Goal: Task Accomplishment & Management: Use online tool/utility

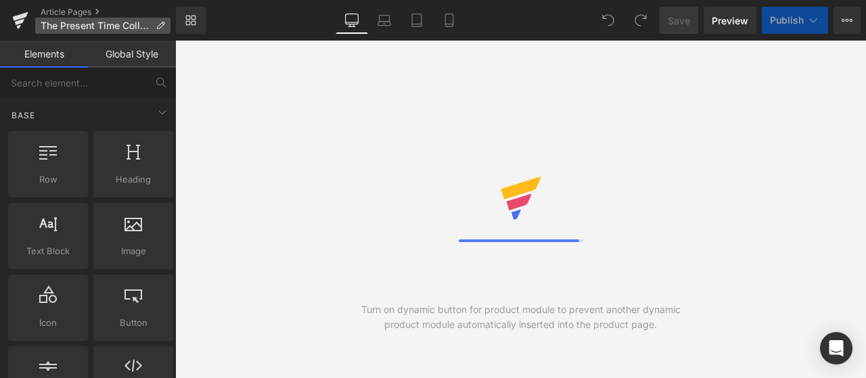
click at [79, 28] on span "The Present Time Collection" at bounding box center [96, 25] width 110 height 11
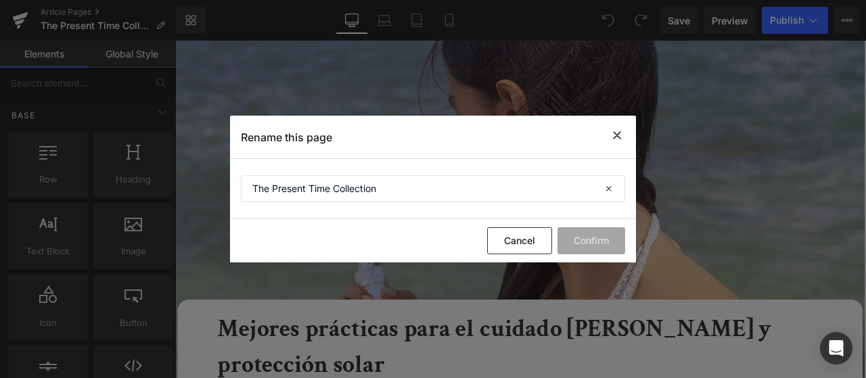
click at [615, 135] on icon at bounding box center [617, 135] width 16 height 17
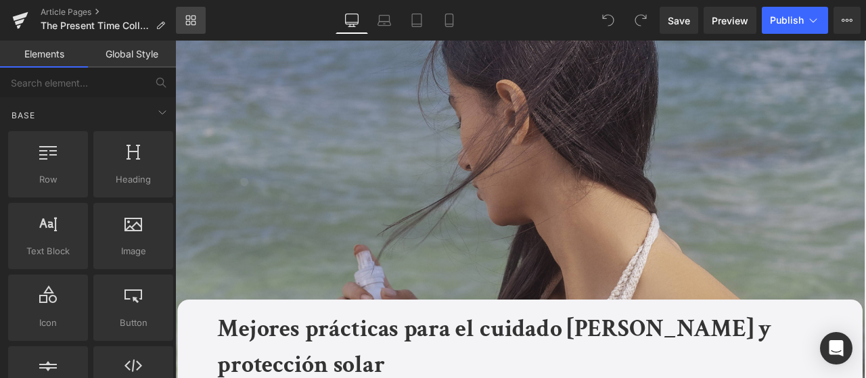
click at [191, 18] on icon at bounding box center [193, 18] width 5 height 5
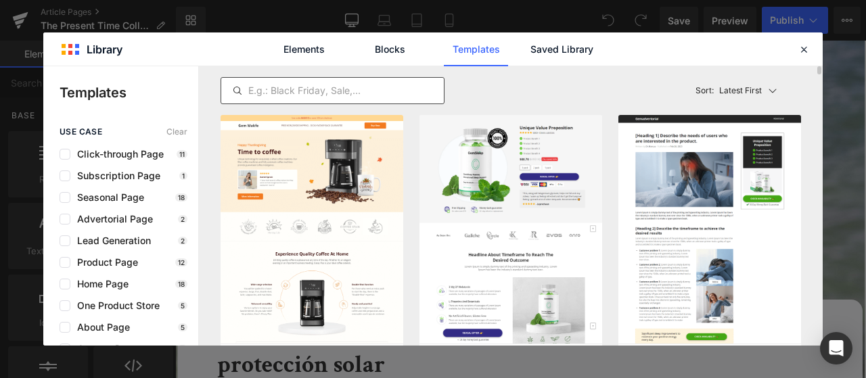
click at [323, 87] on input "text" at bounding box center [332, 91] width 223 height 16
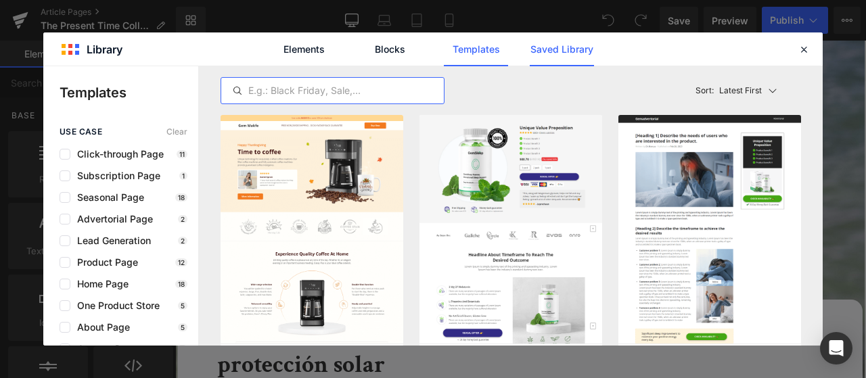
click at [0, 0] on link "Saved Library" at bounding box center [0, 0] width 0 height 0
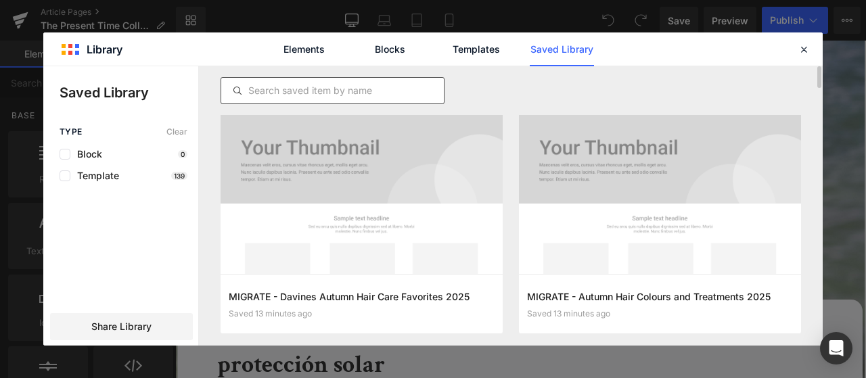
click at [272, 91] on input "text" at bounding box center [332, 91] width 223 height 16
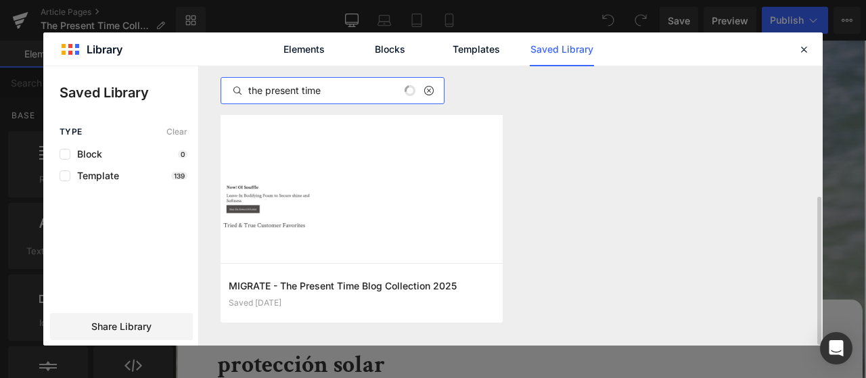
scroll to position [242, 0]
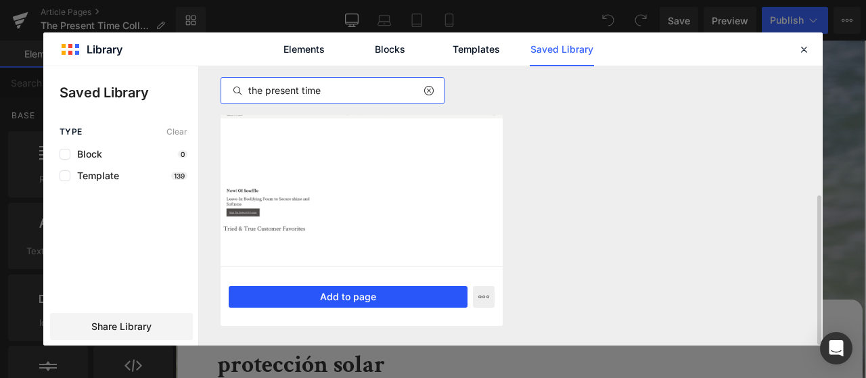
type input "the present time"
click at [409, 296] on button "Add to page" at bounding box center [348, 297] width 239 height 22
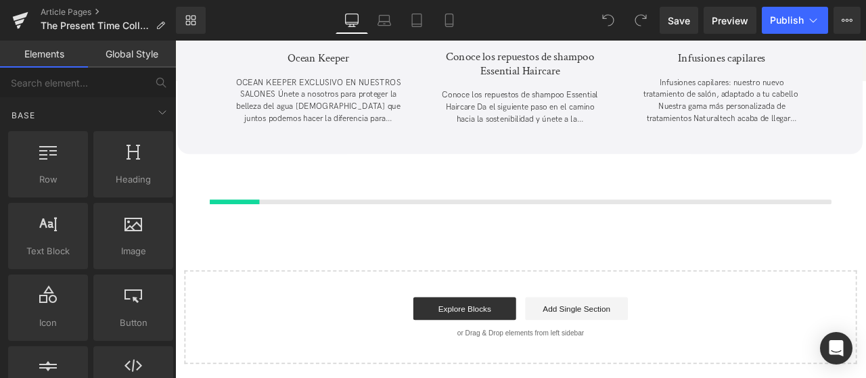
scroll to position [3807, 0]
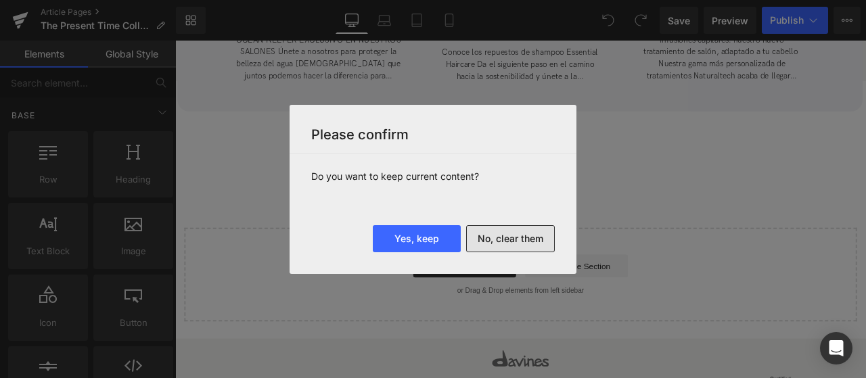
click at [488, 238] on button "No, clear them" at bounding box center [510, 238] width 89 height 27
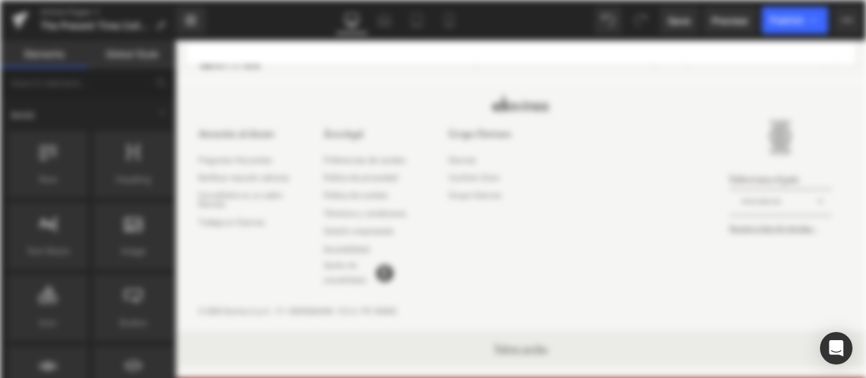
scroll to position [0, 0]
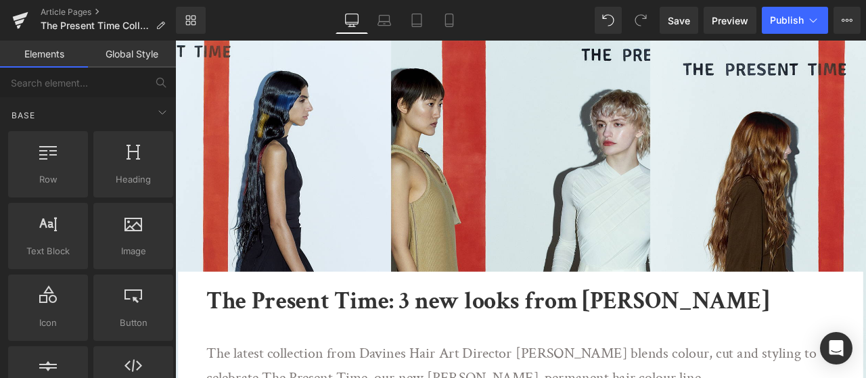
click at [497, 352] on b "The Present Time: 3 new looks from Tom Connell" at bounding box center [545, 349] width 666 height 37
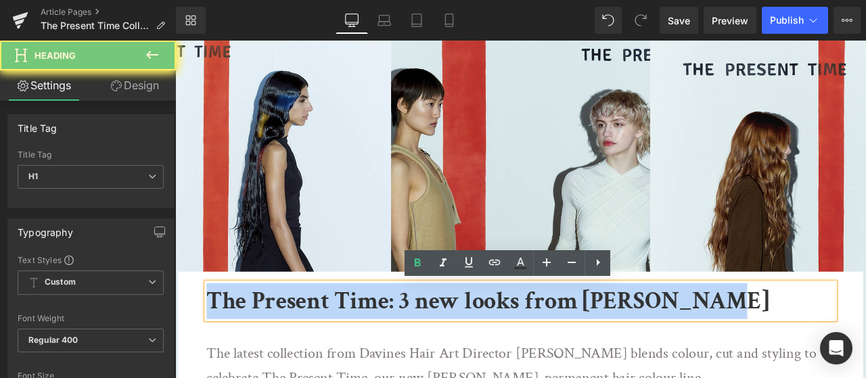
click at [497, 352] on b "The Present Time: 3 new looks from Tom Connell" at bounding box center [545, 349] width 666 height 37
paste div
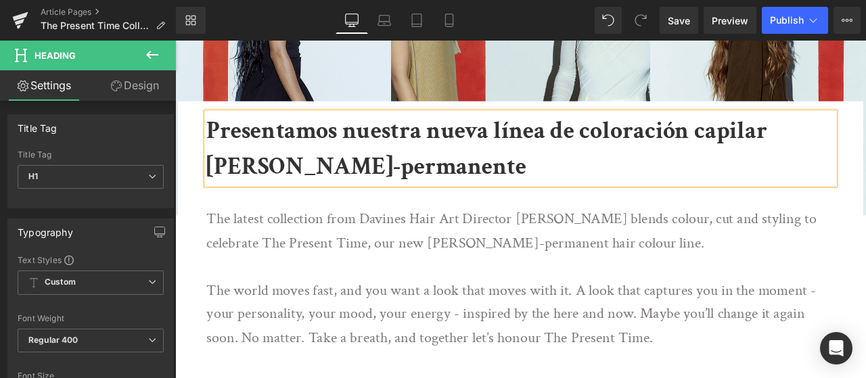
scroll to position [203, 0]
click at [369, 258] on p "The latest collection from Davines Hair Art Director Tom Connell blends colour,…" at bounding box center [580, 266] width 736 height 56
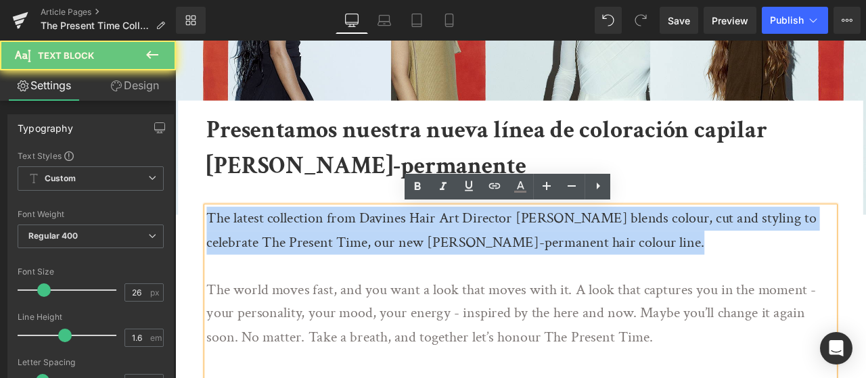
click at [369, 258] on p "The latest collection from Davines Hair Art Director Tom Connell blends colour,…" at bounding box center [580, 266] width 736 height 56
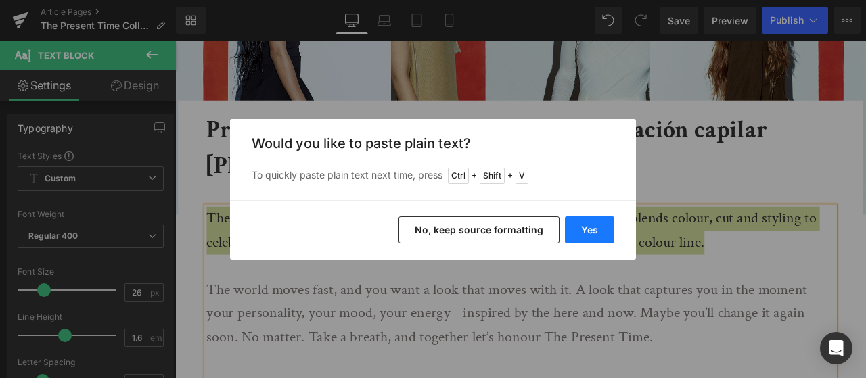
click at [582, 228] on button "Yes" at bounding box center [589, 230] width 49 height 27
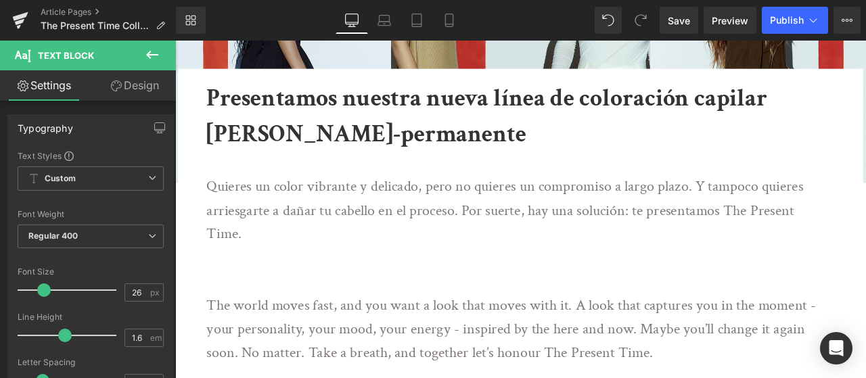
scroll to position [271, 0]
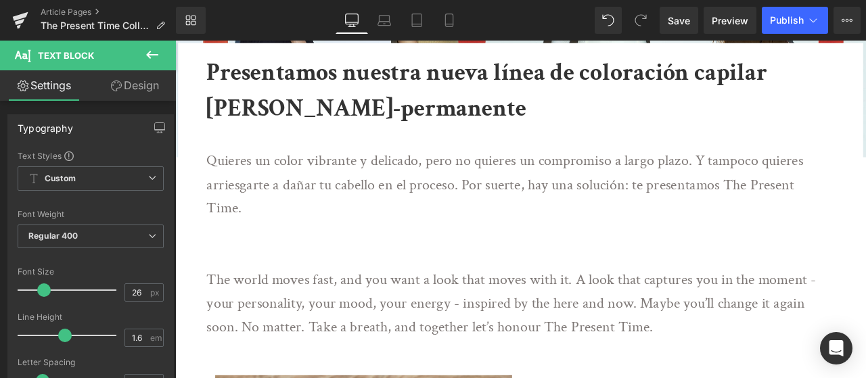
click at [292, 269] on p at bounding box center [580, 268] width 736 height 28
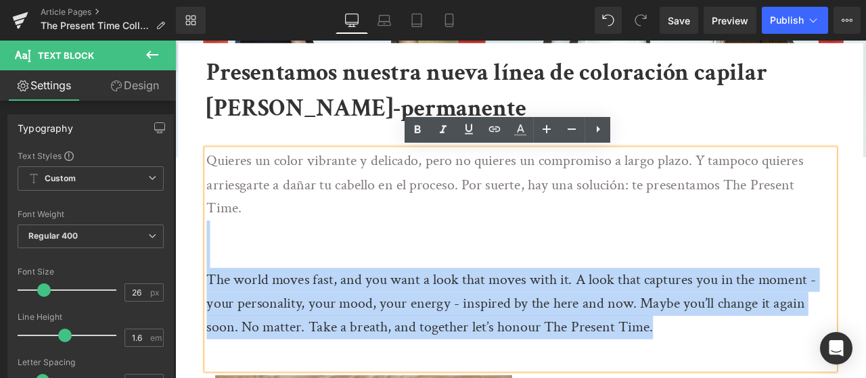
drag, startPoint x: 251, startPoint y: 265, endPoint x: 754, endPoint y: 402, distance: 521.2
click at [754, 378] on div "Quieres un color vibrante y delicado, pero no quieres un compromiso a largo pla…" at bounding box center [584, 300] width 744 height 261
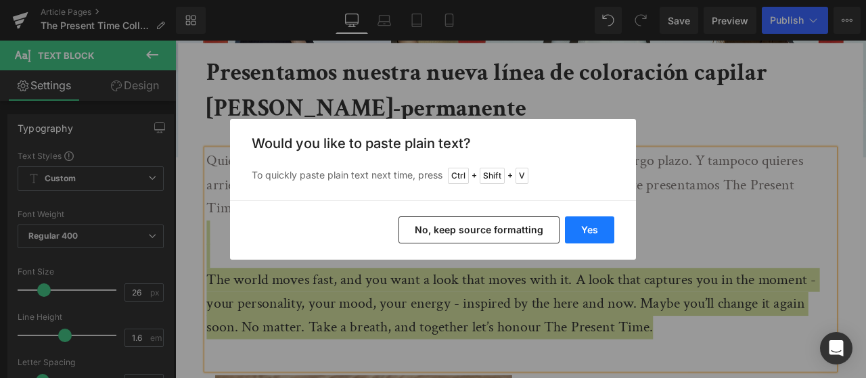
click at [594, 231] on button "Yes" at bounding box center [589, 230] width 49 height 27
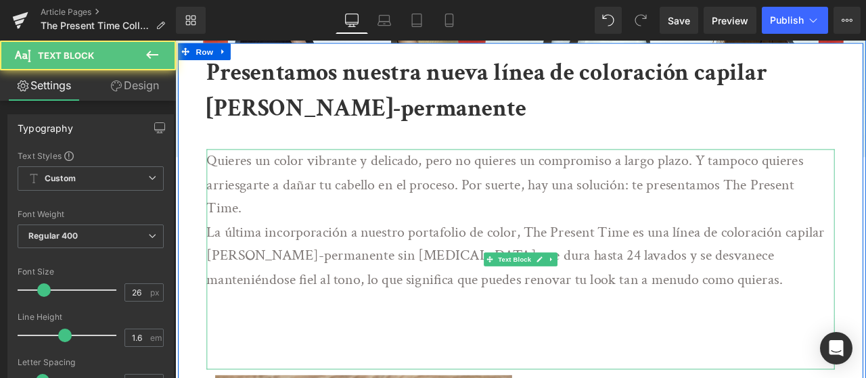
click at [332, 244] on p "Quieres un color vibrante y delicado, pero no quieres un compromiso a largo pla…" at bounding box center [580, 212] width 736 height 85
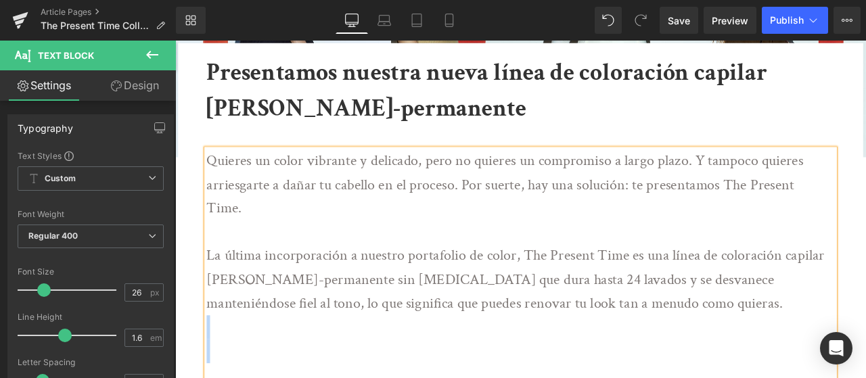
click at [353, 378] on div "Quieres un color vibrante y delicado, pero no quieres un compromiso a largo pla…" at bounding box center [584, 314] width 744 height 289
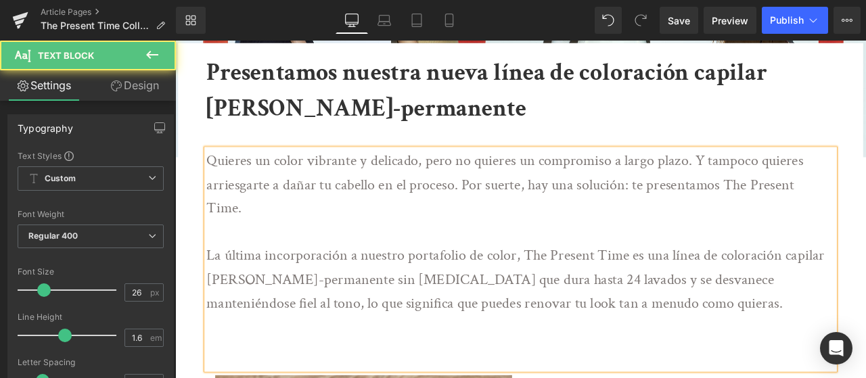
click at [355, 378] on div "Quieres un color vibrante y delicado, pero no quieres un compromiso a largo pla…" at bounding box center [584, 300] width 744 height 261
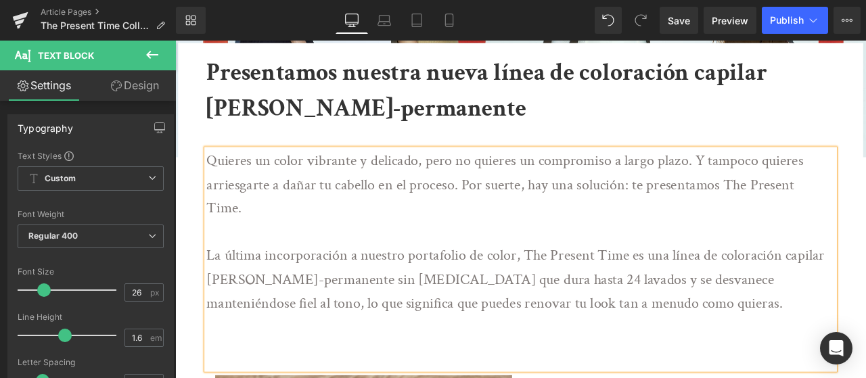
click at [319, 375] on p at bounding box center [580, 381] width 736 height 28
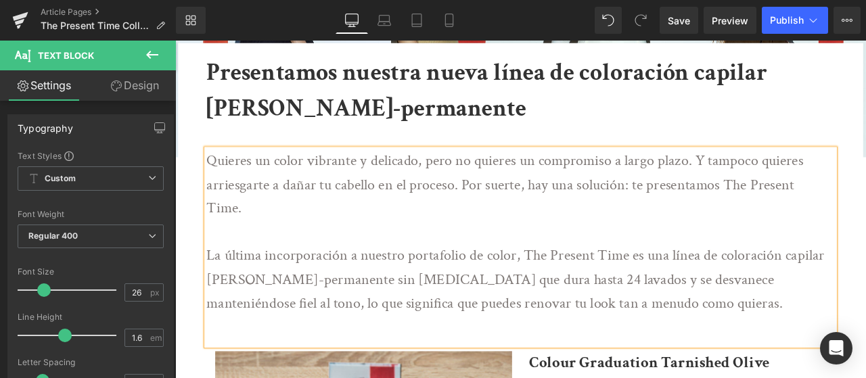
click at [325, 378] on div "Quieres un color vibrante y delicado, pero no quieres un compromiso a largo pla…" at bounding box center [584, 286] width 744 height 233
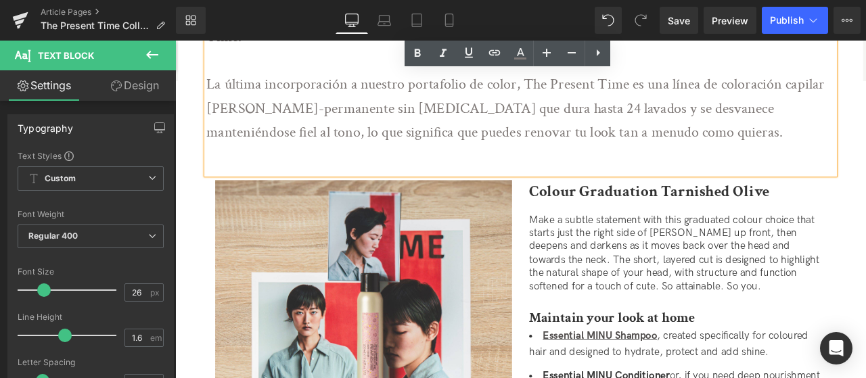
scroll to position [541, 0]
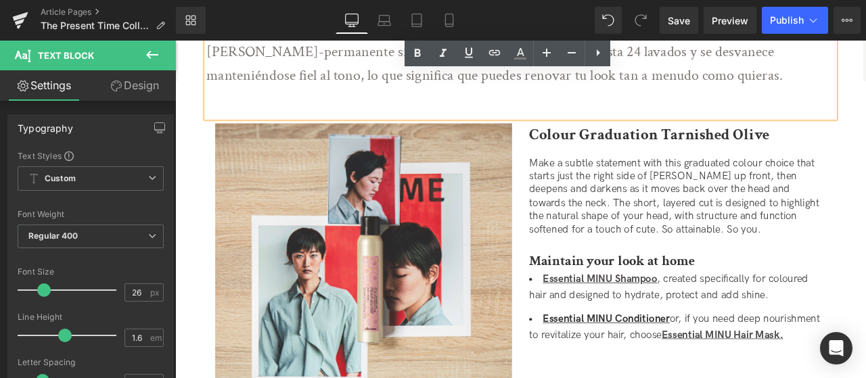
click at [671, 221] on p "Make a subtle statement with this graduated colour choice that starts just the …" at bounding box center [771, 225] width 352 height 95
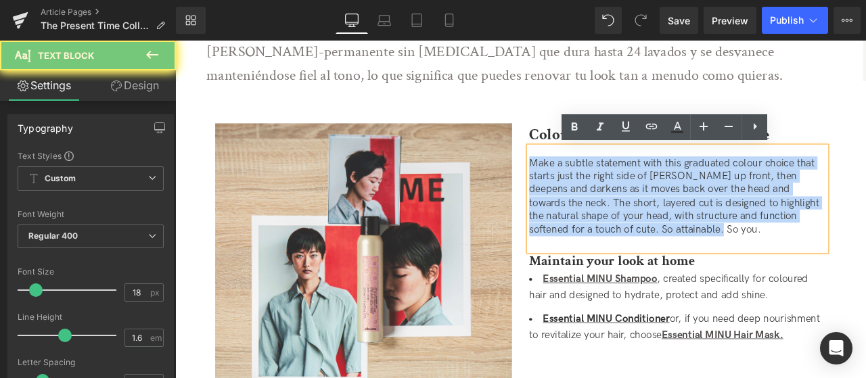
click at [671, 221] on p "Make a subtle statement with this graduated colour choice that starts just the …" at bounding box center [771, 225] width 352 height 95
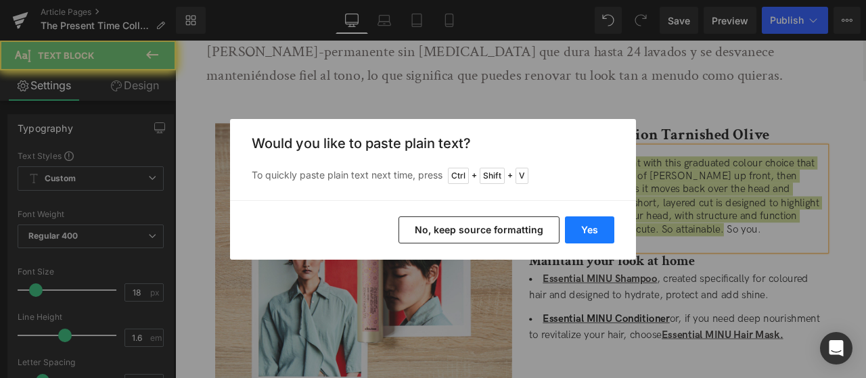
click at [597, 227] on button "Yes" at bounding box center [589, 230] width 49 height 27
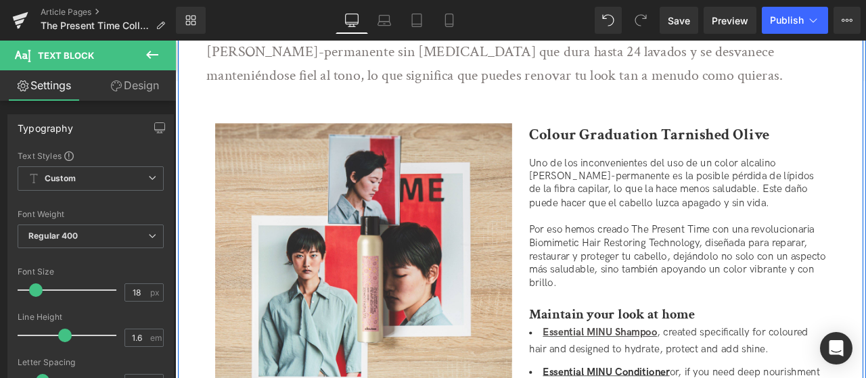
click at [637, 152] on strong "Colour Graduation Tarnished Olive" at bounding box center [737, 152] width 285 height 24
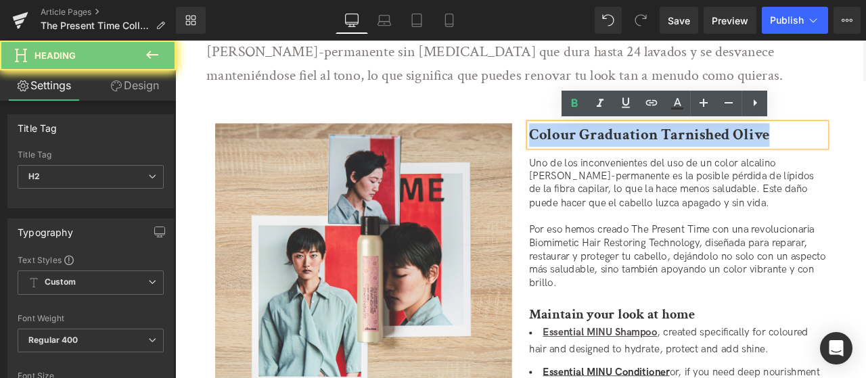
click at [637, 152] on strong "Colour Graduation Tarnished Olive" at bounding box center [737, 152] width 285 height 24
paste div
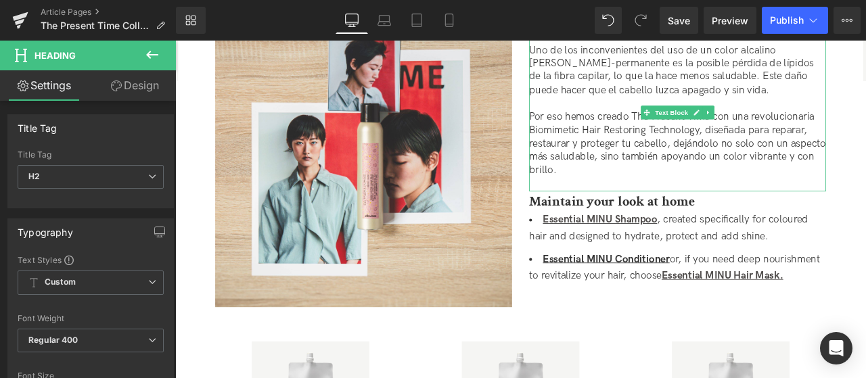
scroll to position [677, 0]
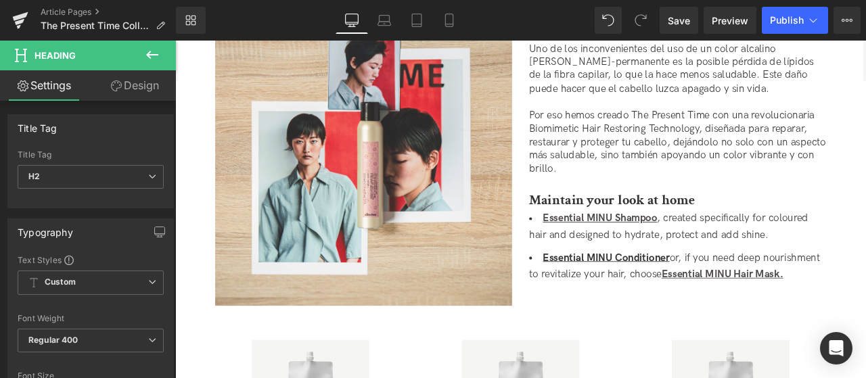
click at [643, 225] on strong "Maintain your look at home" at bounding box center [693, 229] width 196 height 21
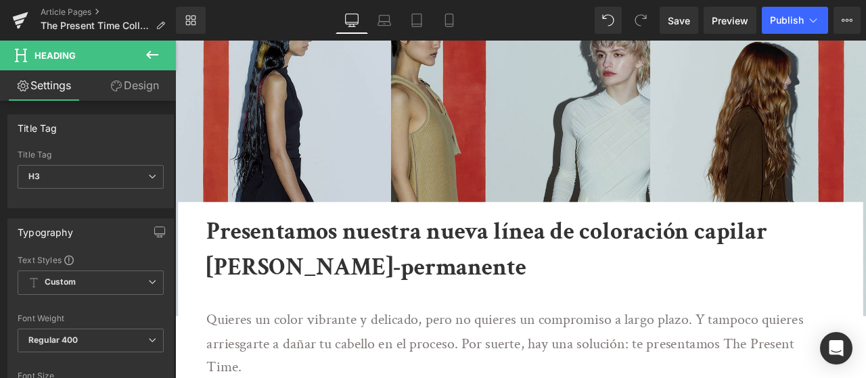
scroll to position [0, 0]
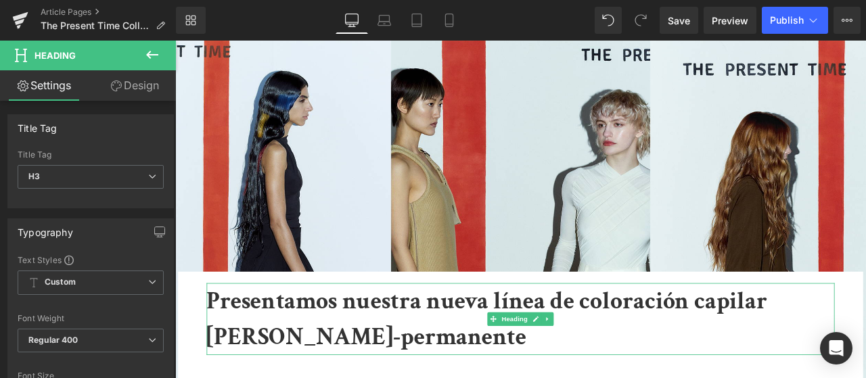
click at [380, 357] on b "Presentamos nuestra nueva línea de coloración capilar demi-permanente" at bounding box center [544, 371] width 664 height 80
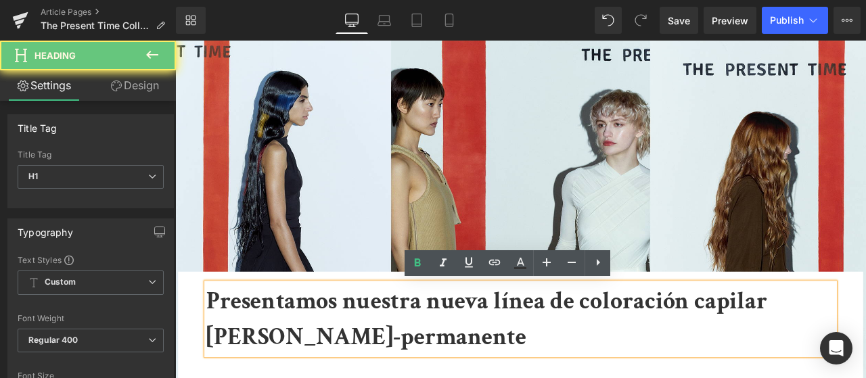
click at [380, 357] on b "Presentamos nuestra nueva línea de coloración capilar demi-permanente" at bounding box center [544, 371] width 664 height 80
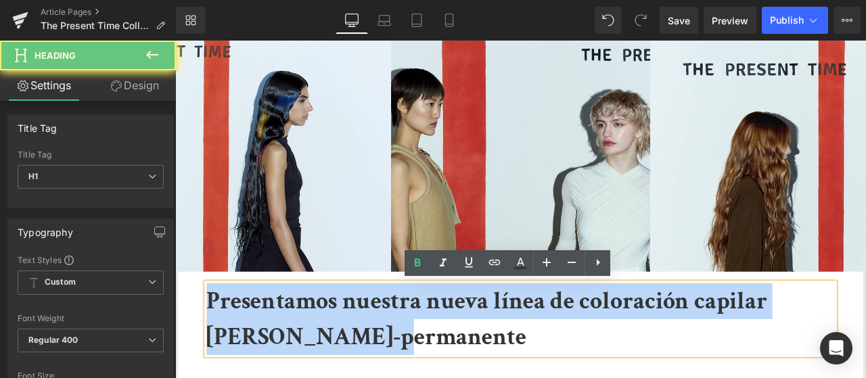
click at [380, 357] on b "Presentamos nuestra nueva línea de coloración capilar demi-permanente" at bounding box center [544, 371] width 664 height 80
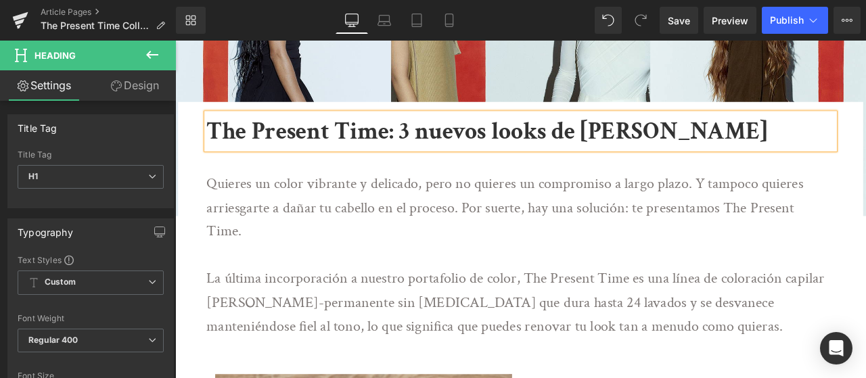
scroll to position [203, 0]
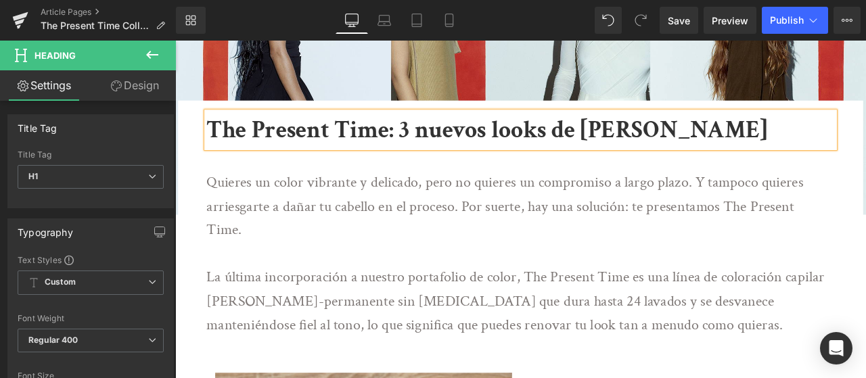
click at [448, 288] on p at bounding box center [580, 293] width 736 height 28
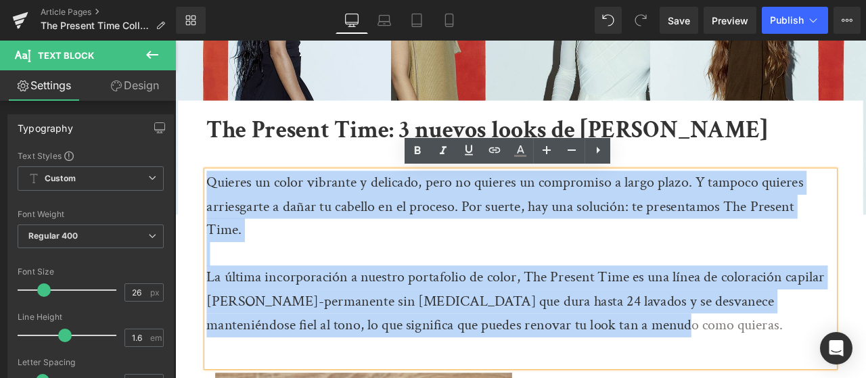
drag, startPoint x: 638, startPoint y: 374, endPoint x: 201, endPoint y: 199, distance: 470.7
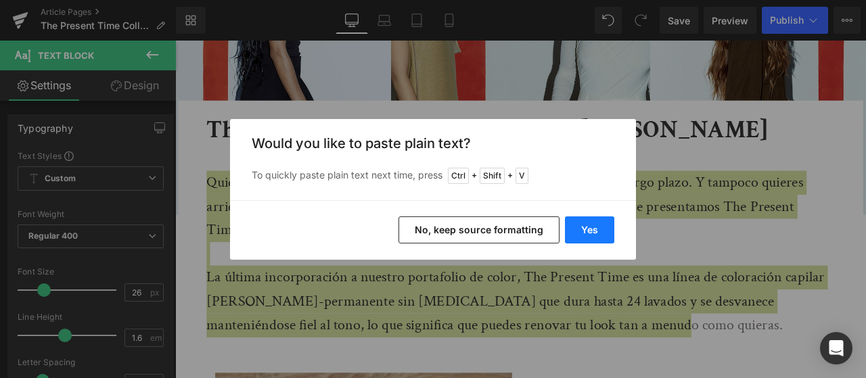
click at [593, 231] on button "Yes" at bounding box center [589, 230] width 49 height 27
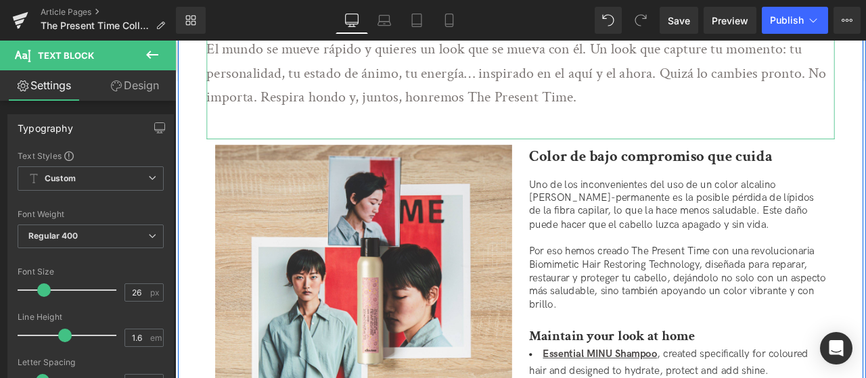
scroll to position [474, 0]
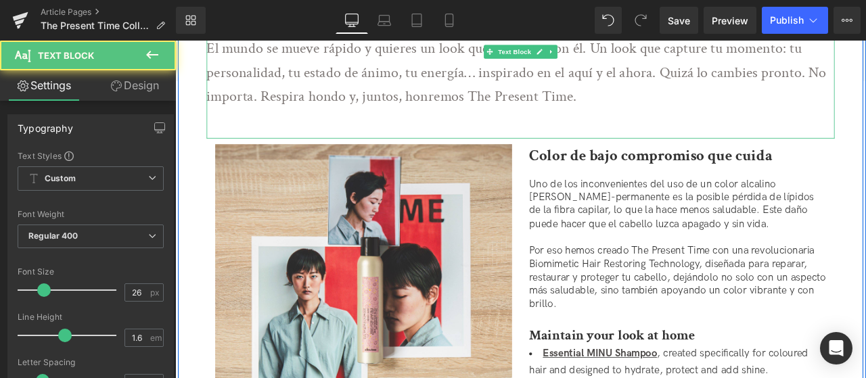
click at [568, 106] on div "La última colección del Director Artístico Capilar de Davines, Tom Connell, com…" at bounding box center [584, 40] width 744 height 233
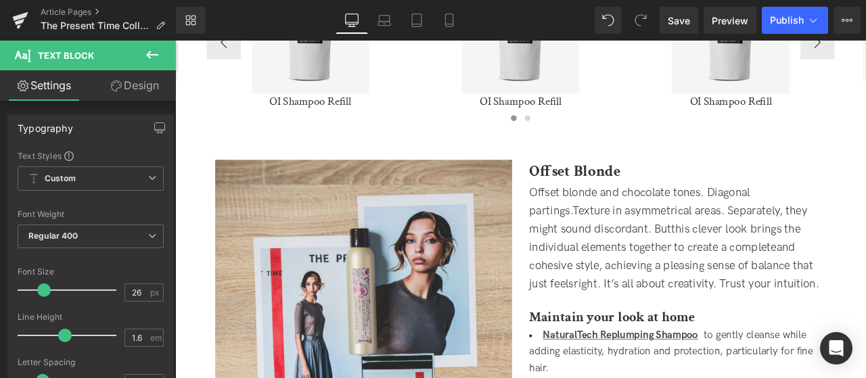
scroll to position [1083, 0]
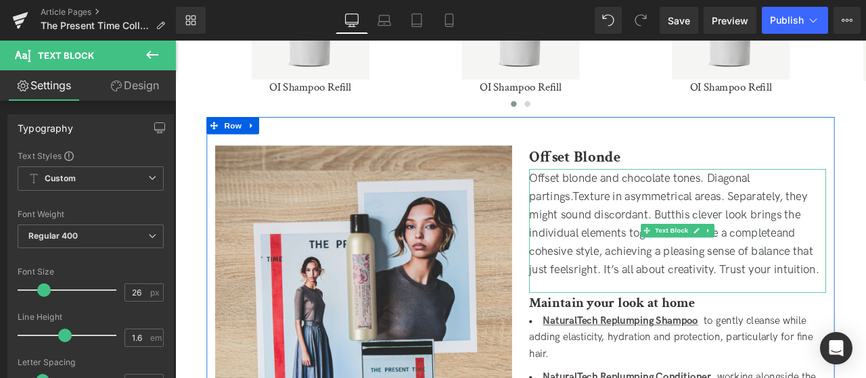
click at [652, 250] on p "Offset blonde and chocolate tones. Diagonal partings.Texture in asymmetrical ar…" at bounding box center [771, 258] width 352 height 130
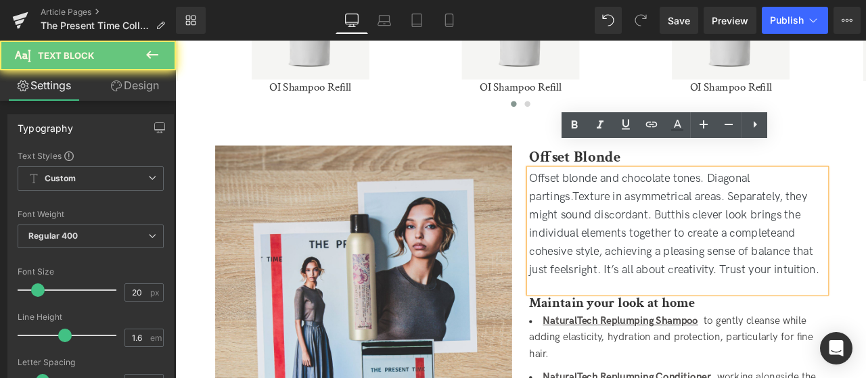
click at [652, 250] on p "Offset blonde and chocolate tones. Diagonal partings.Texture in asymmetrical ar…" at bounding box center [771, 258] width 352 height 130
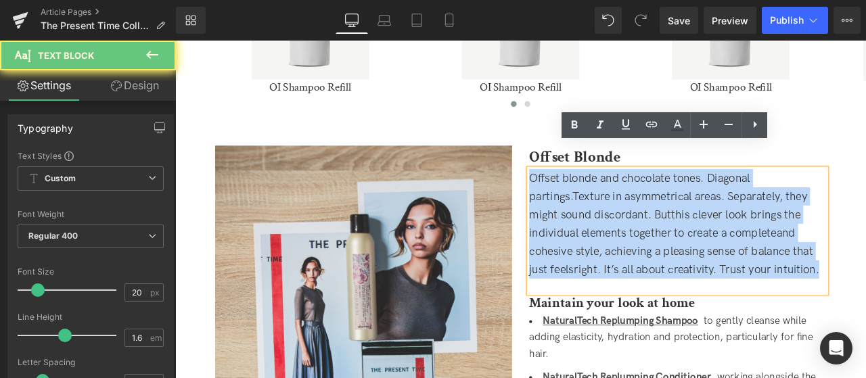
click at [652, 250] on p "Offset blonde and chocolate tones. Diagonal partings.Texture in asymmetrical ar…" at bounding box center [771, 258] width 352 height 130
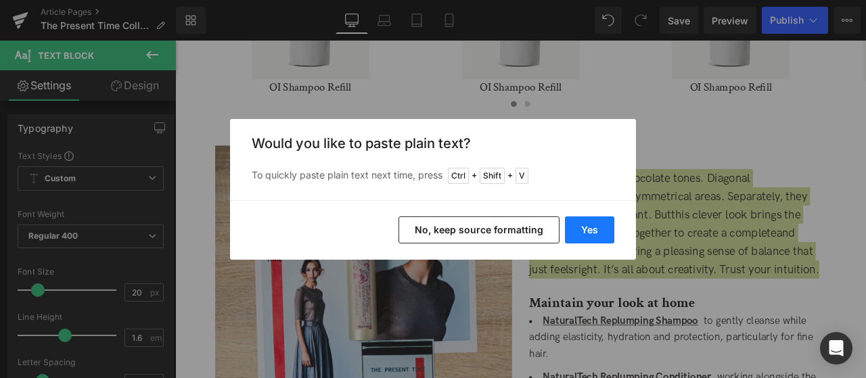
click at [583, 219] on button "Yes" at bounding box center [589, 230] width 49 height 27
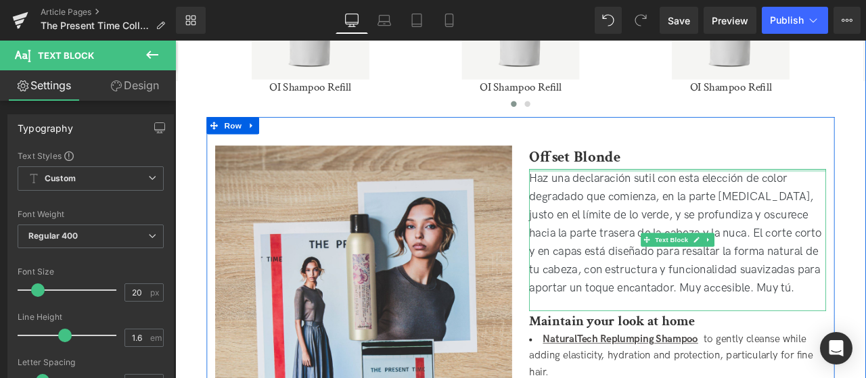
click at [619, 166] on strong "Offset Blonde" at bounding box center [649, 178] width 108 height 24
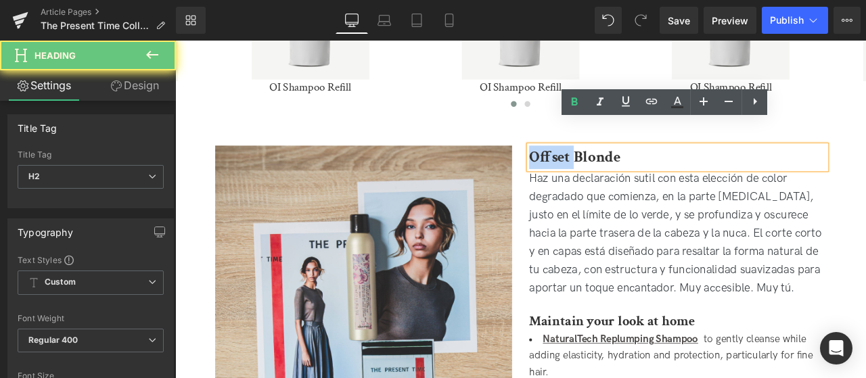
click at [619, 166] on strong "Offset Blonde" at bounding box center [649, 178] width 108 height 24
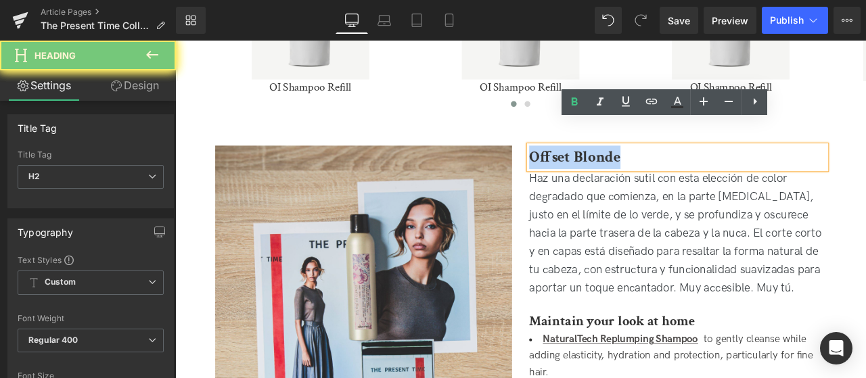
paste div
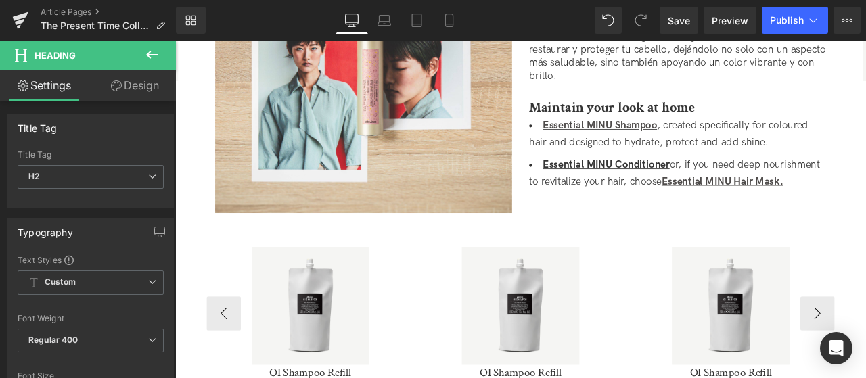
scroll to position [474, 0]
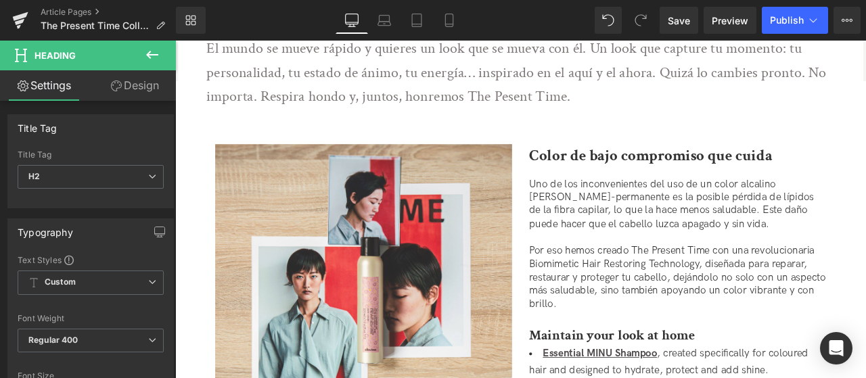
click at [613, 165] on b "Color de bajo compromiso que cuida" at bounding box center [739, 177] width 288 height 24
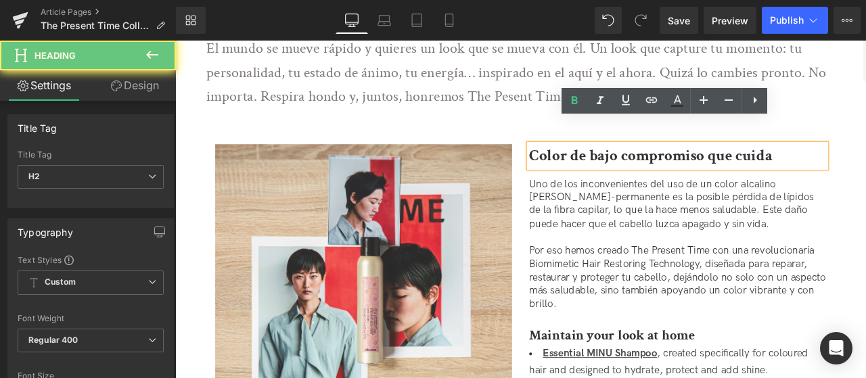
click at [613, 165] on b "Color de bajo compromiso que cuida" at bounding box center [739, 177] width 288 height 24
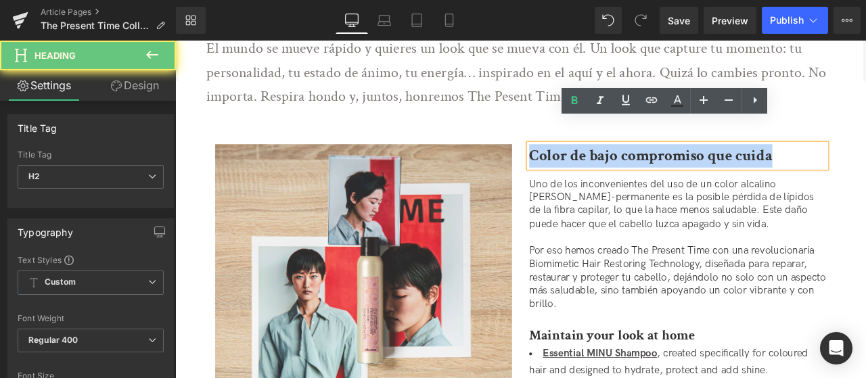
click at [613, 165] on b "Color de bajo compromiso que cuida" at bounding box center [739, 177] width 288 height 24
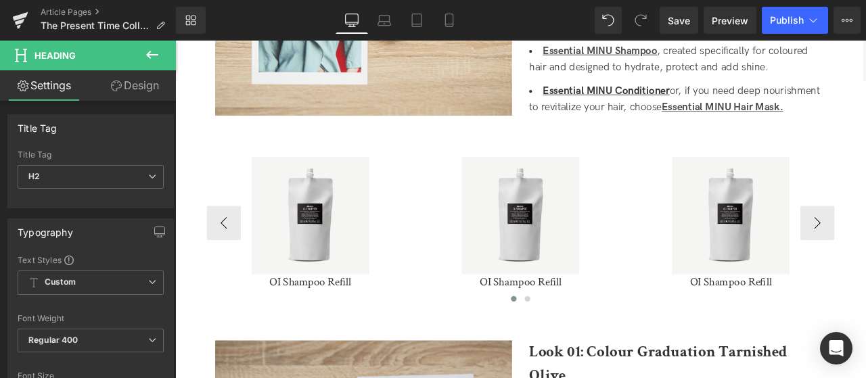
scroll to position [1015, 0]
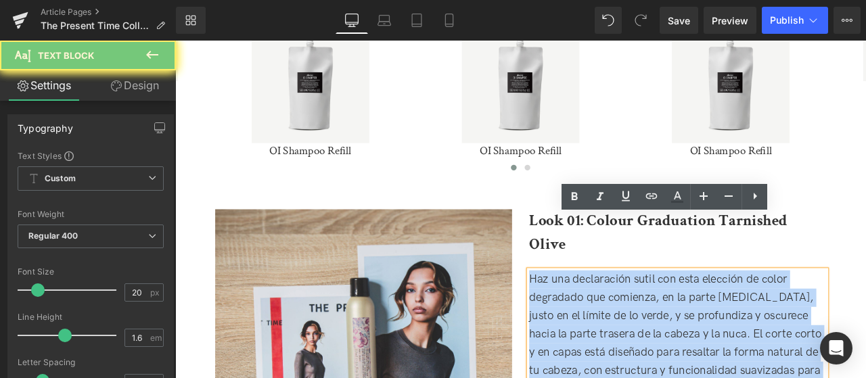
copy p "Haz una declaración sutil con esta elección de color degradado que comienza, en…"
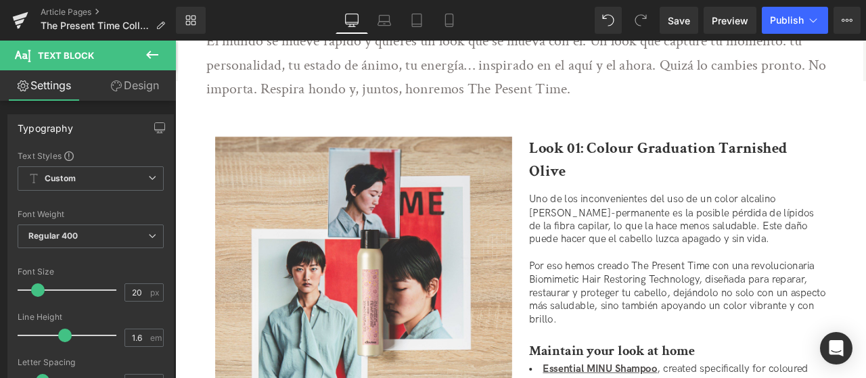
scroll to position [406, 0]
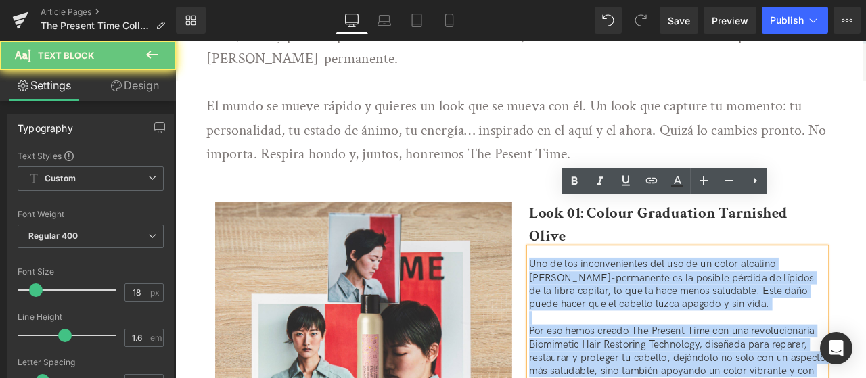
drag, startPoint x: 629, startPoint y: 390, endPoint x: 512, endPoint y: 163, distance: 256.0
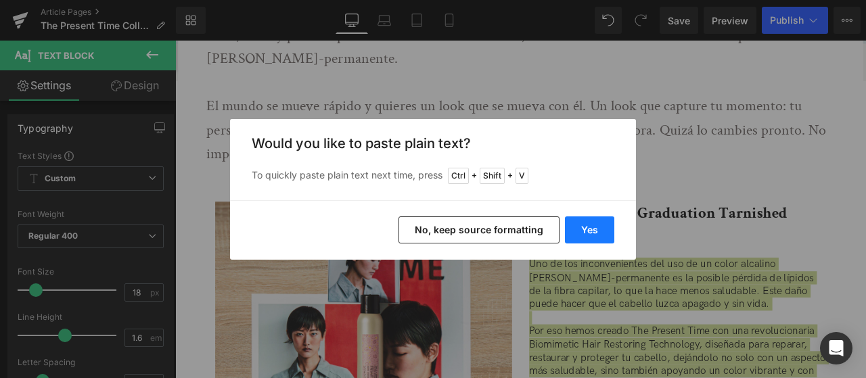
click at [583, 229] on button "Yes" at bounding box center [589, 230] width 49 height 27
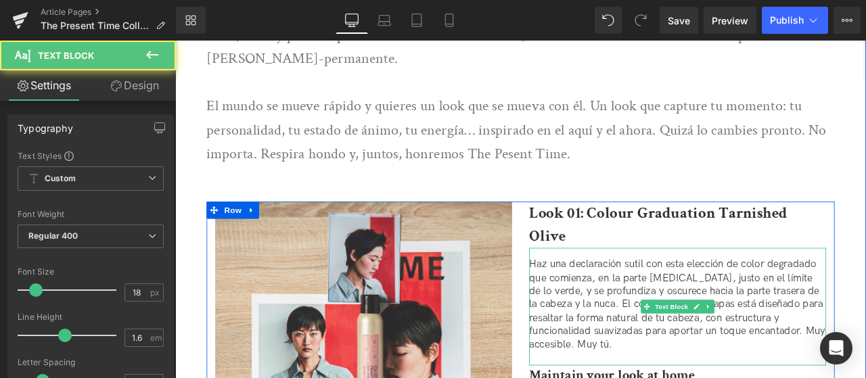
click at [673, 298] on p "Haz una declaración sutil con esta elección de color degradado que comienza, en…" at bounding box center [771, 353] width 352 height 111
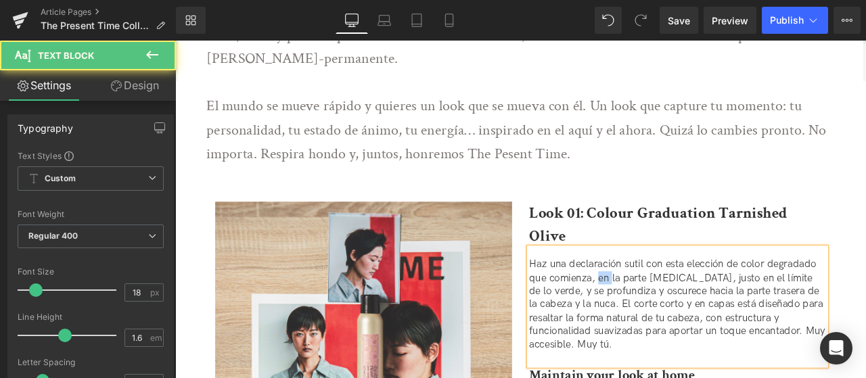
click at [673, 298] on p "Haz una declaración sutil con esta elección de color degradado que comienza, en…" at bounding box center [771, 353] width 352 height 111
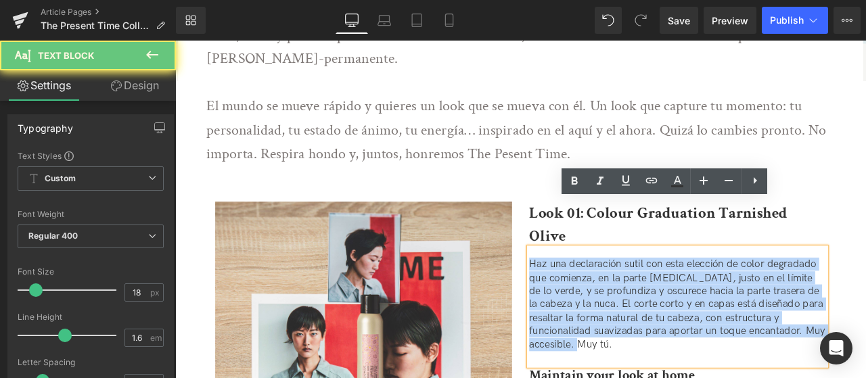
click at [673, 298] on p "Haz una declaración sutil con esta elección de color degradado que comienza, en…" at bounding box center [771, 353] width 352 height 111
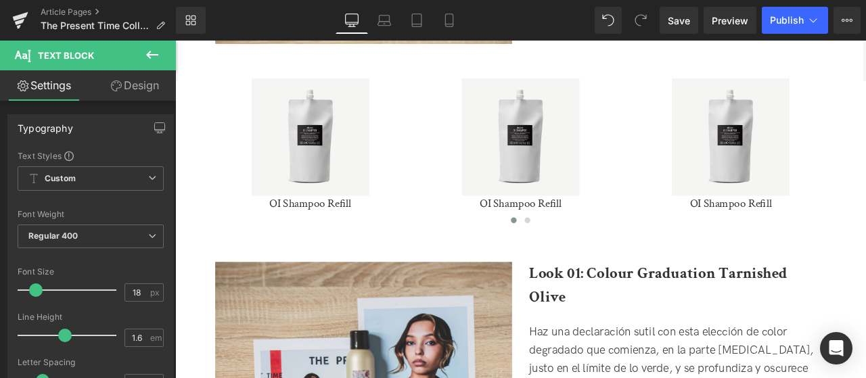
scroll to position [1083, 0]
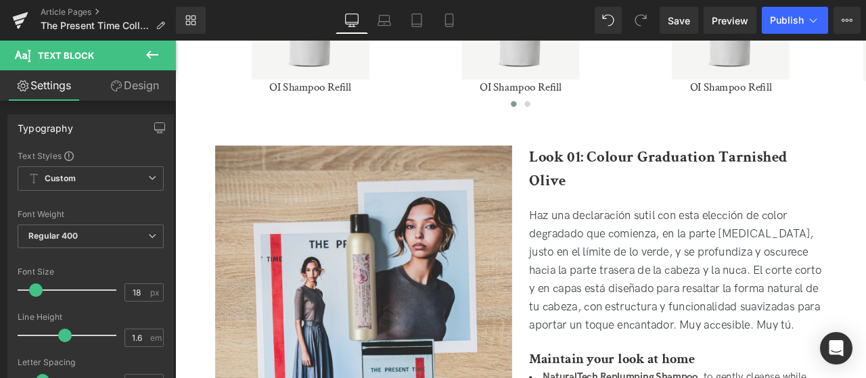
click at [723, 260] on p "Haz una declaración sutil con esta elección de color degradado que comienza, en…" at bounding box center [771, 314] width 352 height 152
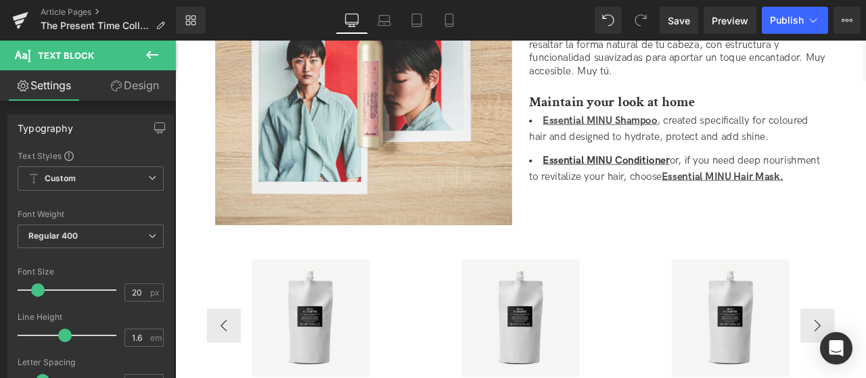
scroll to position [474, 0]
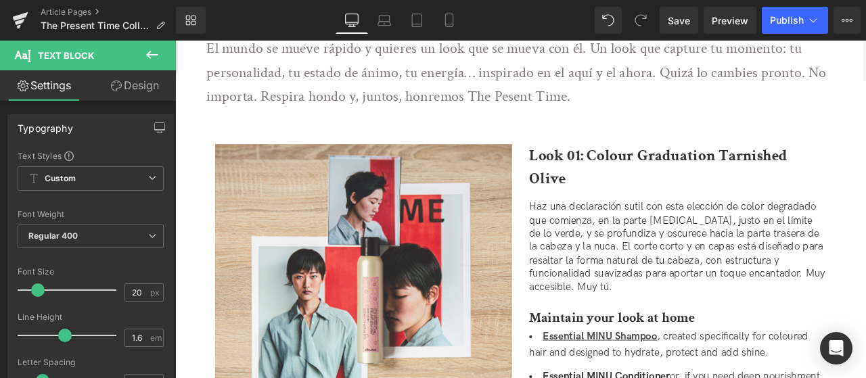
click at [704, 248] on p "Haz una declaración sutil con esta elección de color degradado que comienza, en…" at bounding box center [771, 285] width 352 height 111
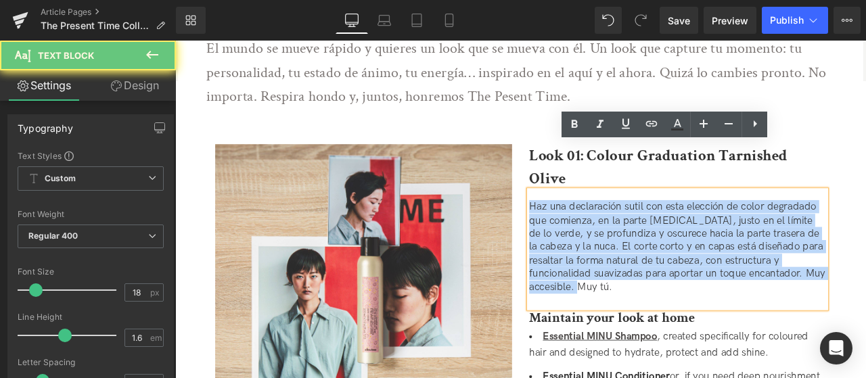
click at [704, 248] on p "Haz una declaración sutil con esta elección de color degradado que comienza, en…" at bounding box center [771, 285] width 352 height 111
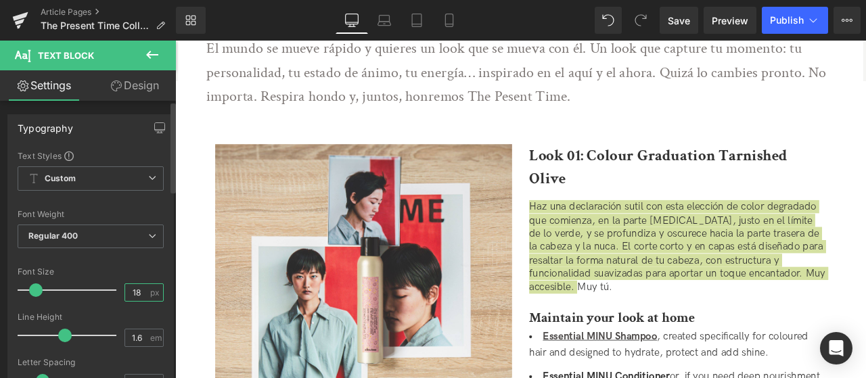
click at [131, 286] on input "18" at bounding box center [137, 292] width 24 height 17
type input "8"
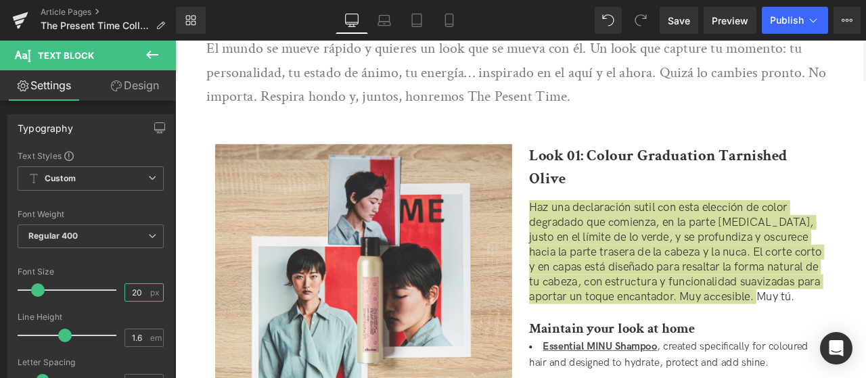
type input "20"
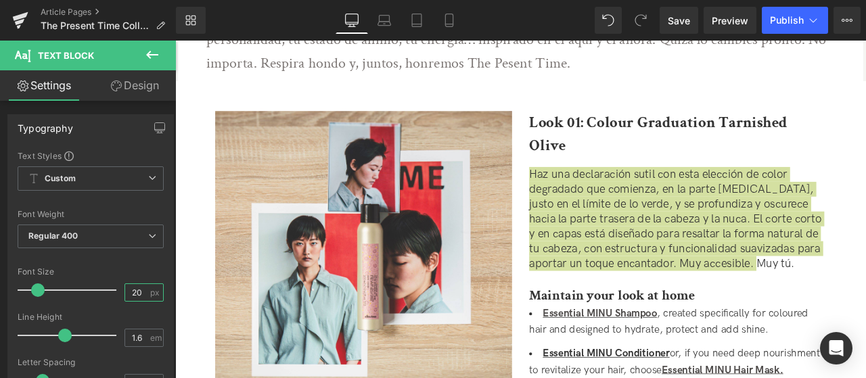
scroll to position [541, 0]
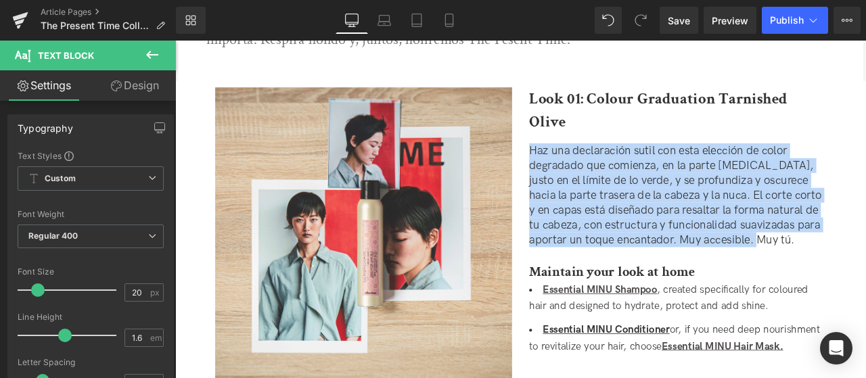
click at [685, 327] on li "Essential MINU Shampoo , created specifically for coloured hair and designed to…" at bounding box center [771, 346] width 352 height 39
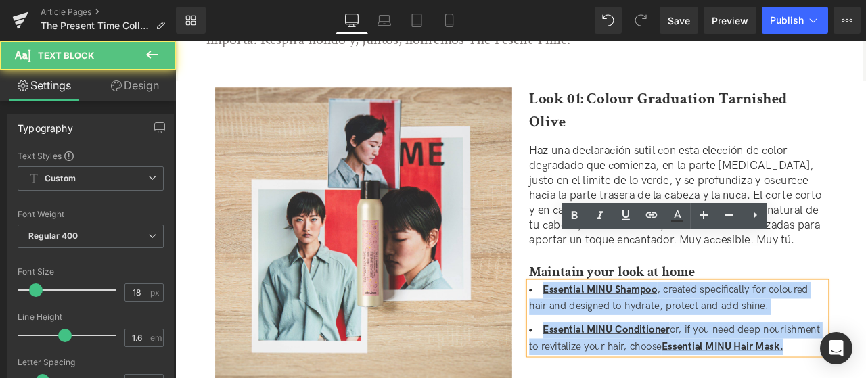
drag, startPoint x: 905, startPoint y: 340, endPoint x: 608, endPoint y: 286, distance: 302.5
click at [608, 327] on ul "Essential MINU Shampoo , created specifically for coloured hair and designed to…" at bounding box center [771, 370] width 352 height 86
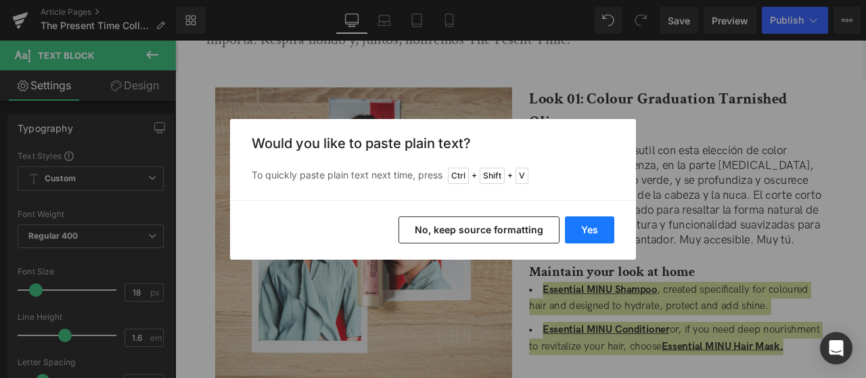
drag, startPoint x: 593, startPoint y: 236, endPoint x: 499, endPoint y: 233, distance: 93.4
click at [593, 236] on button "Yes" at bounding box center [589, 230] width 49 height 27
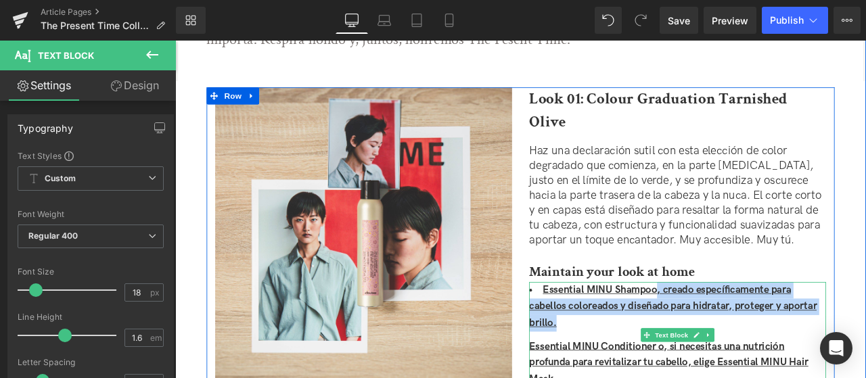
drag, startPoint x: 683, startPoint y: 319, endPoint x: 746, endPoint y: 284, distance: 72.1
click at [746, 327] on li "Essential MINU Shampoo, creado específicamente para cabellos coloreados y diseñ…" at bounding box center [771, 356] width 352 height 58
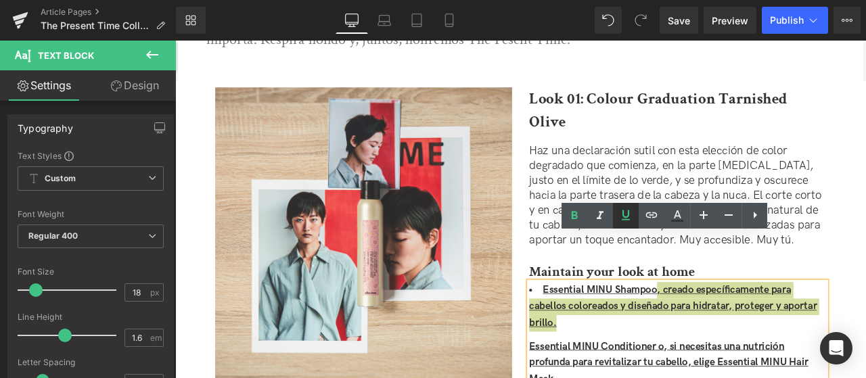
click at [628, 219] on icon at bounding box center [626, 215] width 16 height 16
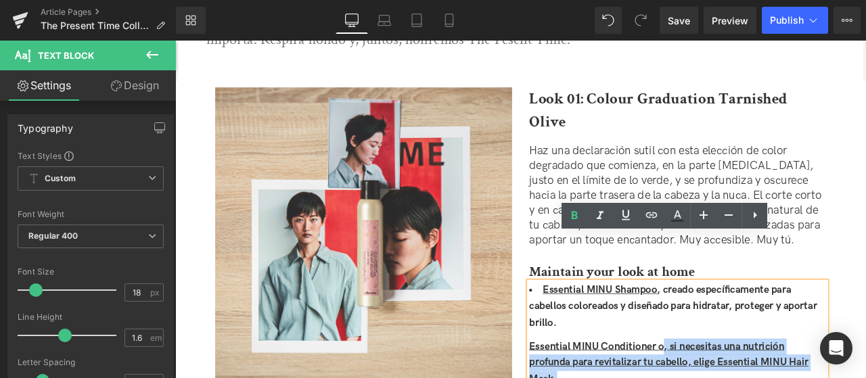
drag, startPoint x: 721, startPoint y: 371, endPoint x: 753, endPoint y: 351, distance: 37.9
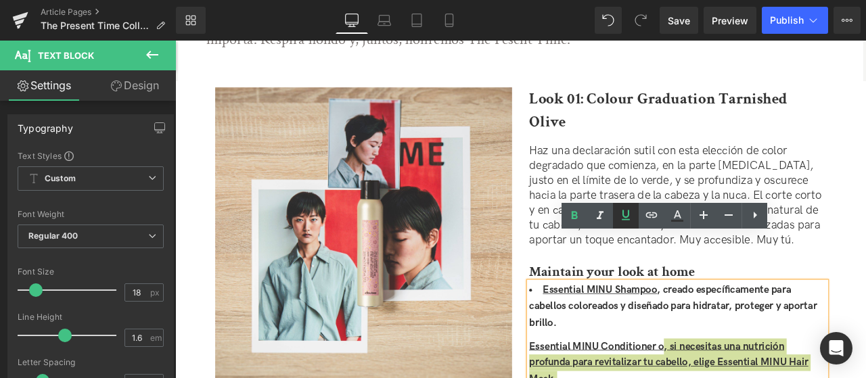
click at [630, 221] on icon at bounding box center [626, 215] width 16 height 16
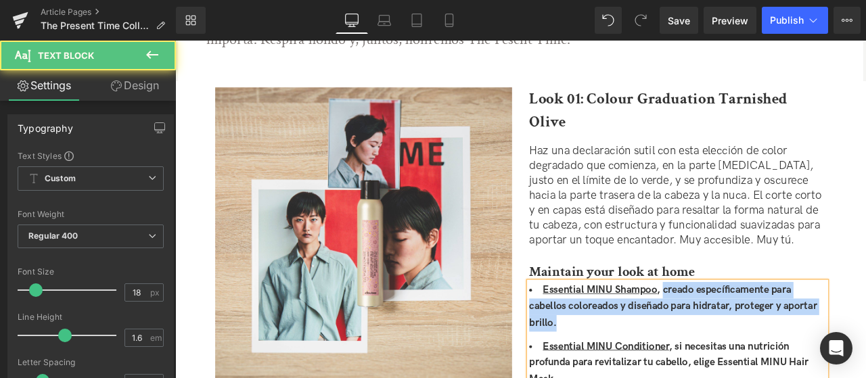
drag, startPoint x: 768, startPoint y: 311, endPoint x: 753, endPoint y: 278, distance: 36.3
click at [753, 327] on li "Essential MINU Shampoo , creado específicamente para cabellos coloreados y dise…" at bounding box center [771, 356] width 352 height 58
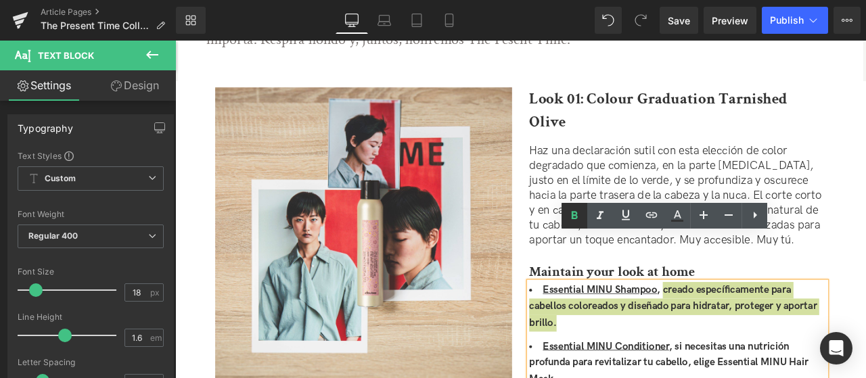
drag, startPoint x: 579, startPoint y: 206, endPoint x: 513, endPoint y: 229, distance: 70.2
click at [579, 206] on link at bounding box center [575, 216] width 26 height 26
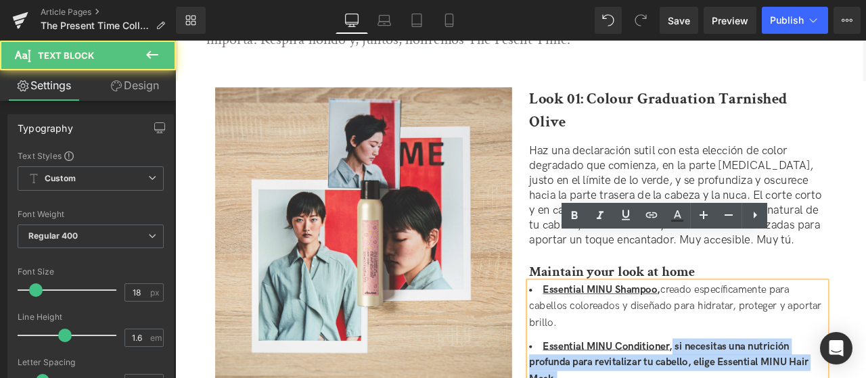
drag, startPoint x: 779, startPoint y: 385, endPoint x: 763, endPoint y: 350, distance: 38.8
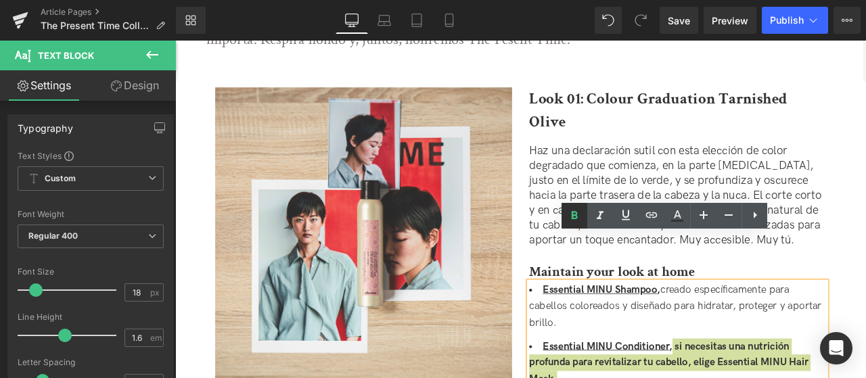
click at [581, 217] on icon at bounding box center [574, 216] width 16 height 16
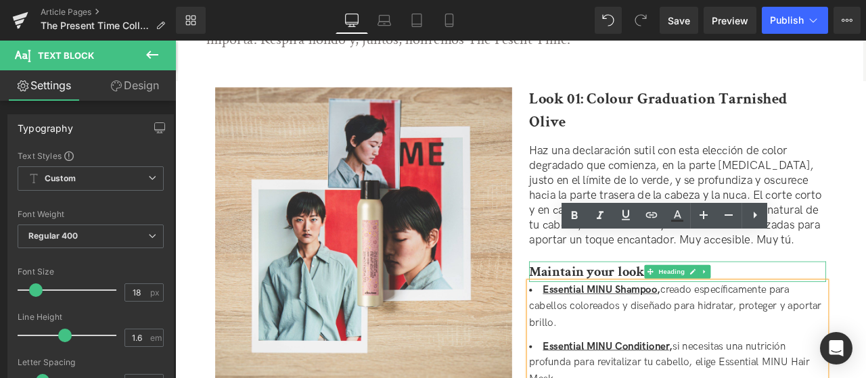
click at [608, 304] on strong "Maintain your look at home" at bounding box center [693, 314] width 196 height 21
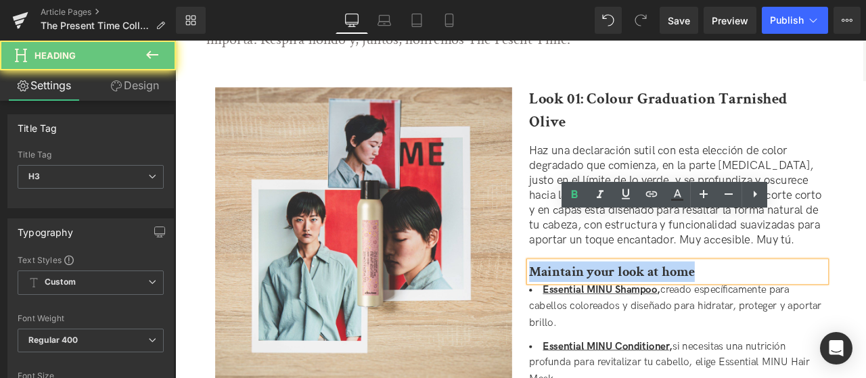
click at [608, 304] on strong "Maintain your look at home" at bounding box center [693, 314] width 196 height 21
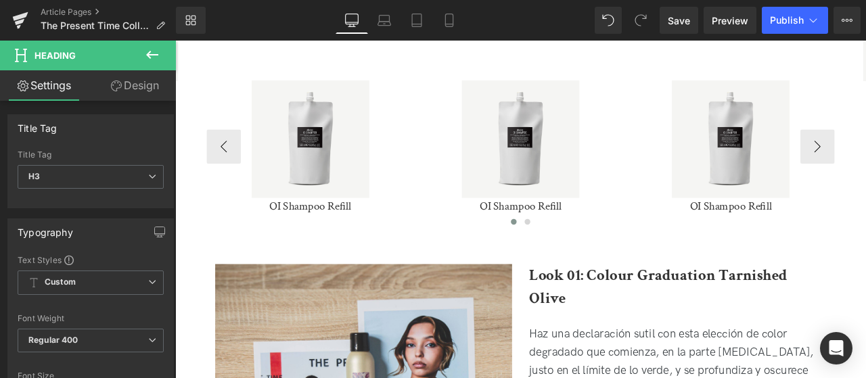
scroll to position [880, 0]
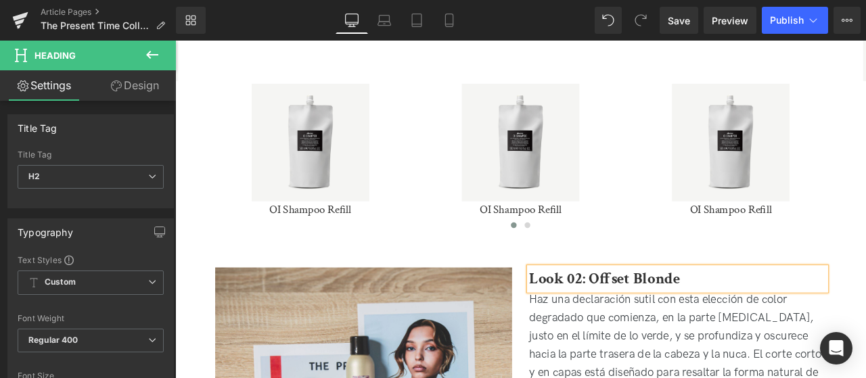
scroll to position [1015, 0]
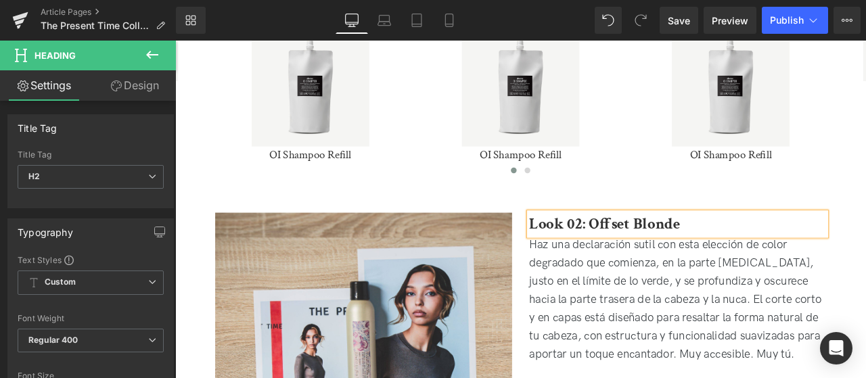
click at [679, 337] on p "Haz una declaración sutil con esta elección de color degradado que comienza, en…" at bounding box center [771, 348] width 352 height 152
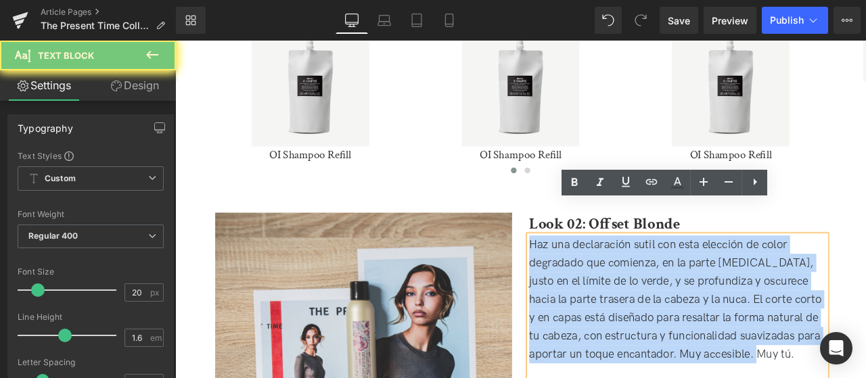
click at [679, 337] on p "Haz una declaración sutil con esta elección de color degradado que comienza, en…" at bounding box center [771, 348] width 352 height 152
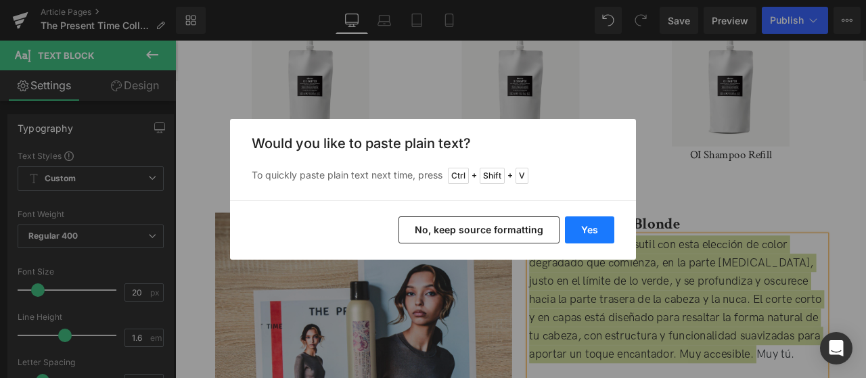
click at [572, 235] on button "Yes" at bounding box center [589, 230] width 49 height 27
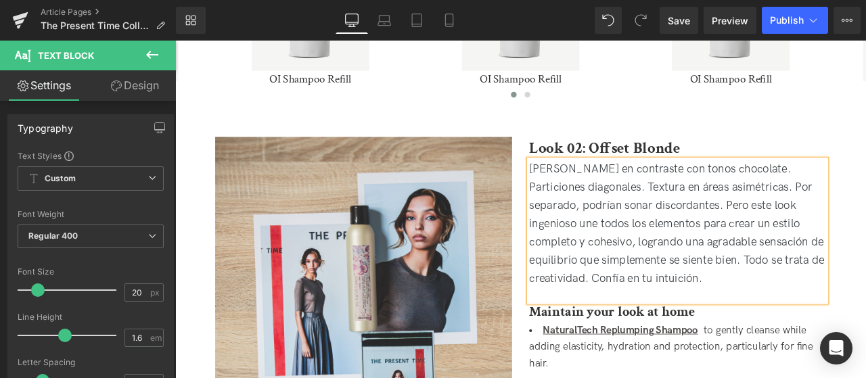
scroll to position [1218, 0]
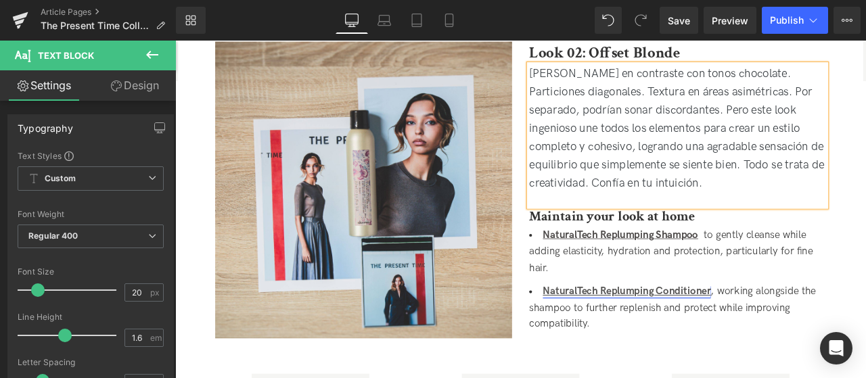
click at [697, 329] on li "NaturalTech Replumping Conditioner , working alongside the shampoo to further r…" at bounding box center [771, 358] width 352 height 58
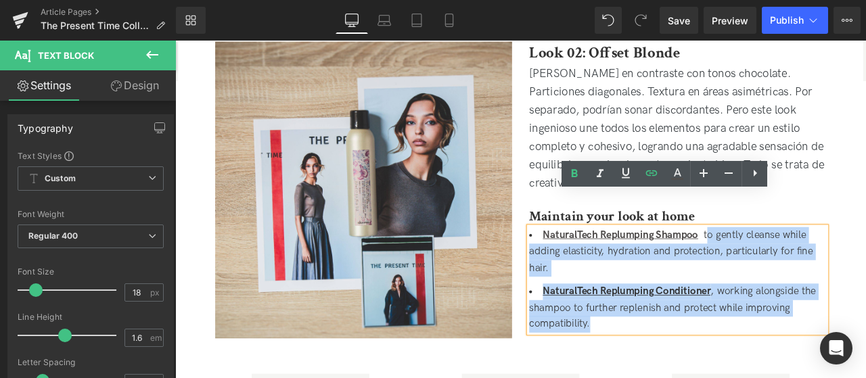
drag, startPoint x: 690, startPoint y: 339, endPoint x: 807, endPoint y: 235, distance: 156.2
click at [807, 262] on ul "NaturalTech Replumping Shampoo to gently cleanse while adding elasticity, hydra…" at bounding box center [771, 324] width 352 height 125
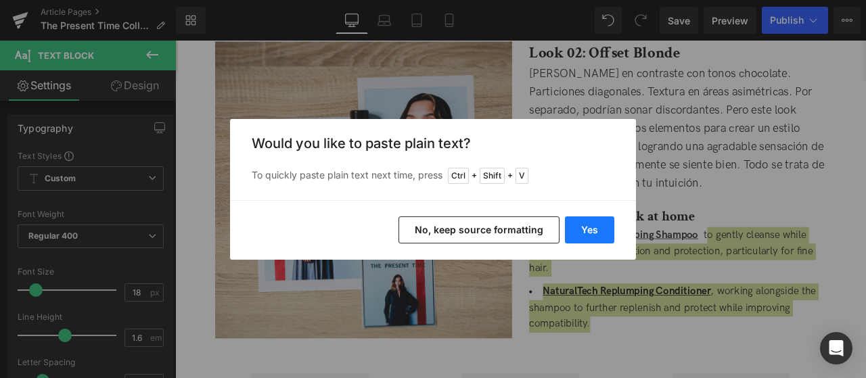
click at [579, 227] on button "Yes" at bounding box center [589, 230] width 49 height 27
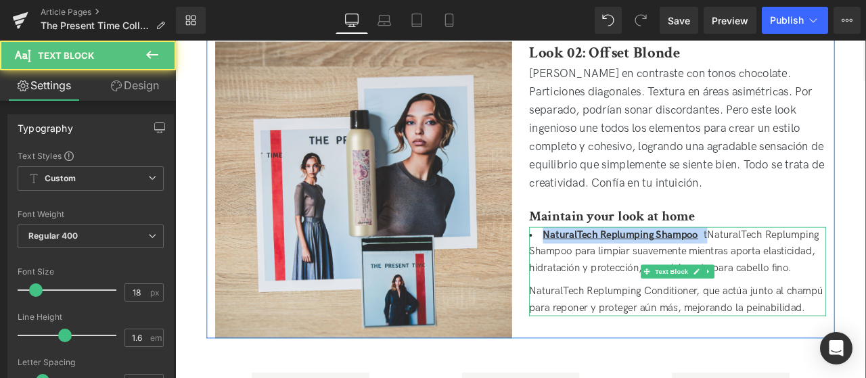
drag, startPoint x: 809, startPoint y: 233, endPoint x: 608, endPoint y: 235, distance: 201.0
click at [604, 262] on li "NaturalTech Replumping Shampoo tNaturalTech Replumping Shampoo para limpiar sua…" at bounding box center [771, 291] width 352 height 58
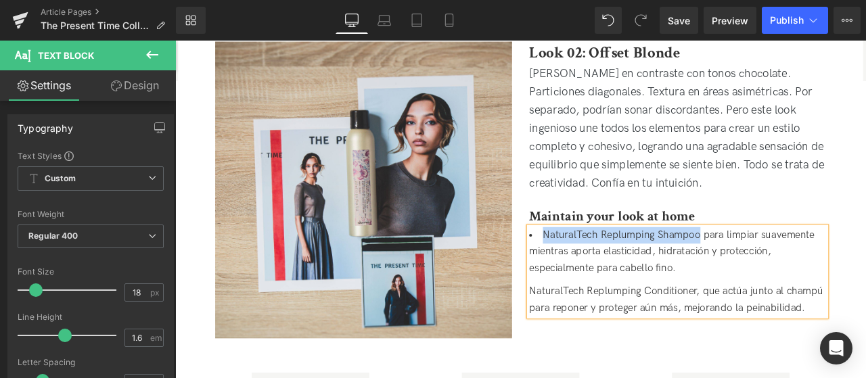
drag, startPoint x: 608, startPoint y: 233, endPoint x: 795, endPoint y: 225, distance: 186.9
click at [795, 262] on li "NaturalTech Replumping Shampoo para limpiar suavemente mientras aporta elastici…" at bounding box center [771, 291] width 352 height 58
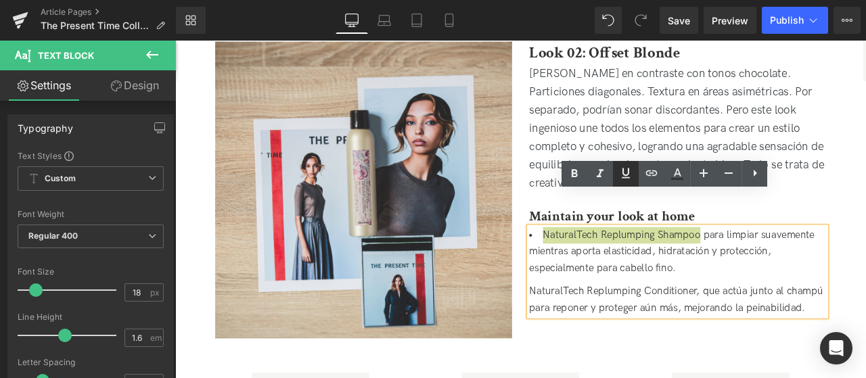
click at [633, 177] on icon at bounding box center [626, 173] width 16 height 16
click at [583, 171] on link at bounding box center [575, 174] width 26 height 26
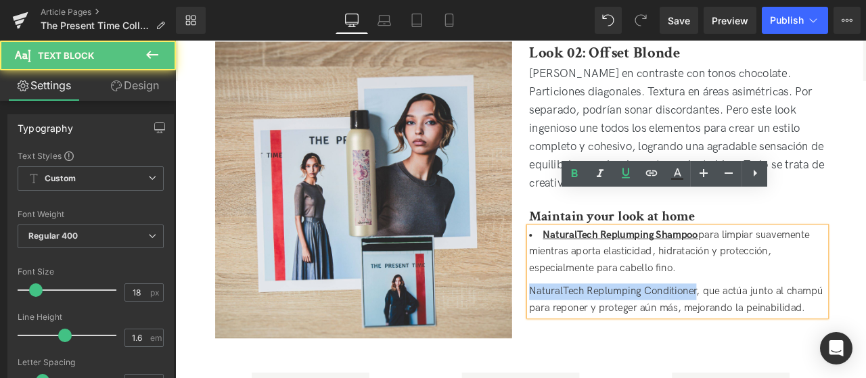
drag, startPoint x: 792, startPoint y: 292, endPoint x: 668, endPoint y: 243, distance: 133.9
click at [573, 296] on div "Image Look 02: Offset Blonde Heading Rubio en contraste con tonos chocolate. Pa…" at bounding box center [584, 201] width 744 height 386
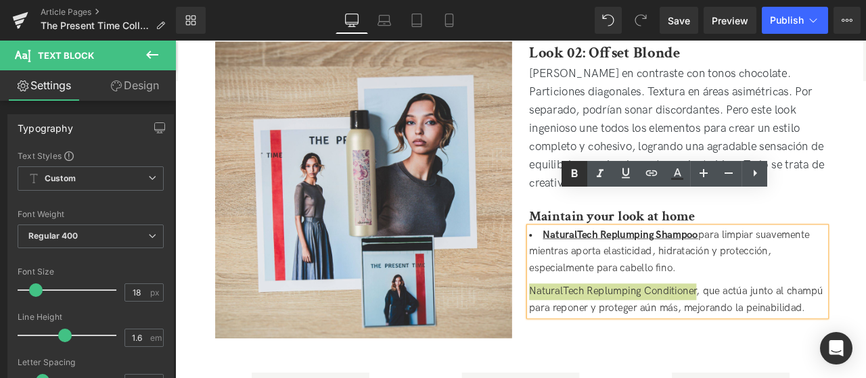
click at [579, 178] on icon at bounding box center [574, 174] width 16 height 16
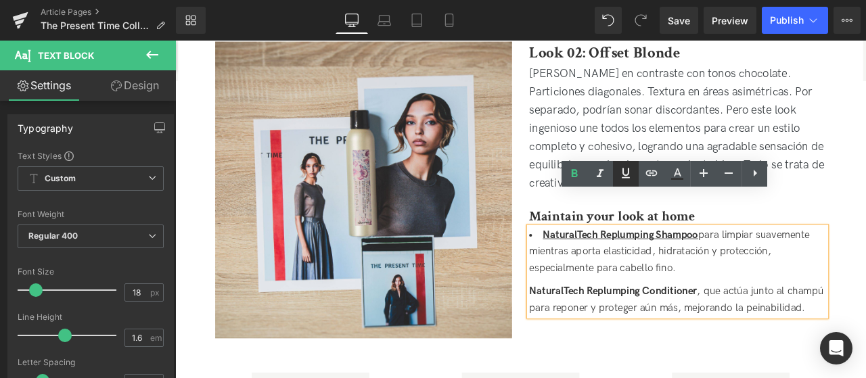
click at [628, 177] on icon at bounding box center [626, 173] width 16 height 16
click at [777, 266] on li "NaturalTech Replumping Shampoo para limpiar suavemente mientras aporta elastici…" at bounding box center [771, 291] width 352 height 58
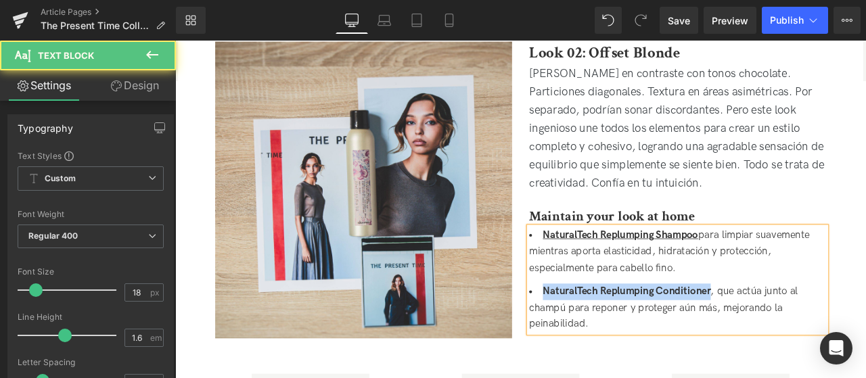
drag, startPoint x: 811, startPoint y: 298, endPoint x: 612, endPoint y: 296, distance: 199.6
click at [612, 329] on li "NaturalTech Replumping Conditioner , que actúa junto al champú para reponer y p…" at bounding box center [771, 358] width 352 height 58
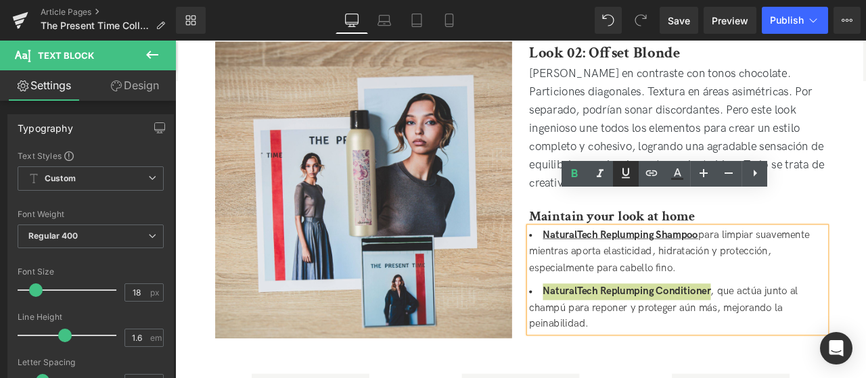
click at [623, 178] on icon at bounding box center [626, 173] width 16 height 16
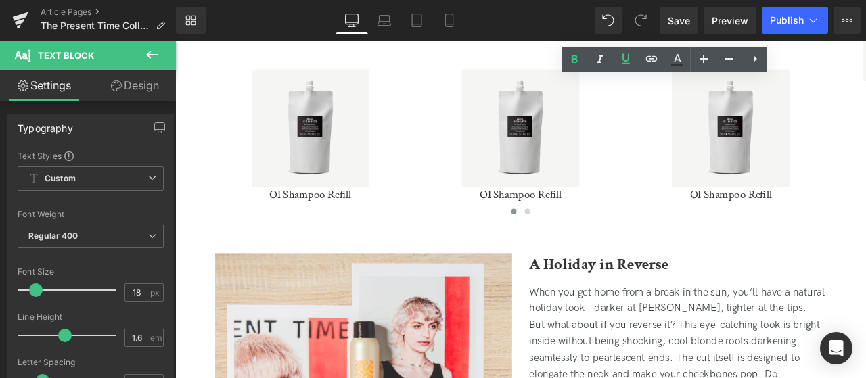
scroll to position [1624, 0]
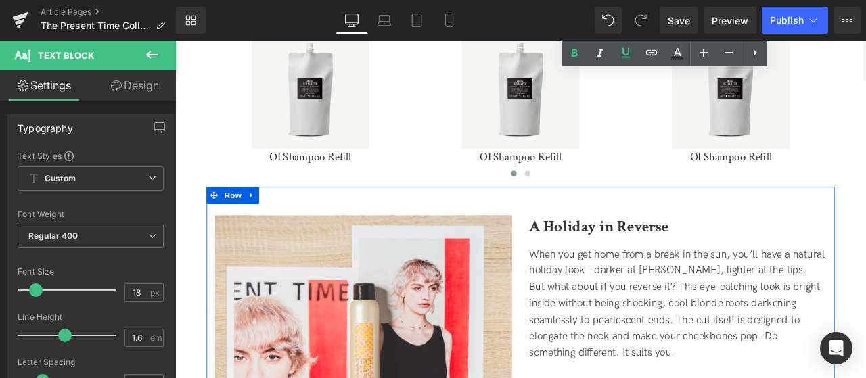
click at [669, 249] on strong "A Holiday in Reverse" at bounding box center [677, 261] width 165 height 24
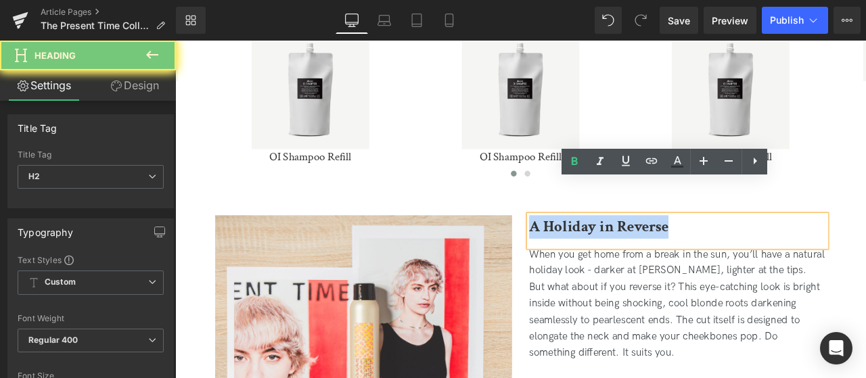
click at [669, 249] on strong "A Holiday in Reverse" at bounding box center [677, 261] width 165 height 24
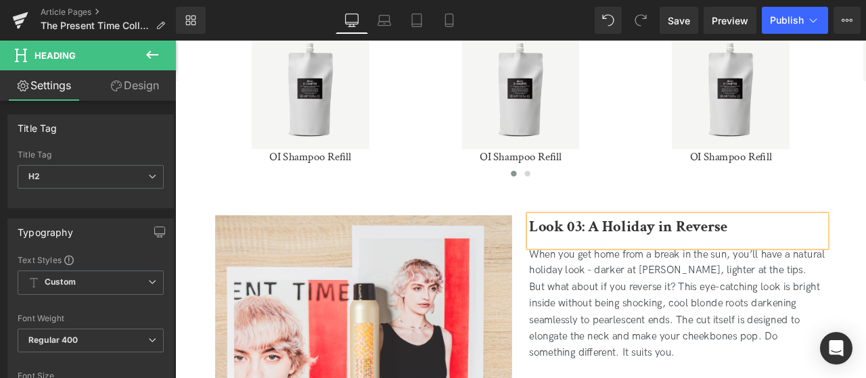
click at [658, 285] on div "When you get home from a break in the sun, you’ll have a natural holiday look -…" at bounding box center [771, 304] width 352 height 39
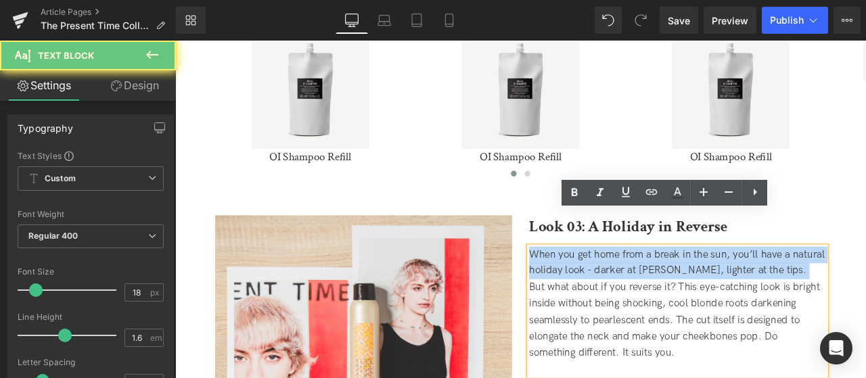
click at [658, 285] on div "When you get home from a break in the sun, you’ll have a natural holiday look -…" at bounding box center [771, 304] width 352 height 39
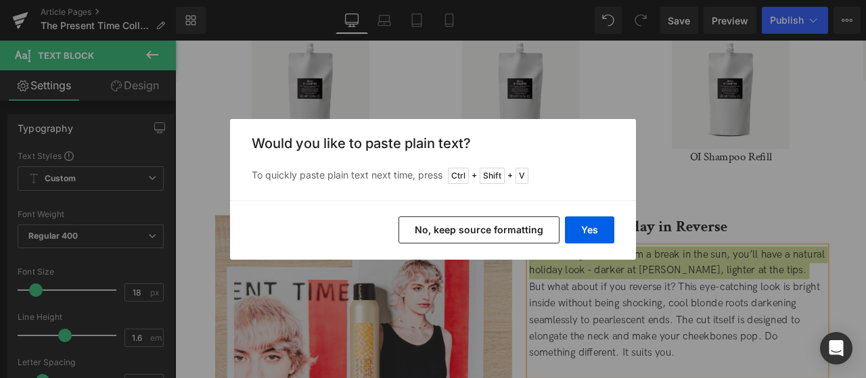
click at [597, 284] on div "Back to Library Insert Would you like to paste plain text? To quickly paste pla…" at bounding box center [433, 189] width 866 height 378
click at [532, 233] on button "No, keep source formatting" at bounding box center [479, 230] width 161 height 27
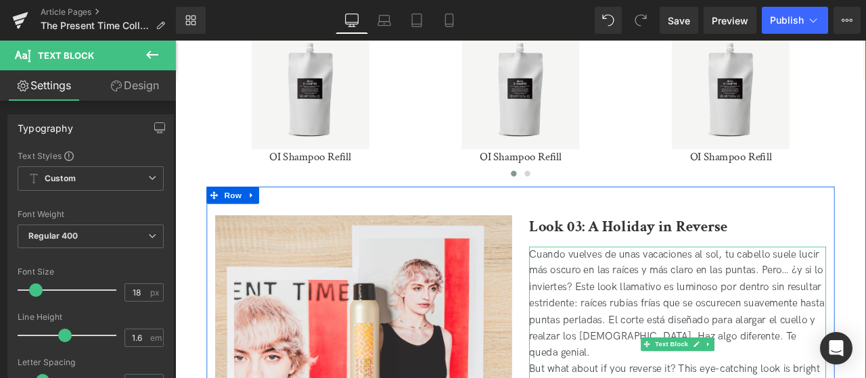
click at [725, 346] on p "Cuando vuelves de unas vacaciones al sol, tu cabello suele lucir más oscuro en …" at bounding box center [771, 353] width 352 height 137
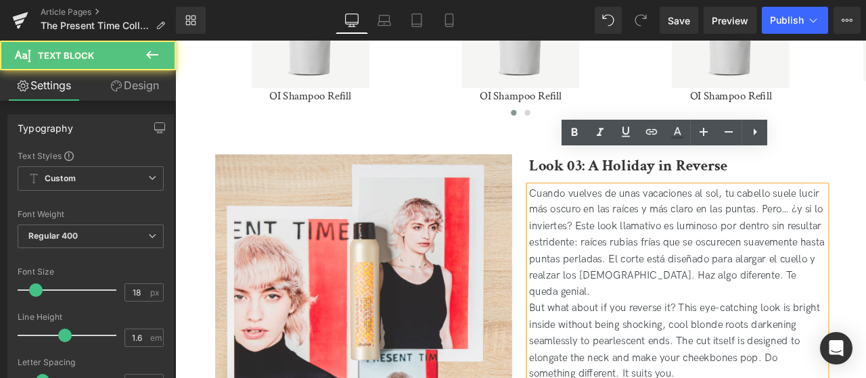
scroll to position [1759, 0]
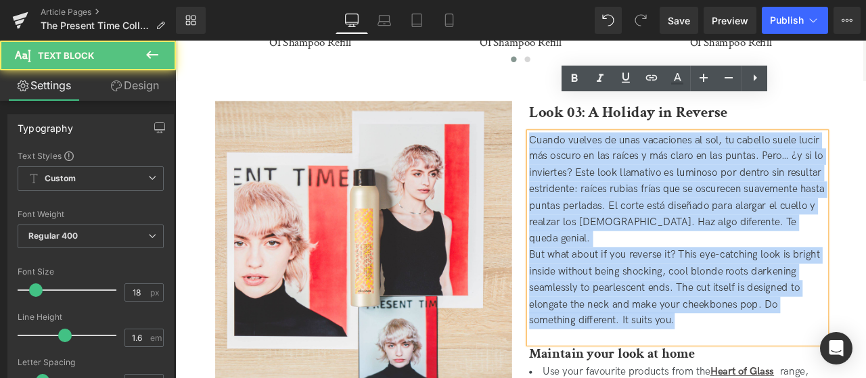
drag, startPoint x: 728, startPoint y: 320, endPoint x: 561, endPoint y: 53, distance: 314.7
click at [561, 78] on div "Image Look 03: A Holiday in Reverse Heading Cuando vuelves de unas vacaciones a…" at bounding box center [584, 333] width 744 height 510
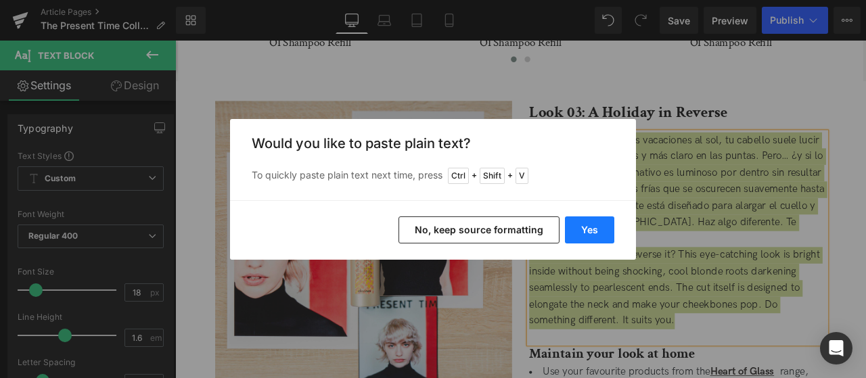
click at [588, 227] on button "Yes" at bounding box center [589, 230] width 49 height 27
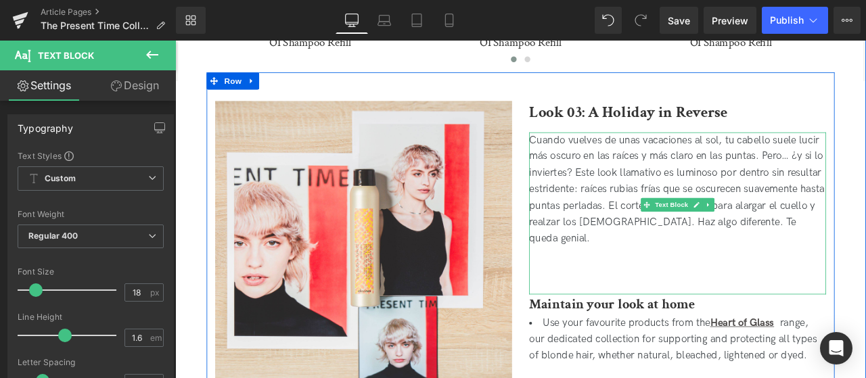
click at [666, 305] on p at bounding box center [771, 315] width 352 height 20
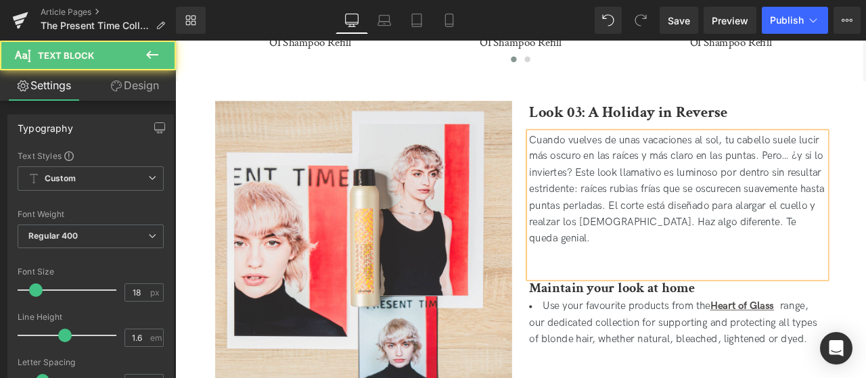
click at [665, 286] on p at bounding box center [771, 296] width 352 height 20
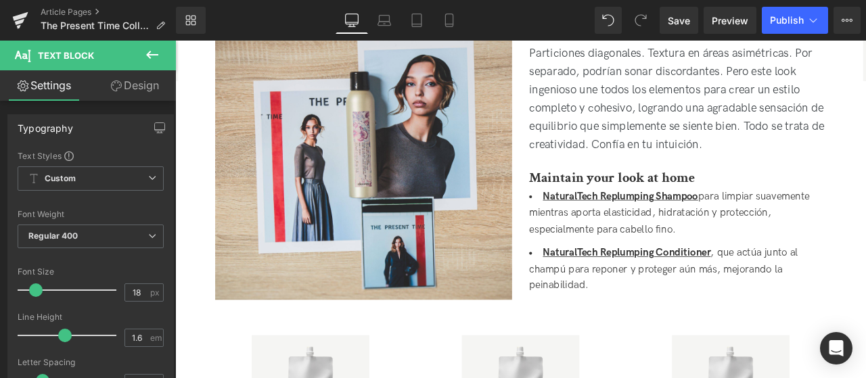
scroll to position [1150, 0]
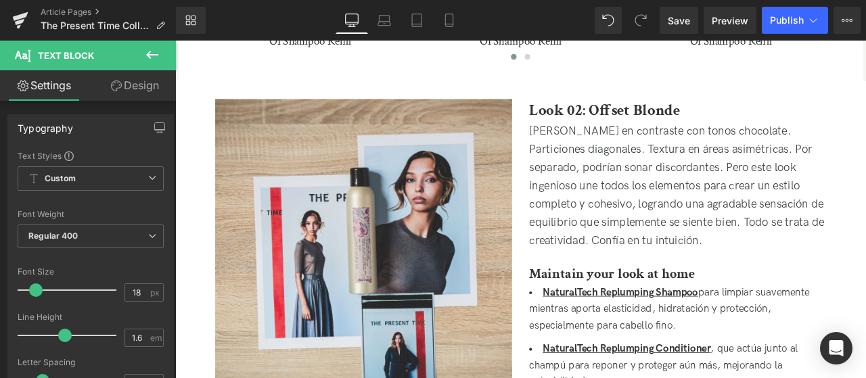
click at [679, 217] on p "Rubio en contraste con tonos chocolate. Particiones diagonales. Textura en área…" at bounding box center [771, 213] width 352 height 152
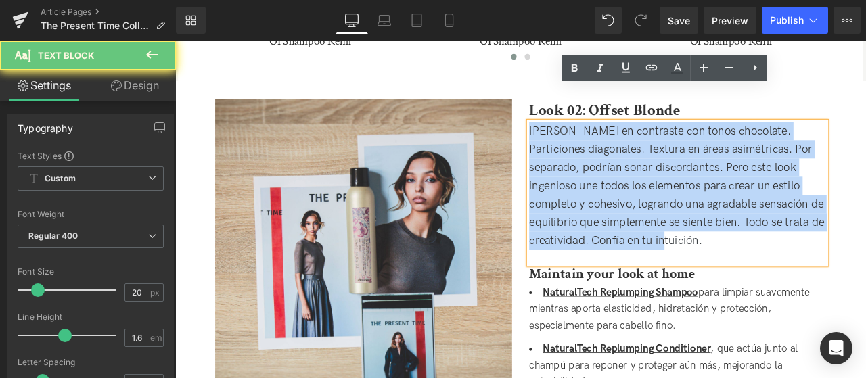
click at [679, 217] on p "Rubio en contraste con tonos chocolate. Particiones diagonales. Textura en área…" at bounding box center [771, 213] width 352 height 152
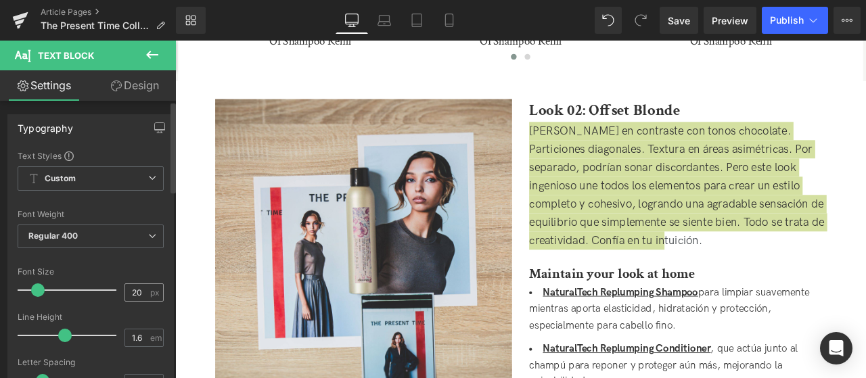
click at [143, 288] on div "20 px" at bounding box center [144, 293] width 39 height 18
click at [130, 298] on input "20" at bounding box center [137, 292] width 24 height 17
type input "0"
type input "18"
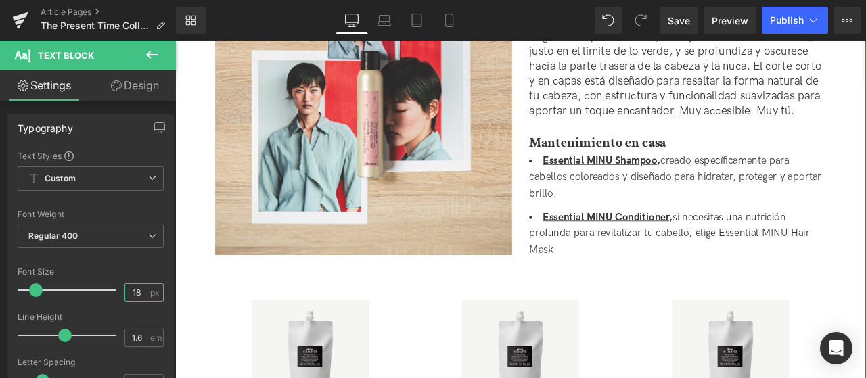
scroll to position [541, 0]
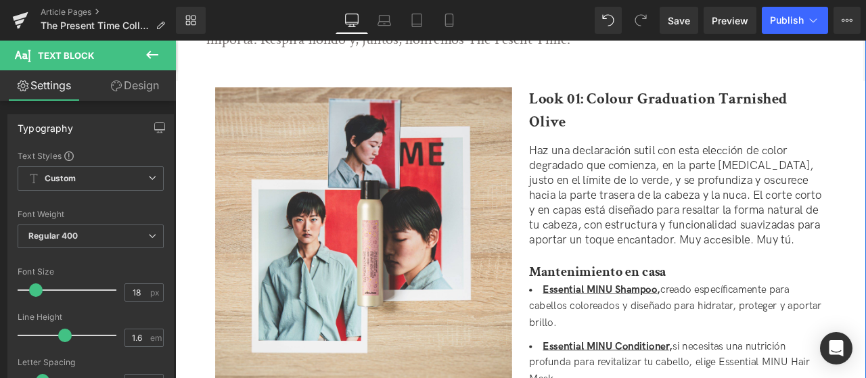
click at [658, 162] on p "Haz una declaración sutil con esta elección de color degradado que comienza, en…" at bounding box center [771, 223] width 352 height 123
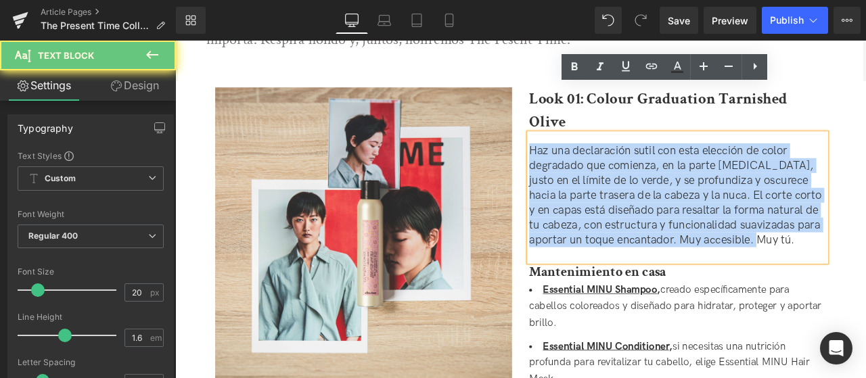
click at [658, 162] on p "Haz una declaración sutil con esta elección de color degradado que comienza, en…" at bounding box center [771, 223] width 352 height 123
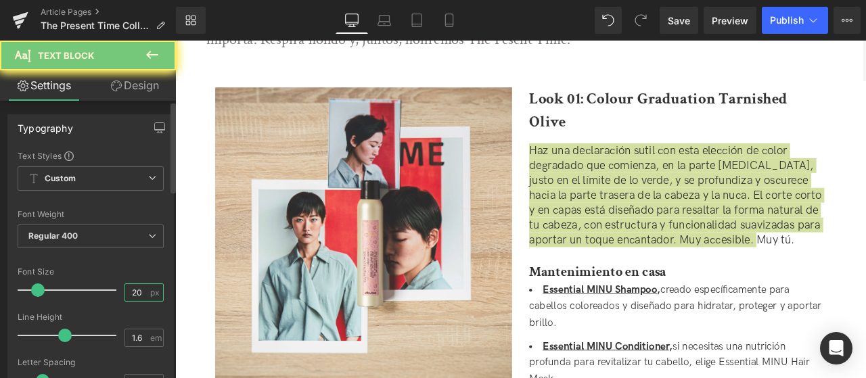
click at [135, 287] on input "20" at bounding box center [137, 292] width 24 height 17
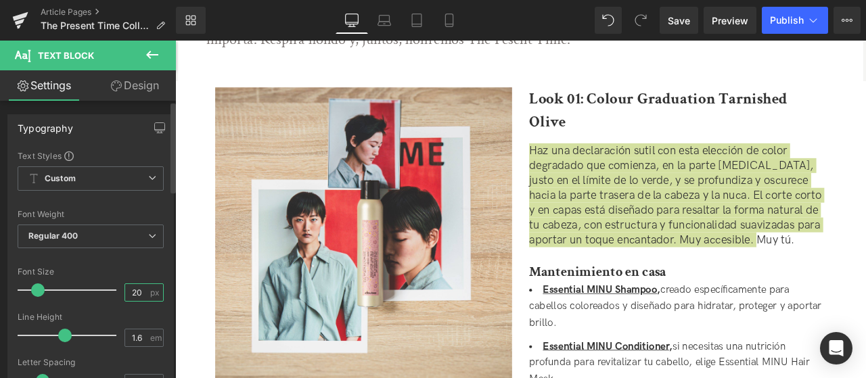
type input "2"
type input "18"
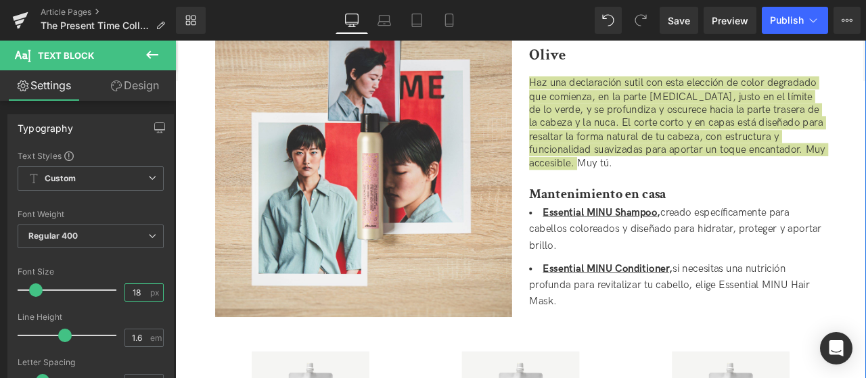
scroll to position [609, 0]
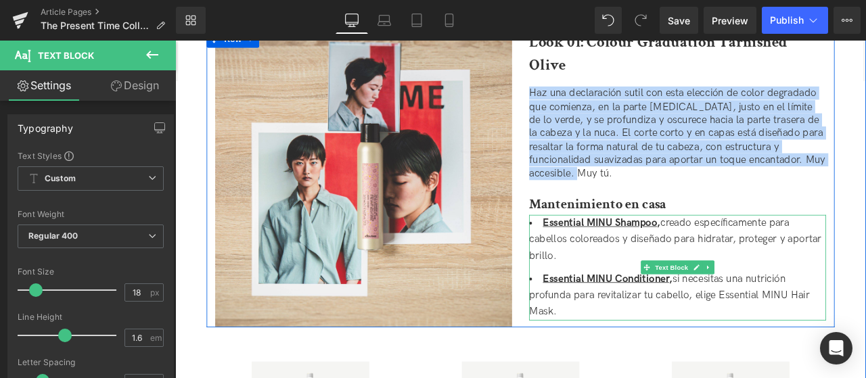
click at [663, 224] on b "Mantenimiento en casa" at bounding box center [676, 234] width 162 height 21
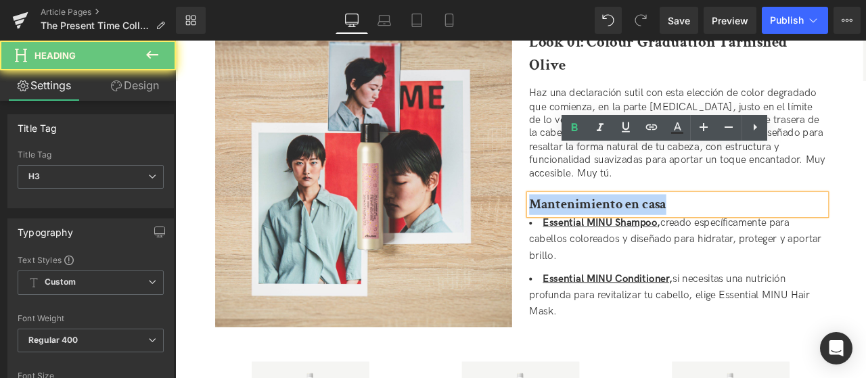
click at [663, 224] on b "Mantenimiento en casa" at bounding box center [676, 234] width 162 height 21
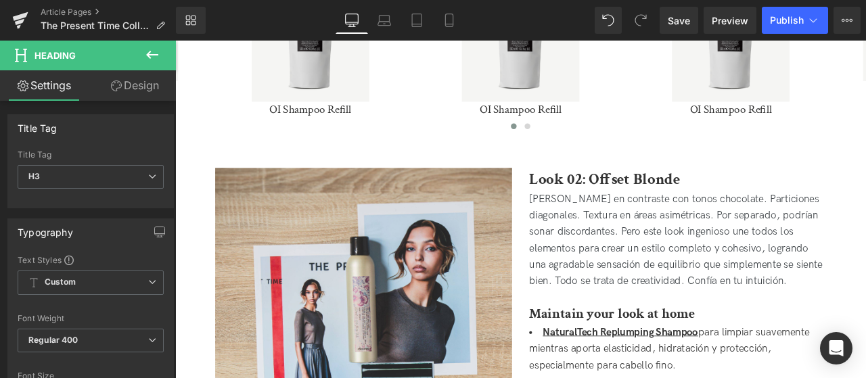
scroll to position [1150, 0]
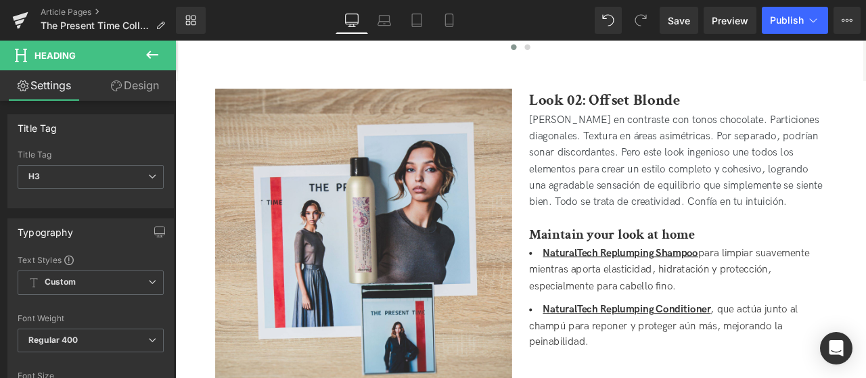
click at [675, 260] on strong "Maintain your look at home" at bounding box center [693, 270] width 196 height 21
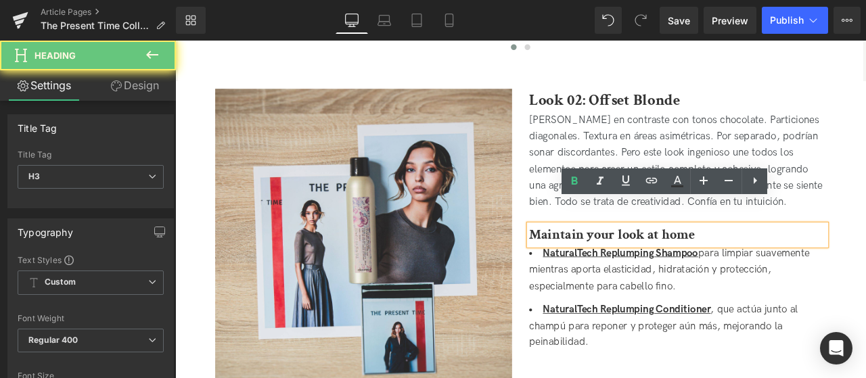
click at [673, 260] on strong "Maintain your look at home" at bounding box center [693, 270] width 196 height 21
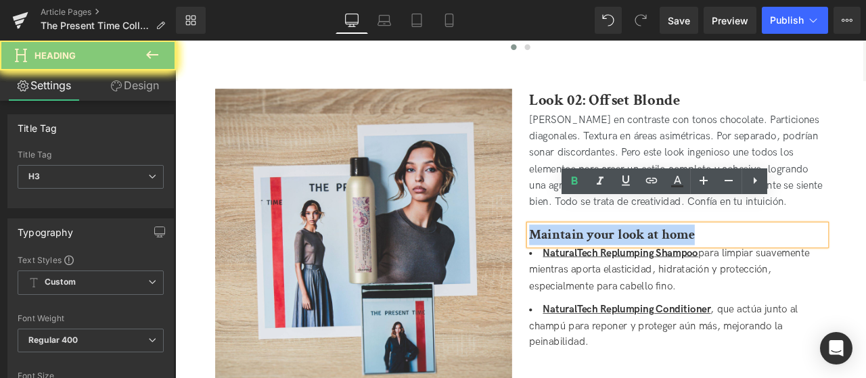
click at [673, 260] on strong "Maintain your look at home" at bounding box center [693, 270] width 196 height 21
paste div
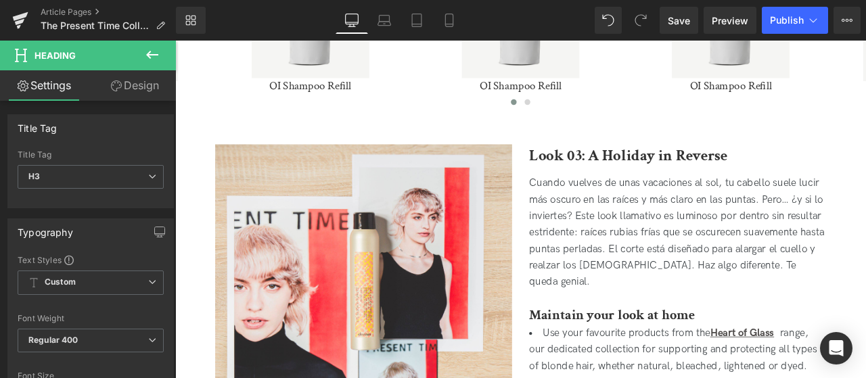
scroll to position [1759, 0]
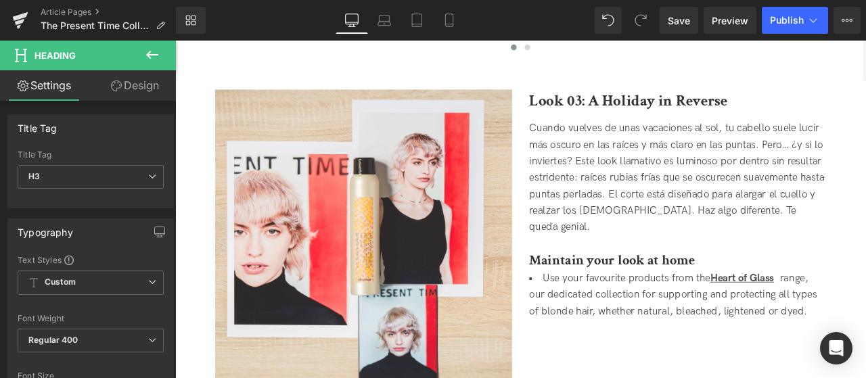
click at [690, 290] on strong "Maintain your look at home" at bounding box center [693, 300] width 196 height 21
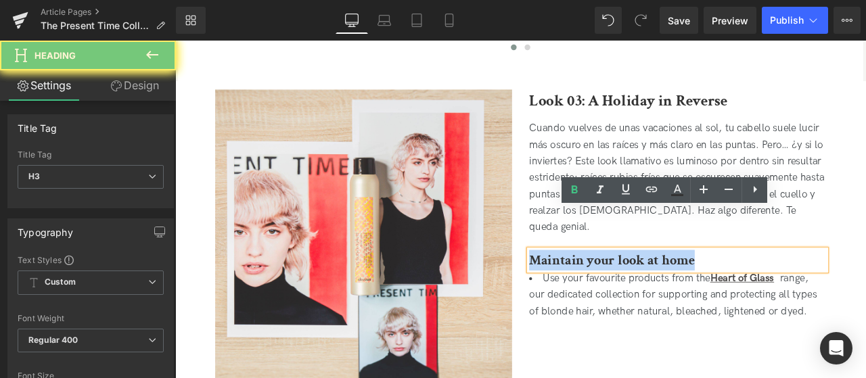
click at [690, 290] on strong "Maintain your look at home" at bounding box center [693, 300] width 196 height 21
paste div
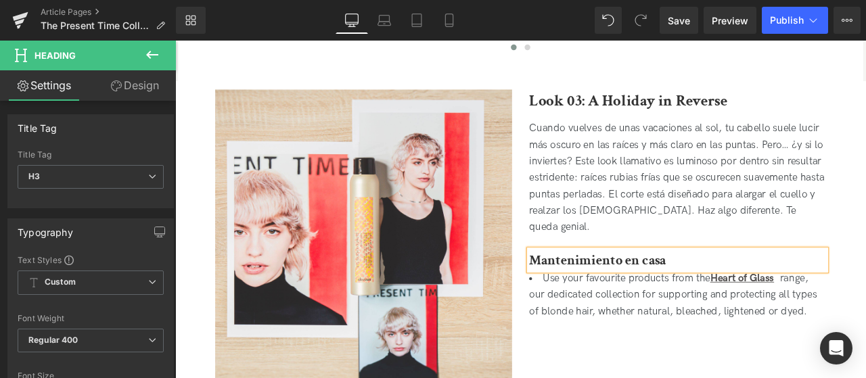
click at [643, 313] on li "Use your favourite products from the Heart of Glass range, our dedicated collec…" at bounding box center [771, 342] width 352 height 58
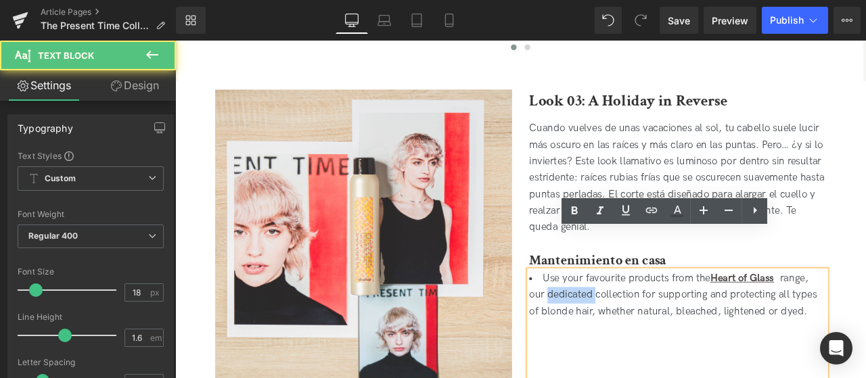
click at [643, 313] on li "Use your favourite products from the Heart of Glass range, our dedicated collec…" at bounding box center [771, 342] width 352 height 58
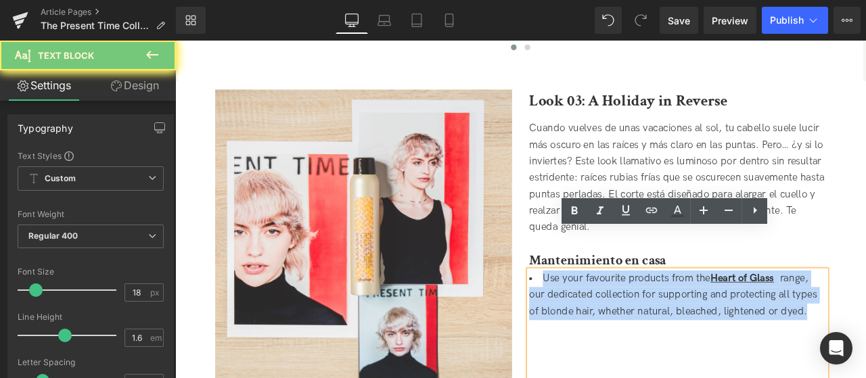
click at [643, 313] on li "Use your favourite products from the Heart of Glass range, our dedicated collec…" at bounding box center [771, 342] width 352 height 58
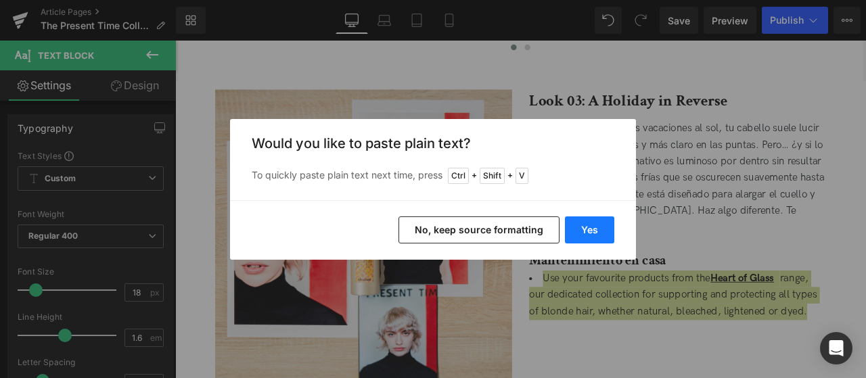
click at [595, 227] on button "Yes" at bounding box center [589, 230] width 49 height 27
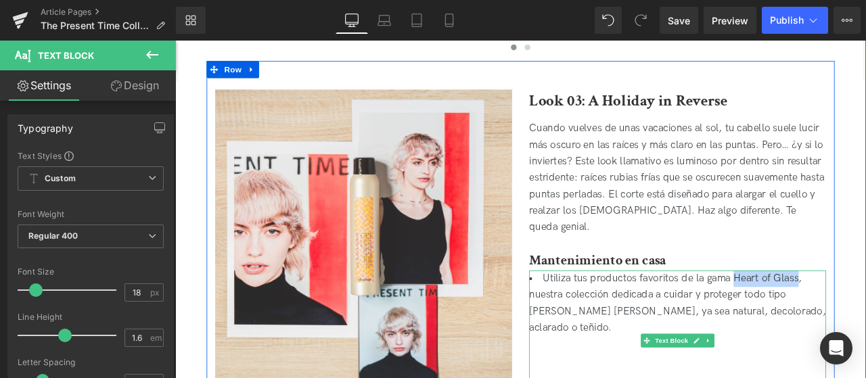
drag, startPoint x: 837, startPoint y: 276, endPoint x: 911, endPoint y: 273, distance: 73.8
click at [865, 313] on li "Utiliza tus productos favoritos de la gama Heart of Glass, nuestra colección de…" at bounding box center [771, 352] width 352 height 78
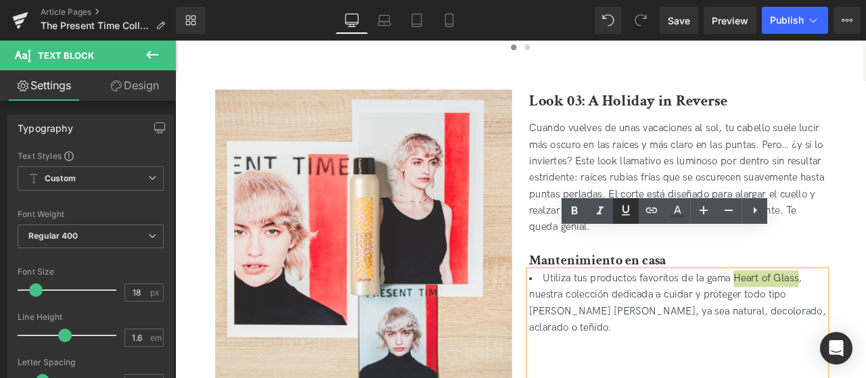
click at [627, 205] on icon at bounding box center [626, 210] width 16 height 16
drag, startPoint x: 584, startPoint y: 206, endPoint x: 485, endPoint y: 177, distance: 103.0
click at [584, 206] on link at bounding box center [575, 211] width 26 height 26
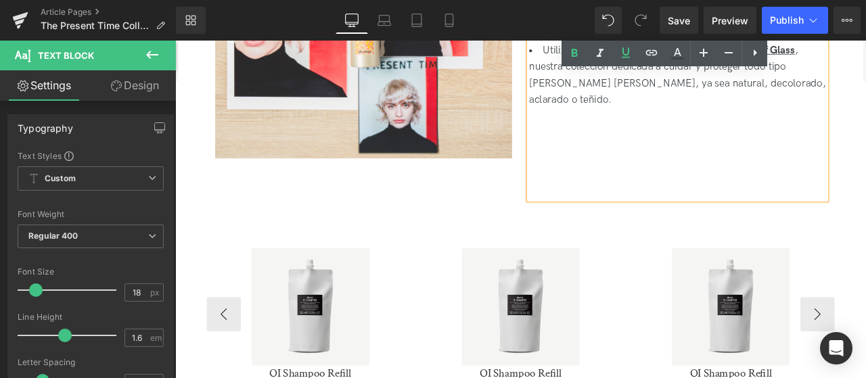
scroll to position [2233, 0]
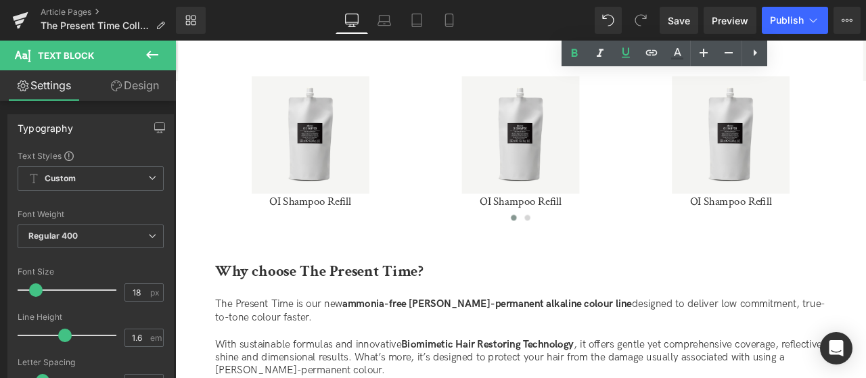
click at [446, 301] on div "Why choose The Present Time?​" at bounding box center [585, 323] width 724 height 45
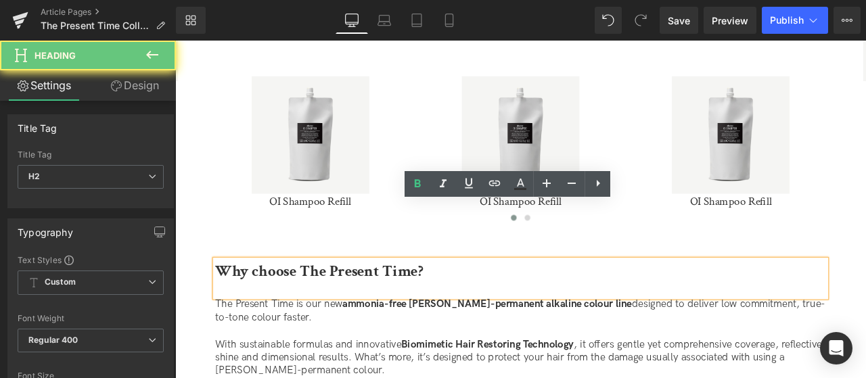
click at [438, 302] on strong "Why choose The Present Time?​" at bounding box center [346, 314] width 246 height 24
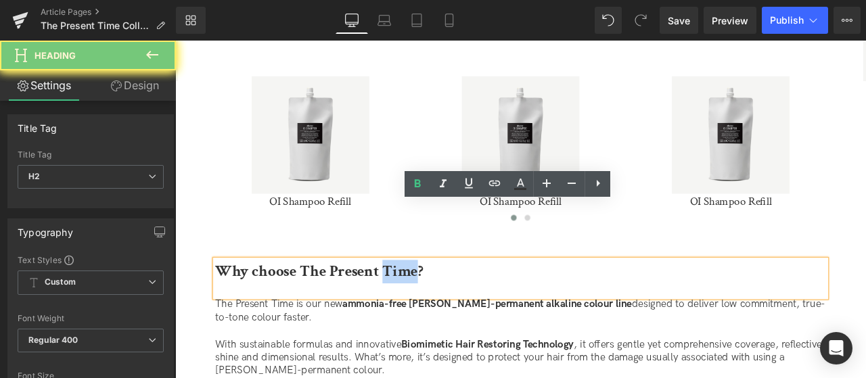
click at [438, 302] on strong "Why choose The Present Time?​" at bounding box center [346, 314] width 246 height 24
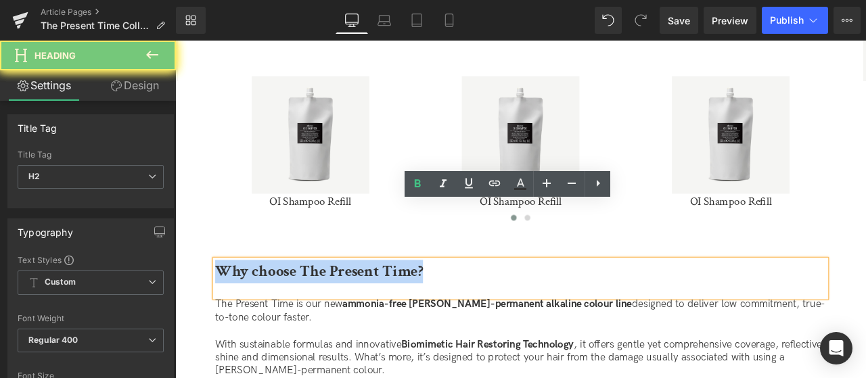
click at [438, 302] on strong "Why choose The Present Time?​" at bounding box center [346, 314] width 246 height 24
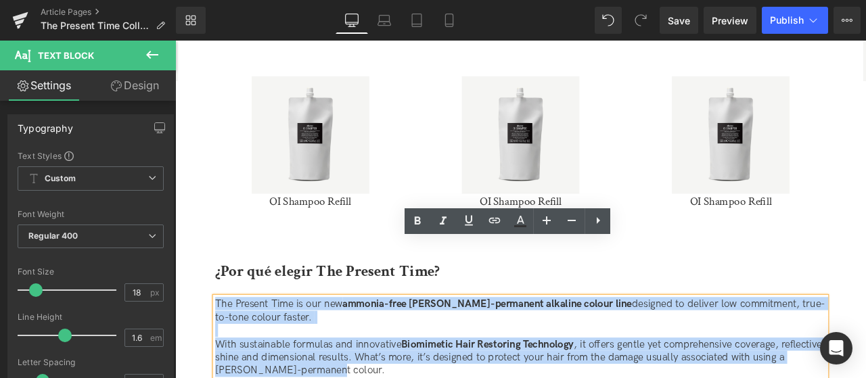
drag, startPoint x: 380, startPoint y: 388, endPoint x: 219, endPoint y: 273, distance: 197.5
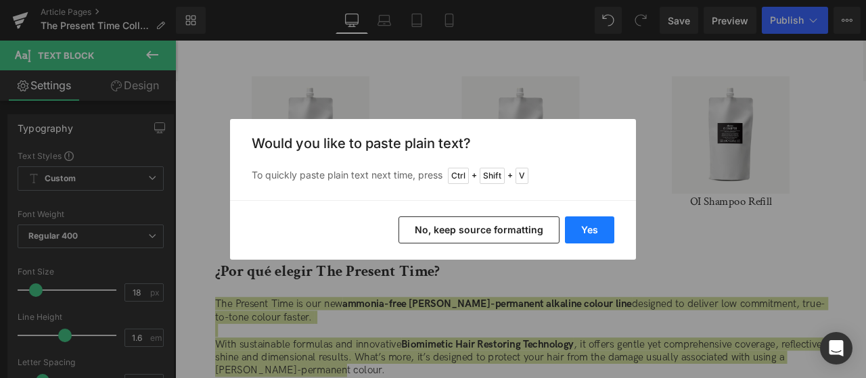
click at [587, 229] on button "Yes" at bounding box center [589, 230] width 49 height 27
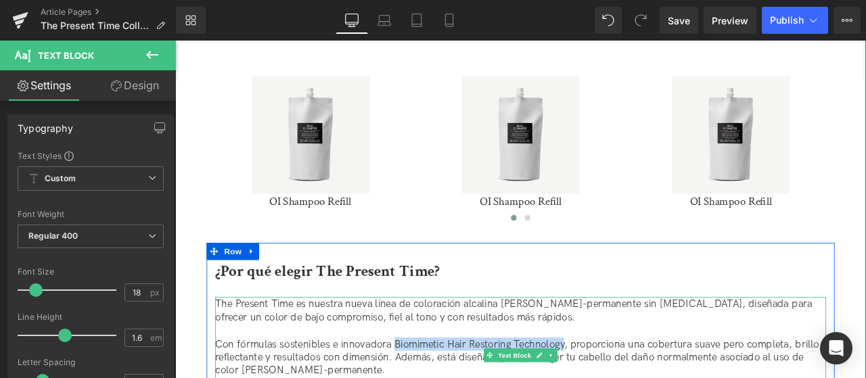
drag, startPoint x: 435, startPoint y: 332, endPoint x: 637, endPoint y: 336, distance: 201.7
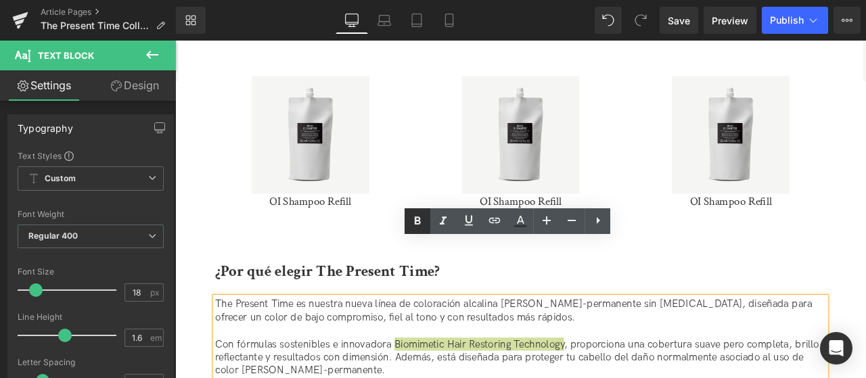
drag, startPoint x: 422, startPoint y: 220, endPoint x: 411, endPoint y: 9, distance: 210.7
click at [422, 220] on icon at bounding box center [417, 221] width 16 height 16
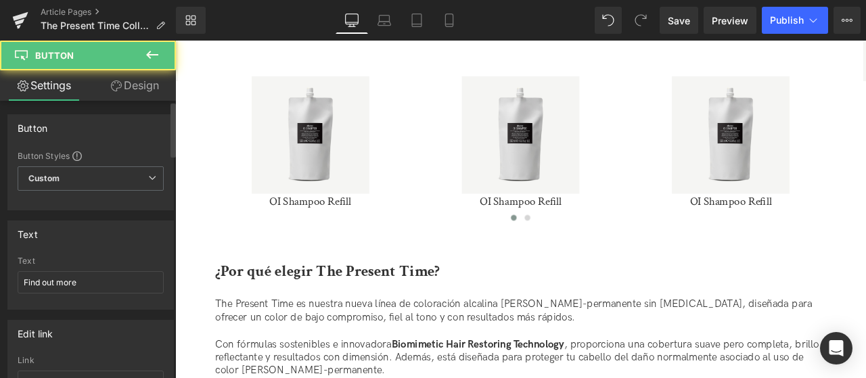
scroll to position [135, 0]
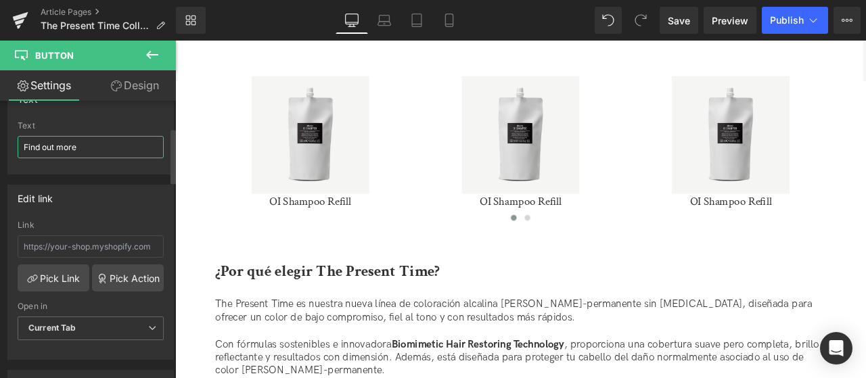
click at [55, 144] on input "Find out more" at bounding box center [91, 147] width 146 height 22
paste input "Descubre más"
type input "Descubre más"
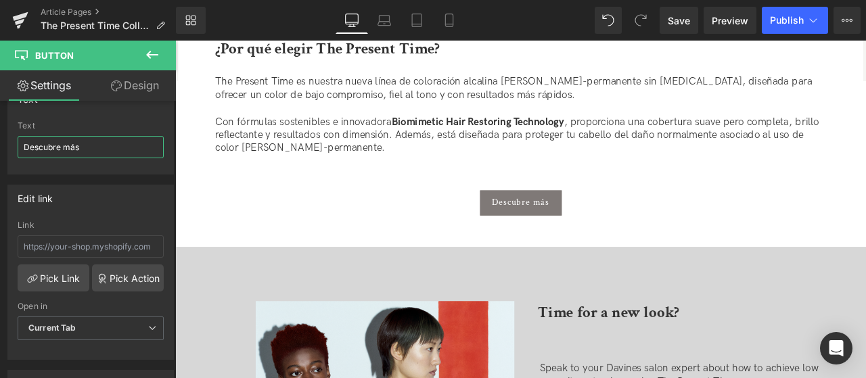
scroll to position [2571, 0]
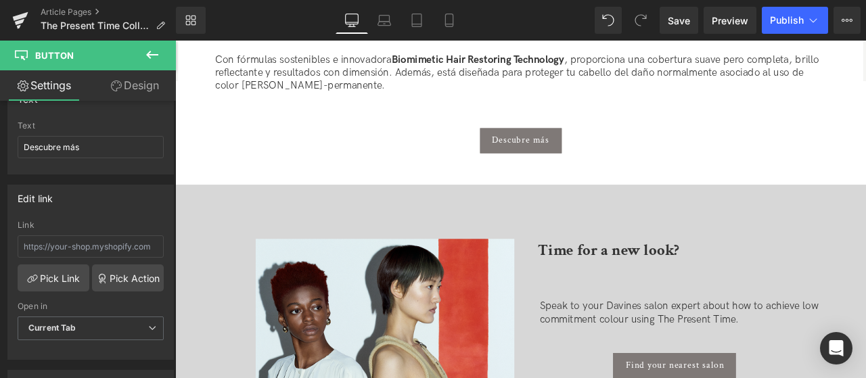
drag, startPoint x: 691, startPoint y: 229, endPoint x: 686, endPoint y: 223, distance: 8.3
click at [690, 277] on strong "Time for a new look?" at bounding box center [689, 289] width 167 height 24
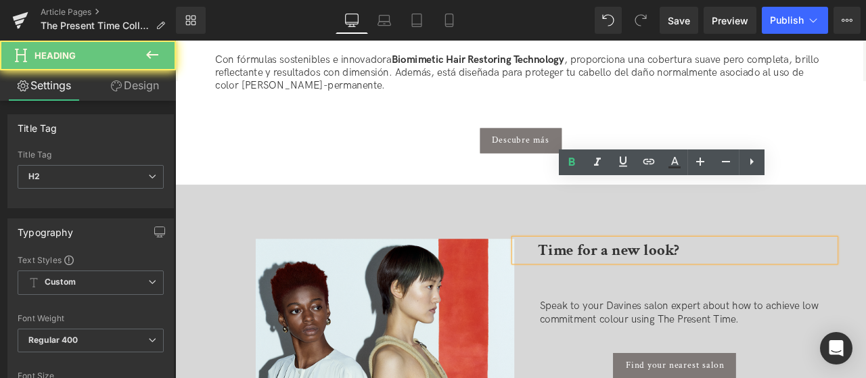
click at [686, 277] on strong "Time for a new look?" at bounding box center [689, 289] width 167 height 24
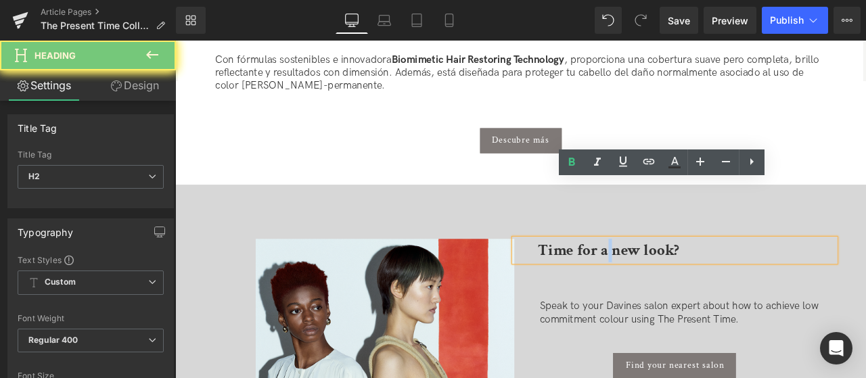
click at [686, 277] on strong "Time for a new look?" at bounding box center [689, 289] width 167 height 24
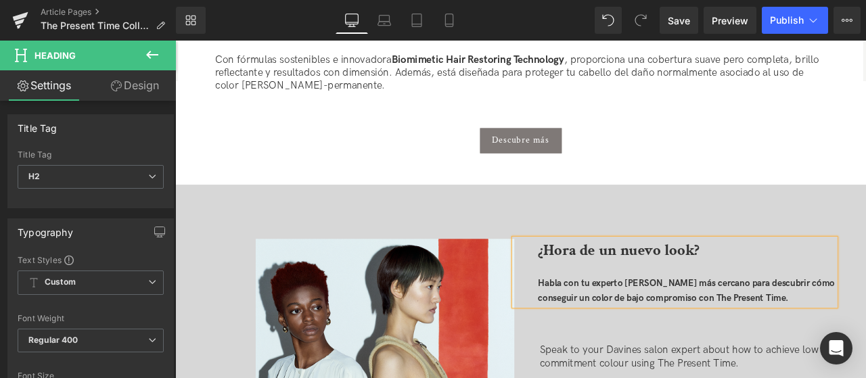
click at [708, 302] on div at bounding box center [782, 311] width 353 height 18
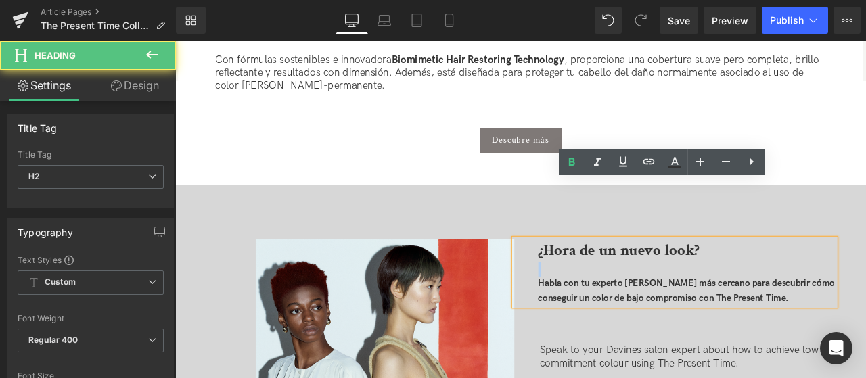
click at [708, 302] on div at bounding box center [782, 311] width 353 height 18
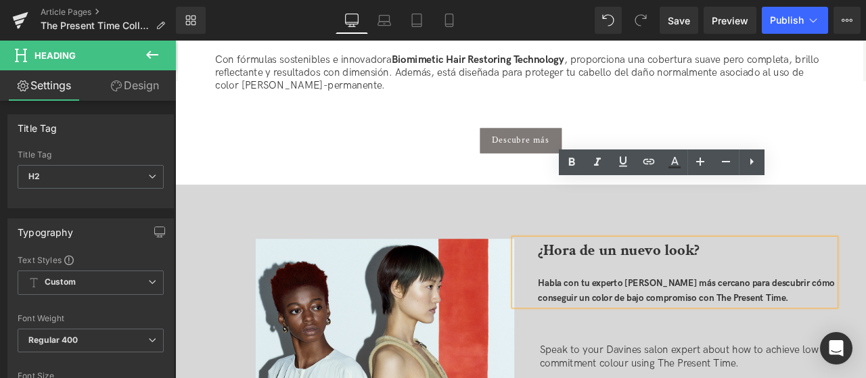
click at [698, 322] on b "Habla con tu experto Davines más cercano para descubrir cómo conseguir un color…" at bounding box center [782, 337] width 352 height 30
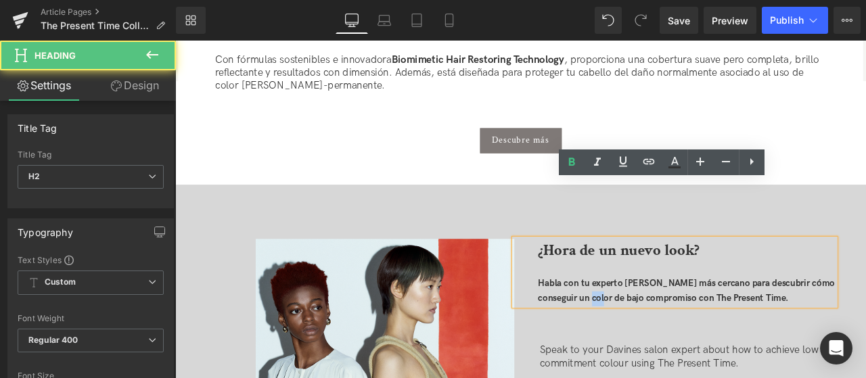
click at [698, 322] on b "Habla con tu experto Davines más cercano para descubrir cómo conseguir un color…" at bounding box center [782, 337] width 352 height 30
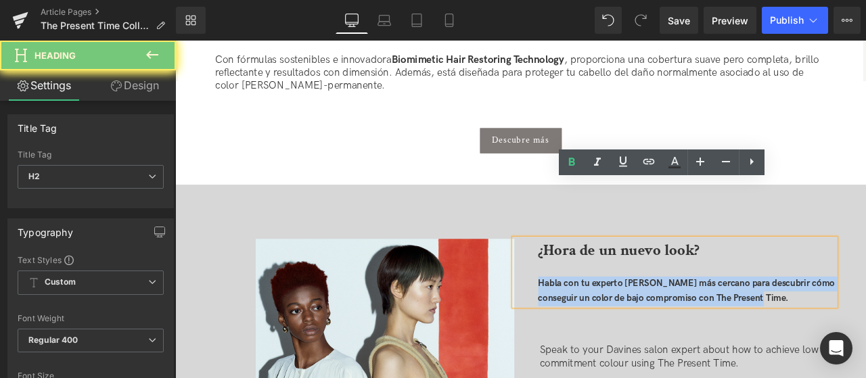
click at [698, 322] on b "Habla con tu experto Davines más cercano para descubrir cómo conseguir un color…" at bounding box center [782, 337] width 352 height 30
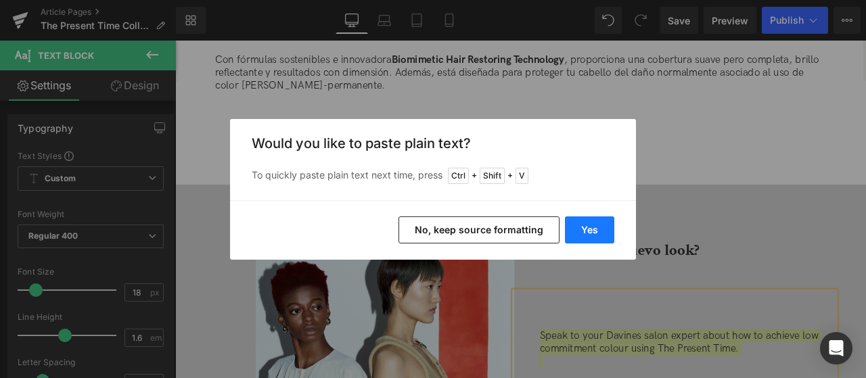
click at [593, 228] on button "Yes" at bounding box center [589, 230] width 49 height 27
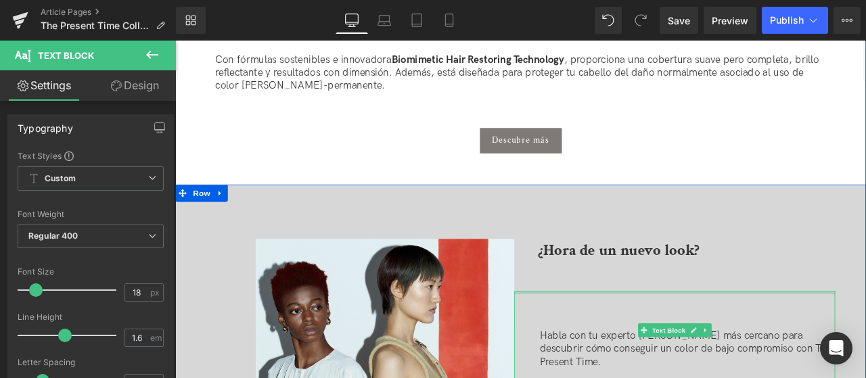
click at [618, 275] on div "¿Hora de un nuevo look? Heading" at bounding box center [767, 306] width 381 height 62
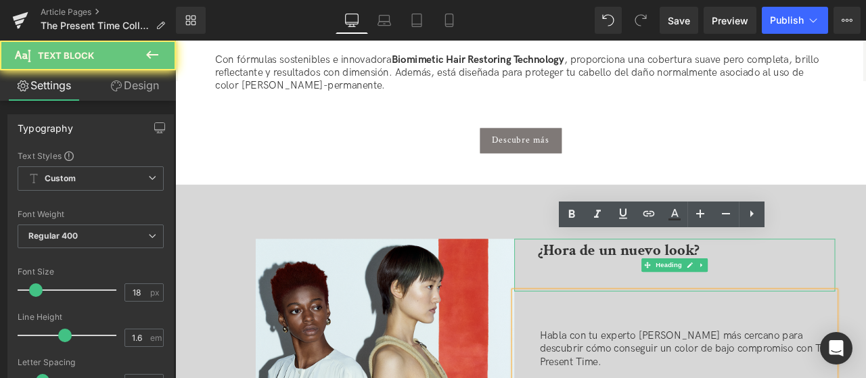
click at [612, 320] on div at bounding box center [782, 329] width 353 height 18
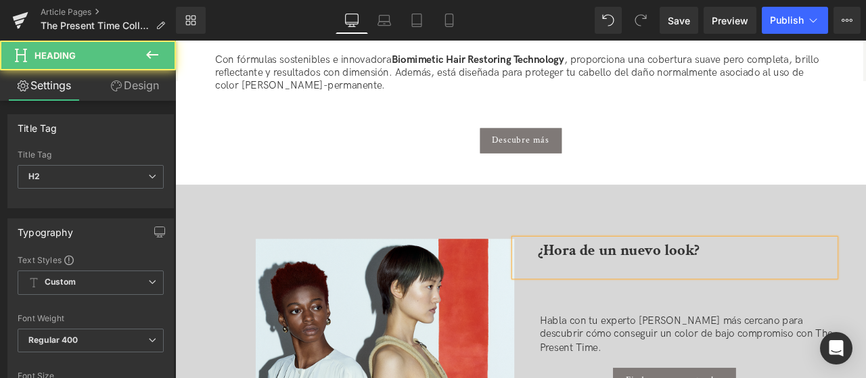
click at [637, 302] on div at bounding box center [782, 311] width 353 height 18
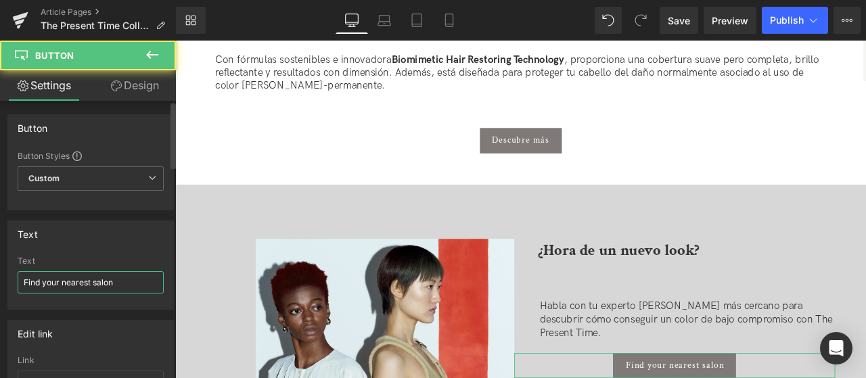
click at [58, 275] on input "Find your nearest salon" at bounding box center [91, 282] width 146 height 22
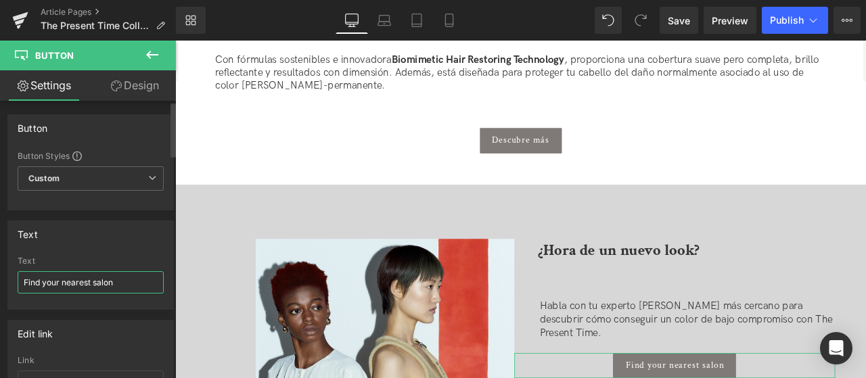
click at [58, 275] on input "Find your nearest salon" at bounding box center [91, 282] width 146 height 22
paste input "Encuentra tu salón más cercano"
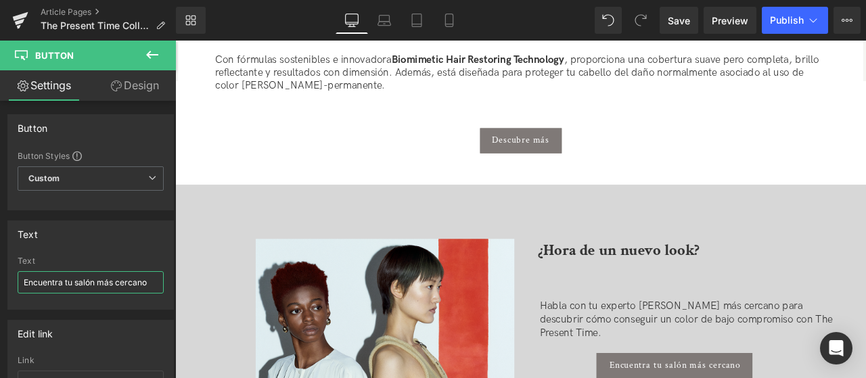
type input "Encuentra tu salón más cercano"
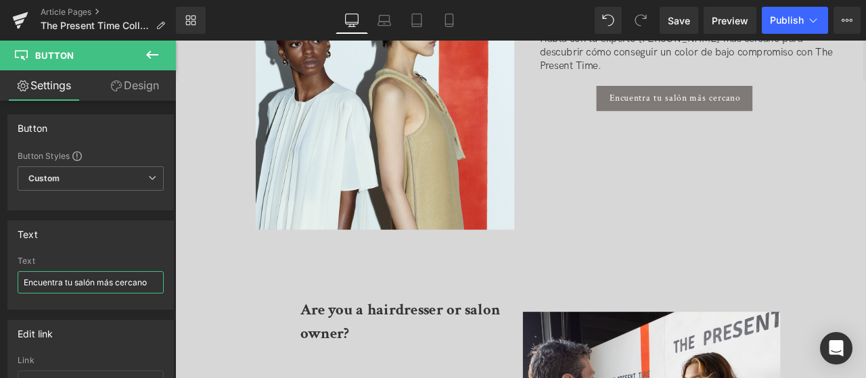
scroll to position [2910, 0]
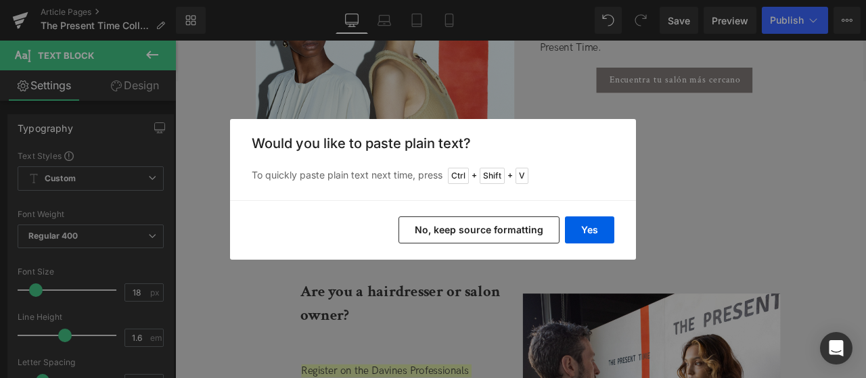
click at [604, 214] on div "Yes No, keep source formatting" at bounding box center [433, 230] width 406 height 60
click at [570, 235] on button "Yes" at bounding box center [589, 230] width 49 height 27
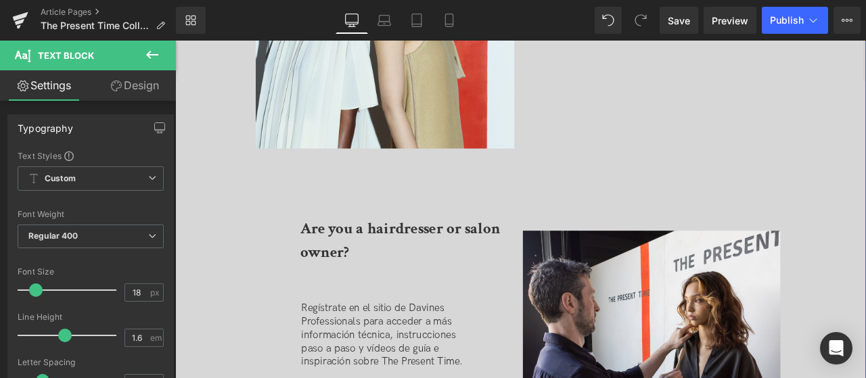
scroll to position [3045, 0]
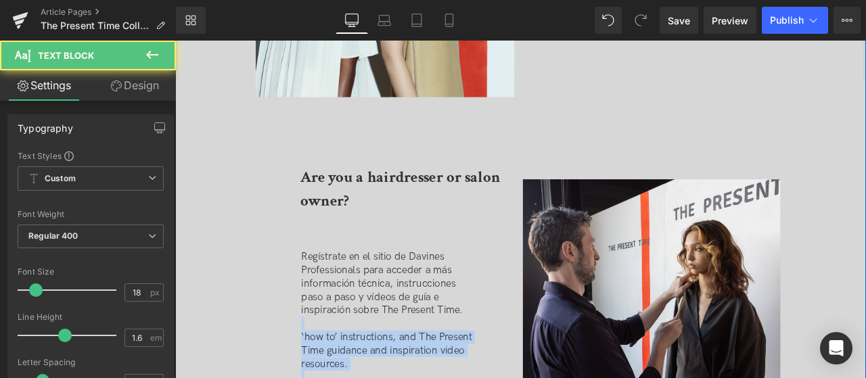
drag, startPoint x: 518, startPoint y: 296, endPoint x: 581, endPoint y: 416, distance: 135.6
click at [581, 378] on div "Image Are you a hairdresser or salon owner? Heading Row Regístrate en el sitio …" at bounding box center [584, 156] width 819 height 838
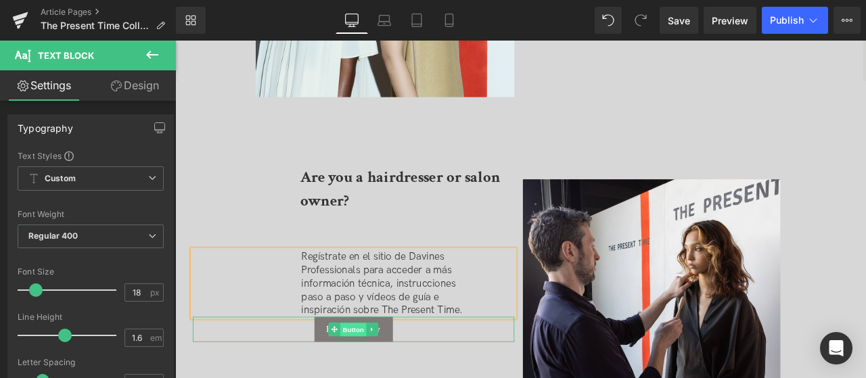
click at [390, 376] on span "Button" at bounding box center [386, 384] width 31 height 16
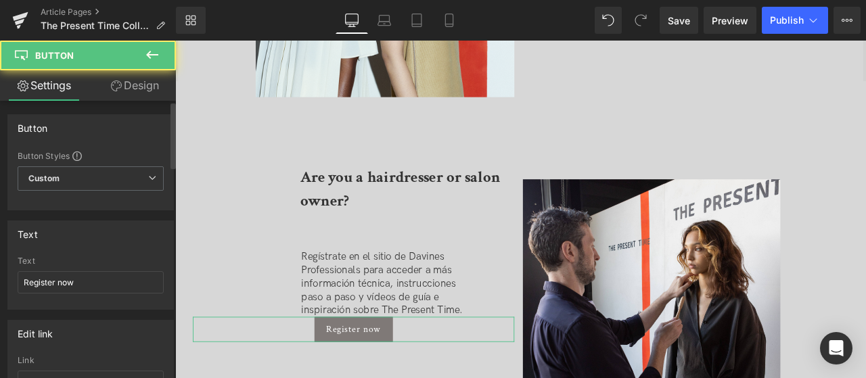
click at [84, 268] on div "Text Register now" at bounding box center [91, 282] width 146 height 53
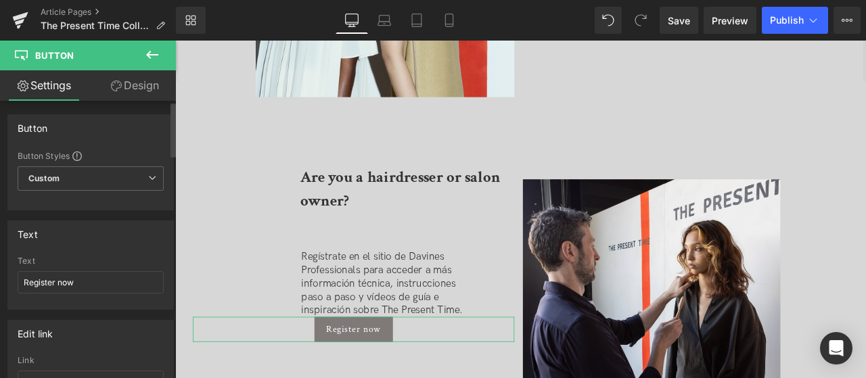
click at [84, 268] on div "Text Register now" at bounding box center [91, 282] width 146 height 53
click at [86, 281] on input "Register now" at bounding box center [91, 282] width 146 height 22
paste input "Regístrate ahora"
click at [86, 281] on input "Register Regístrate ahora" at bounding box center [91, 282] width 146 height 22
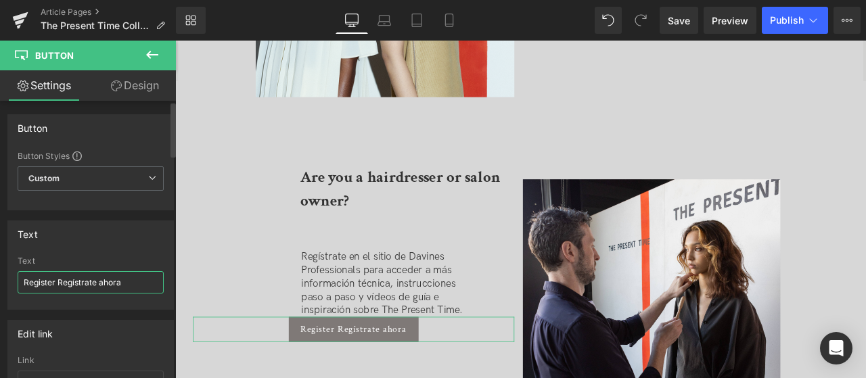
click at [86, 281] on input "Register Regístrate ahora" at bounding box center [91, 282] width 146 height 22
paste input "text"
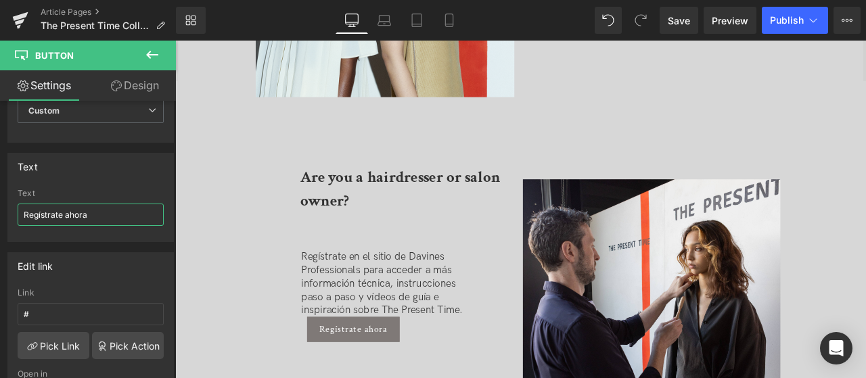
type input "Regístrate ahora"
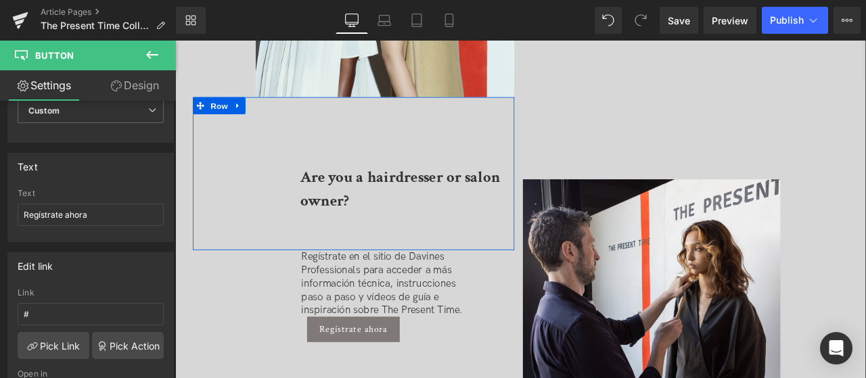
click at [366, 191] on strong "Are you a hairdresser or salon owner?" at bounding box center [441, 216] width 237 height 51
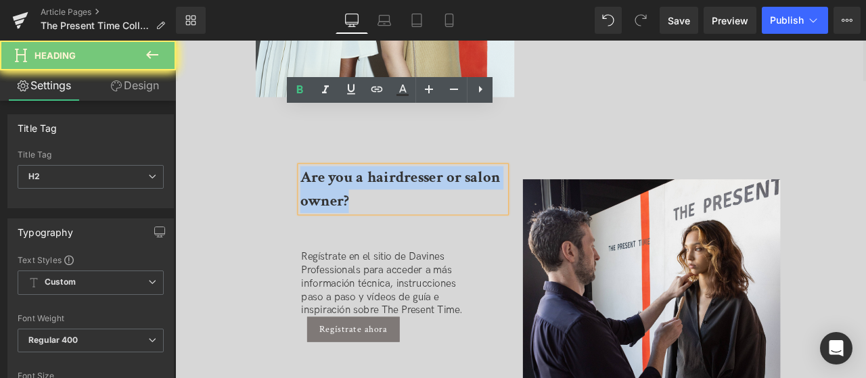
click at [366, 191] on strong "Are you a hairdresser or salon owner?" at bounding box center [441, 216] width 237 height 51
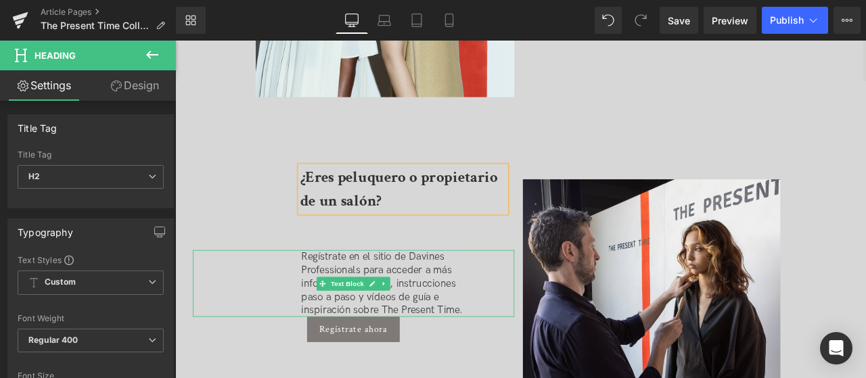
click at [531, 291] on p "Regístrate en el sitio de Davines Professionals para acceder a más información …" at bounding box center [430, 328] width 210 height 79
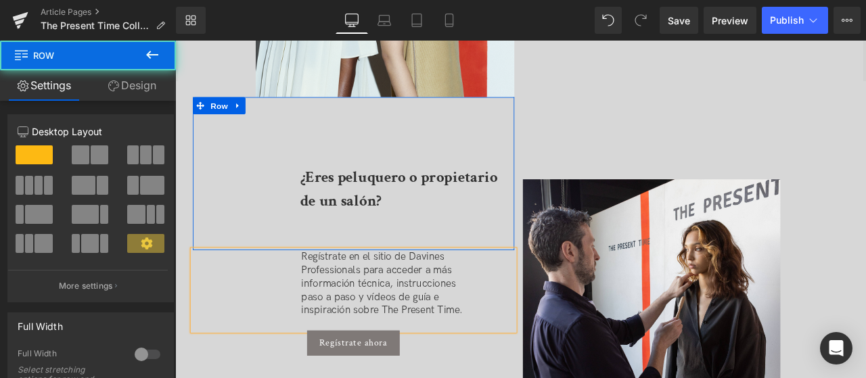
click at [440, 190] on div "¿Eres peluquero o propietario de un salón? Heading Row" at bounding box center [386, 198] width 381 height 181
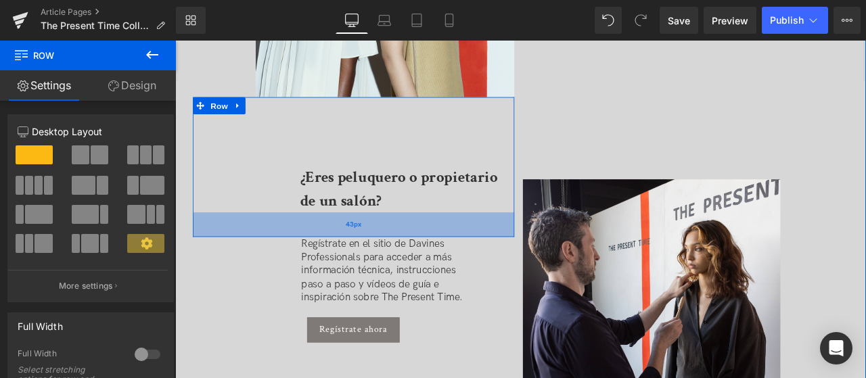
drag, startPoint x: 466, startPoint y: 219, endPoint x: 467, endPoint y: 204, distance: 14.9
click at [467, 244] on div "43px" at bounding box center [386, 258] width 381 height 29
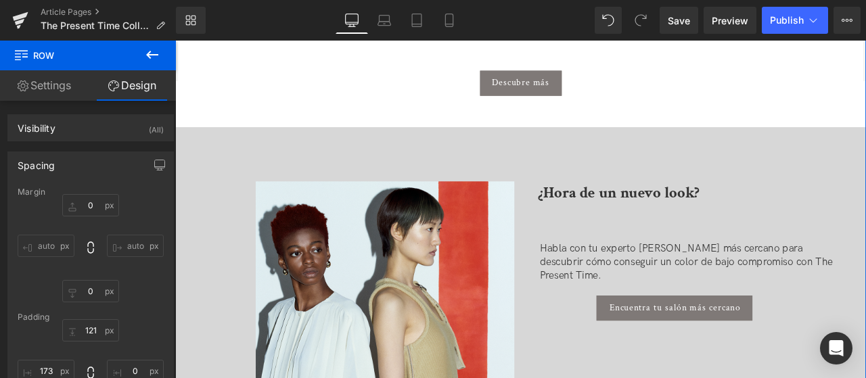
scroll to position [2301, 0]
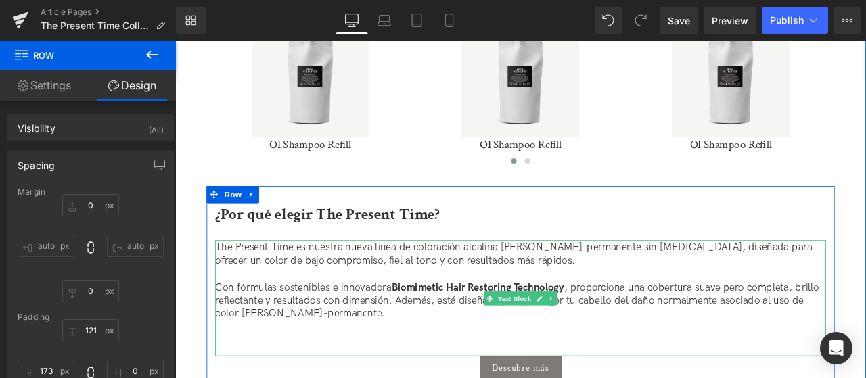
click at [591, 328] on div "The Present Time es nuestra nueva línea de coloración alcalina demi-permanente …" at bounding box center [585, 345] width 724 height 137
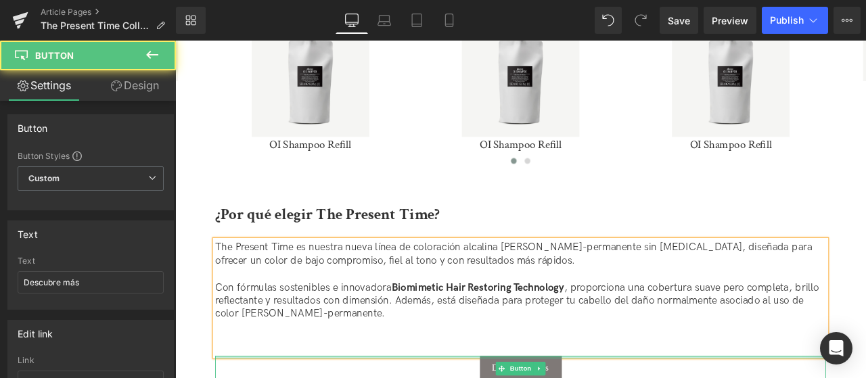
drag, startPoint x: 681, startPoint y: 348, endPoint x: 693, endPoint y: 341, distance: 14.3
click at [681, 320] on div "¿Por qué elegir The Present Time? Heading The Present Time es nuestra nueva lín…" at bounding box center [584, 338] width 744 height 211
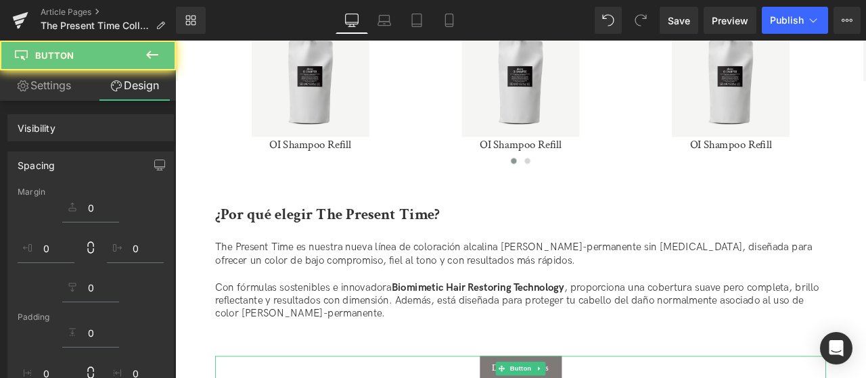
click at [698, 340] on div "The Present Time es nuestra nueva línea de coloración alcalina demi-permanente …" at bounding box center [585, 345] width 724 height 137
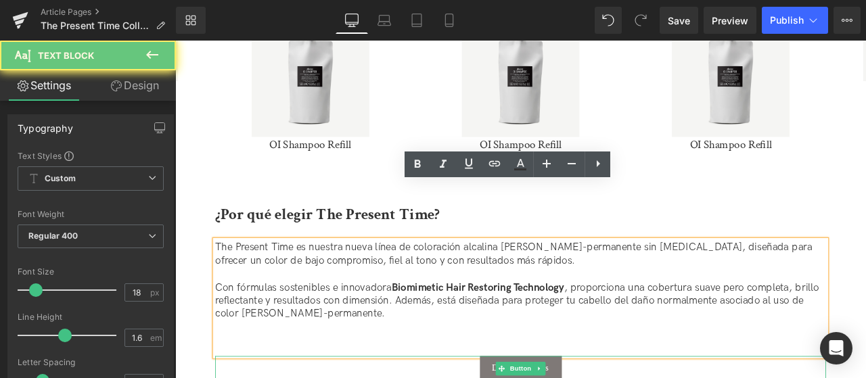
click at [695, 306] on div "The Present Time es nuestra nueva línea de coloración alcalina demi-permanente …" at bounding box center [585, 345] width 724 height 137
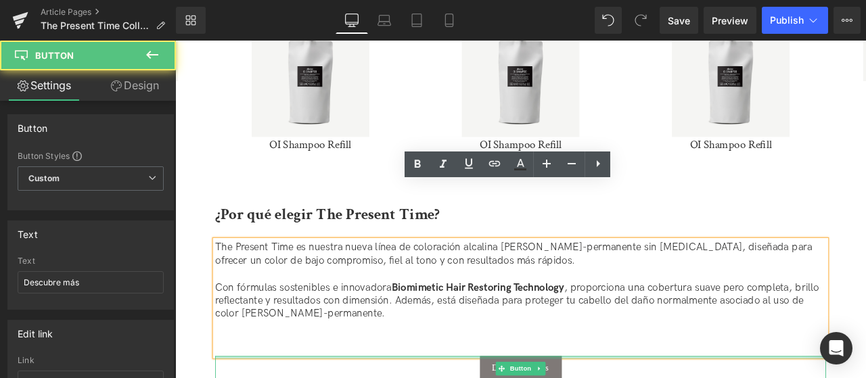
drag, startPoint x: 708, startPoint y: 347, endPoint x: 265, endPoint y: 304, distance: 445.3
click at [705, 319] on div "¿Por qué elegir The Present Time? Heading The Present Time es nuestra nueva lín…" at bounding box center [584, 338] width 744 height 211
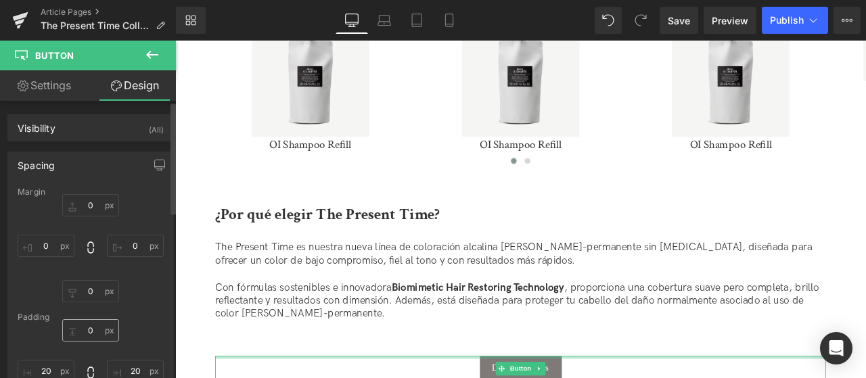
scroll to position [68, 0]
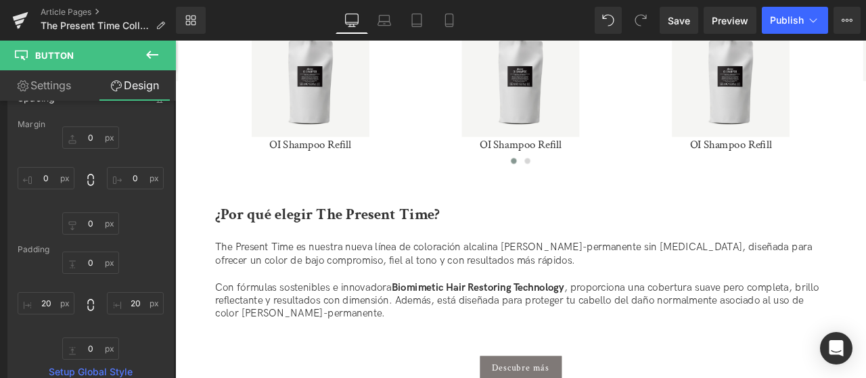
click at [255, 325] on p "Con fórmulas sostenibles e innovadora Biomimetic Hair Restoring Technology , pr…" at bounding box center [585, 348] width 724 height 47
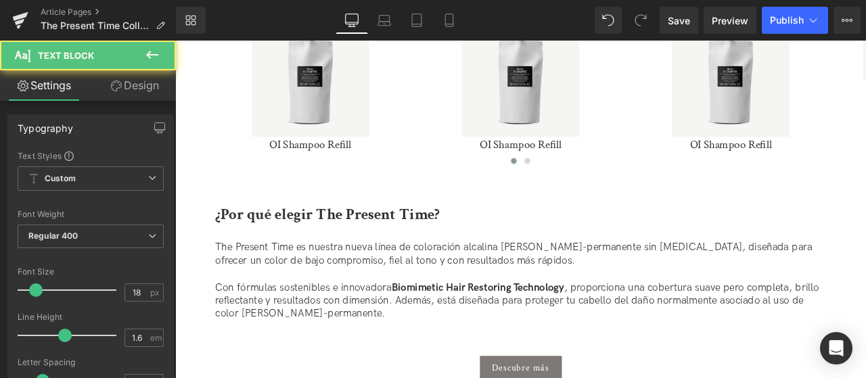
drag, startPoint x: 133, startPoint y: 92, endPoint x: 103, endPoint y: 240, distance: 150.5
click at [133, 92] on link "Design" at bounding box center [135, 85] width 88 height 30
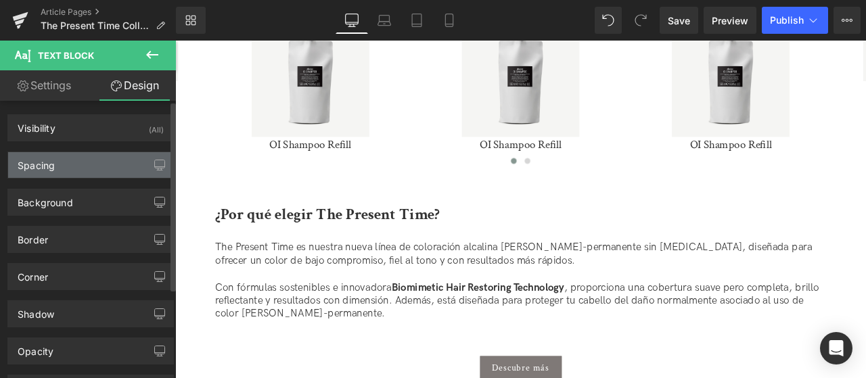
click at [83, 164] on div "Spacing" at bounding box center [90, 165] width 165 height 26
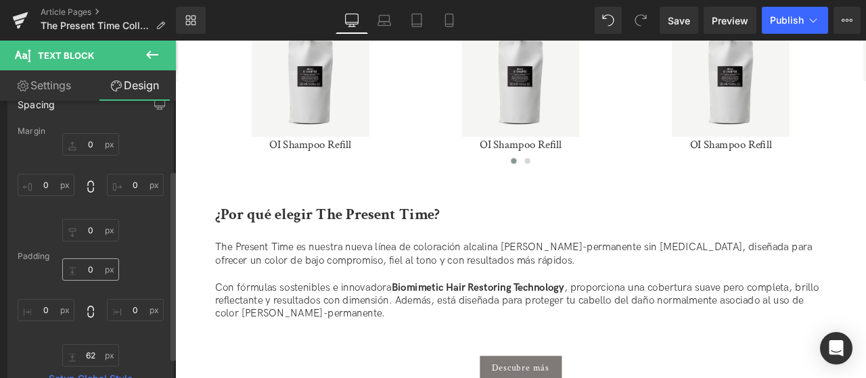
scroll to position [135, 0]
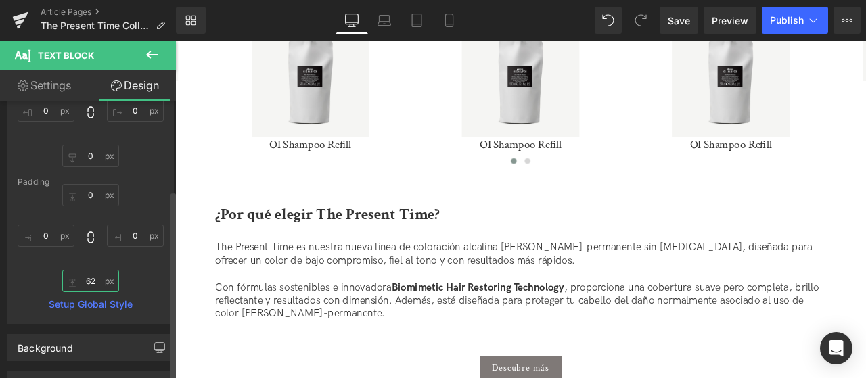
click at [88, 279] on input "62" at bounding box center [90, 281] width 57 height 22
type input "5"
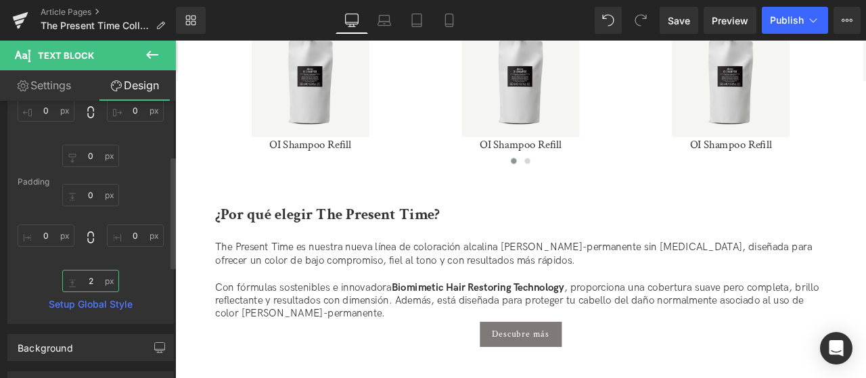
type input "25"
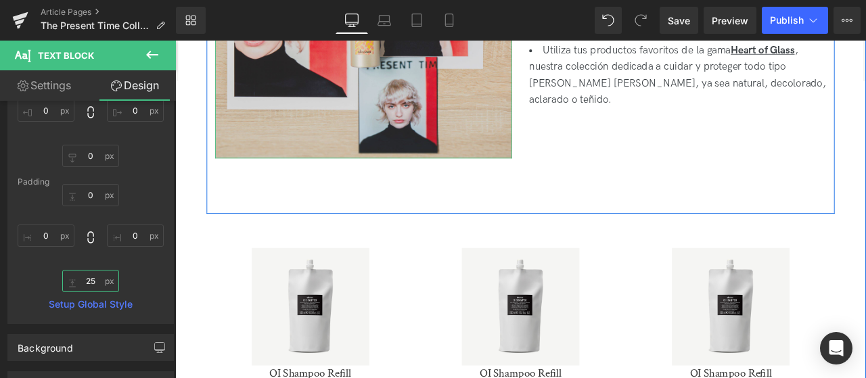
scroll to position [2030, 0]
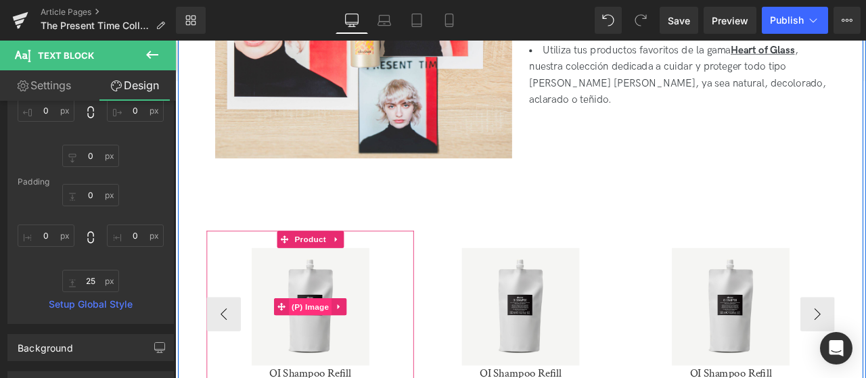
click at [325, 346] on span "(P) Image" at bounding box center [335, 356] width 51 height 20
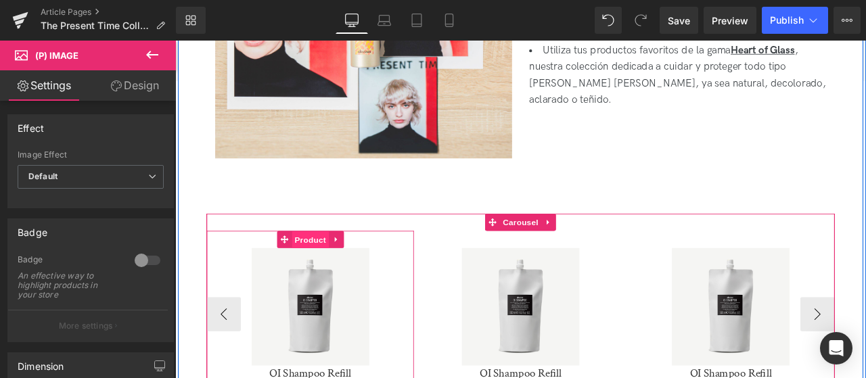
click at [339, 267] on span "Product" at bounding box center [335, 277] width 44 height 20
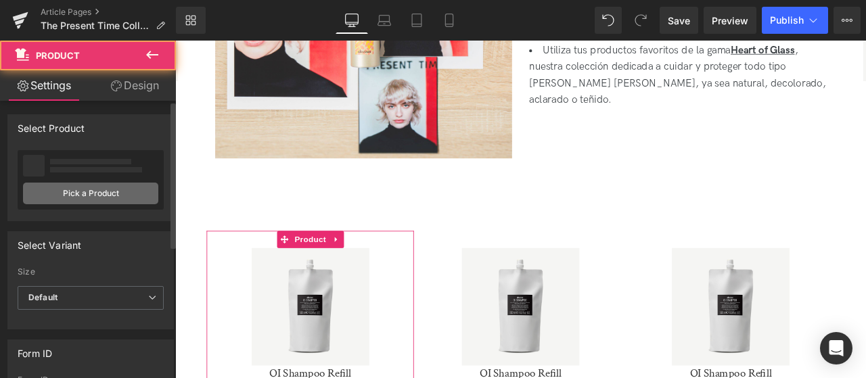
click at [84, 193] on link "Pick a Product" at bounding box center [90, 194] width 135 height 22
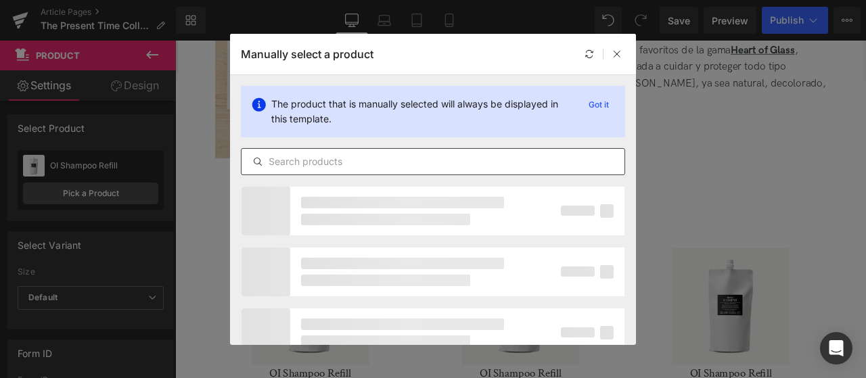
click at [407, 155] on input "text" at bounding box center [433, 162] width 383 height 16
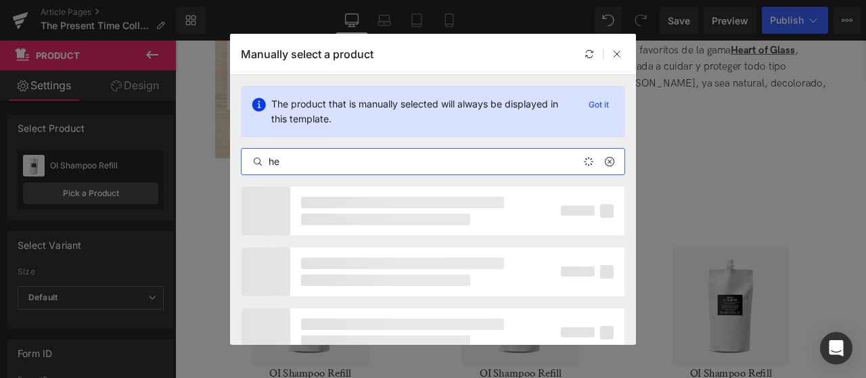
type input "h"
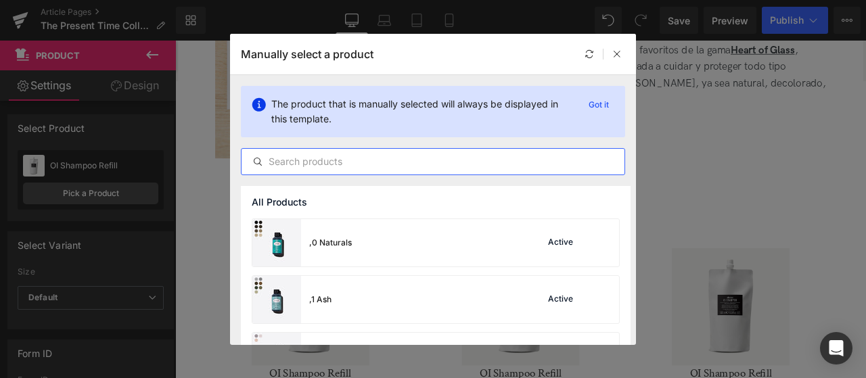
click at [410, 169] on input "text" at bounding box center [433, 162] width 383 height 16
paste input "Silkening Shampoo"
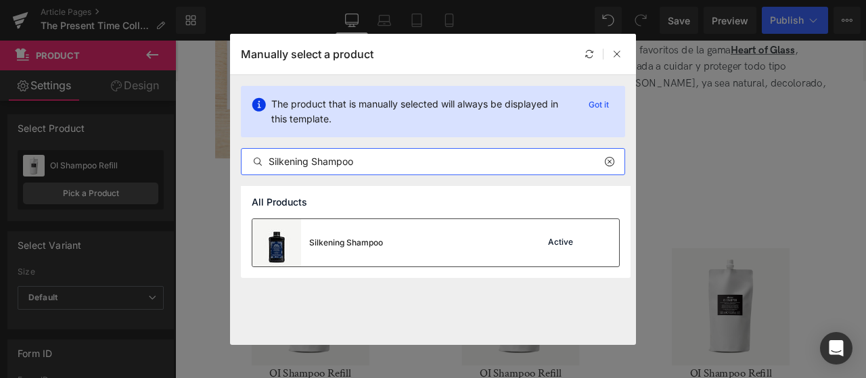
type input "Silkening Shampoo"
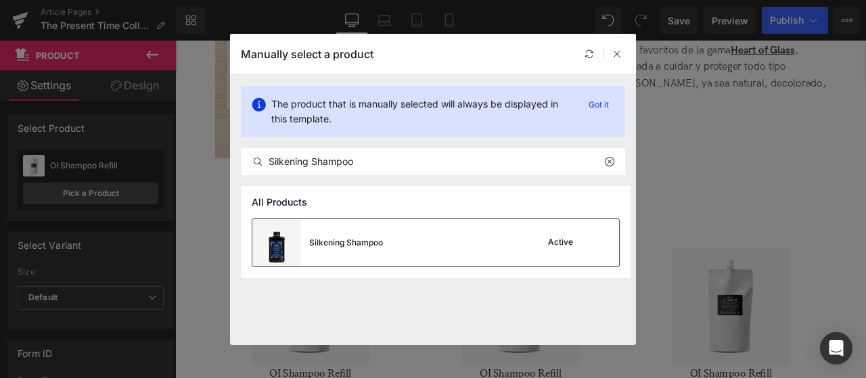
drag, startPoint x: 427, startPoint y: 246, endPoint x: 320, endPoint y: 202, distance: 115.6
click at [427, 246] on div "Silkening Shampoo Active" at bounding box center [435, 242] width 367 height 47
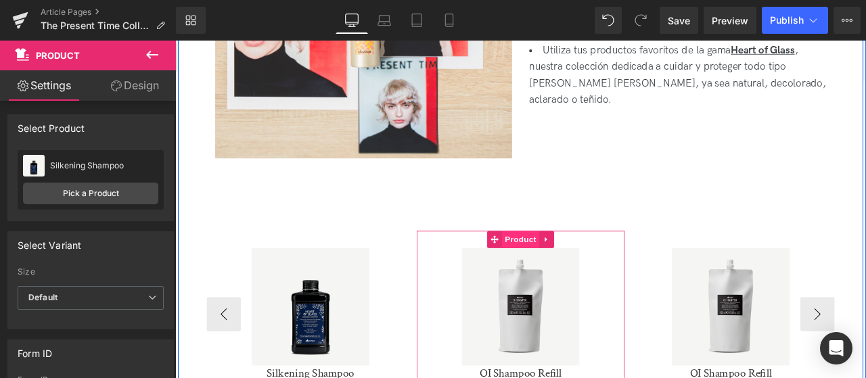
click at [581, 266] on span "Product" at bounding box center [584, 276] width 44 height 20
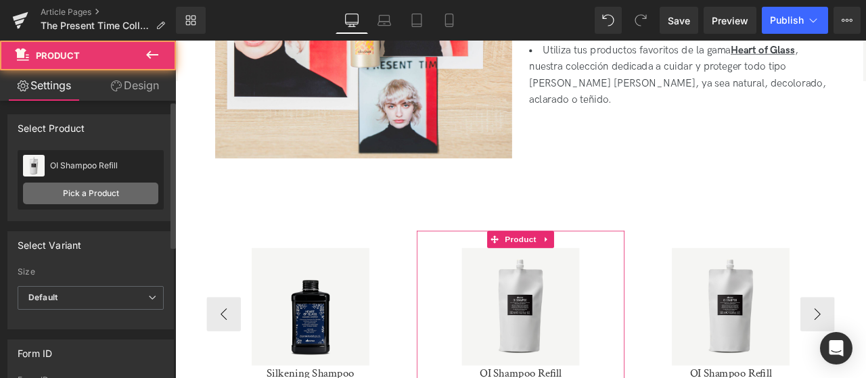
click at [104, 197] on link "Pick a Product" at bounding box center [90, 194] width 135 height 22
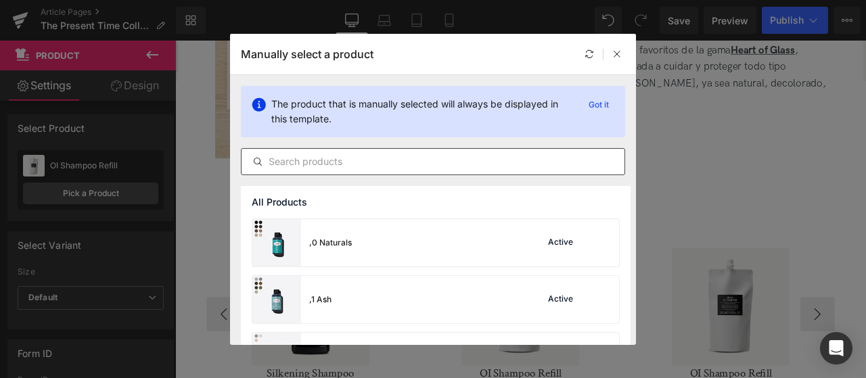
drag, startPoint x: 265, startPoint y: 173, endPoint x: 269, endPoint y: 165, distance: 9.1
click at [266, 173] on div at bounding box center [433, 161] width 384 height 27
click at [270, 164] on input "text" at bounding box center [433, 162] width 383 height 16
paste input "Rich Conditioner"
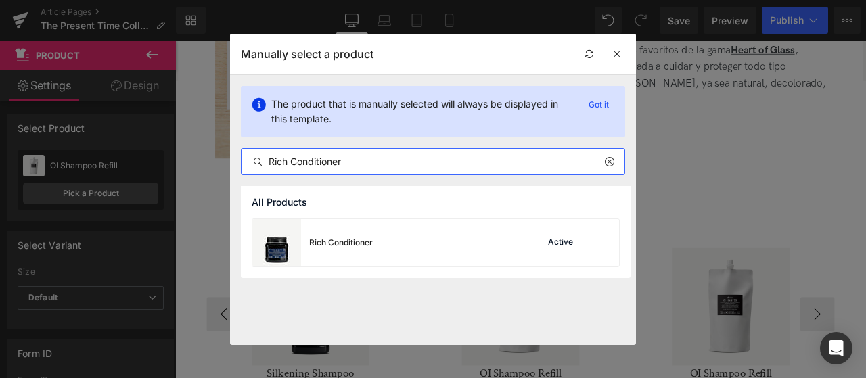
type input "Rich Conditioner"
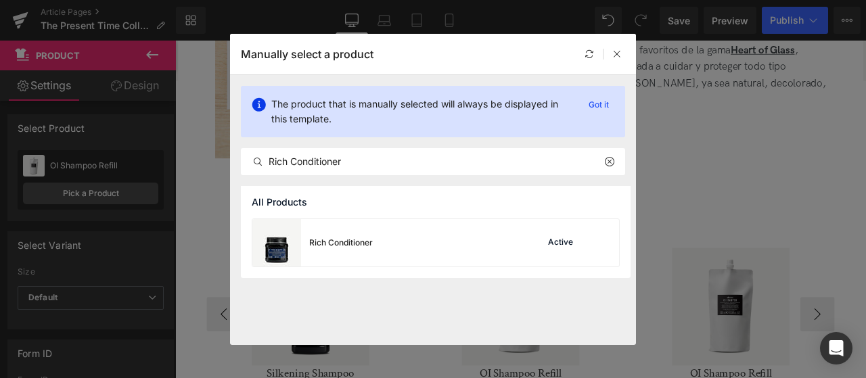
drag, startPoint x: 390, startPoint y: 240, endPoint x: 724, endPoint y: 238, distance: 334.3
click at [390, 240] on div "Rich Conditioner Active" at bounding box center [435, 242] width 367 height 47
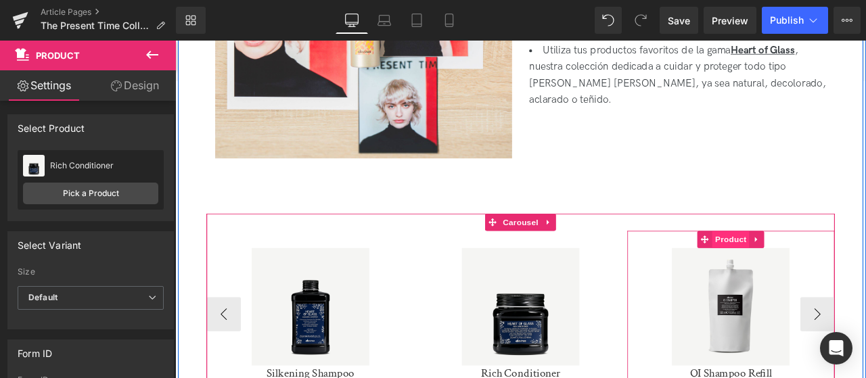
click at [834, 266] on span "Product" at bounding box center [834, 276] width 44 height 20
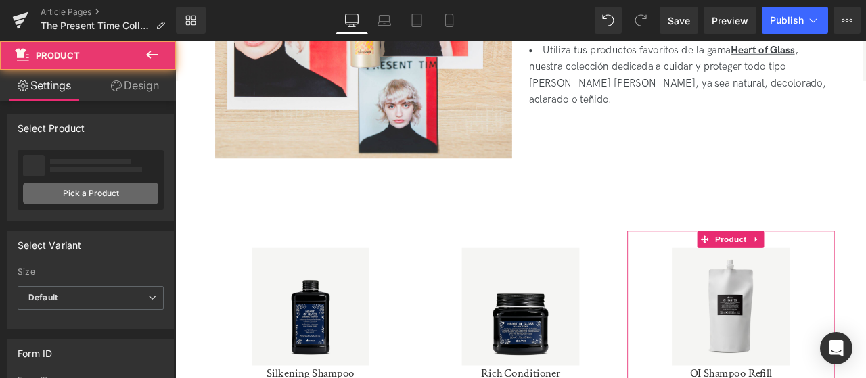
click at [120, 196] on link "Pick a Product" at bounding box center [90, 194] width 135 height 22
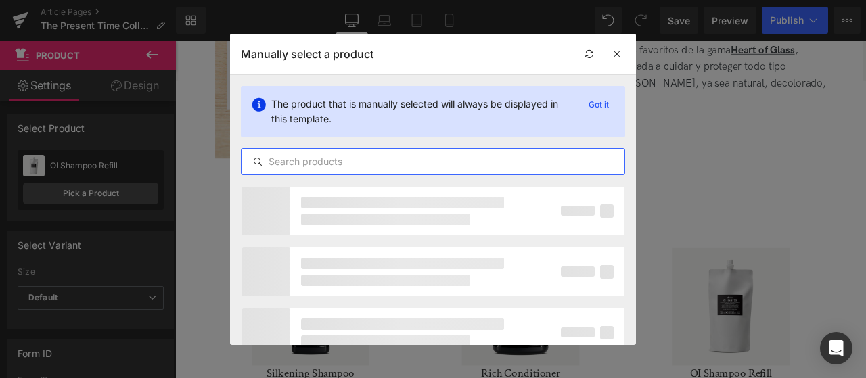
click at [299, 163] on input "text" at bounding box center [433, 162] width 383 height 16
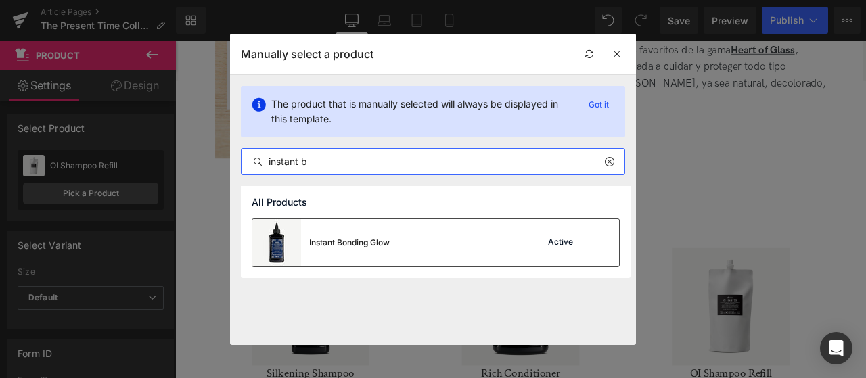
type input "instant b"
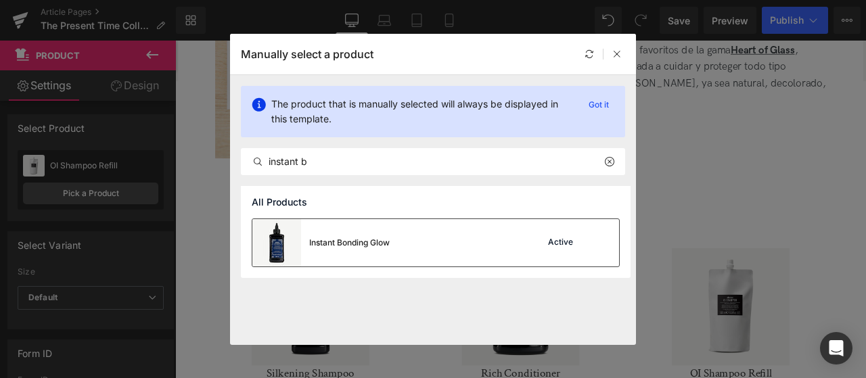
drag, startPoint x: 384, startPoint y: 242, endPoint x: 250, endPoint y: 238, distance: 133.4
click at [384, 242] on div "Instant Bonding Glow" at bounding box center [349, 243] width 81 height 12
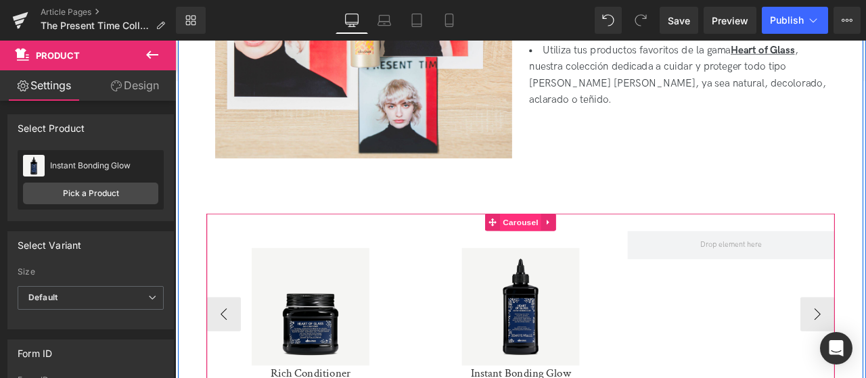
click at [561, 246] on span "Carousel" at bounding box center [584, 256] width 49 height 20
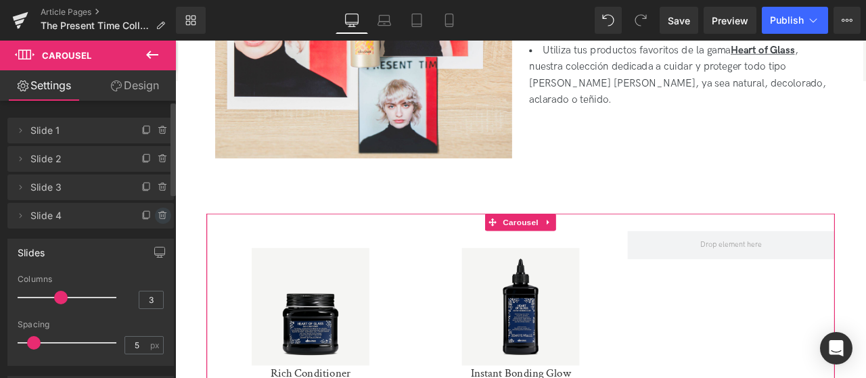
click at [158, 221] on icon at bounding box center [163, 215] width 11 height 11
click at [142, 217] on button "Delete" at bounding box center [148, 217] width 43 height 18
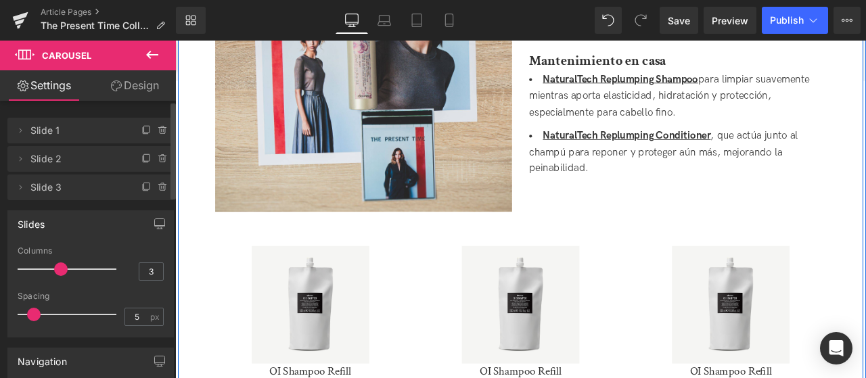
scroll to position [1353, 0]
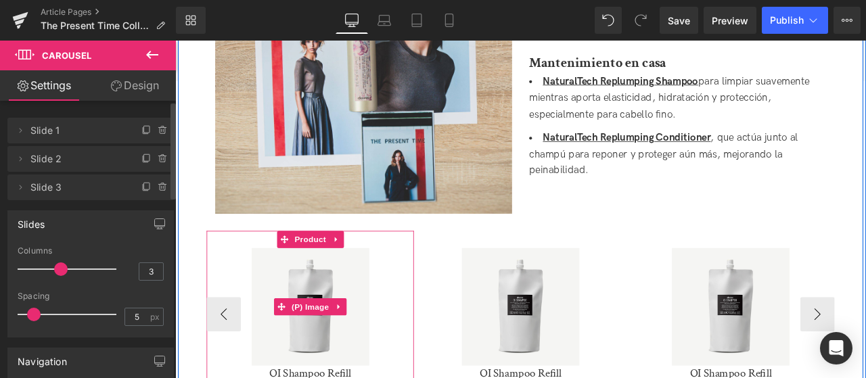
click at [348, 287] on img at bounding box center [335, 356] width 139 height 139
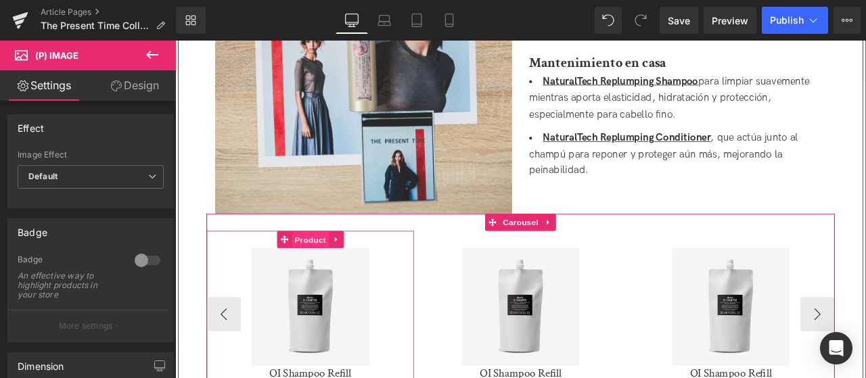
click at [334, 267] on span "Product" at bounding box center [335, 277] width 44 height 20
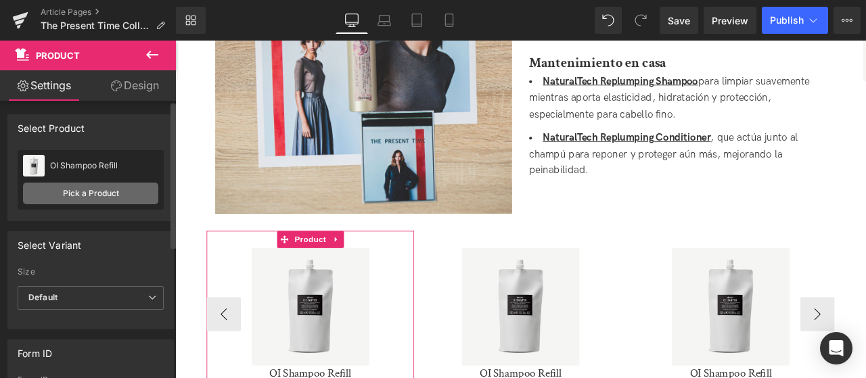
click at [109, 193] on link "Pick a Product" at bounding box center [90, 194] width 135 height 22
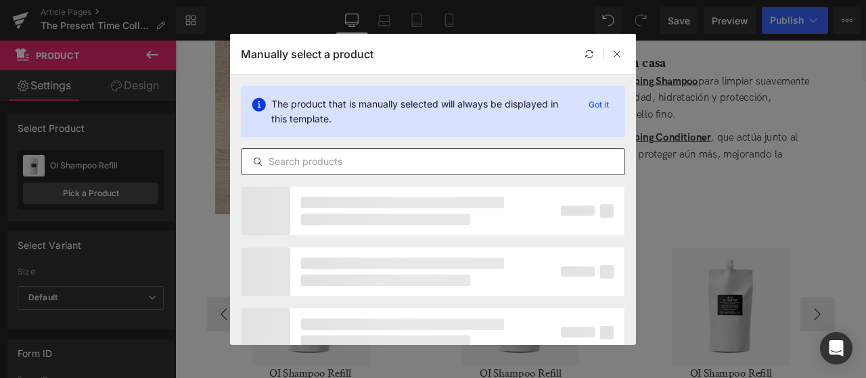
click at [434, 162] on input "text" at bounding box center [433, 162] width 383 height 16
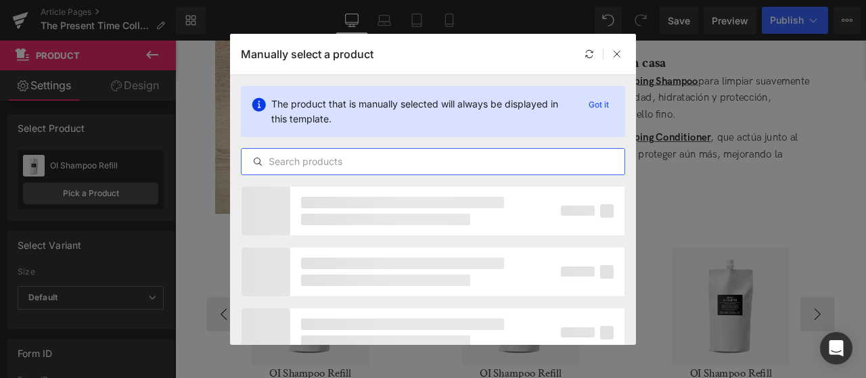
paste input "REPLUMPING Shampoo"
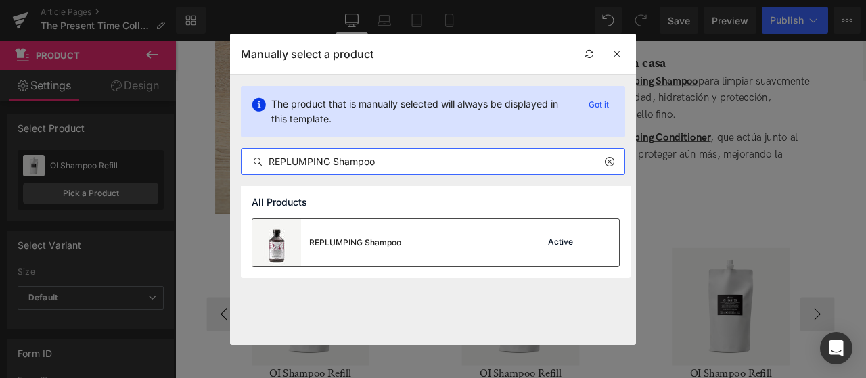
type input "REPLUMPING Shampoo"
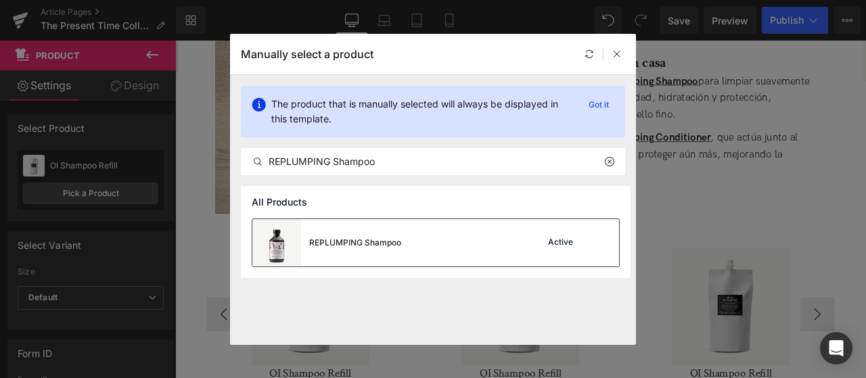
click at [457, 246] on div "REPLUMPING Shampoo Active" at bounding box center [435, 242] width 367 height 47
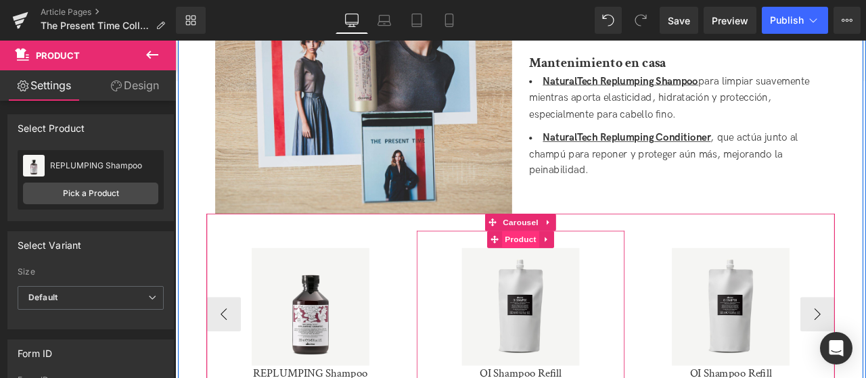
click at [581, 267] on span "Product" at bounding box center [584, 277] width 44 height 20
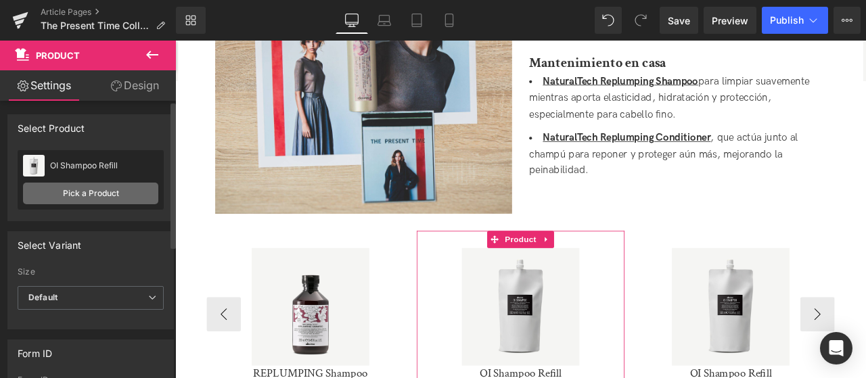
click at [118, 196] on link "Pick a Product" at bounding box center [90, 194] width 135 height 22
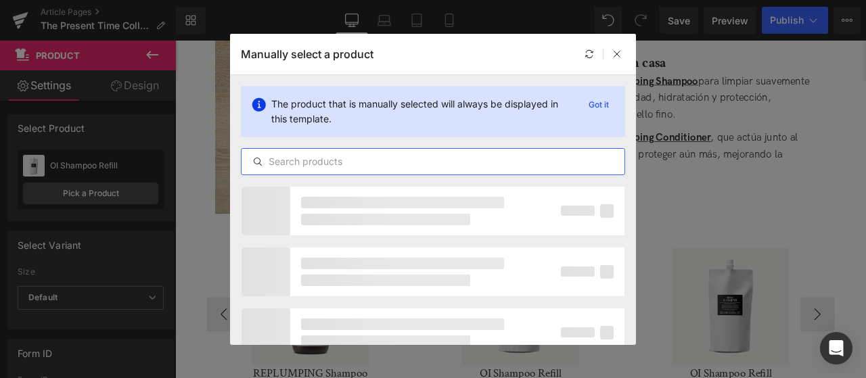
click at [327, 163] on input "text" at bounding box center [433, 162] width 383 height 16
paste input "REPLUMPING Shampoo"
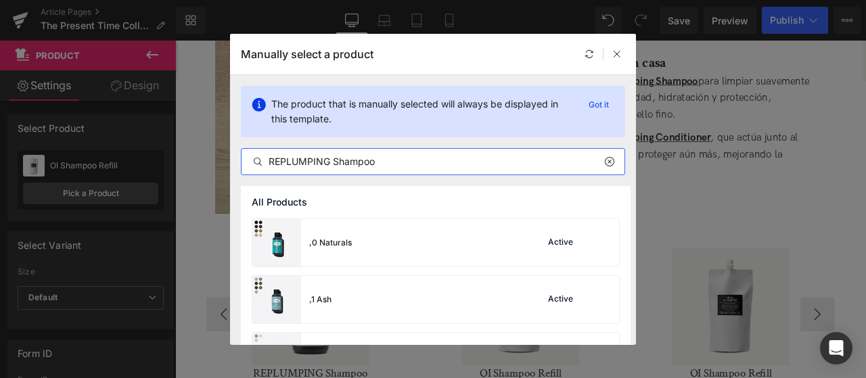
click at [363, 165] on input "REPLUMPING Shampoo" at bounding box center [433, 162] width 383 height 16
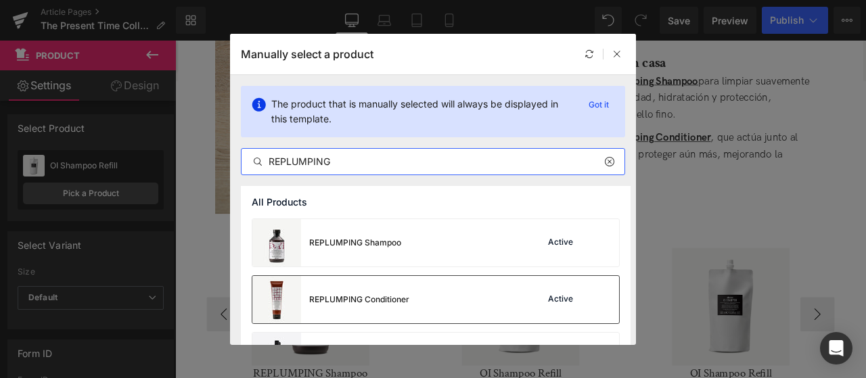
type input "REPLUMPING"
drag, startPoint x: 411, startPoint y: 294, endPoint x: 281, endPoint y: 300, distance: 130.7
click at [411, 294] on div "REPLUMPING Conditioner Active" at bounding box center [435, 299] width 367 height 47
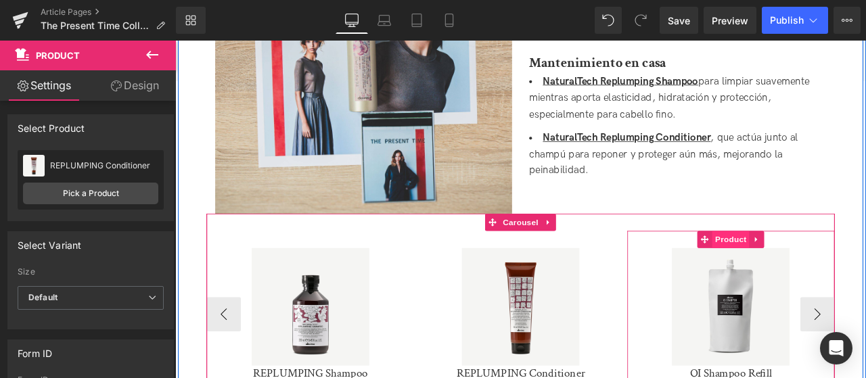
click at [838, 267] on span "Product" at bounding box center [834, 277] width 44 height 20
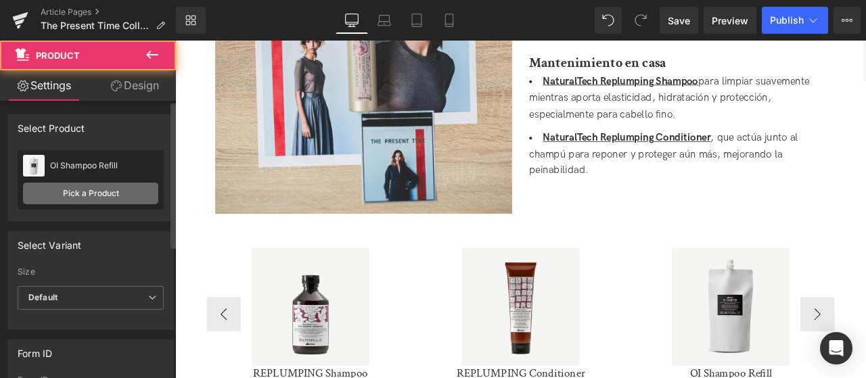
click at [107, 198] on link "Pick a Product" at bounding box center [90, 194] width 135 height 22
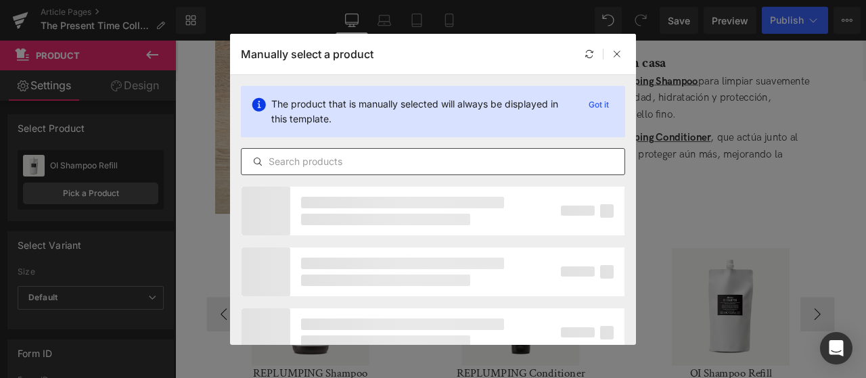
click at [309, 163] on input "text" at bounding box center [433, 162] width 383 height 16
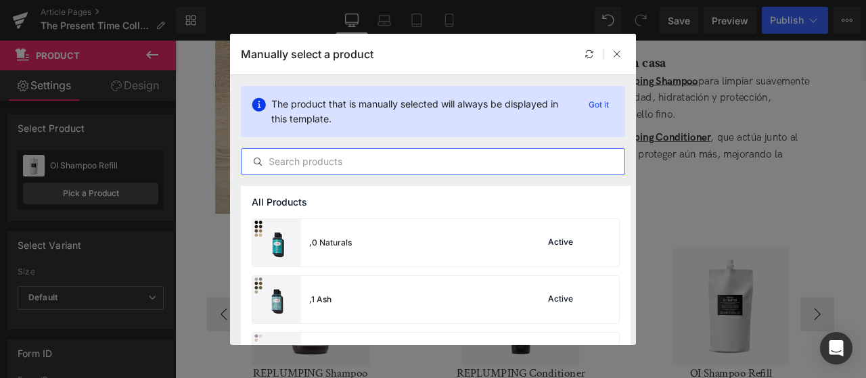
paste input "REPLUMPING Shampoo"
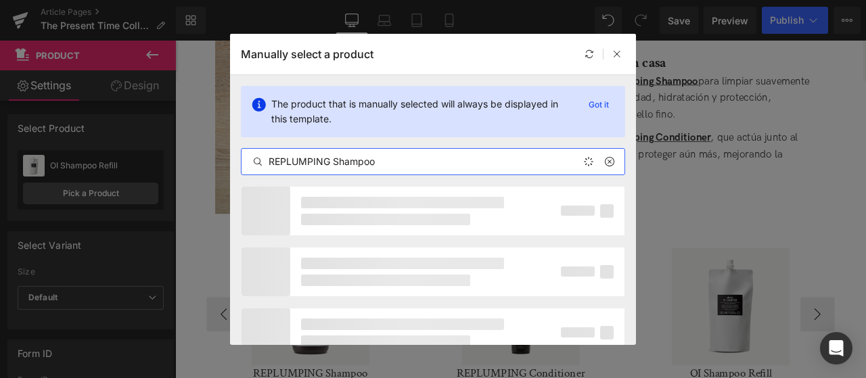
click at [329, 164] on input "REPLUMPING Shampoo" at bounding box center [433, 162] width 383 height 16
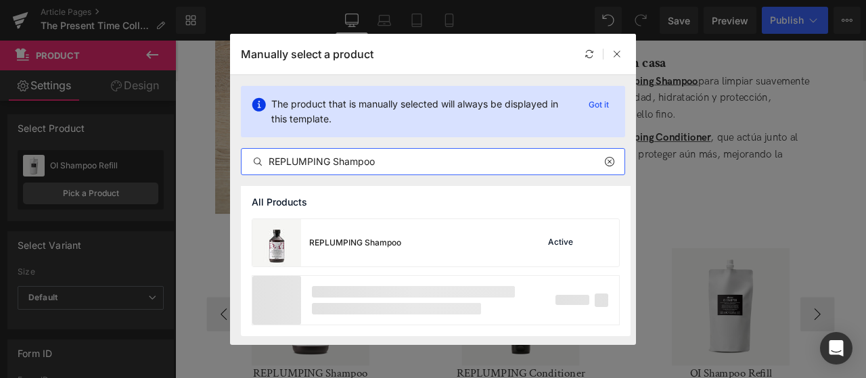
click at [345, 162] on input "REPLUMPING Shampoo" at bounding box center [433, 162] width 383 height 16
click at [345, 161] on input "REPLUMPING Shampoo" at bounding box center [433, 162] width 383 height 16
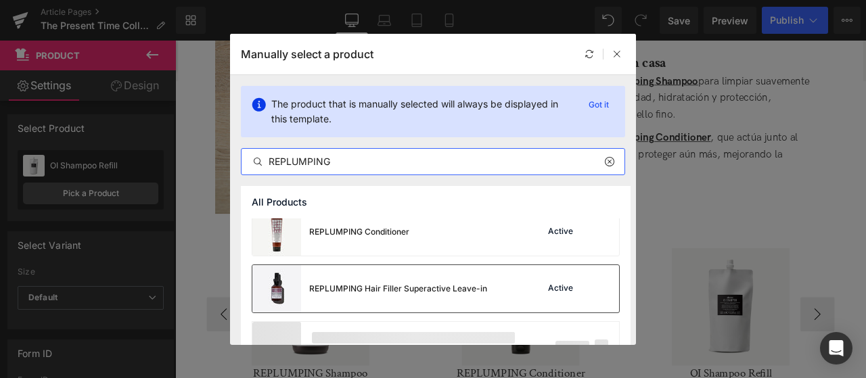
scroll to position [46, 0]
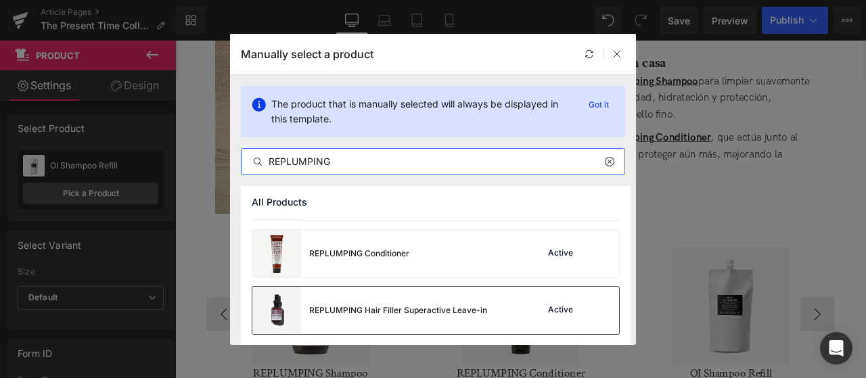
type input "REPLUMPING"
click at [423, 308] on div "REPLUMPING Hair Filler Superactive Leave-in" at bounding box center [398, 310] width 178 height 12
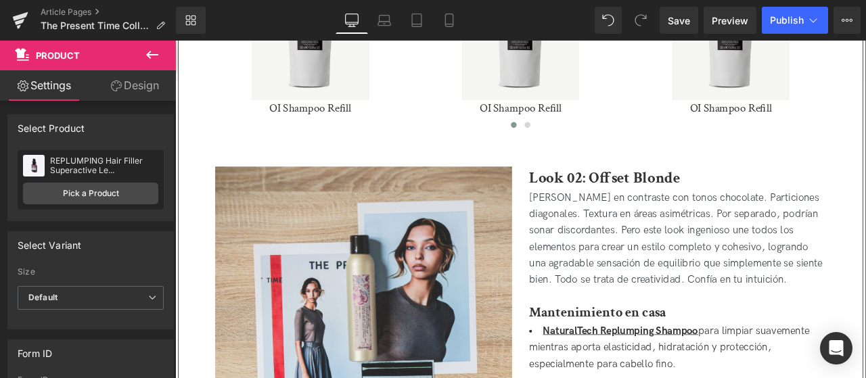
scroll to position [947, 0]
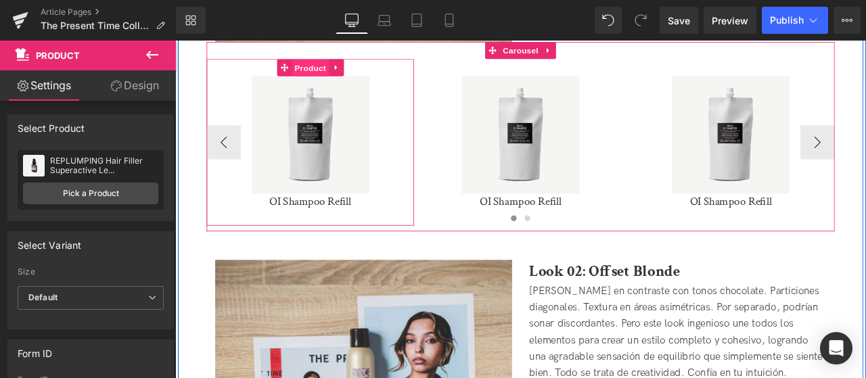
click at [338, 63] on span "Product" at bounding box center [335, 73] width 44 height 20
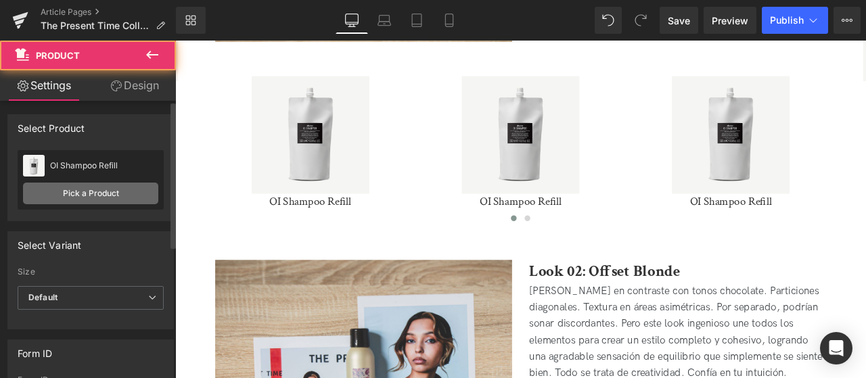
click at [106, 198] on link "Pick a Product" at bounding box center [90, 194] width 135 height 22
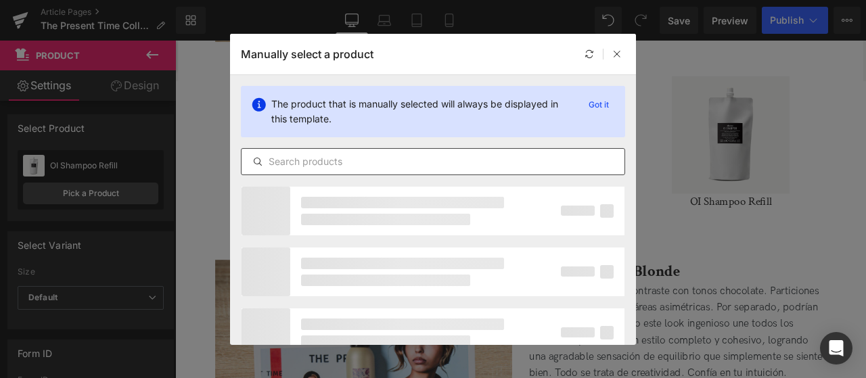
click at [291, 163] on input "text" at bounding box center [433, 162] width 383 height 16
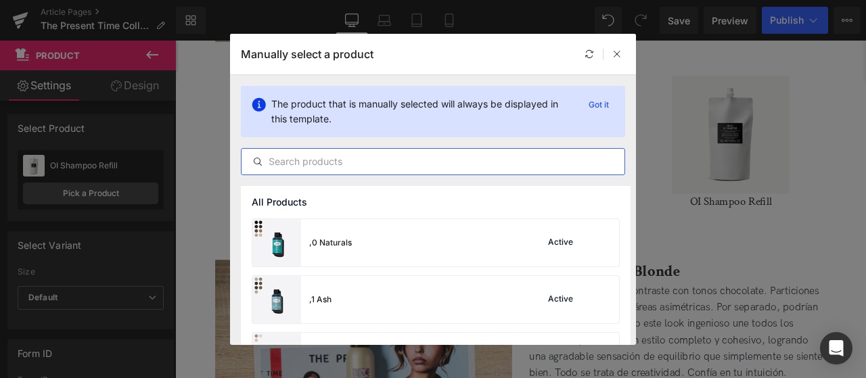
paste input "MINU"
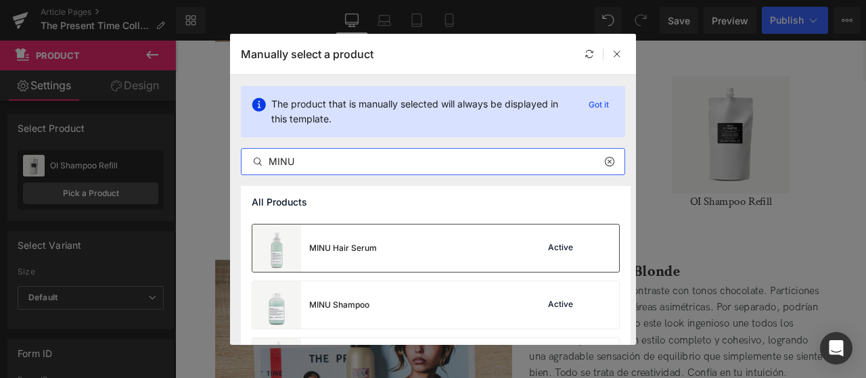
scroll to position [135, 0]
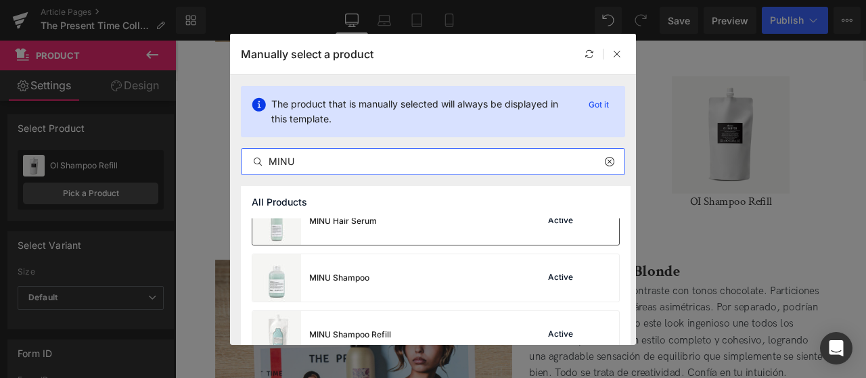
type input "MINU"
click at [453, 286] on div "MINU Shampoo Active" at bounding box center [435, 277] width 367 height 47
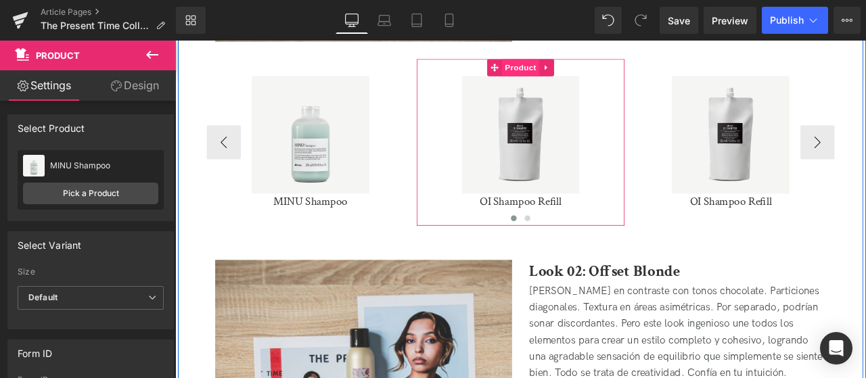
click at [593, 62] on span "Product" at bounding box center [584, 72] width 44 height 20
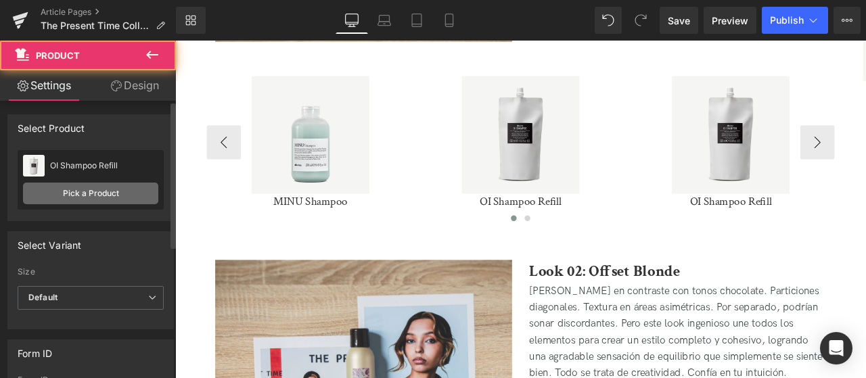
click at [104, 194] on link "Pick a Product" at bounding box center [90, 194] width 135 height 22
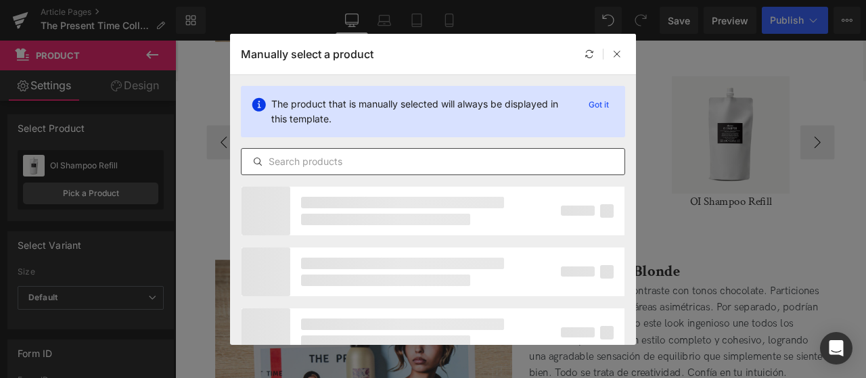
click at [297, 163] on input "text" at bounding box center [433, 162] width 383 height 16
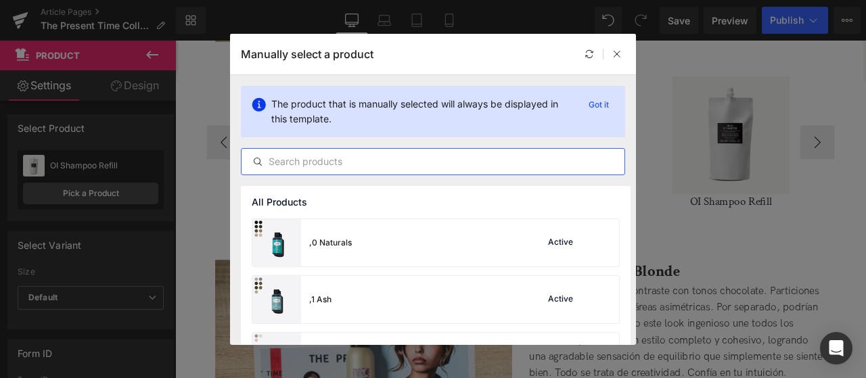
paste input "MINU"
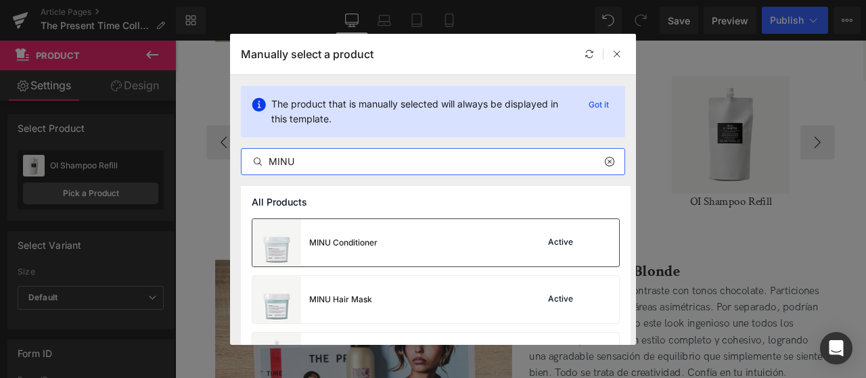
type input "MINU"
click at [429, 250] on div "MINU Conditioner Active" at bounding box center [435, 242] width 367 height 47
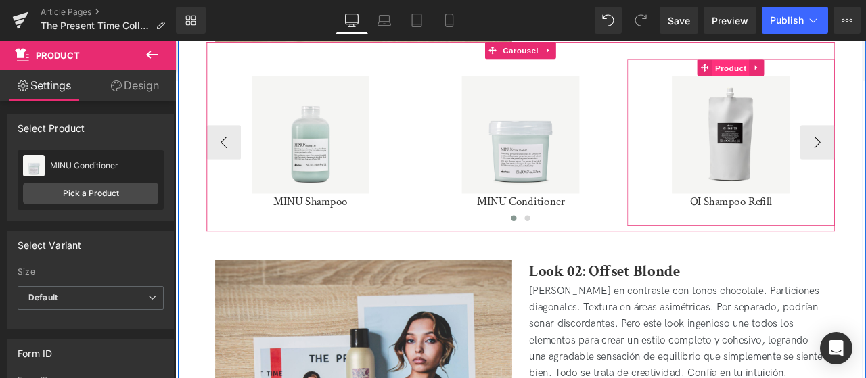
click at [830, 63] on span "Product" at bounding box center [834, 73] width 44 height 20
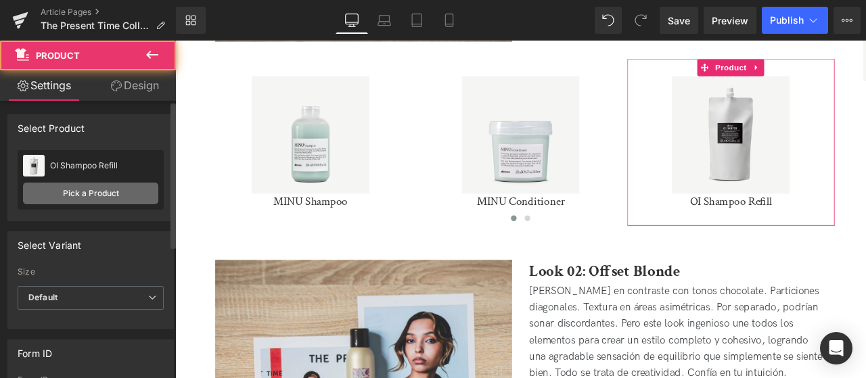
click at [114, 189] on link "Pick a Product" at bounding box center [90, 194] width 135 height 22
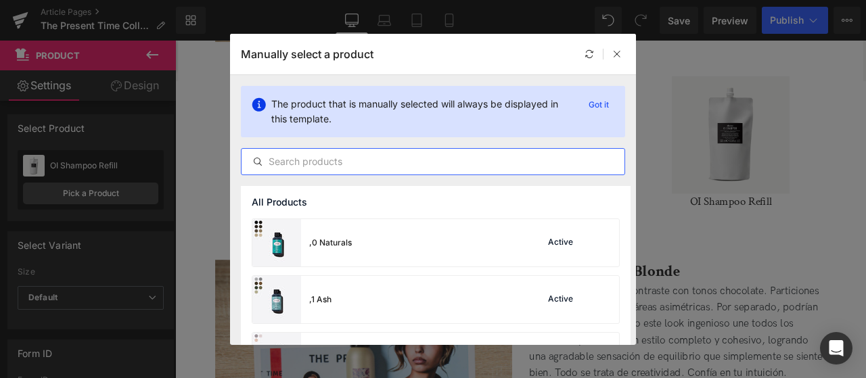
click at [464, 160] on input "text" at bounding box center [433, 162] width 383 height 16
paste input "MINU"
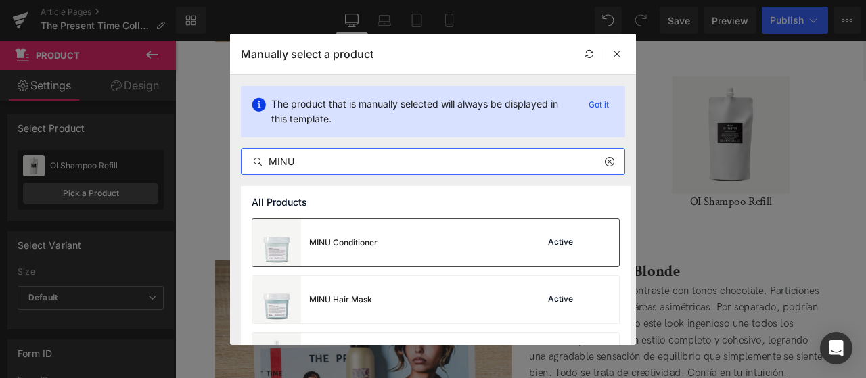
type input "MINU"
click at [466, 249] on div "MINU Conditioner Active" at bounding box center [435, 242] width 367 height 47
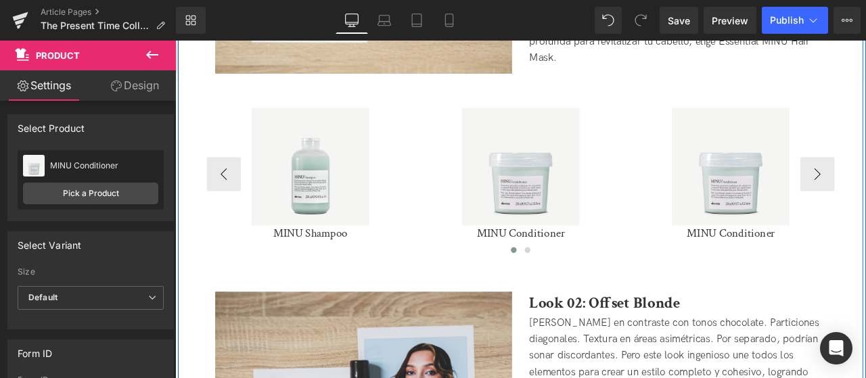
scroll to position [880, 0]
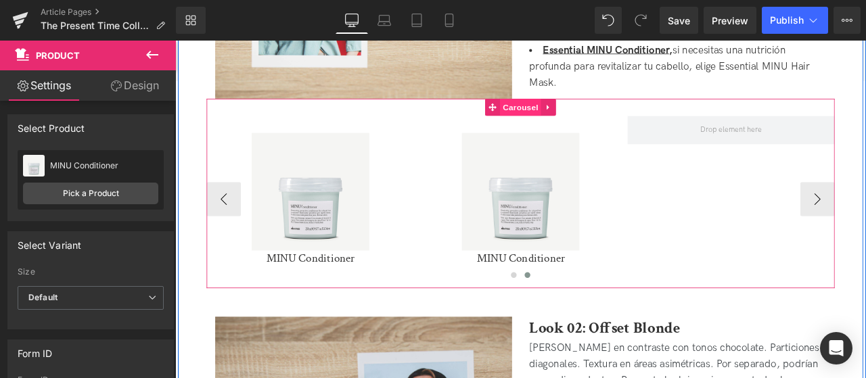
click at [569, 110] on span "Carousel" at bounding box center [584, 120] width 49 height 20
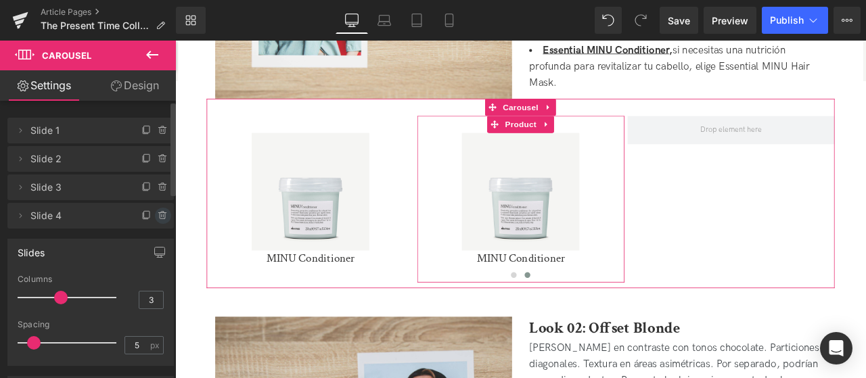
click at [155, 208] on div at bounding box center [156, 211] width 35 height 16
click at [163, 214] on icon at bounding box center [163, 215] width 0 height 3
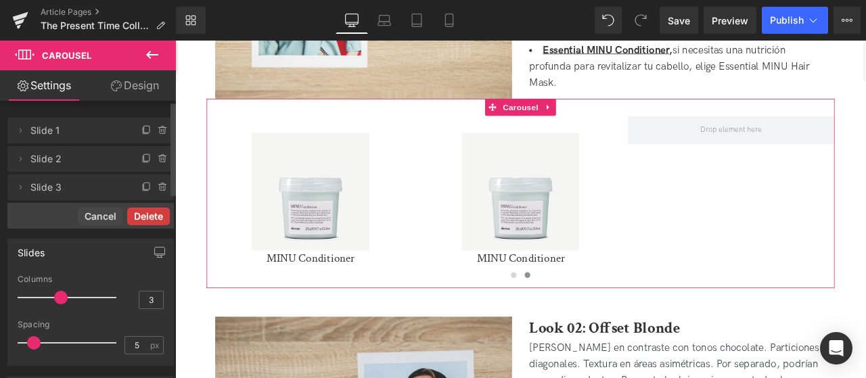
click at [154, 217] on button "Delete" at bounding box center [148, 217] width 43 height 18
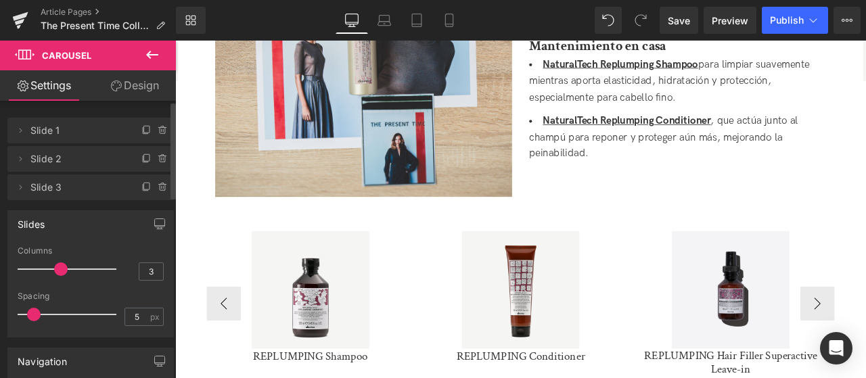
scroll to position [1556, 0]
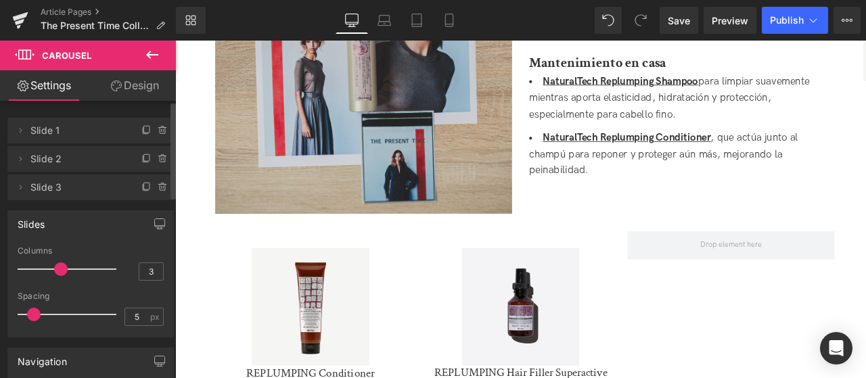
scroll to position [1353, 0]
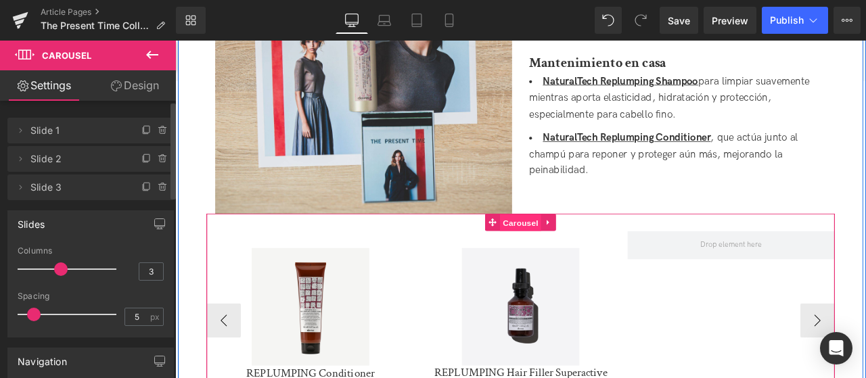
click at [573, 247] on span "Carousel" at bounding box center [584, 257] width 49 height 20
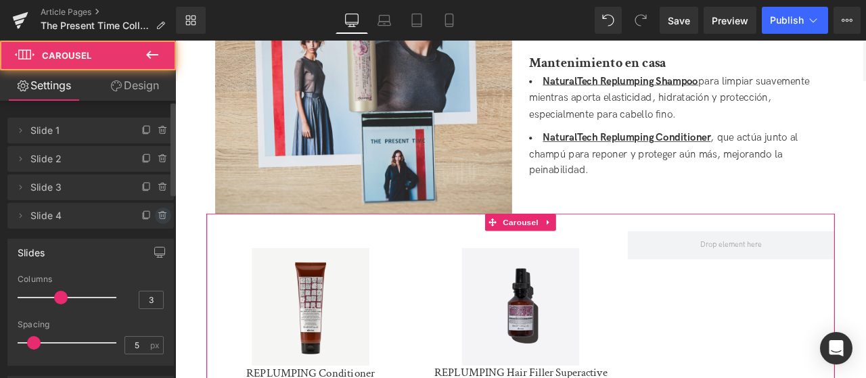
click at [158, 218] on icon at bounding box center [163, 215] width 11 height 11
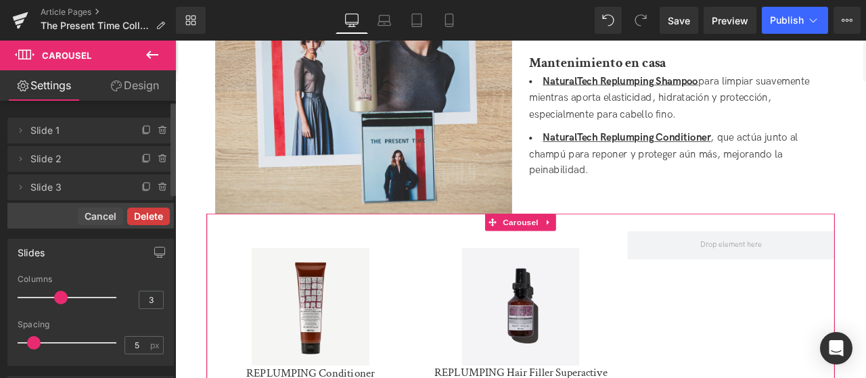
click at [161, 219] on button "Delete" at bounding box center [148, 217] width 43 height 18
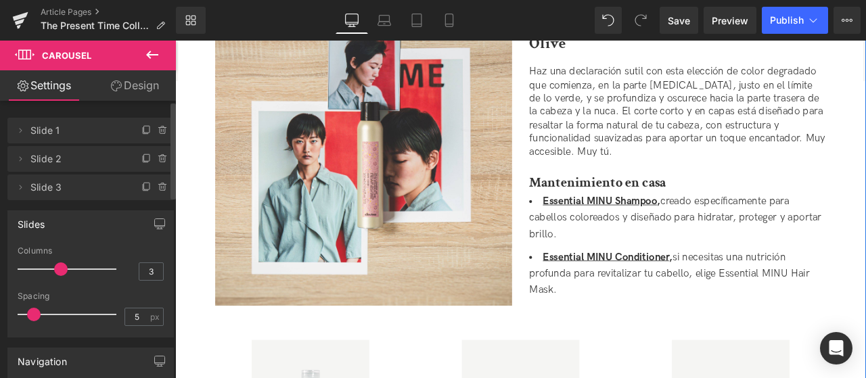
scroll to position [541, 0]
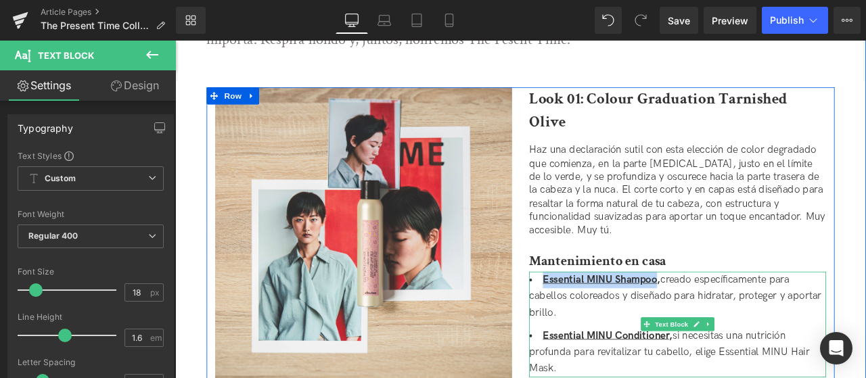
drag, startPoint x: 746, startPoint y: 268, endPoint x: 611, endPoint y: 265, distance: 135.4
click at [611, 317] on strong "Essential MINU Shampoo ," at bounding box center [680, 324] width 139 height 14
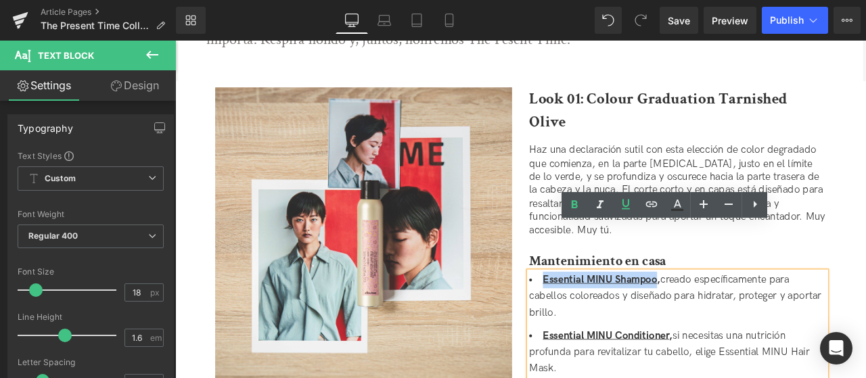
copy u "Essential MINU Shampoo"
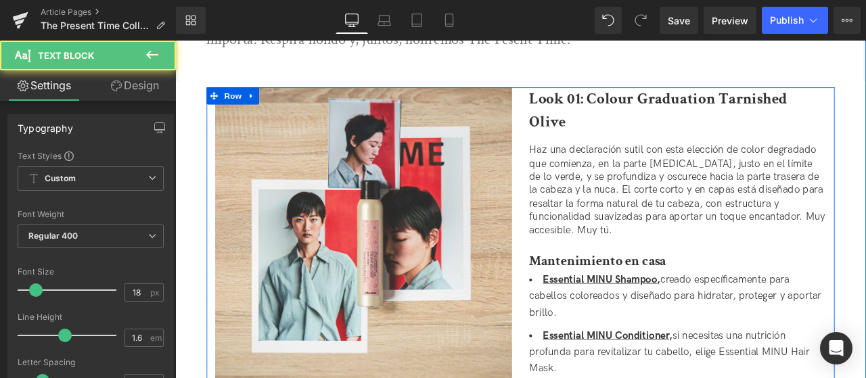
click at [846, 315] on li "Essential MINU Shampoo , creado específicamente para cabellos coloreados y dise…" at bounding box center [771, 344] width 352 height 58
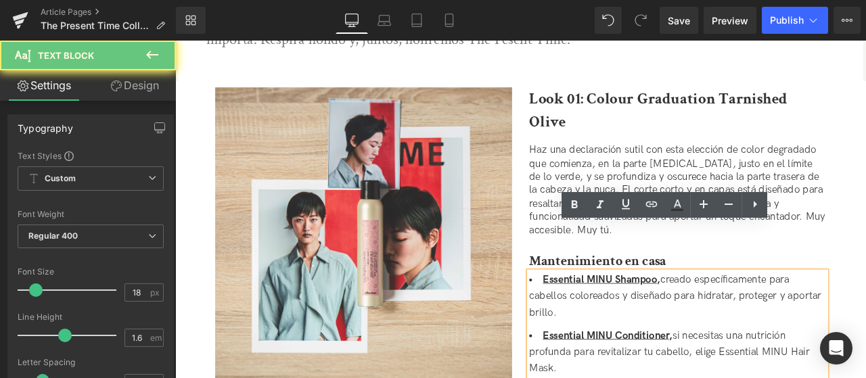
drag, startPoint x: 742, startPoint y: 266, endPoint x: 749, endPoint y: 270, distance: 7.9
click at [744, 317] on u "Essential MINU Shampoo" at bounding box center [678, 324] width 135 height 14
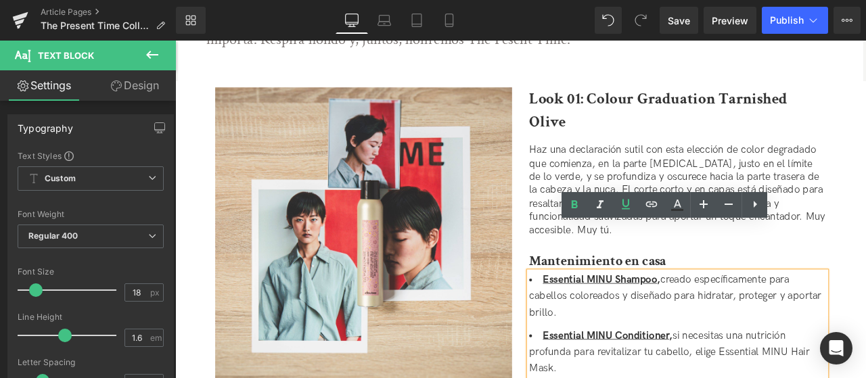
drag, startPoint x: 746, startPoint y: 270, endPoint x: 591, endPoint y: 268, distance: 154.3
click at [595, 315] on div "Essential MINU Shampoo , creado específicamente para cabellos coloreados y dise…" at bounding box center [771, 377] width 352 height 125
drag, startPoint x: 606, startPoint y: 269, endPoint x: 744, endPoint y: 268, distance: 138.0
click at [744, 315] on li "Essential MINU Shampoo , creado específicamente para cabellos coloreados y dise…" at bounding box center [771, 344] width 352 height 58
click at [656, 208] on icon at bounding box center [651, 204] width 16 height 16
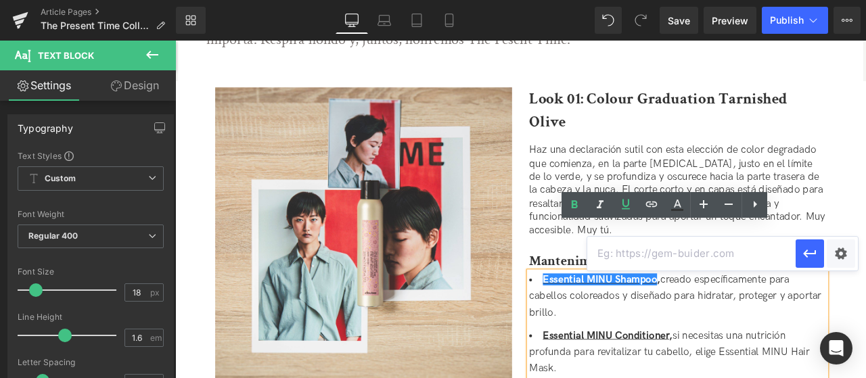
click at [681, 248] on input "text" at bounding box center [691, 254] width 208 height 34
paste input "/products/minu-shampoo"
click at [813, 253] on icon "button" at bounding box center [810, 254] width 16 height 16
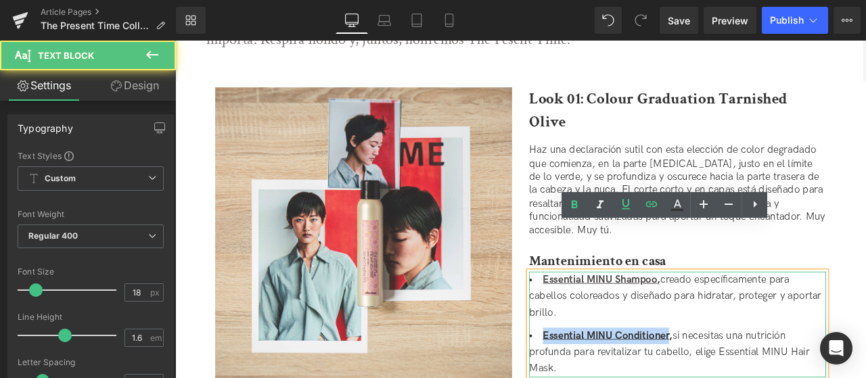
drag, startPoint x: 758, startPoint y: 334, endPoint x: 607, endPoint y: 340, distance: 151.0
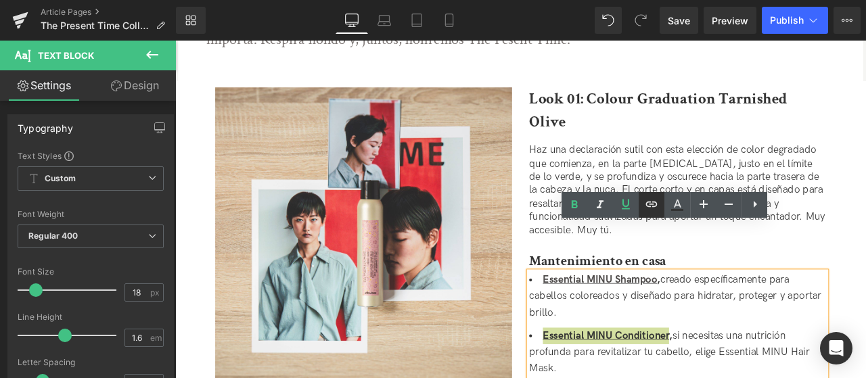
click at [654, 212] on icon at bounding box center [651, 204] width 16 height 16
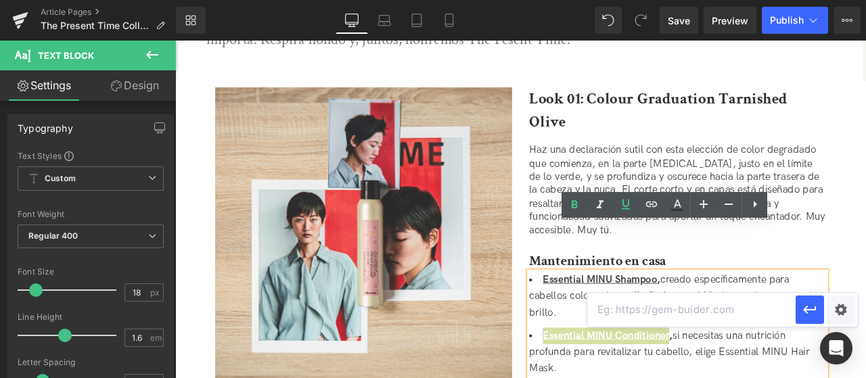
click at [655, 315] on input "text" at bounding box center [691, 310] width 208 height 34
paste input "/products/minu-conditioner"
type input "/products/minu-conditioner"
click at [813, 313] on icon "button" at bounding box center [810, 310] width 16 height 16
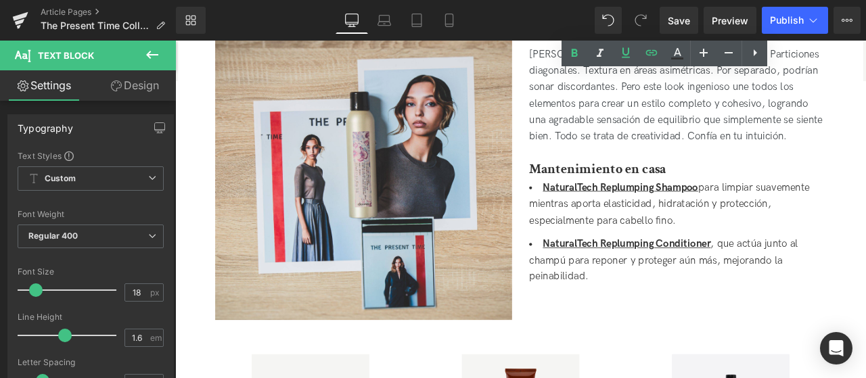
scroll to position [1286, 0]
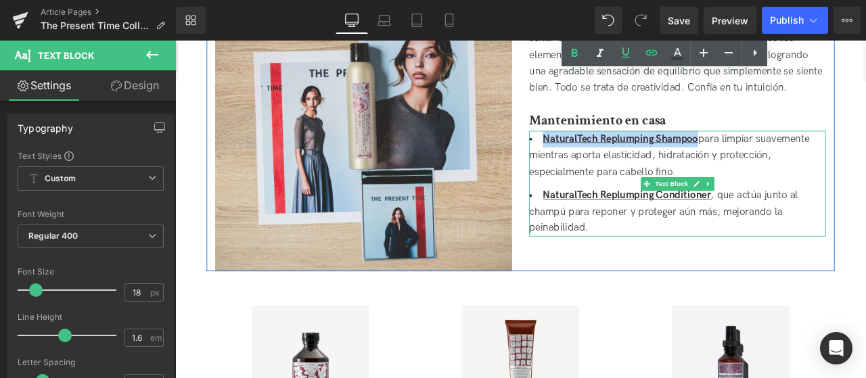
drag, startPoint x: 773, startPoint y: 128, endPoint x: 607, endPoint y: 129, distance: 166.5
click at [607, 148] on li "NaturalTech Replumping Shampoo para limpiar suavemente mientras aporta elastici…" at bounding box center [771, 177] width 352 height 58
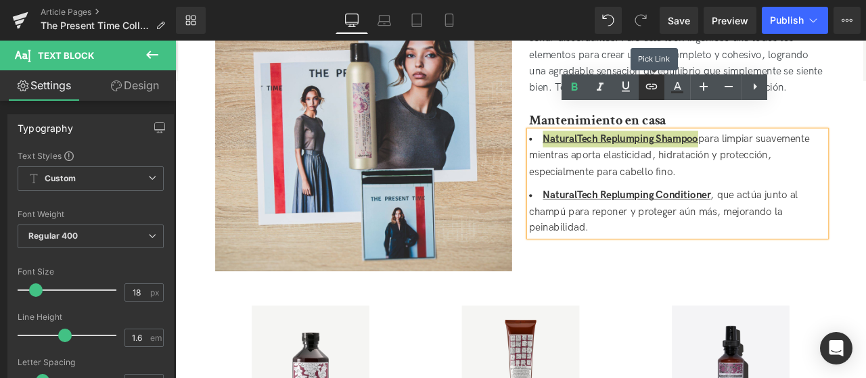
click at [647, 90] on icon at bounding box center [651, 86] width 16 height 16
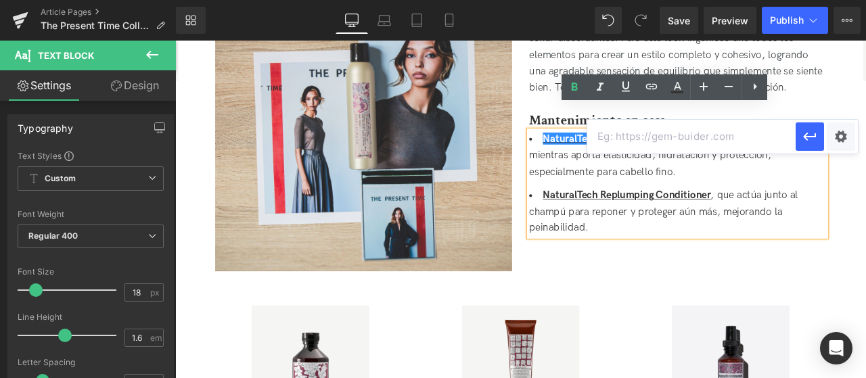
drag, startPoint x: 705, startPoint y: 140, endPoint x: 778, endPoint y: 143, distance: 73.1
click at [706, 140] on input "text" at bounding box center [691, 137] width 208 height 34
paste input "/products/replumping-shampoo"
type input "/products/replumping-shampoo"
click at [797, 140] on button "button" at bounding box center [810, 136] width 28 height 28
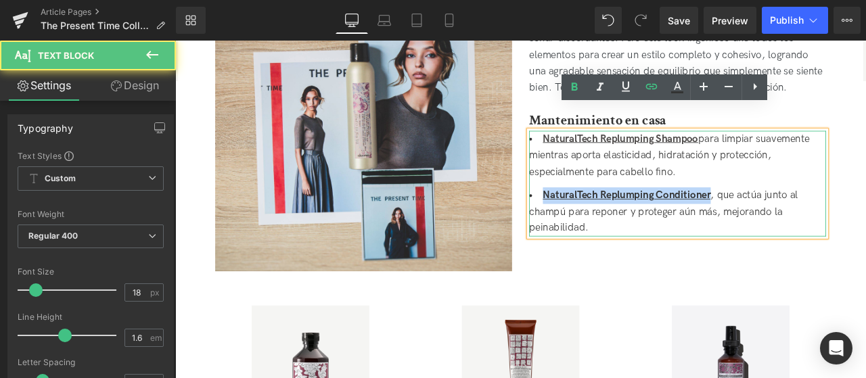
drag, startPoint x: 809, startPoint y: 194, endPoint x: 604, endPoint y: 191, distance: 205.7
click at [604, 214] on li "NaturalTech Replumping Conditioner , que actúa junto al champú para reponer y p…" at bounding box center [771, 243] width 352 height 58
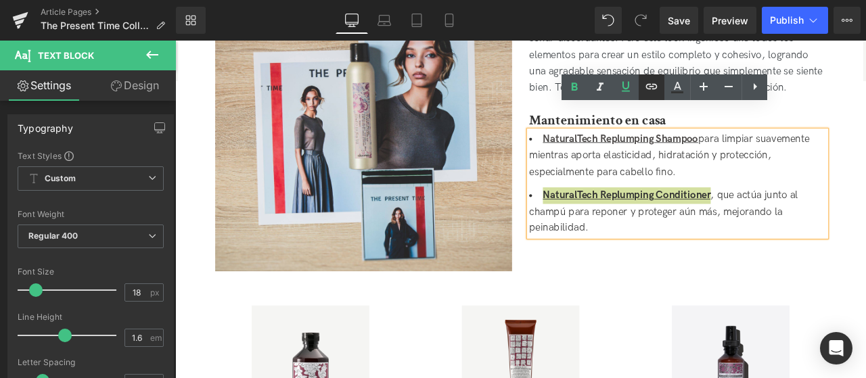
click at [648, 87] on icon at bounding box center [651, 86] width 16 height 16
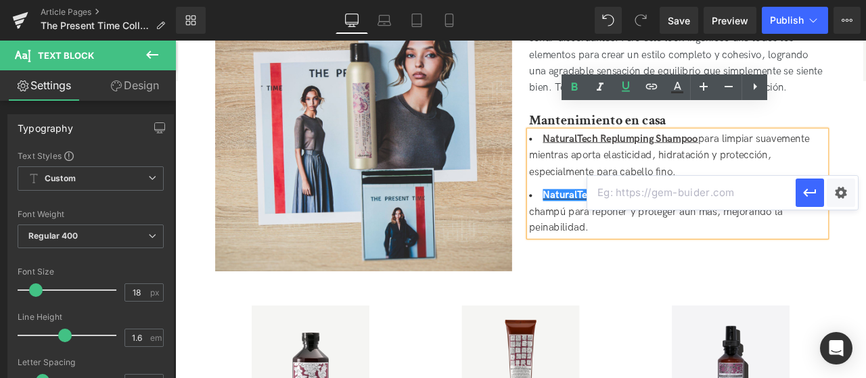
click at [689, 200] on input "text" at bounding box center [691, 193] width 208 height 34
paste input "/products/replumping-conditioner"
type input "/products/replumping-conditioner"
click at [815, 187] on icon "button" at bounding box center [810, 193] width 16 height 16
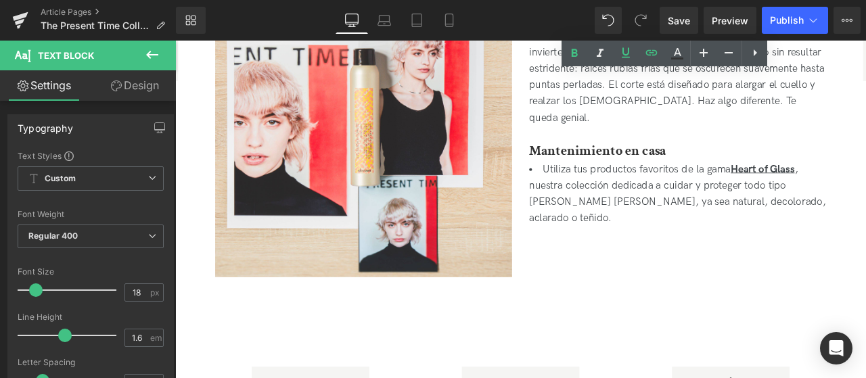
scroll to position [1895, 0]
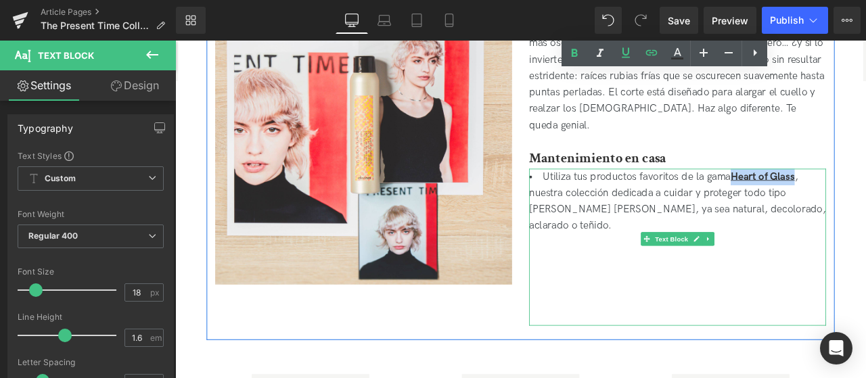
drag, startPoint x: 837, startPoint y: 154, endPoint x: 911, endPoint y: 156, distance: 73.8
click at [865, 195] on strong "Heart of Glass" at bounding box center [872, 202] width 76 height 14
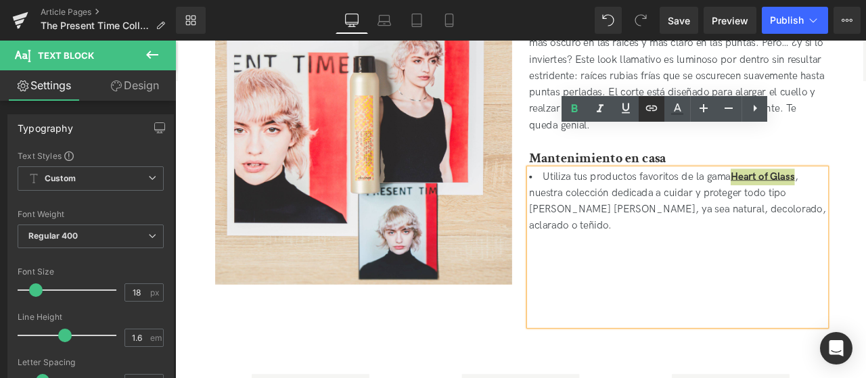
drag, startPoint x: 654, startPoint y: 110, endPoint x: 551, endPoint y: 6, distance: 146.4
click at [654, 110] on icon at bounding box center [651, 108] width 16 height 16
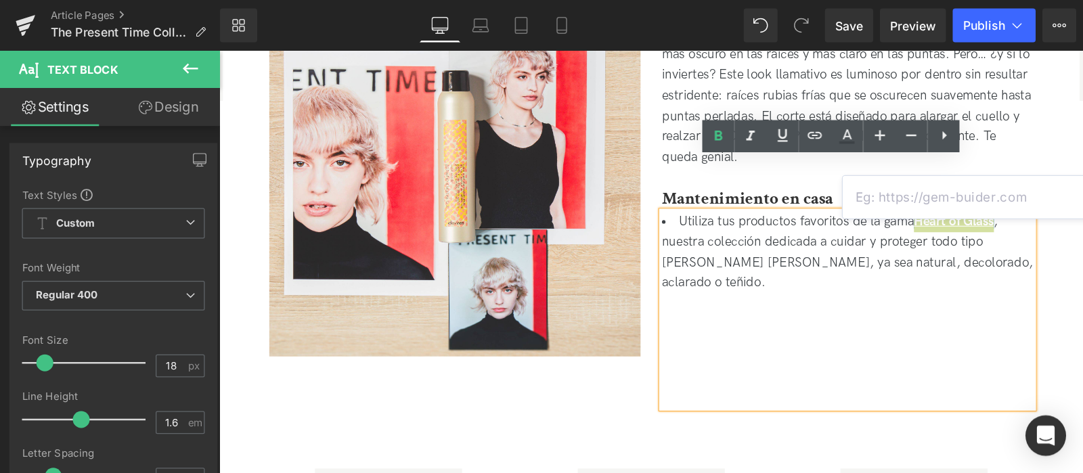
scroll to position [1895, 0]
click at [754, 160] on input "text" at bounding box center [778, 158] width 208 height 34
paste input "/collections/heart-of-glass"
type input "/collections/heart-of-glass"
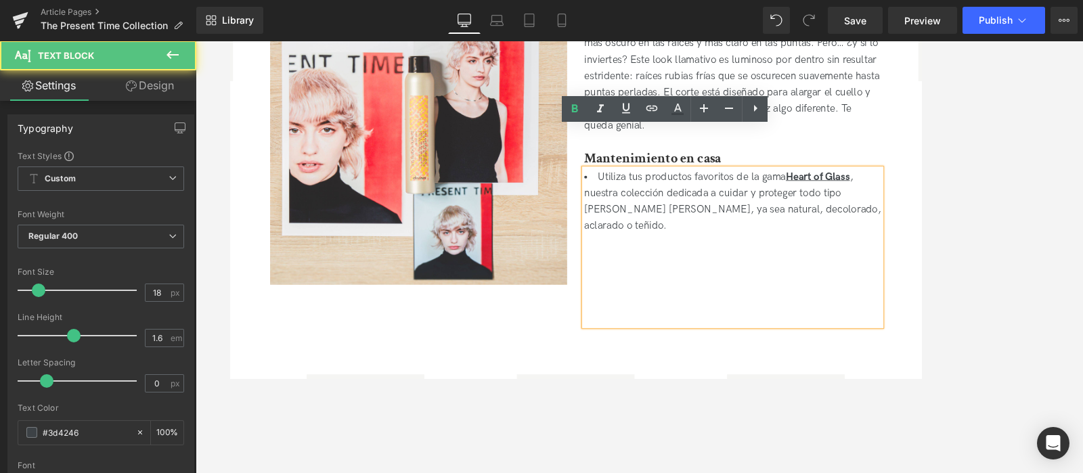
drag, startPoint x: 1047, startPoint y: 56, endPoint x: 759, endPoint y: 179, distance: 313.2
click at [759, 193] on li "Utiliza tus productos favoritos de la gama Heart of Glass , nuestra colección d…" at bounding box center [825, 232] width 352 height 78
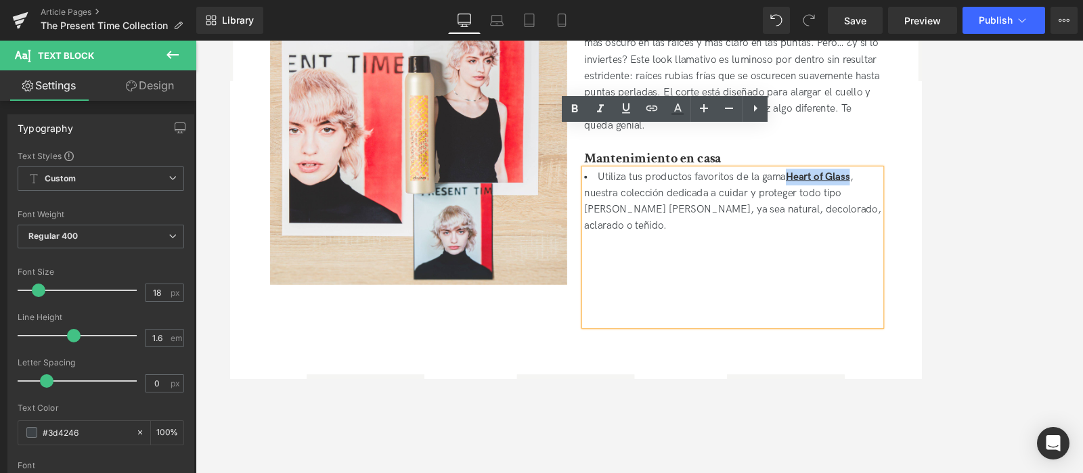
drag, startPoint x: 920, startPoint y: 155, endPoint x: 966, endPoint y: 156, distance: 45.3
click at [865, 193] on li "Utiliza tus productos favoritos de la gama Heart of Glass , nuestra colección d…" at bounding box center [825, 232] width 352 height 78
click at [655, 114] on icon at bounding box center [651, 108] width 16 height 16
click at [865, 150] on input "text" at bounding box center [830, 158] width 208 height 34
paste input "/collections/heart-of-glass"
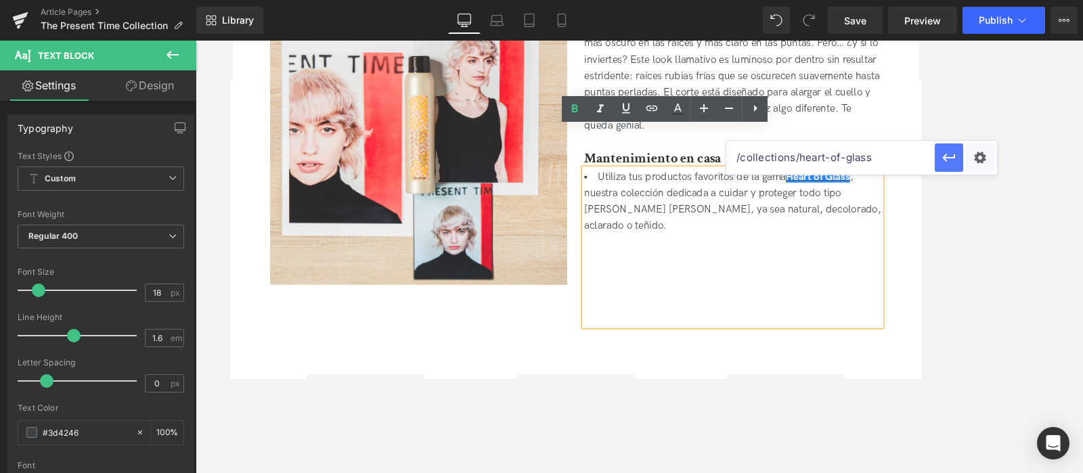
type input "/collections/heart-of-glass"
click at [865, 156] on icon "button" at bounding box center [949, 158] width 16 height 16
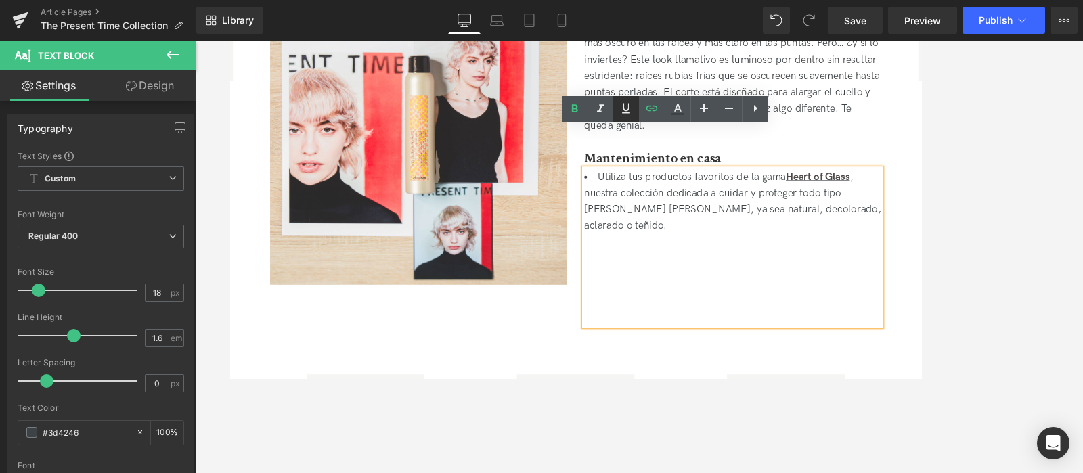
click at [628, 107] on icon at bounding box center [626, 108] width 16 height 16
click at [628, 106] on icon at bounding box center [626, 108] width 8 height 10
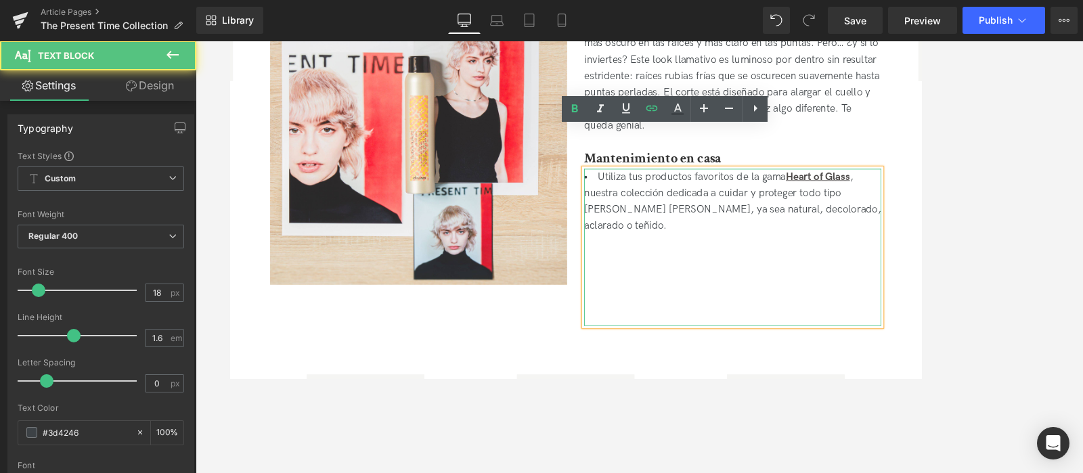
click at [848, 204] on div "Utiliza tus productos favoritos de la gama Heart of Glass , nuestra colección d…" at bounding box center [825, 286] width 352 height 186
click at [807, 241] on div "Utiliza tus productos favoritos de la gama Heart of Glass , nuestra colección d…" at bounding box center [825, 286] width 352 height 186
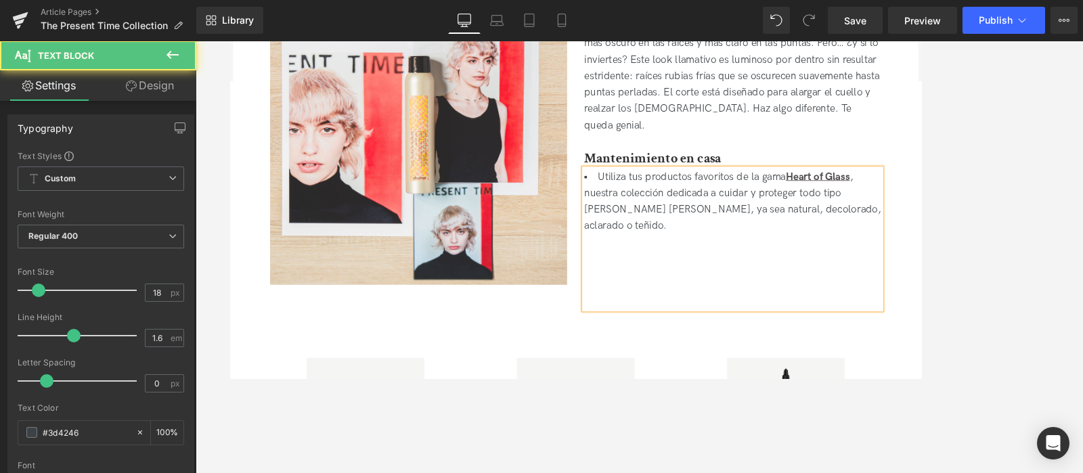
click at [803, 250] on div "Utiliza tus productos favoritos de la gama Heart of Glass , nuestra colección d…" at bounding box center [825, 276] width 352 height 166
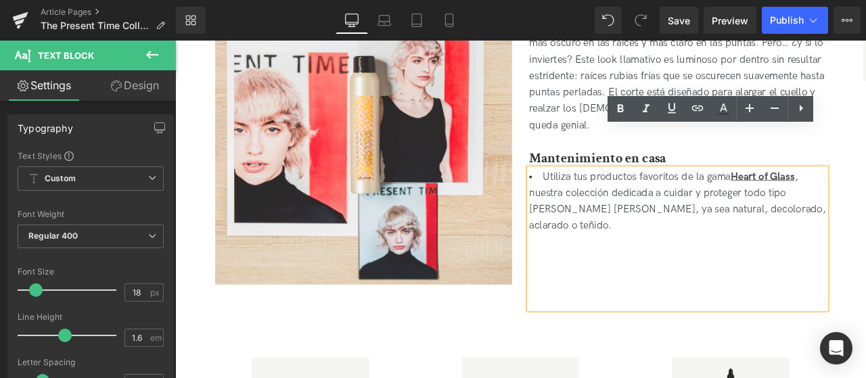
drag, startPoint x: 1231, startPoint y: 44, endPoint x: 605, endPoint y: 311, distance: 681.2
click at [606, 311] on div "Image Look 03: A Holiday in Reverse Heading Cuando vuelves de unas vacaciones a…" at bounding box center [584, 161] width 744 height 432
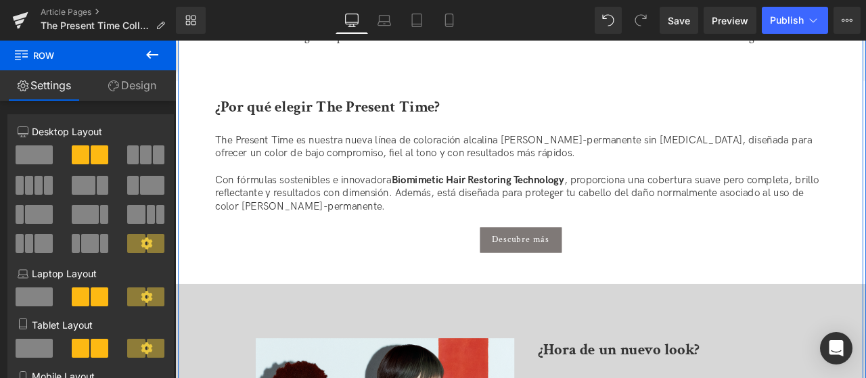
scroll to position [2436, 0]
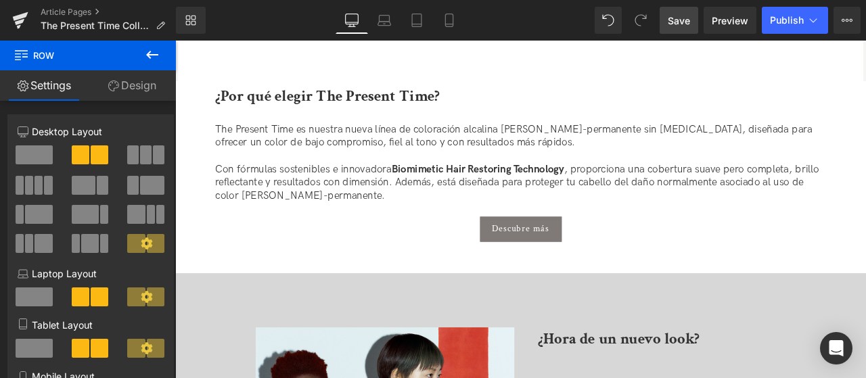
click at [682, 29] on link "Save" at bounding box center [679, 20] width 39 height 27
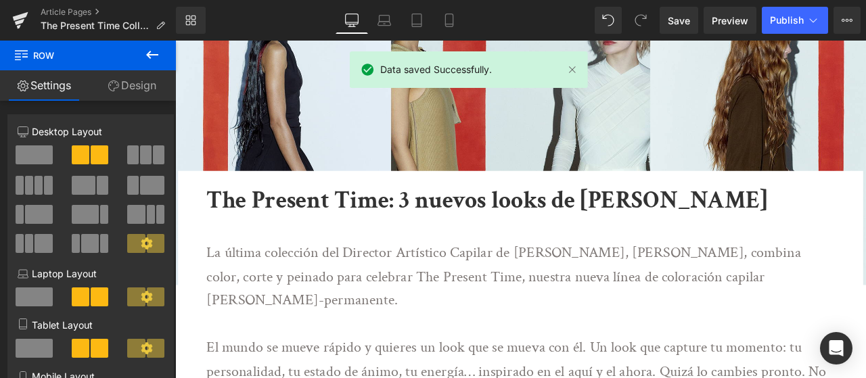
scroll to position [203, 0]
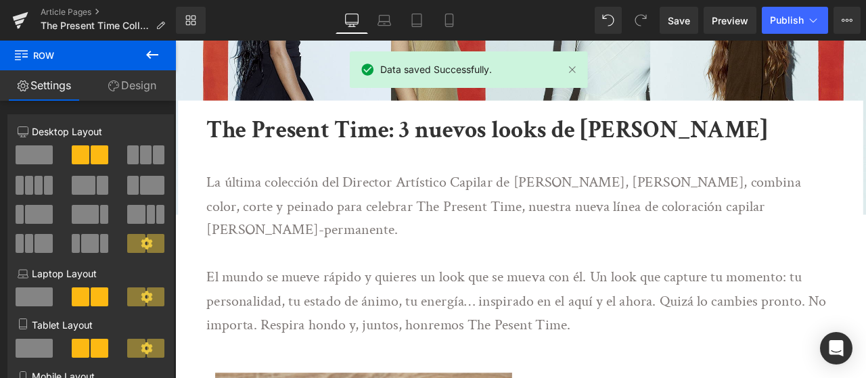
click at [574, 225] on p "La última colección del Director Artístico Capilar de [PERSON_NAME], [PERSON_NA…" at bounding box center [580, 237] width 736 height 85
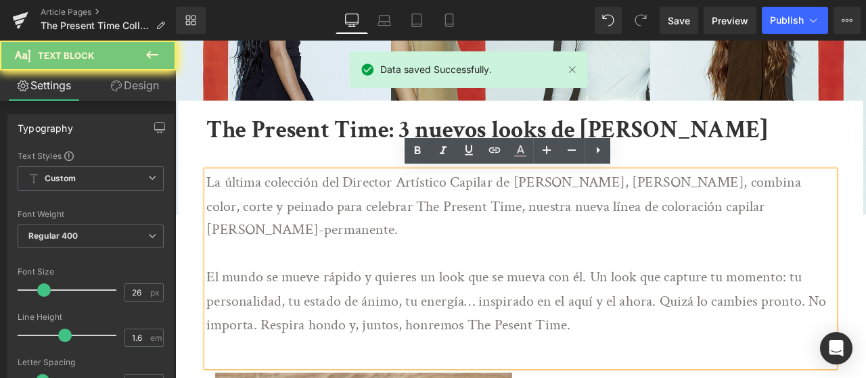
click at [574, 225] on p "La última colección del Director Artístico Capilar de [PERSON_NAME], [PERSON_NA…" at bounding box center [580, 237] width 736 height 85
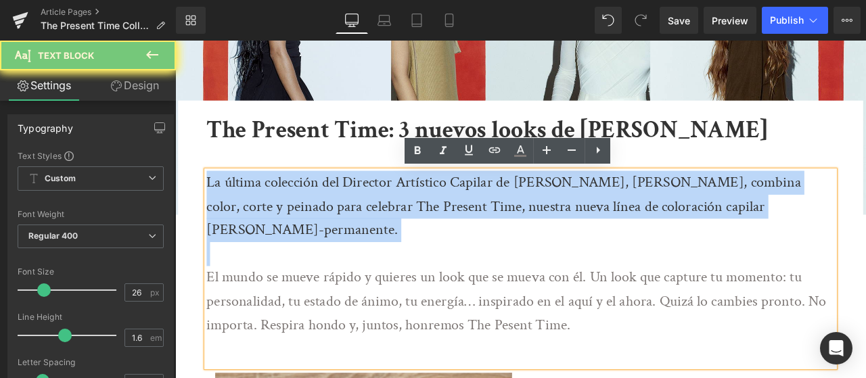
copy p "La última colección del Director Artístico Capilar de [PERSON_NAME], [PERSON_NA…"
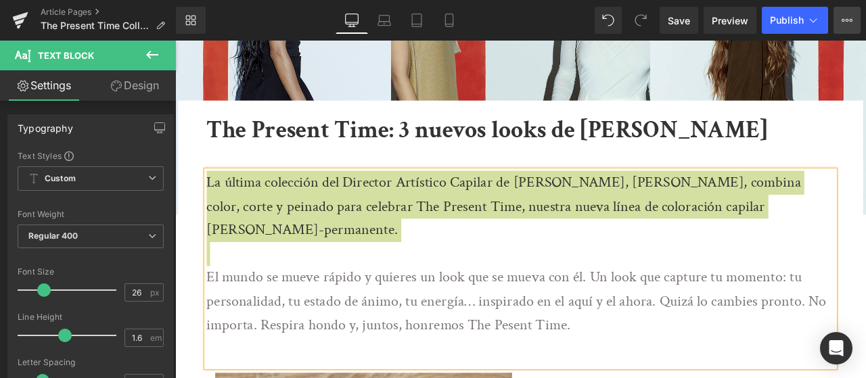
click at [844, 13] on button "View Live Page View with current Template Save Template to Library Schedule Pub…" at bounding box center [847, 20] width 27 height 27
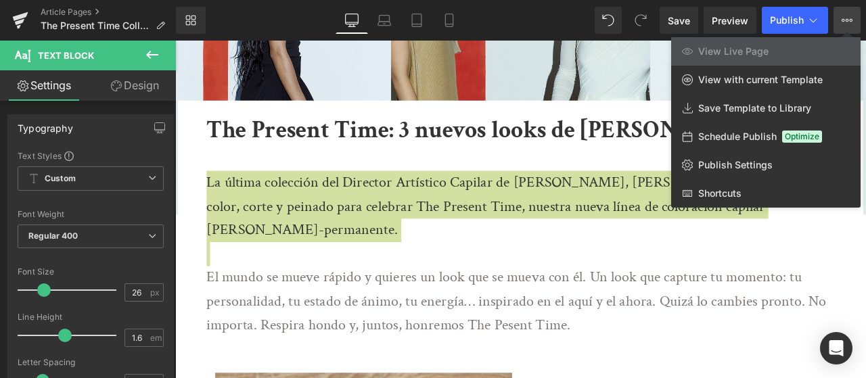
click at [765, 143] on div "Schedule Publish Optimize" at bounding box center [765, 136] width 189 height 28
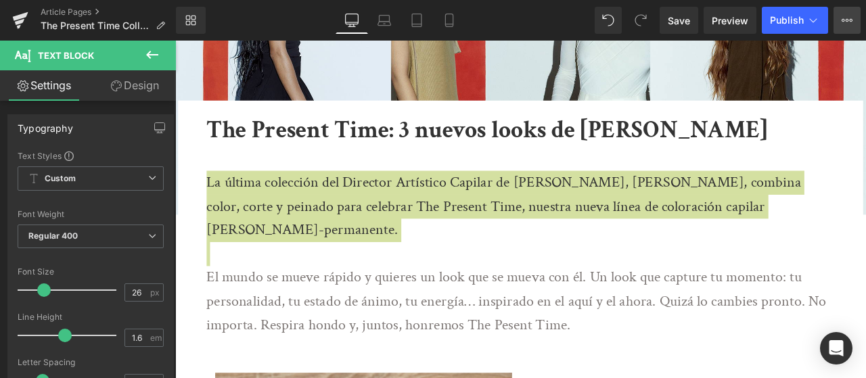
click at [842, 23] on icon at bounding box center [847, 20] width 11 height 11
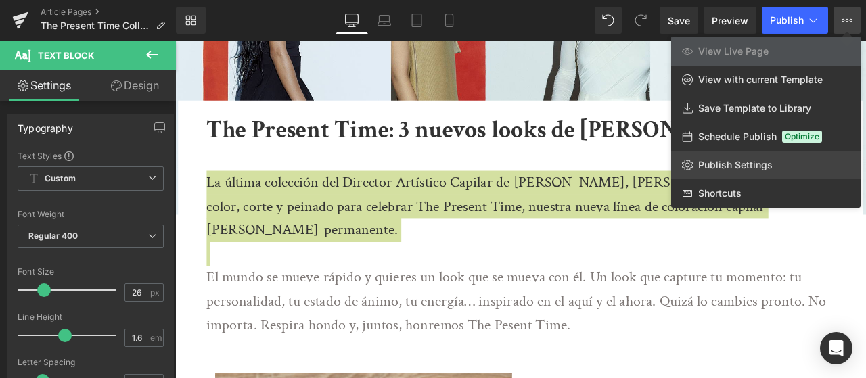
click at [747, 160] on span "Publish Settings" at bounding box center [735, 165] width 74 height 12
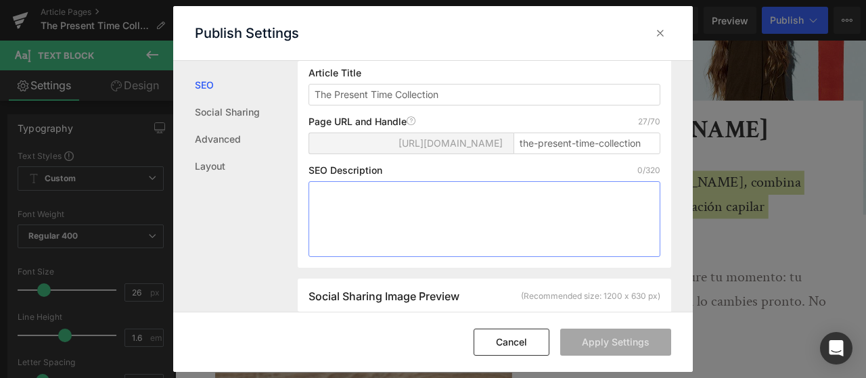
click at [523, 228] on textarea at bounding box center [485, 219] width 352 height 76
paste textarea "La última colección del Director Artístico Capilar de [PERSON_NAME], [PERSON_NA…"
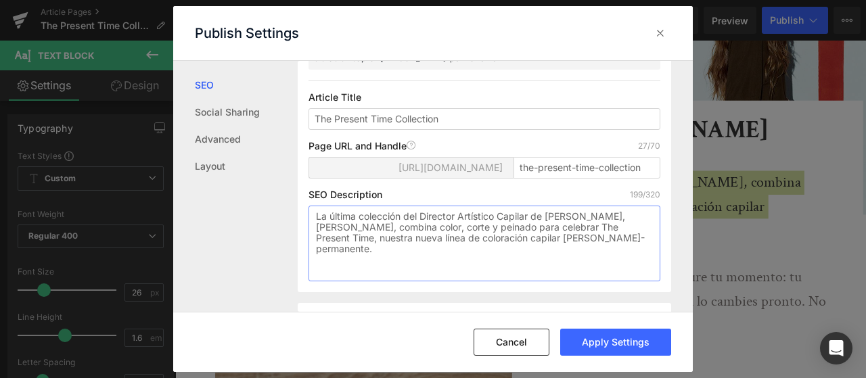
scroll to position [160, 0]
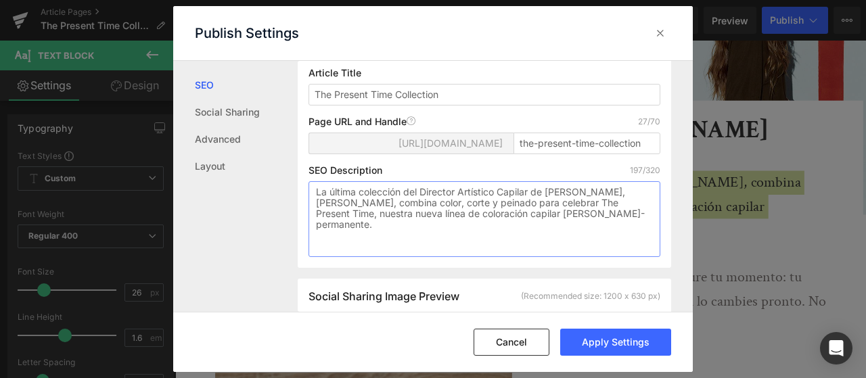
click at [367, 208] on textarea "La última colección del Director Artístico Capilar de [PERSON_NAME], [PERSON_NA…" at bounding box center [485, 219] width 352 height 76
type textarea "La última colección del Director Artístico Capilar de [PERSON_NAME], [PERSON_NA…"
click at [316, 106] on input "The Present Time Collection" at bounding box center [485, 95] width 352 height 22
paste input "colección"
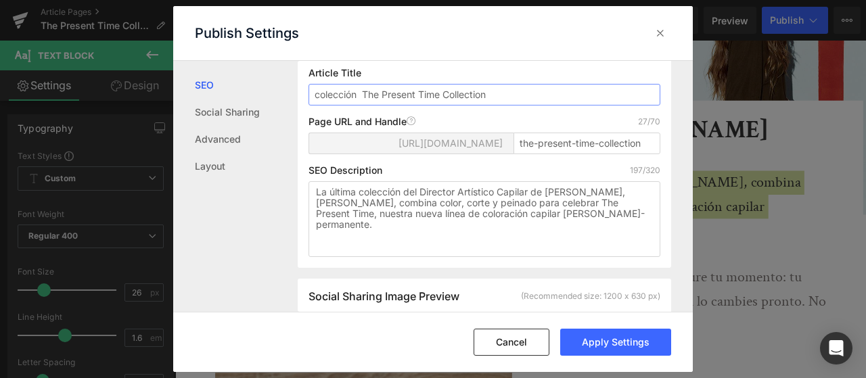
click at [321, 106] on input "colección The Present Time Collection" at bounding box center [485, 95] width 352 height 22
click at [363, 102] on input "Colección The Present Time Collection" at bounding box center [485, 95] width 352 height 22
click at [457, 106] on input "Colección The Present Time Collection" at bounding box center [485, 95] width 352 height 22
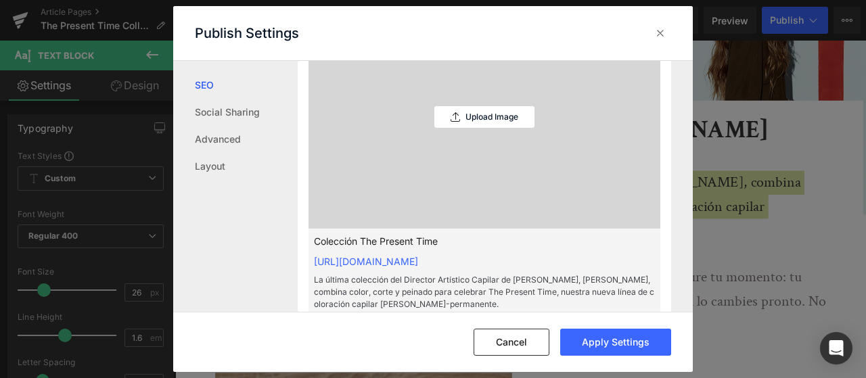
scroll to position [499, 0]
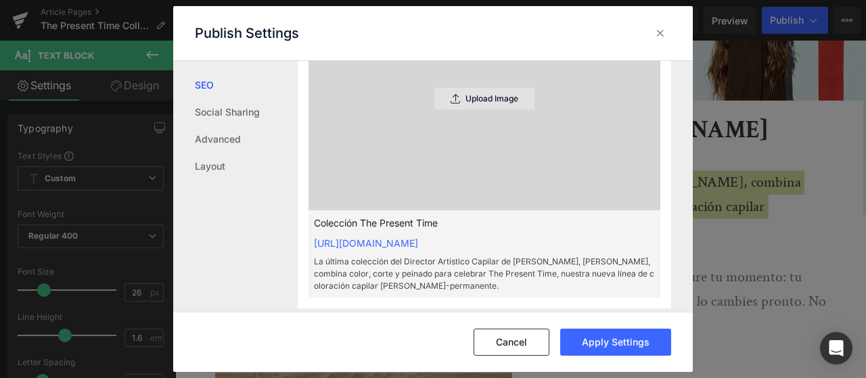
type input "Colección The Present Time"
click at [480, 104] on p "Upload Image" at bounding box center [492, 98] width 53 height 9
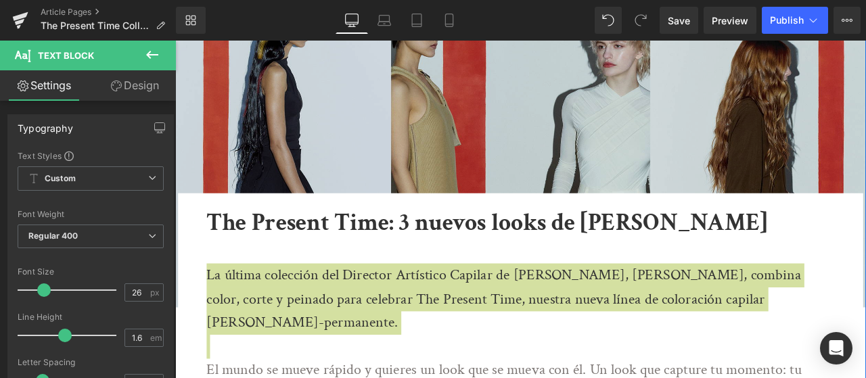
scroll to position [0, 0]
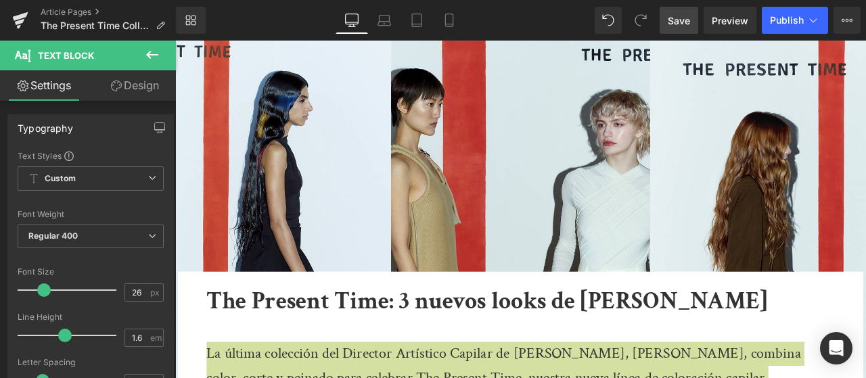
click at [685, 22] on span "Save" at bounding box center [679, 21] width 22 height 14
click at [855, 20] on button "View Live Page View with current Template Save Template to Library Schedule Pub…" at bounding box center [847, 20] width 27 height 27
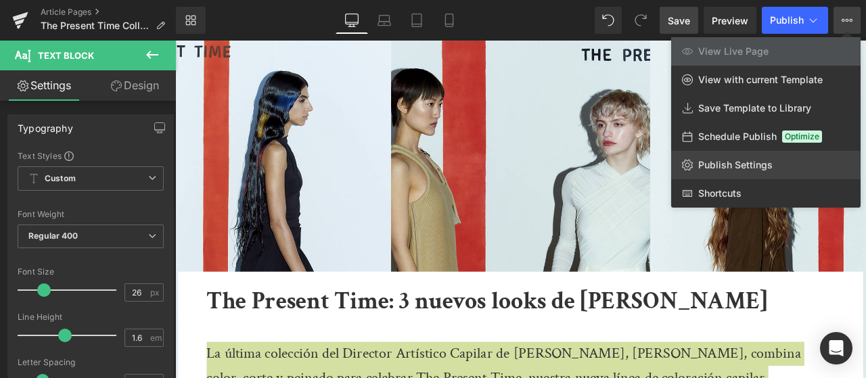
click at [740, 161] on span "Publish Settings" at bounding box center [735, 165] width 74 height 12
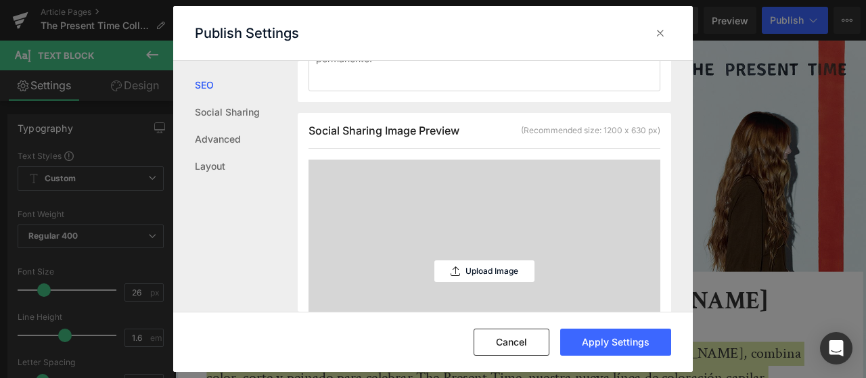
scroll to position [407, 0]
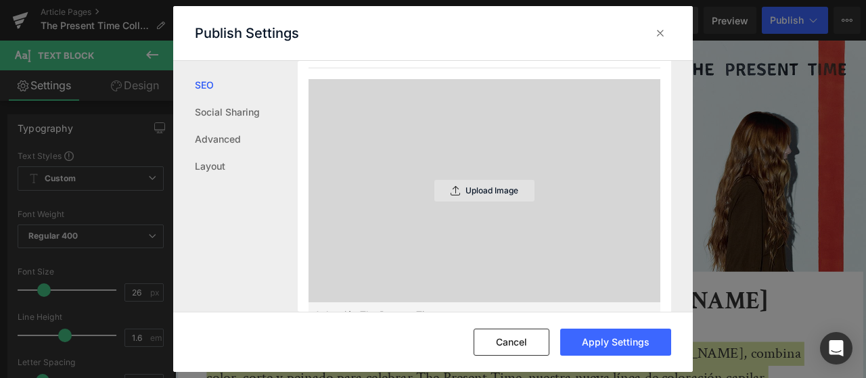
click at [483, 196] on p "Upload Image" at bounding box center [492, 190] width 53 height 9
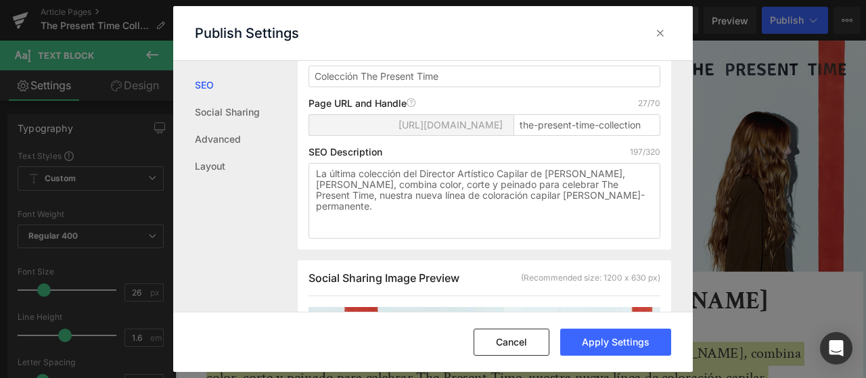
scroll to position [68, 0]
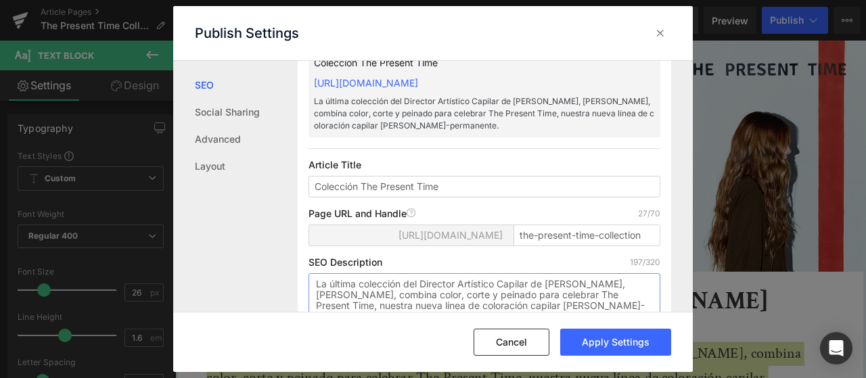
click at [616, 303] on textarea "La última colección del Director Artístico Capilar de [PERSON_NAME], [PERSON_NA…" at bounding box center [485, 311] width 352 height 76
click at [617, 304] on textarea "La última colección del Director Artístico Capilar de [PERSON_NAME], [PERSON_NA…" at bounding box center [485, 311] width 352 height 76
click at [633, 340] on button "Apply Settings" at bounding box center [615, 342] width 111 height 27
click at [660, 40] on div at bounding box center [661, 33] width 22 height 22
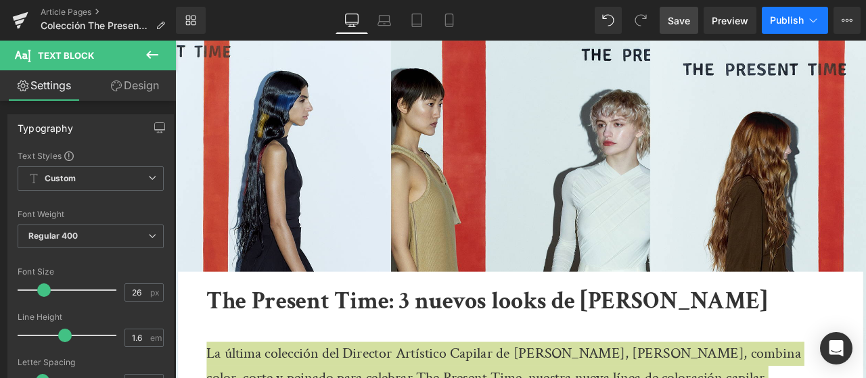
click at [790, 18] on span "Publish" at bounding box center [787, 20] width 34 height 11
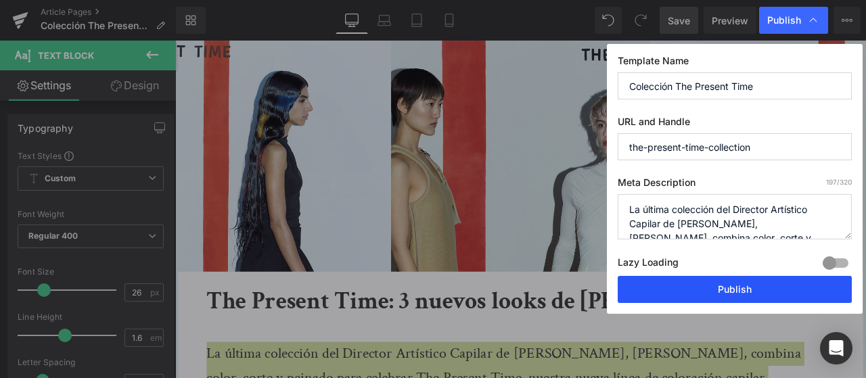
click at [727, 288] on button "Publish" at bounding box center [735, 289] width 234 height 27
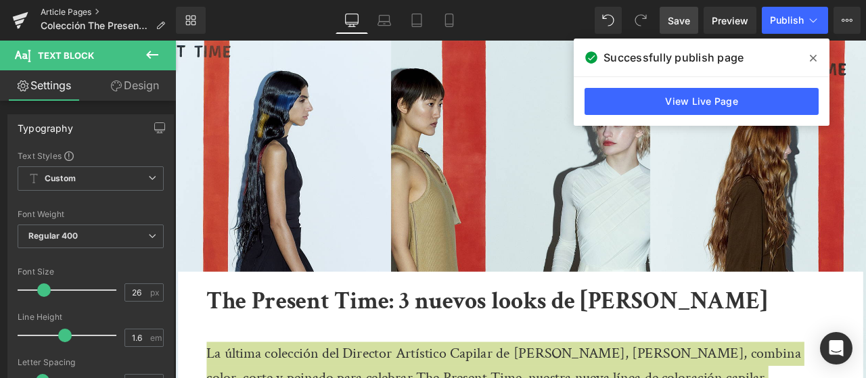
click at [87, 7] on link "Article Pages" at bounding box center [108, 12] width 135 height 11
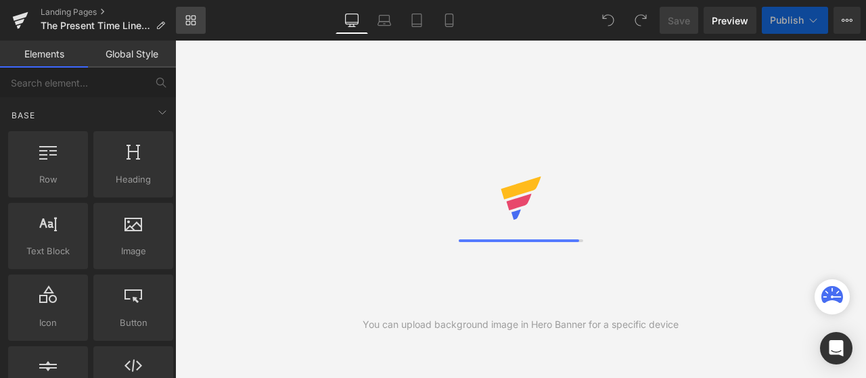
click at [189, 16] on icon at bounding box center [188, 18] width 5 height 5
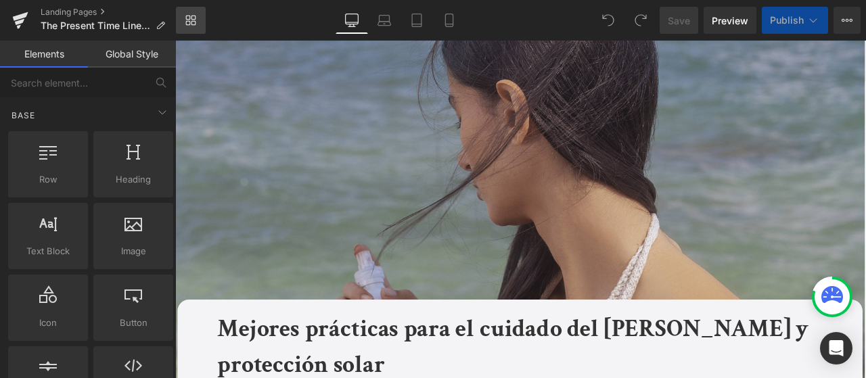
click at [198, 18] on link "Library" at bounding box center [191, 20] width 30 height 27
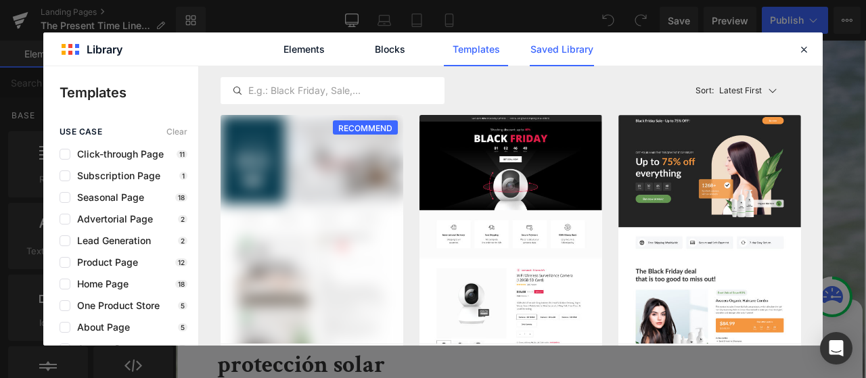
click at [0, 0] on link "Saved Library" at bounding box center [0, 0] width 0 height 0
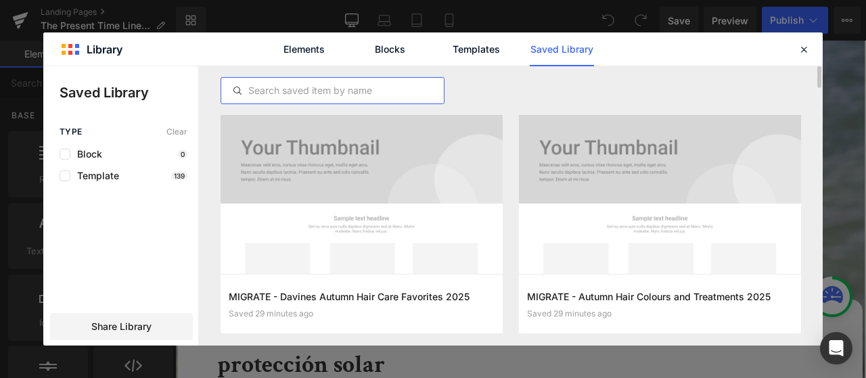
click at [334, 93] on input "text" at bounding box center [332, 91] width 223 height 16
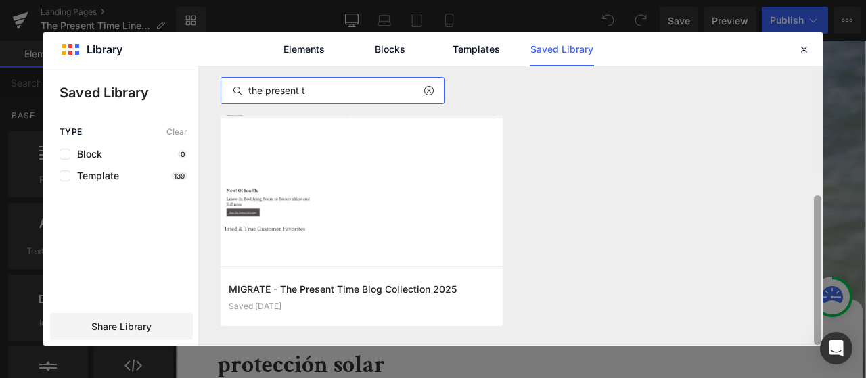
scroll to position [72, 0]
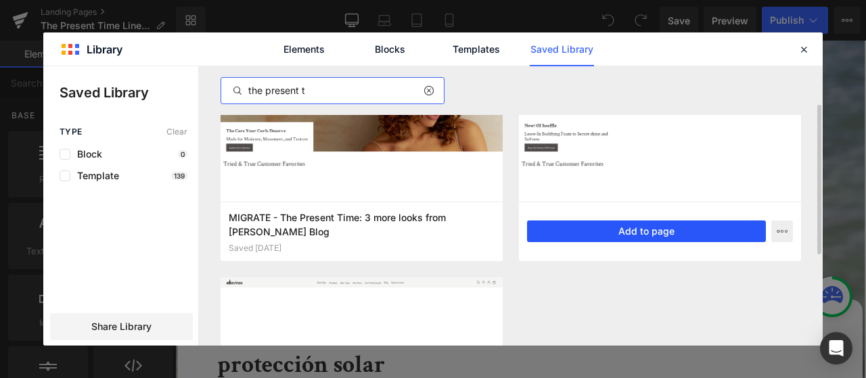
type input "the present t"
click at [730, 231] on button "Add to page" at bounding box center [646, 232] width 239 height 22
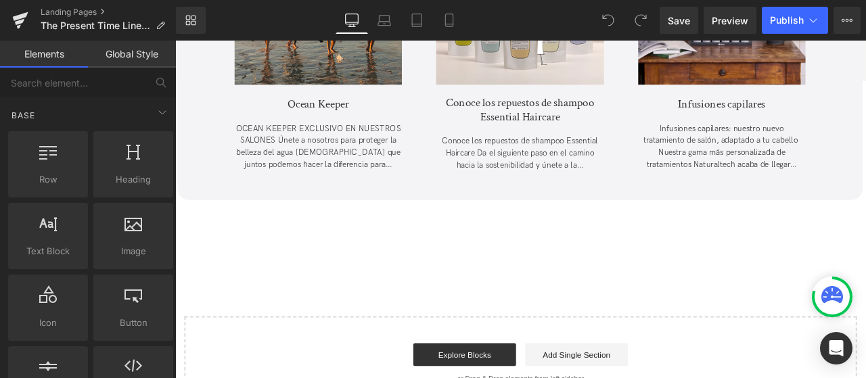
scroll to position [3807, 0]
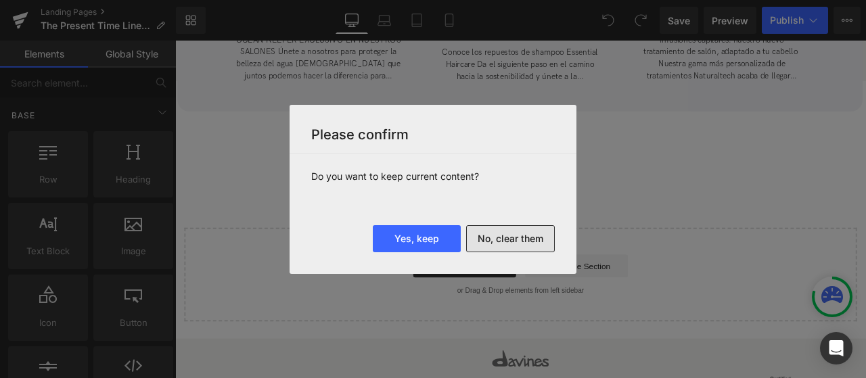
click at [525, 242] on button "No, clear them" at bounding box center [510, 238] width 89 height 27
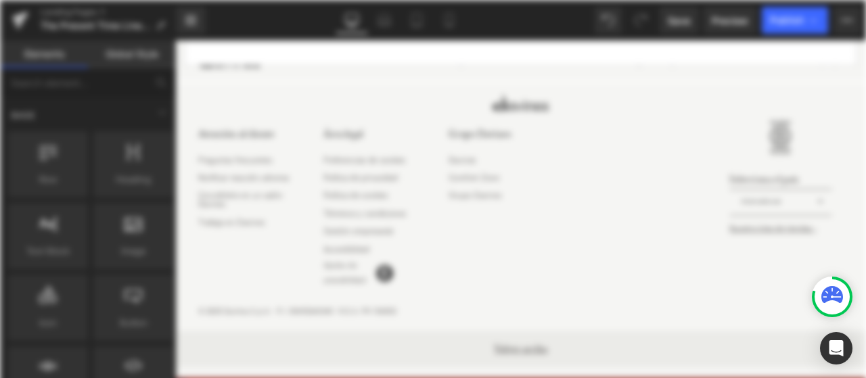
scroll to position [0, 0]
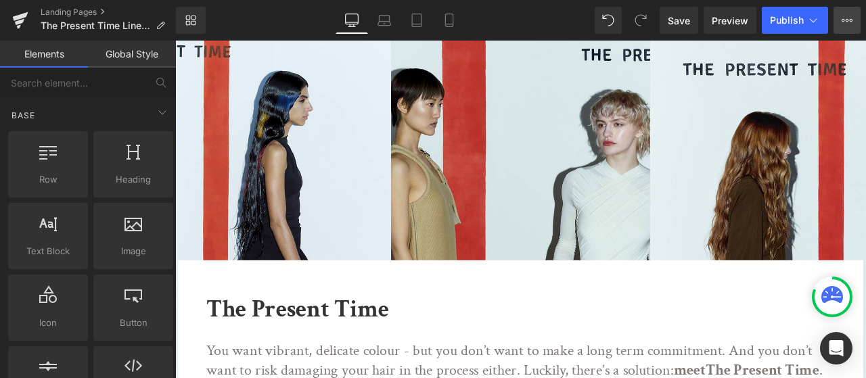
click at [845, 19] on icon at bounding box center [847, 20] width 11 height 11
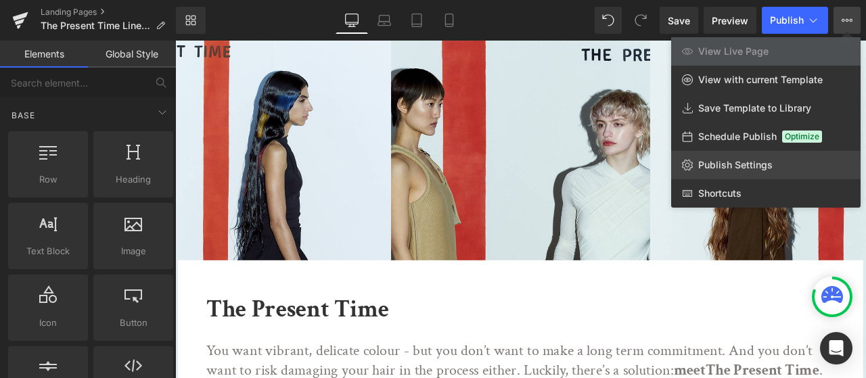
click at [766, 163] on span "Publish Settings" at bounding box center [735, 165] width 74 height 12
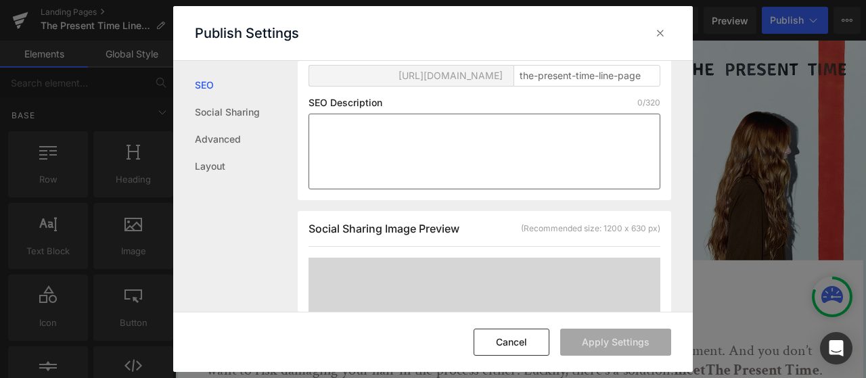
scroll to position [339, 0]
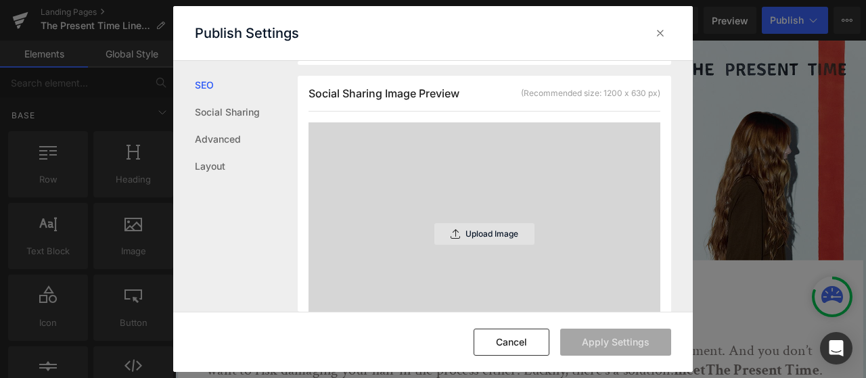
click at [479, 238] on div "Upload Image" at bounding box center [484, 234] width 100 height 22
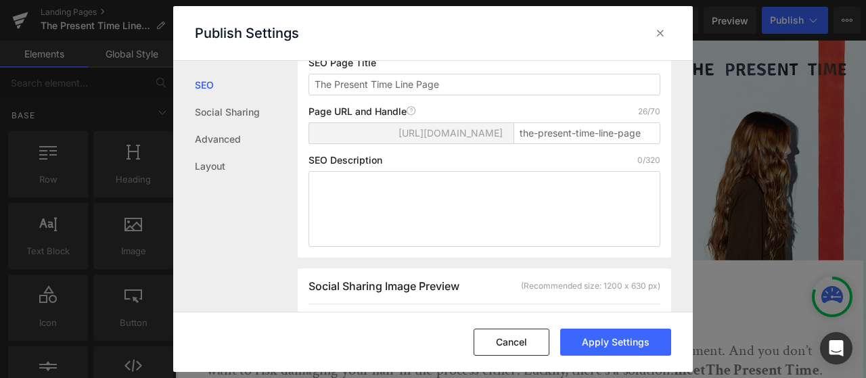
scroll to position [68, 0]
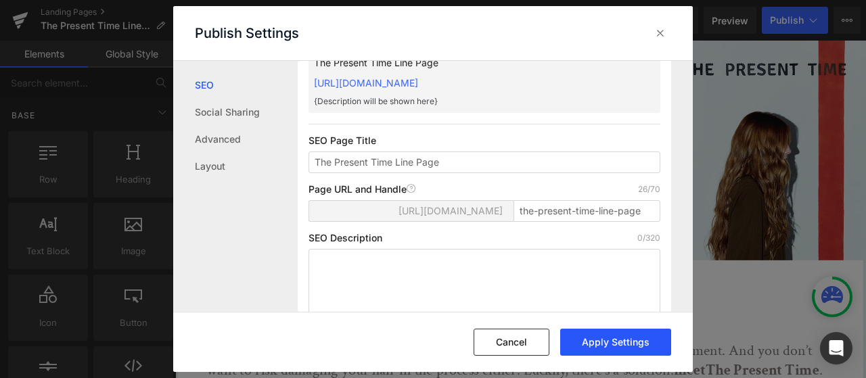
click at [641, 332] on button "Apply Settings" at bounding box center [615, 342] width 111 height 27
click at [466, 302] on textarea at bounding box center [485, 287] width 352 height 76
paste textarea "Quieres un color vibrante y delicado, pero no quieres un compromiso a largo pla…"
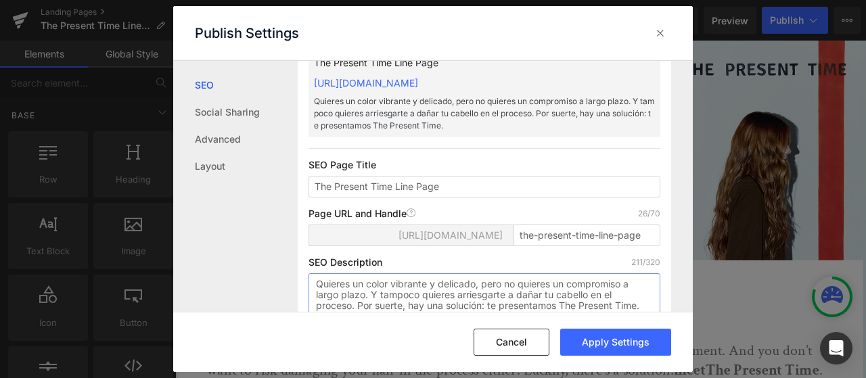
scroll to position [103, 0]
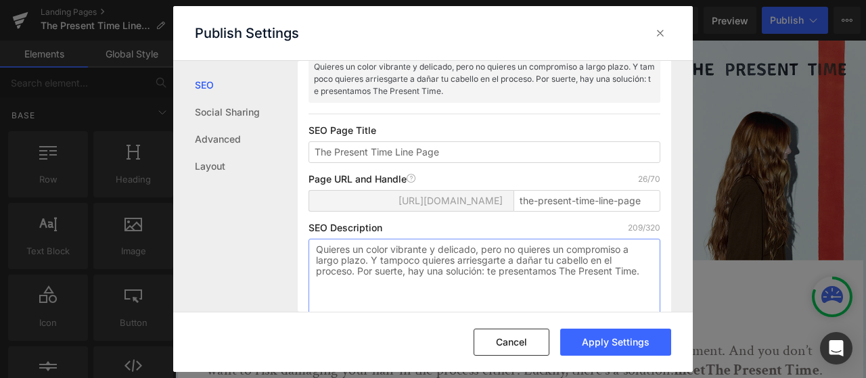
click at [589, 276] on textarea "Quieres un color vibrante y delicado, pero no quieres un compromiso a largo pla…" at bounding box center [485, 277] width 352 height 76
type textarea "Quieres un color vibrante y delicado, pero no quieres un compromiso a largo pla…"
click at [618, 336] on button "Apply Settings" at bounding box center [615, 342] width 111 height 27
click at [656, 36] on icon at bounding box center [661, 33] width 14 height 14
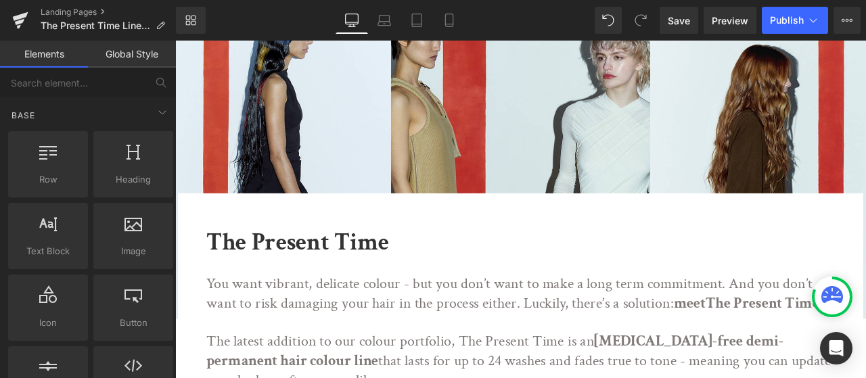
scroll to position [203, 0]
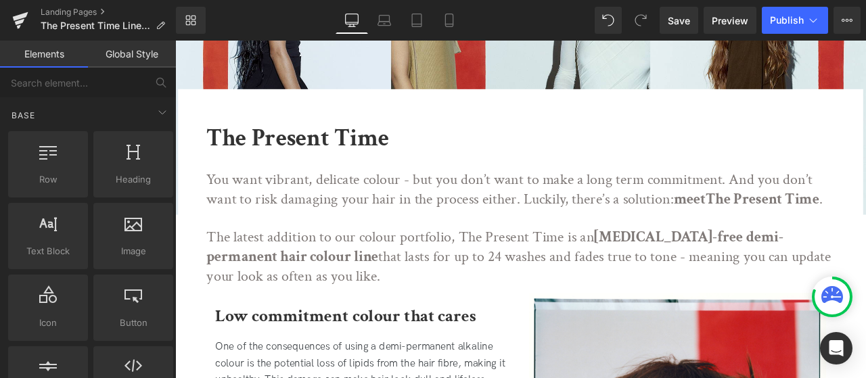
click at [460, 299] on p "The latest addition to our colour portfolio, The Present Time is an ammonia-fre…" at bounding box center [584, 297] width 744 height 68
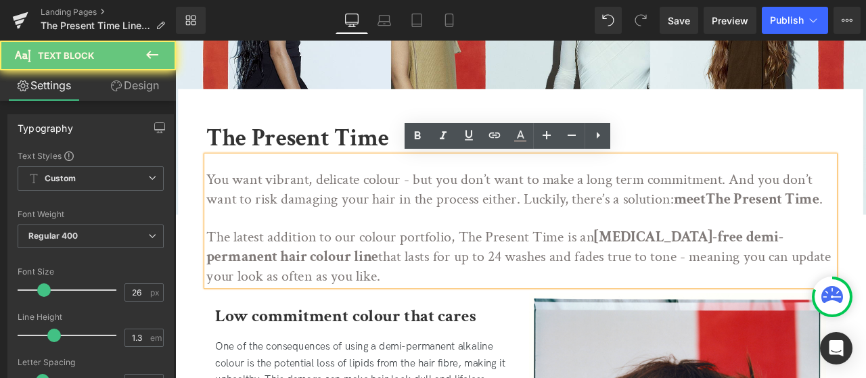
drag, startPoint x: 249, startPoint y: 258, endPoint x: 186, endPoint y: 189, distance: 93.4
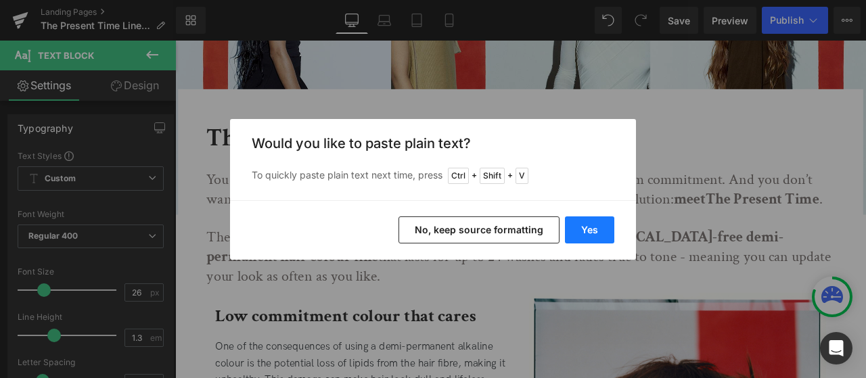
click at [571, 225] on button "Yes" at bounding box center [589, 230] width 49 height 27
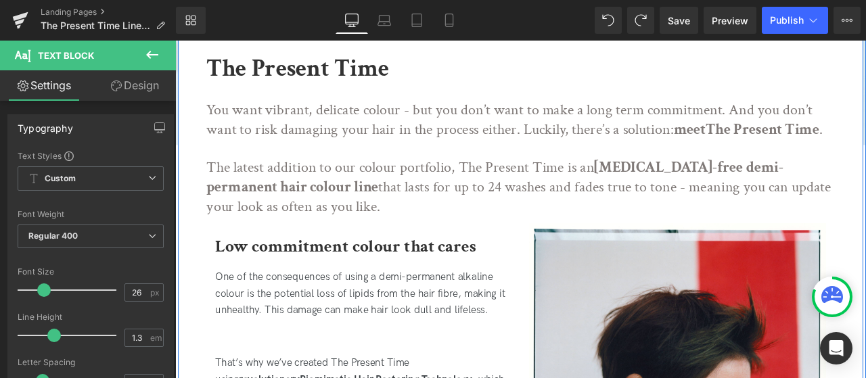
scroll to position [338, 0]
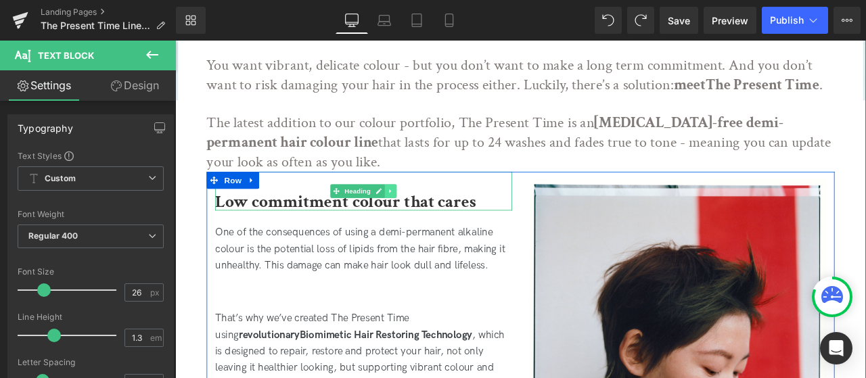
click at [434, 224] on link at bounding box center [431, 219] width 14 height 16
click at [175, 41] on link at bounding box center [175, 41] width 0 height 0
click at [434, 224] on link at bounding box center [438, 219] width 14 height 16
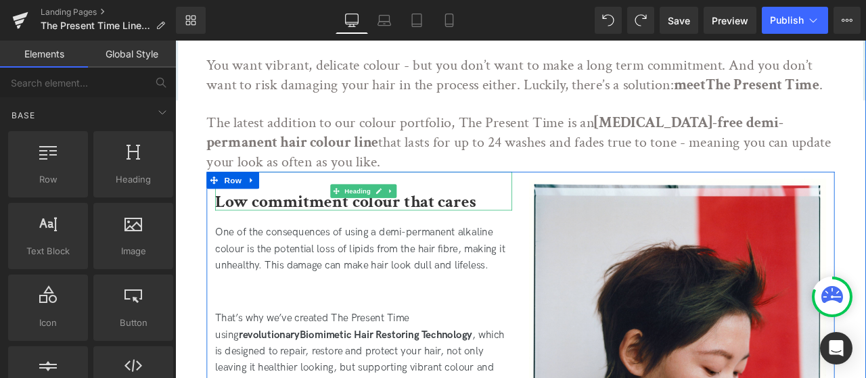
drag, startPoint x: 426, startPoint y: 222, endPoint x: 425, endPoint y: 229, distance: 7.6
click at [427, 222] on icon at bounding box center [430, 219] width 7 height 8
click at [476, 234] on b "Low commitment colour that cares" at bounding box center [377, 232] width 309 height 26
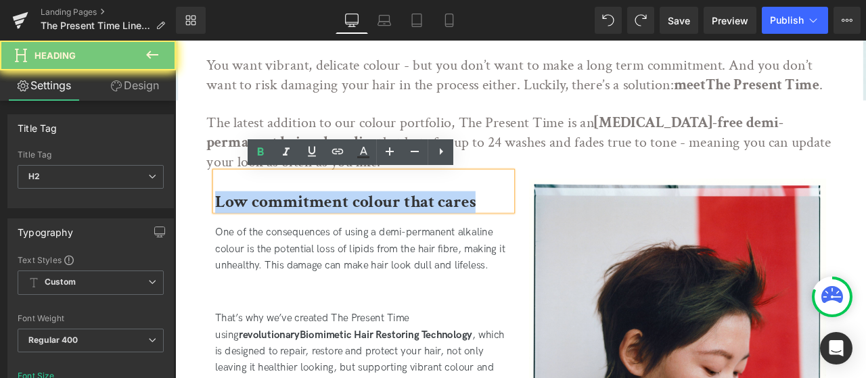
click at [476, 234] on b "Low commitment colour that cares" at bounding box center [377, 232] width 309 height 26
paste div
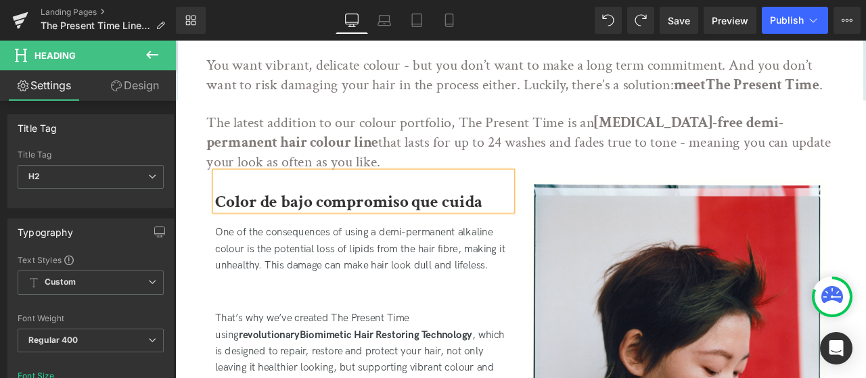
drag, startPoint x: 380, startPoint y: 152, endPoint x: 347, endPoint y: 186, distance: 46.9
click at [380, 152] on p "The latest addition to our colour portfolio, The Present Time is an ammonia-fre…" at bounding box center [584, 161] width 744 height 68
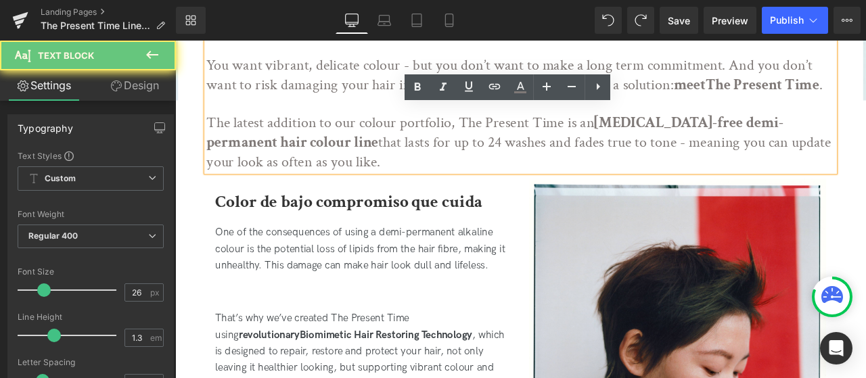
drag, startPoint x: 275, startPoint y: 129, endPoint x: 200, endPoint y: 62, distance: 100.6
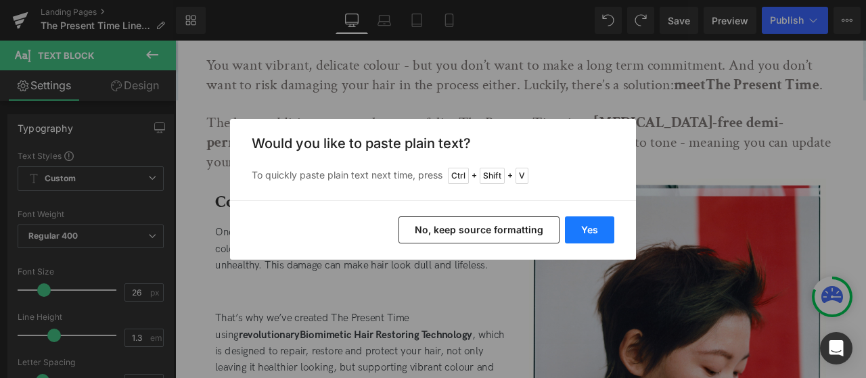
click at [587, 238] on button "Yes" at bounding box center [589, 230] width 49 height 27
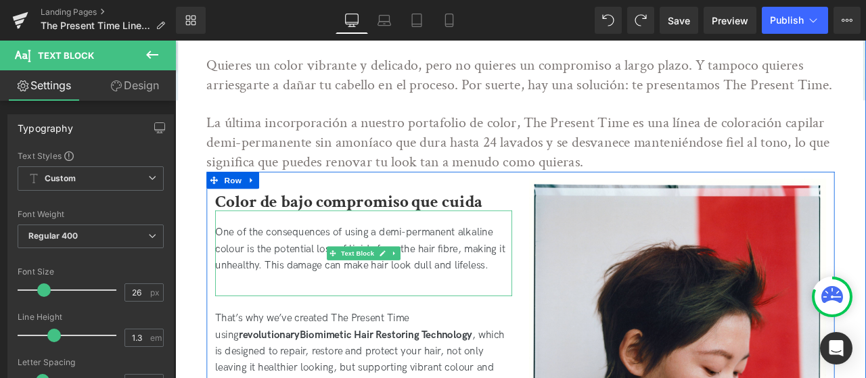
scroll to position [474, 0]
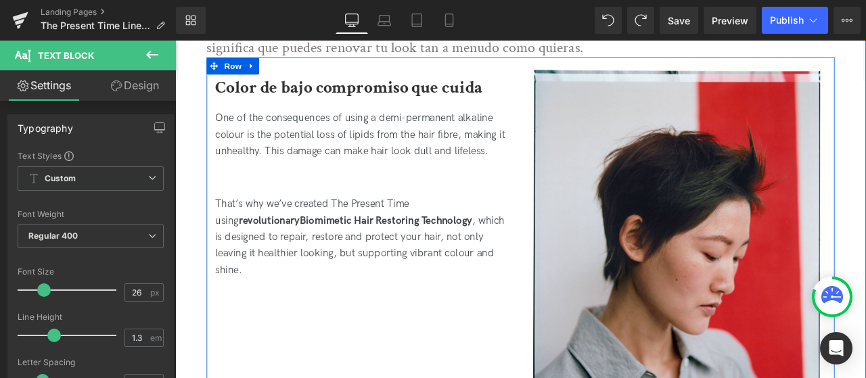
click at [339, 262] on div "That’s why we’ve created The Present Time using revolutionary Biomimetic Hair R…" at bounding box center [399, 278] width 352 height 141
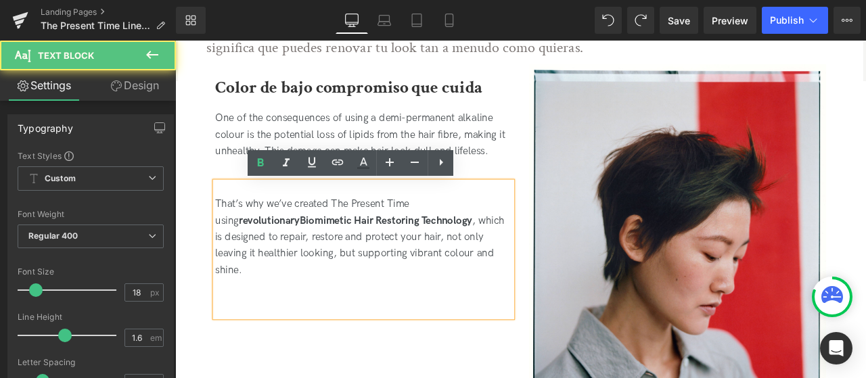
click at [261, 138] on div "One of the consequences of using a demi-permanent alkaline colour is the potent…" at bounding box center [399, 157] width 352 height 101
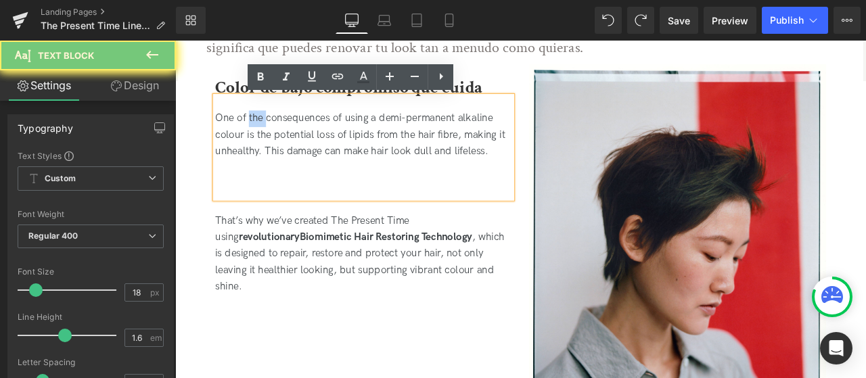
click at [261, 138] on div "One of the consequences of using a demi-permanent alkaline colour is the potent…" at bounding box center [399, 167] width 352 height 121
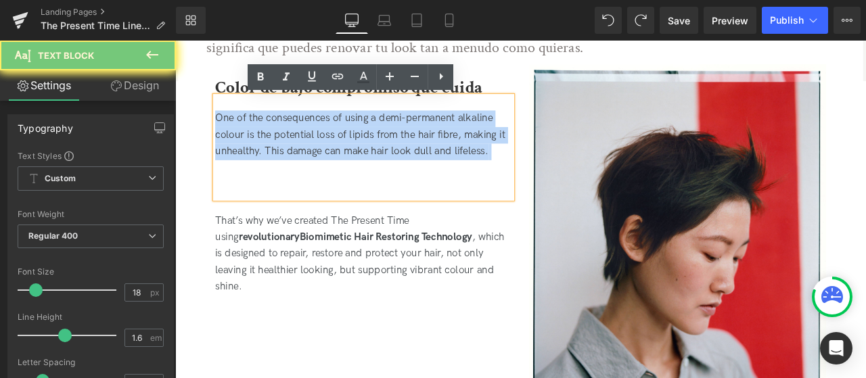
click at [261, 138] on div "One of the consequences of using a demi-permanent alkaline colour is the potent…" at bounding box center [399, 167] width 352 height 121
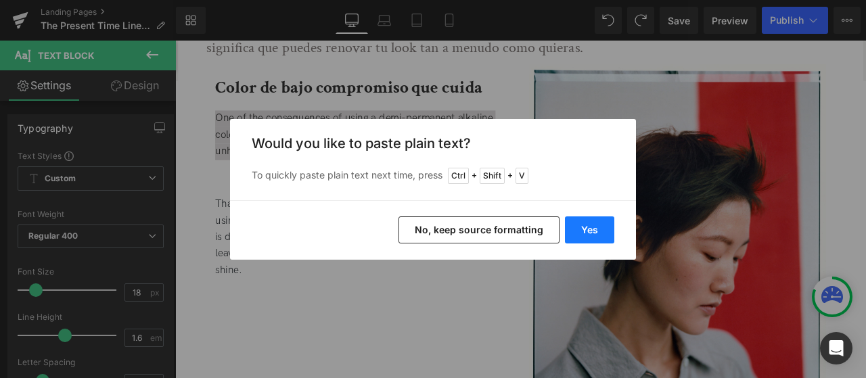
drag, startPoint x: 606, startPoint y: 229, endPoint x: 411, endPoint y: 201, distance: 196.9
click at [606, 229] on button "Yes" at bounding box center [589, 230] width 49 height 27
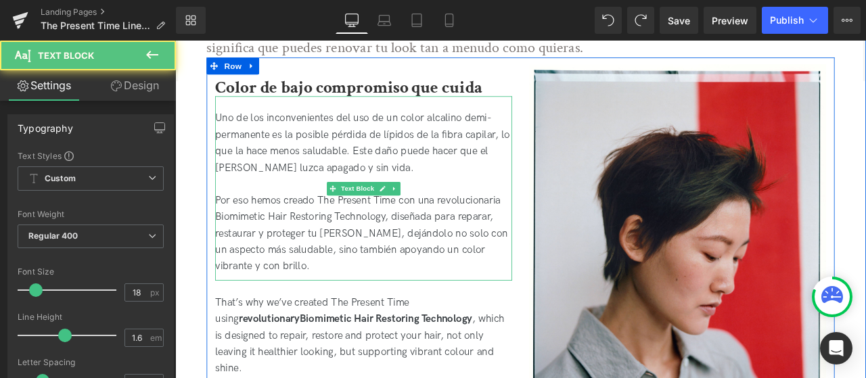
click at [383, 272] on div "Por eso hemos creado The Present Time con una revolucionaria Biomimetic Hair Re…" at bounding box center [399, 269] width 352 height 97
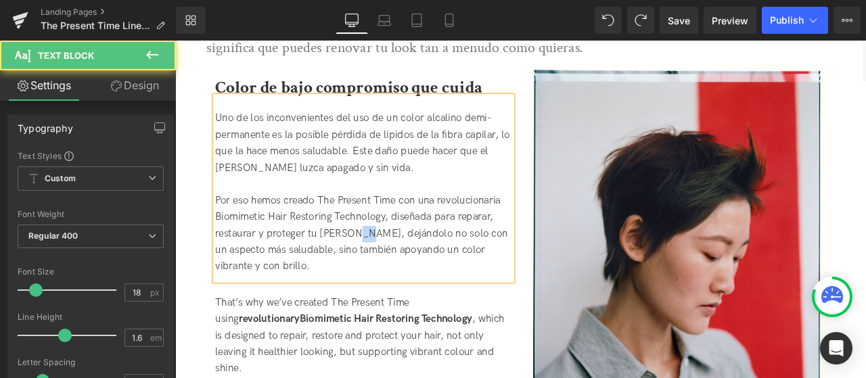
click at [383, 272] on div "Por eso hemos creado The Present Time con una revolucionaria Biomimetic Hair Re…" at bounding box center [399, 269] width 352 height 97
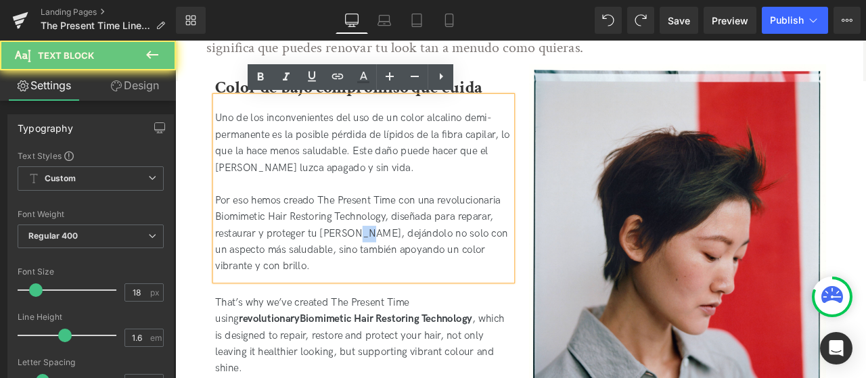
click at [383, 272] on div "Por eso hemos creado The Present Time con una revolucionaria Biomimetic Hair Re…" at bounding box center [399, 269] width 352 height 97
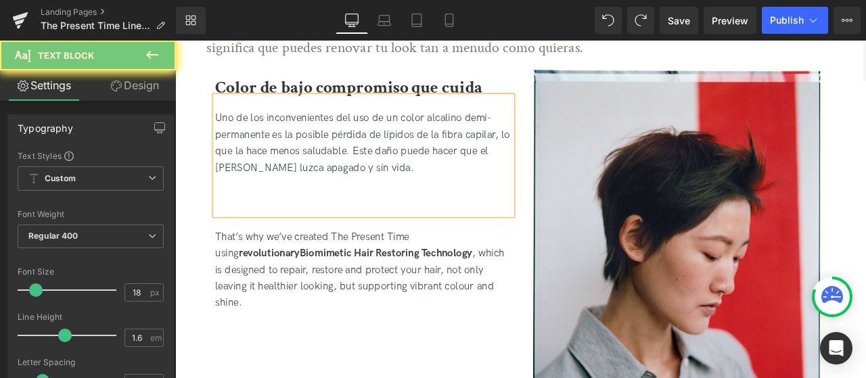
click at [369, 314] on span "Text Block" at bounding box center [391, 308] width 45 height 16
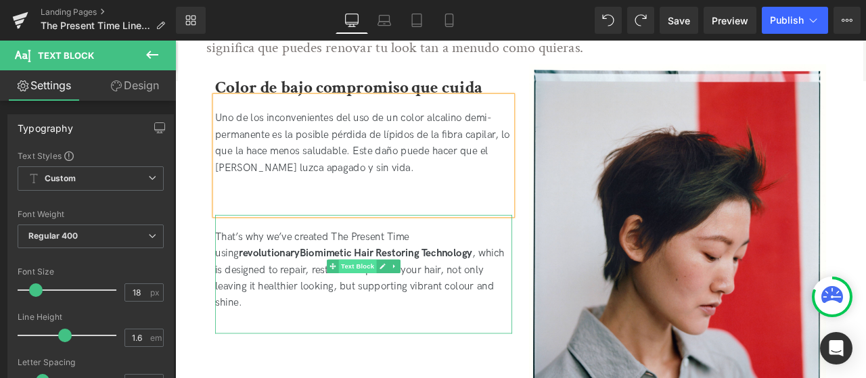
click at [369, 314] on span "Text Block" at bounding box center [391, 308] width 45 height 16
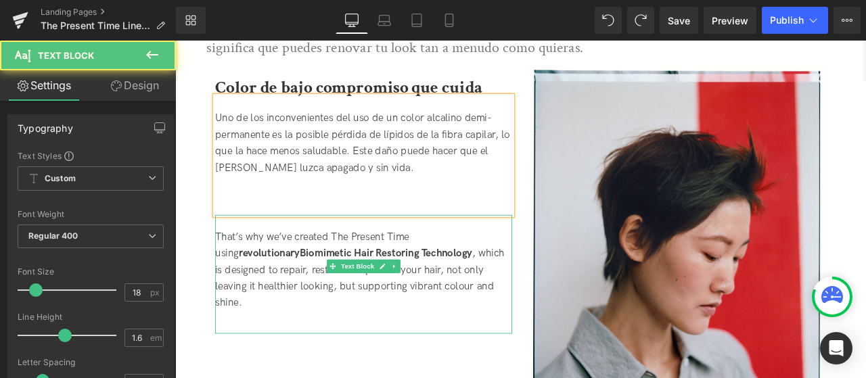
click at [323, 296] on strong "Biomimetic Hair Restoring Technology" at bounding box center [425, 293] width 204 height 14
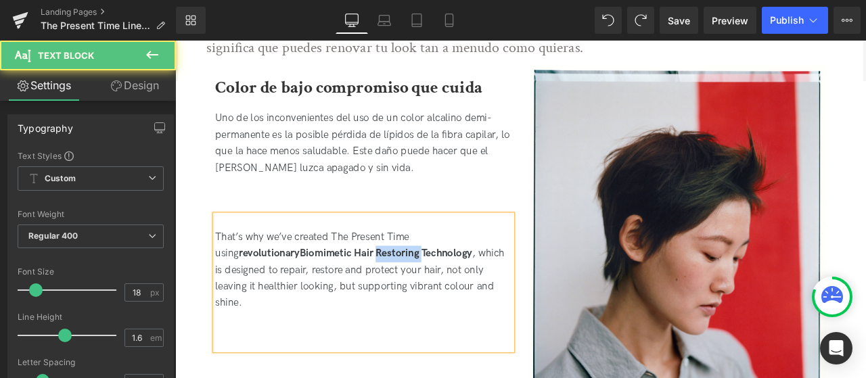
click at [323, 296] on strong "Biomimetic Hair Restoring Technology" at bounding box center [425, 293] width 204 height 14
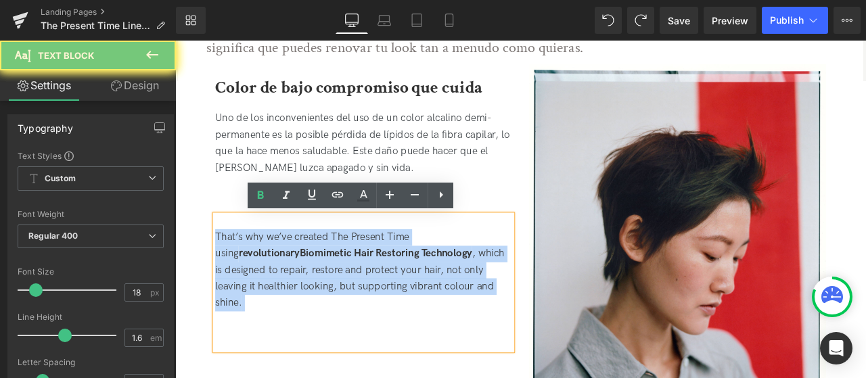
click at [323, 296] on strong "Biomimetic Hair Restoring Technology" at bounding box center [425, 293] width 204 height 14
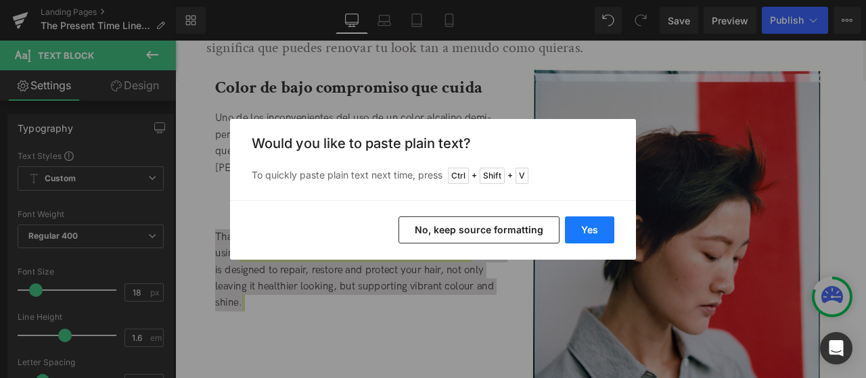
click at [576, 227] on button "Yes" at bounding box center [589, 230] width 49 height 27
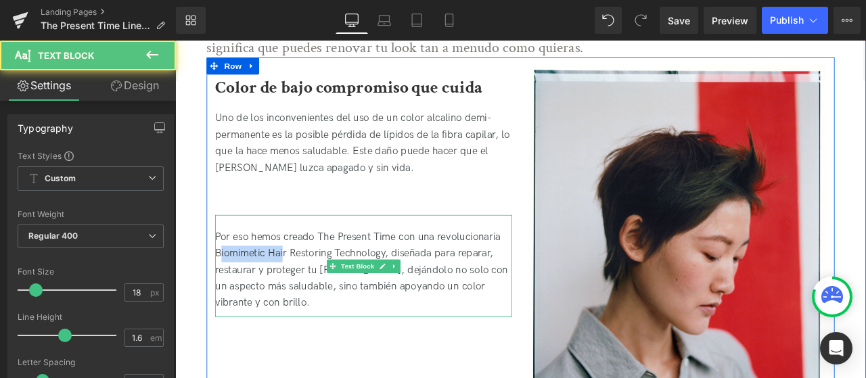
drag, startPoint x: 225, startPoint y: 294, endPoint x: 317, endPoint y: 290, distance: 92.8
click at [315, 290] on div "Por eso hemos creado The Present Time con una revolucionaria Biomimetic Hair Re…" at bounding box center [399, 308] width 352 height 121
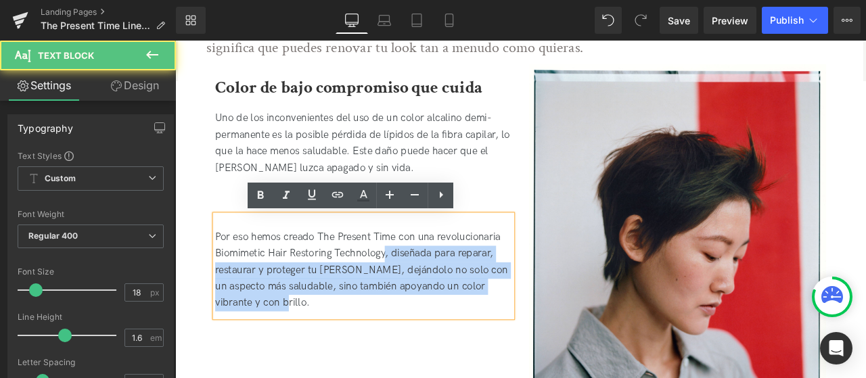
drag, startPoint x: 423, startPoint y: 291, endPoint x: 233, endPoint y: 281, distance: 189.7
click at [223, 294] on div "Por eso hemos creado The Present Time con una revolucionaria Biomimetic Hair Re…" at bounding box center [399, 308] width 352 height 121
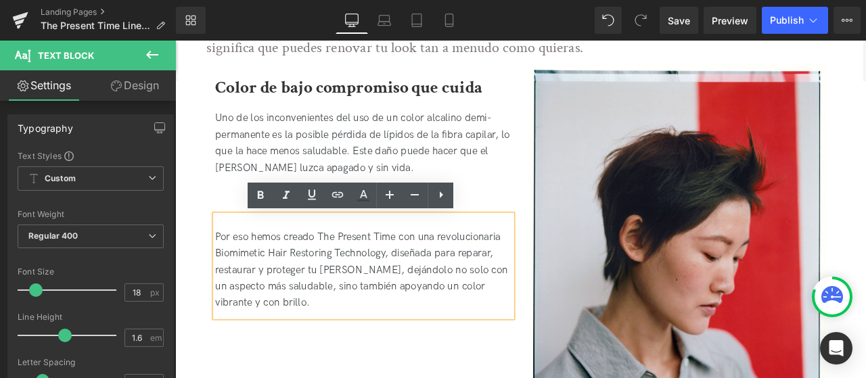
click at [244, 298] on div "Por eso hemos creado The Present Time con una revolucionaria Biomimetic Hair Re…" at bounding box center [399, 308] width 352 height 121
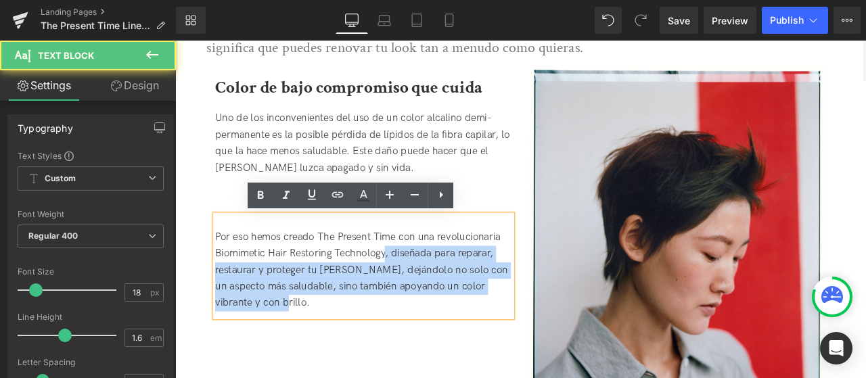
drag, startPoint x: 424, startPoint y: 294, endPoint x: 219, endPoint y: 296, distance: 204.4
click at [223, 296] on div "Por eso hemos creado The Present Time con una revolucionaria Biomimetic Hair Re…" at bounding box center [399, 308] width 352 height 121
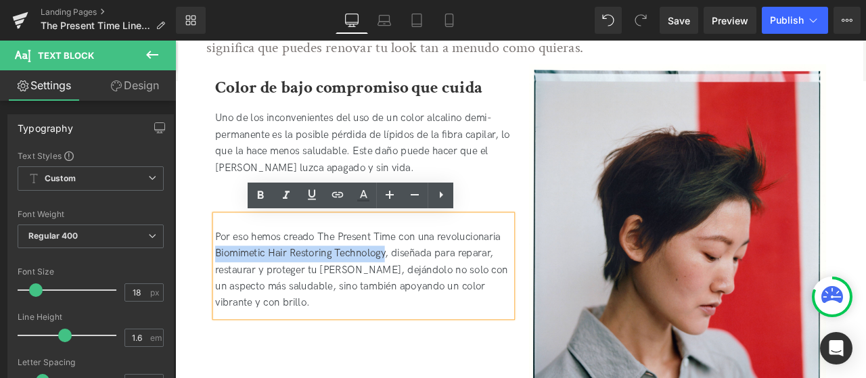
drag, startPoint x: 223, startPoint y: 290, endPoint x: 422, endPoint y: 291, distance: 198.9
click at [422, 291] on div "Por eso hemos creado The Present Time con una revolucionaria Biomimetic Hair Re…" at bounding box center [399, 308] width 352 height 121
click at [263, 198] on icon at bounding box center [260, 195] width 16 height 16
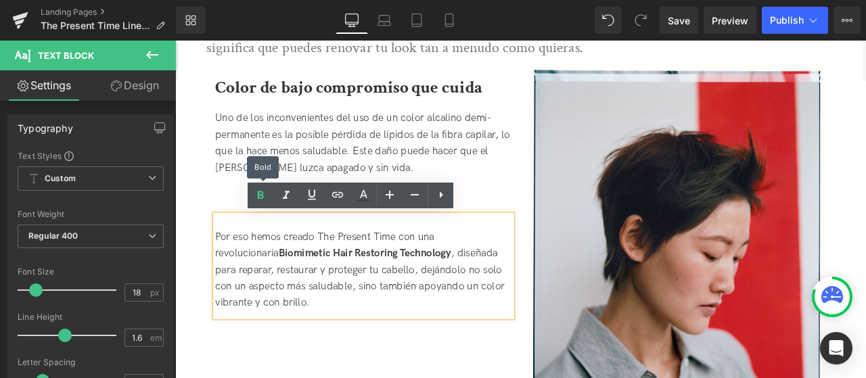
click at [245, 209] on div at bounding box center [399, 212] width 352 height 20
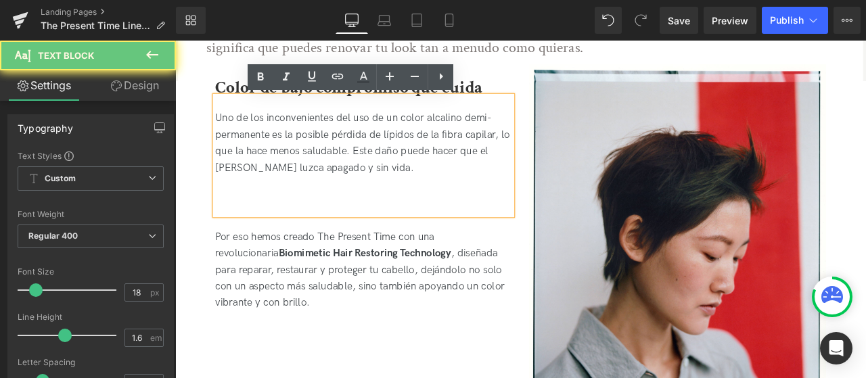
click at [243, 223] on div at bounding box center [399, 231] width 352 height 20
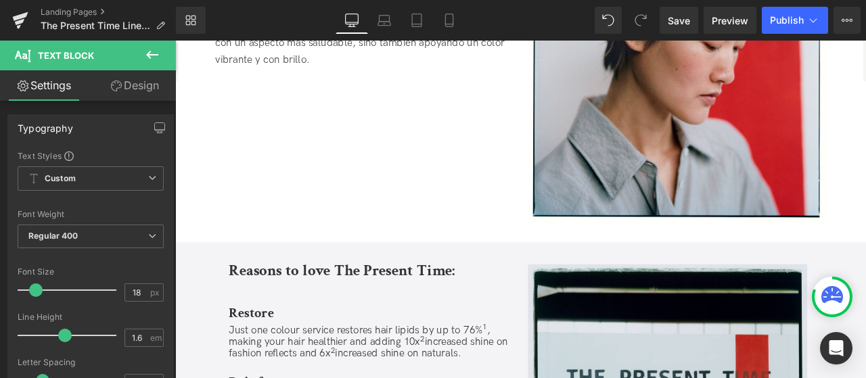
scroll to position [744, 0]
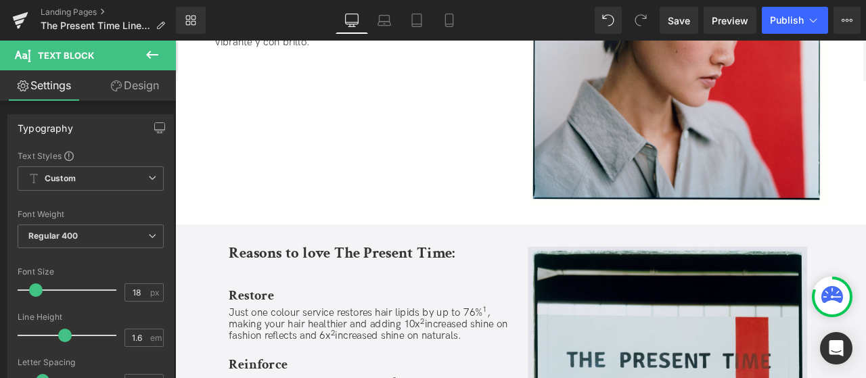
click at [403, 288] on div "Reasons to love The Present Time: Heading" at bounding box center [405, 293] width 333 height 28
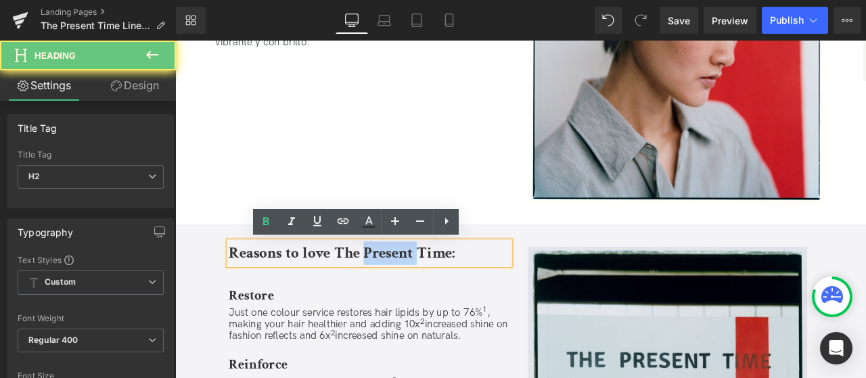
click at [403, 288] on strong "Reasons to love The Present Time:" at bounding box center [373, 292] width 268 height 24
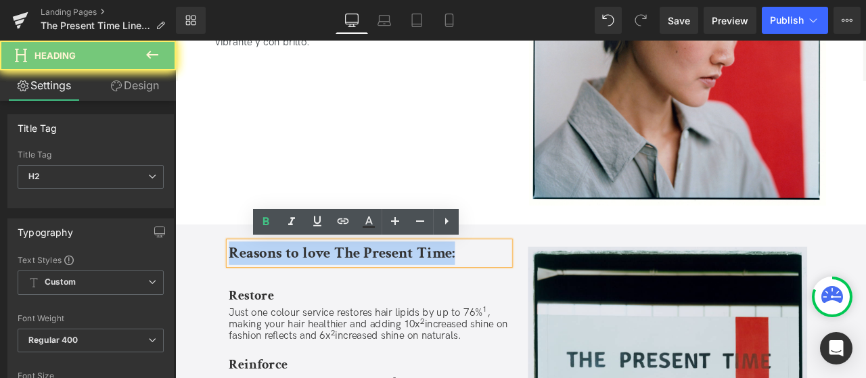
click at [403, 288] on strong "Reasons to love The Present Time:" at bounding box center [373, 292] width 268 height 24
paste div
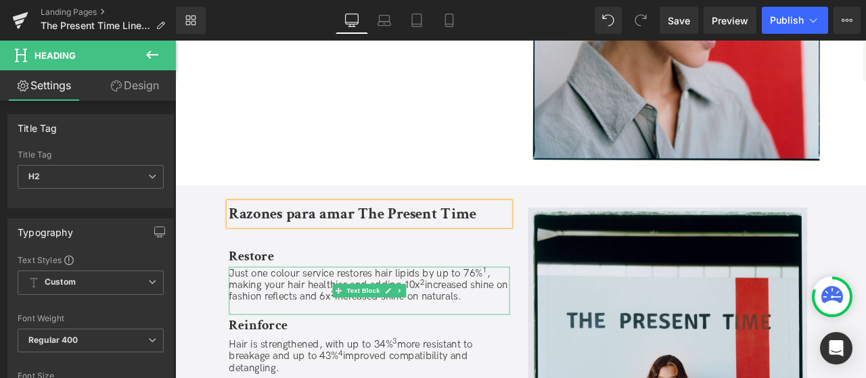
scroll to position [812, 0]
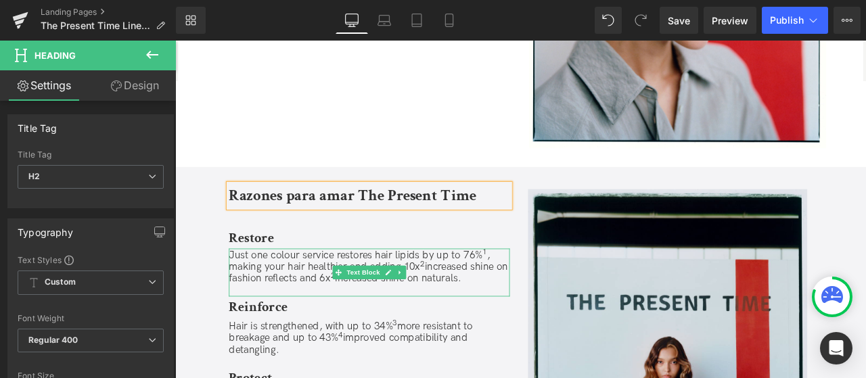
click at [288, 307] on span "Just one colour service restores hair lipids by up to 76% 1 , making your hair …" at bounding box center [404, 309] width 331 height 42
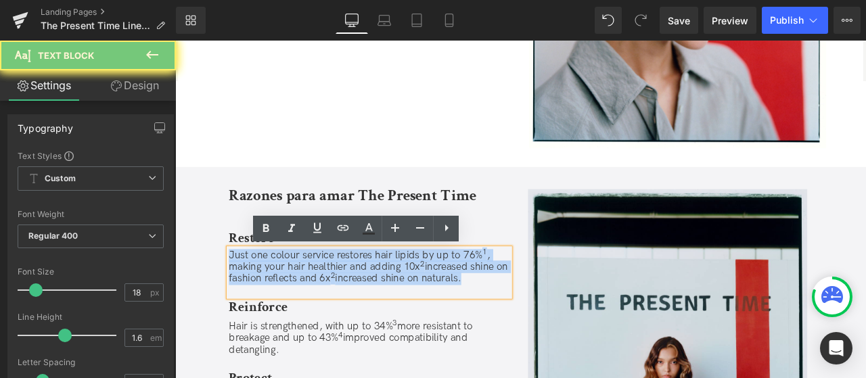
click at [288, 307] on span "Just one colour service restores hair lipids by up to 76% 1 , making your hair …" at bounding box center [404, 309] width 331 height 42
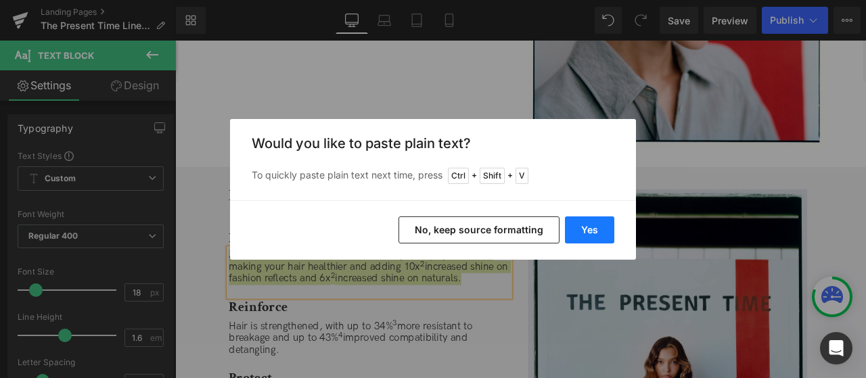
click at [574, 221] on button "Yes" at bounding box center [589, 230] width 49 height 27
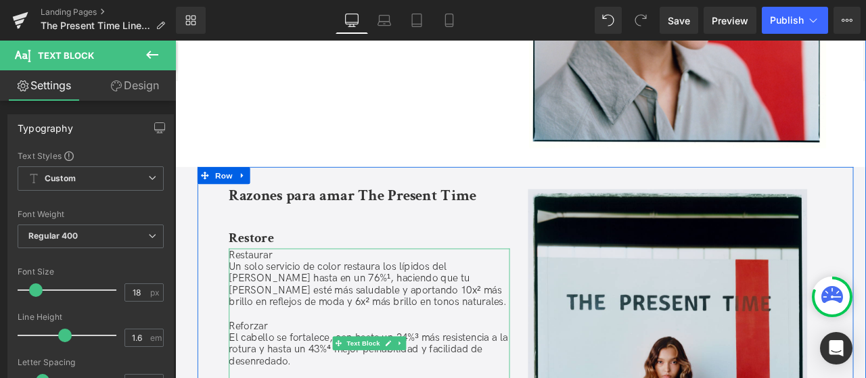
click at [263, 295] on p "Restaurar" at bounding box center [405, 296] width 333 height 14
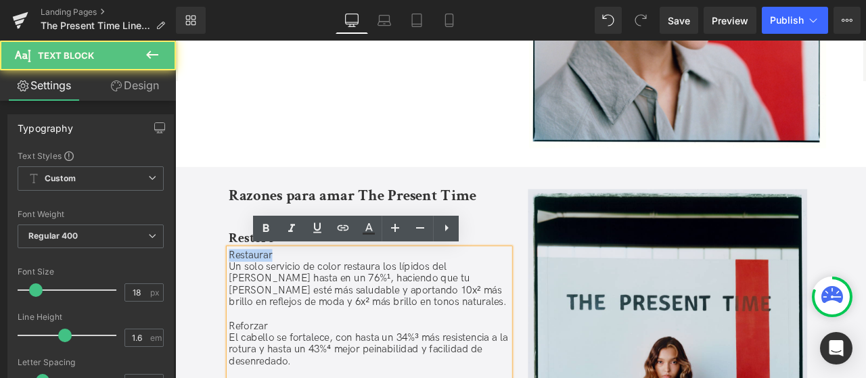
click at [263, 295] on p "Restaurar" at bounding box center [405, 296] width 333 height 14
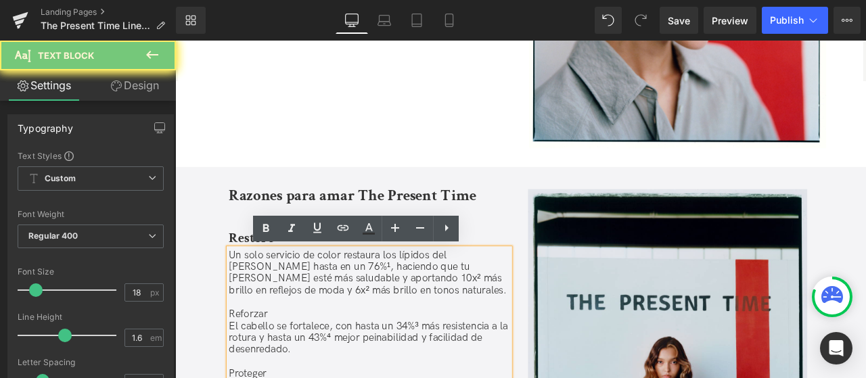
click at [251, 273] on strong "Restore" at bounding box center [265, 275] width 53 height 21
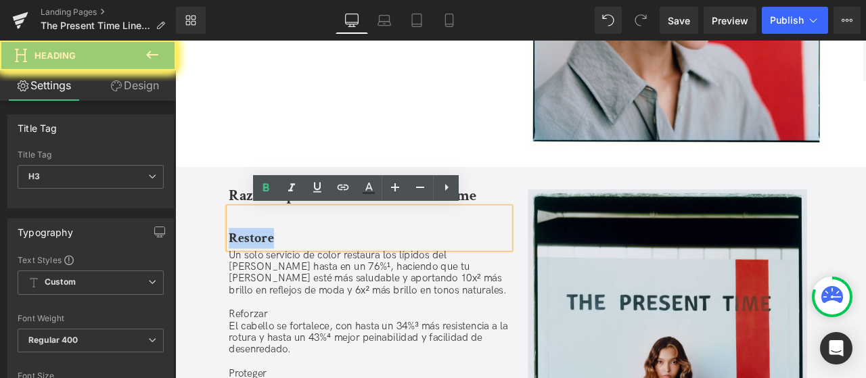
click at [251, 273] on strong "Restore" at bounding box center [265, 275] width 53 height 21
paste div
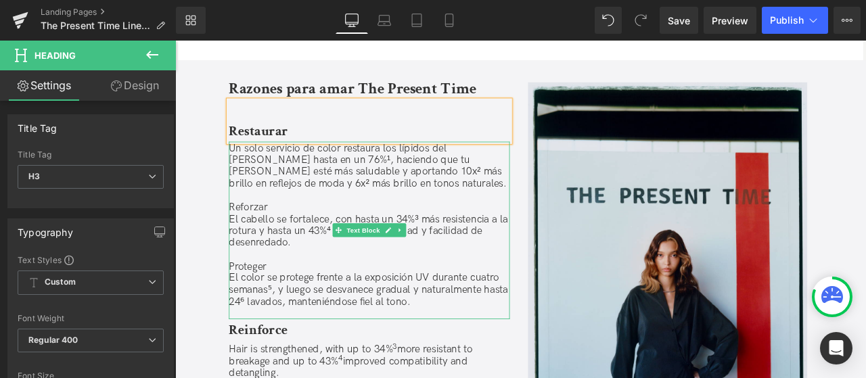
scroll to position [947, 0]
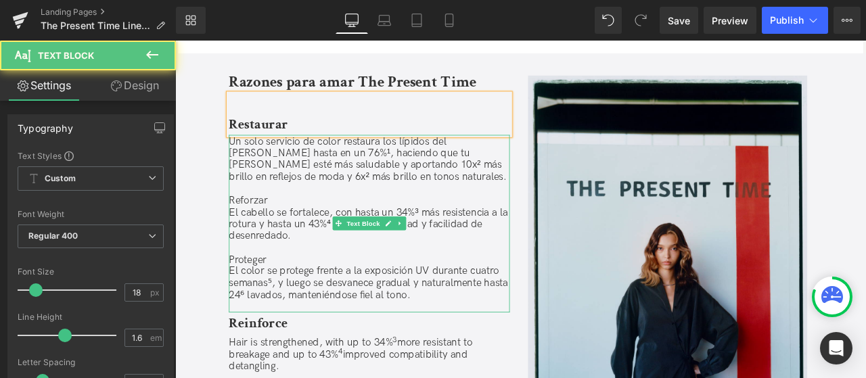
click at [275, 225] on p "Reforzar" at bounding box center [405, 230] width 333 height 14
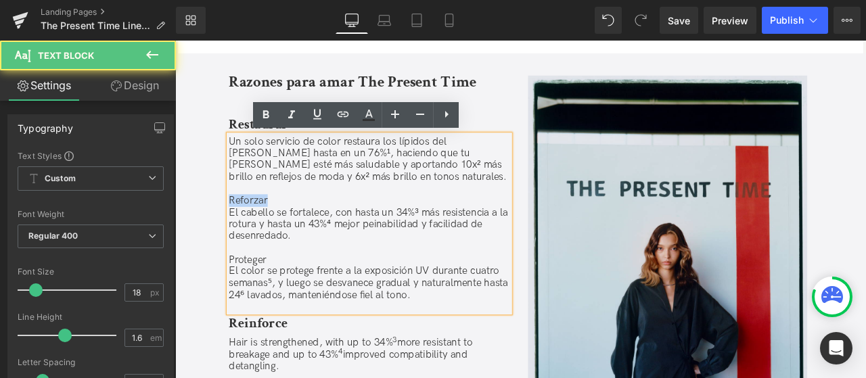
click at [275, 225] on p "Reforzar" at bounding box center [405, 230] width 333 height 14
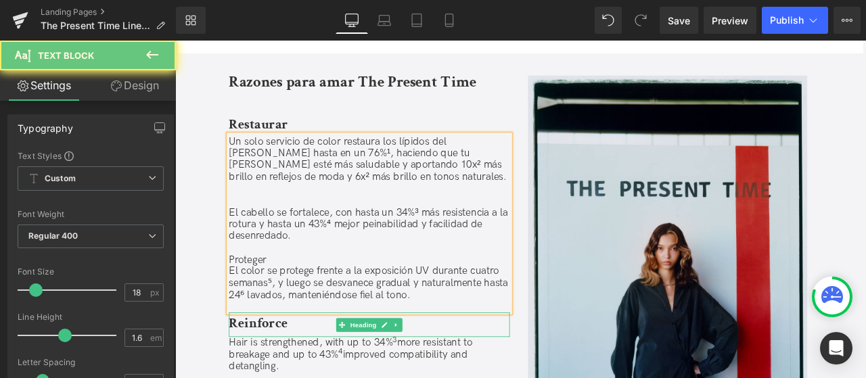
click at [288, 367] on strong "Reinforce" at bounding box center [274, 375] width 70 height 21
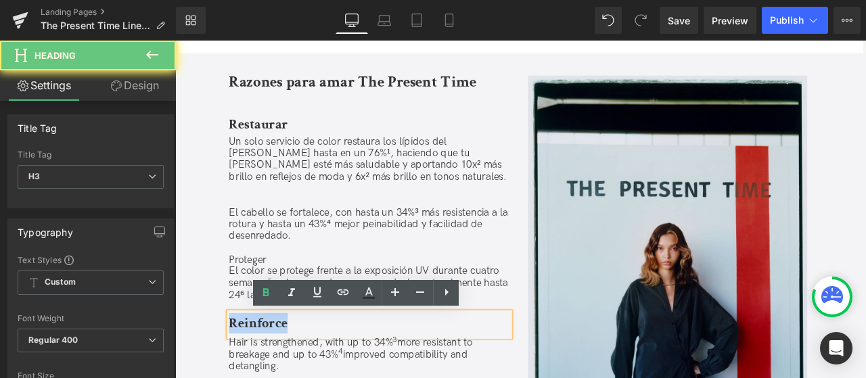
click at [288, 367] on strong "Reinforce" at bounding box center [274, 375] width 70 height 21
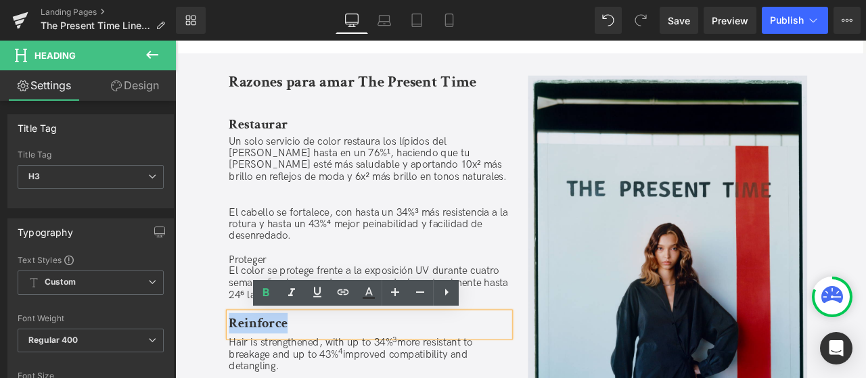
paste div
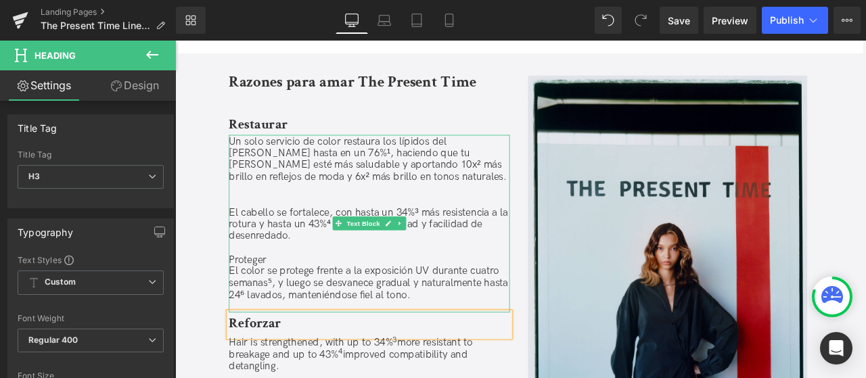
click at [273, 294] on p "Proteger" at bounding box center [405, 301] width 333 height 14
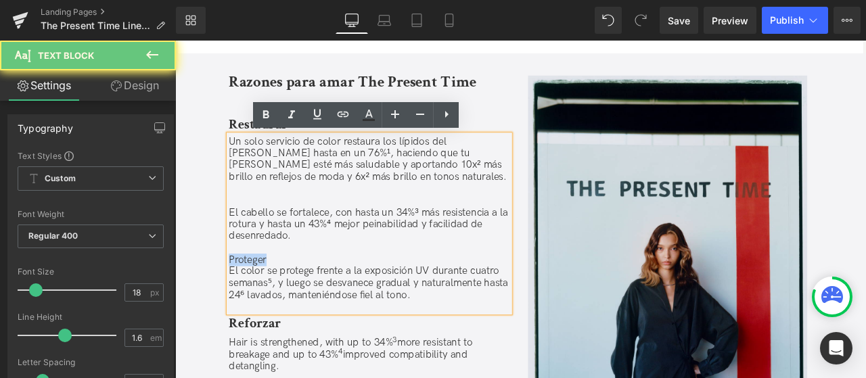
click at [273, 294] on p "Proteger" at bounding box center [405, 301] width 333 height 14
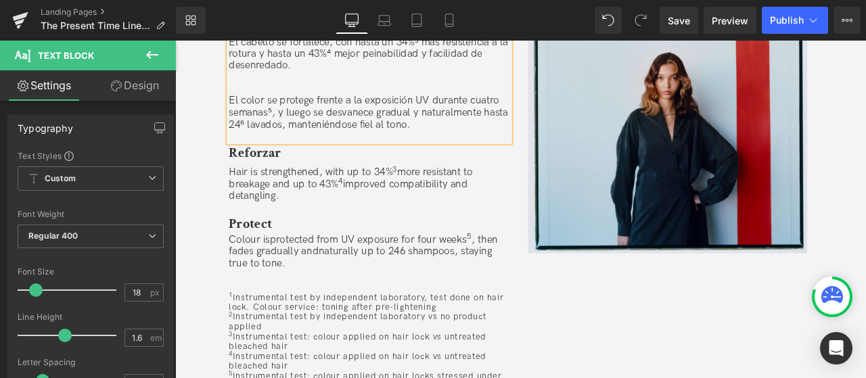
scroll to position [1150, 0]
click at [276, 253] on strong "Protect" at bounding box center [264, 256] width 51 height 21
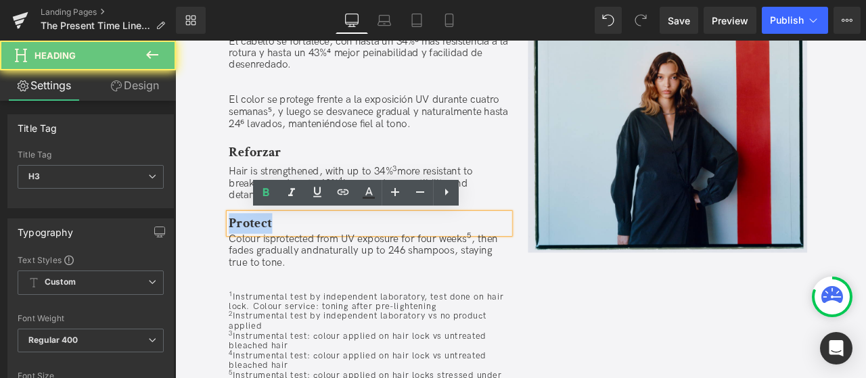
click at [276, 253] on strong "Protect" at bounding box center [264, 256] width 51 height 21
paste div
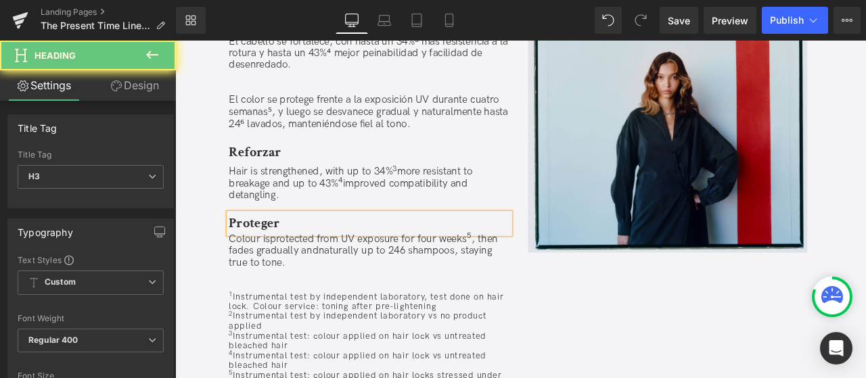
drag, startPoint x: 256, startPoint y: 96, endPoint x: 262, endPoint y: 126, distance: 30.4
click at [256, 98] on p at bounding box center [405, 98] width 333 height 14
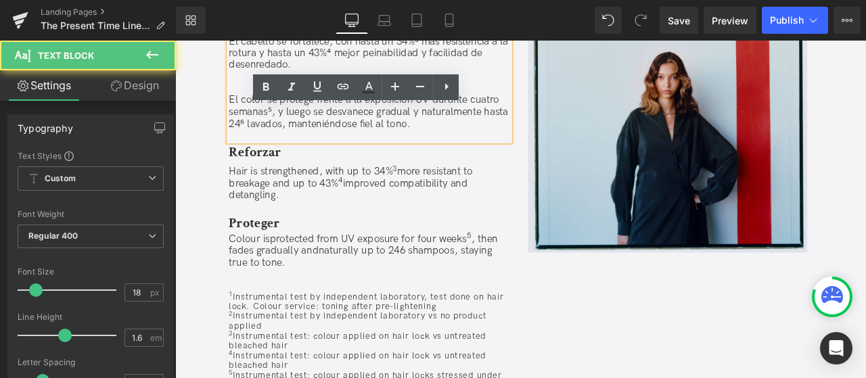
click at [262, 126] on p "El color se protege frente a la exposición UV durante cuatro semanas⁵, y luego …" at bounding box center [405, 125] width 333 height 42
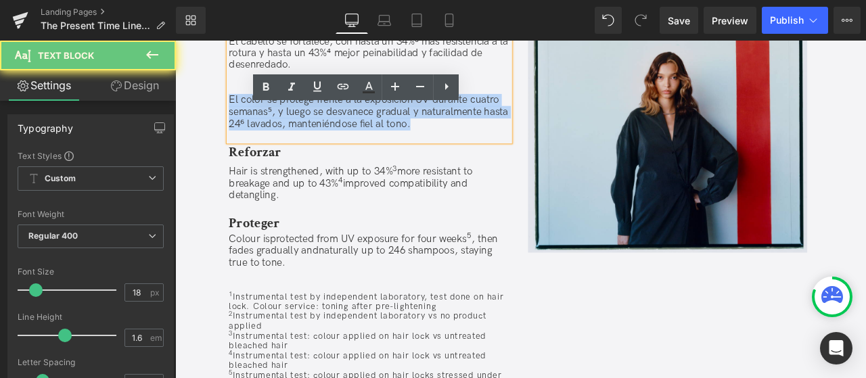
click at [262, 126] on p "El color se protege frente a la exposición UV durante cuatro semanas⁵, y luego …" at bounding box center [405, 125] width 333 height 42
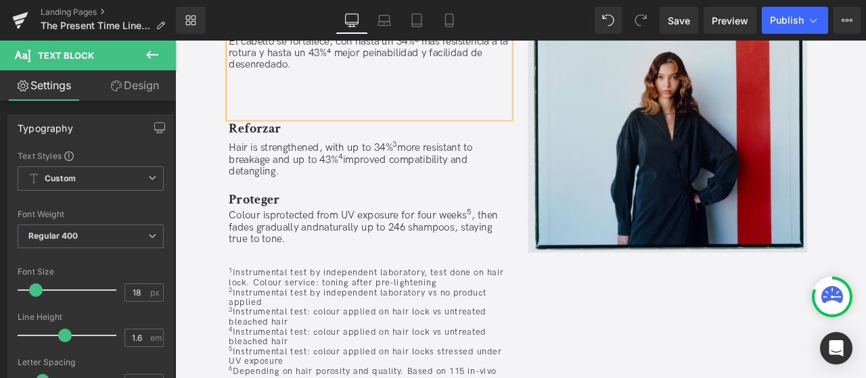
click at [275, 271] on span "Colour isprotected from UV exposure for four weeks 5 , then fades gradually and…" at bounding box center [398, 261] width 319 height 42
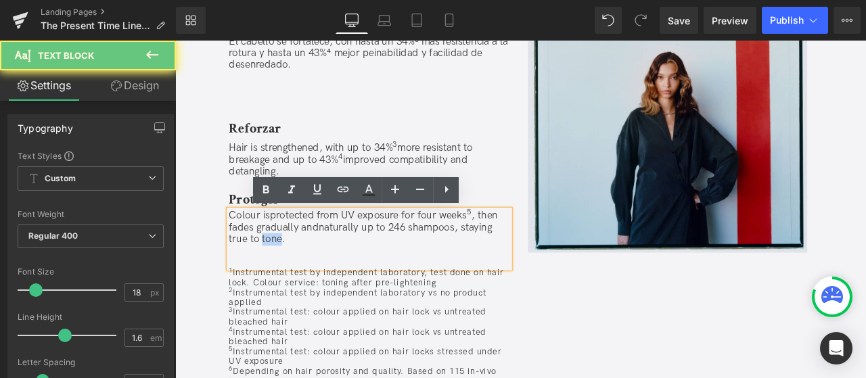
click at [275, 271] on span "Colour isprotected from UV exposure for four weeks 5 , then fades gradually and…" at bounding box center [398, 261] width 319 height 42
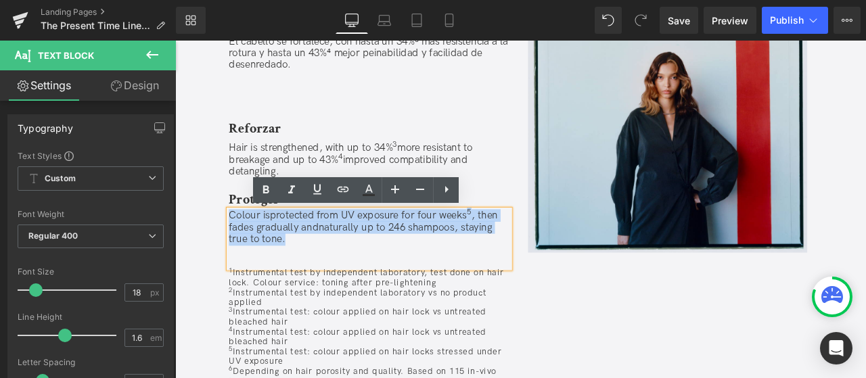
click at [275, 271] on span "Colour isprotected from UV exposure for four weeks 5 , then fades gradually and…" at bounding box center [398, 261] width 319 height 42
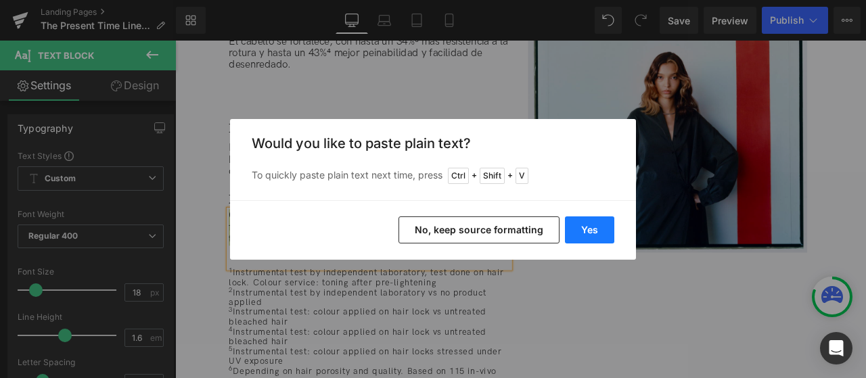
click at [577, 229] on button "Yes" at bounding box center [589, 230] width 49 height 27
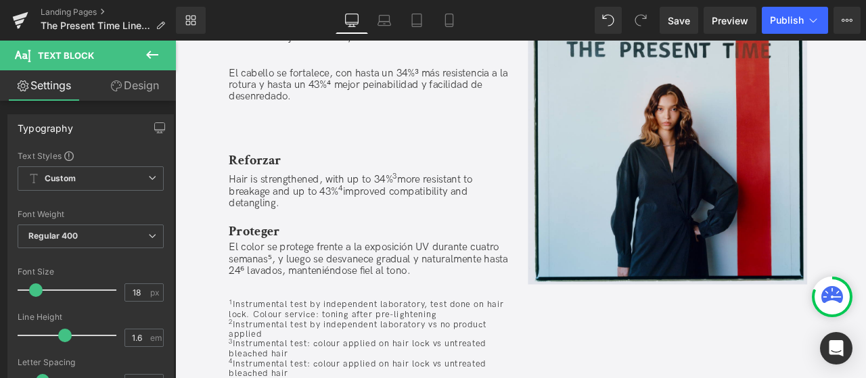
scroll to position [1083, 0]
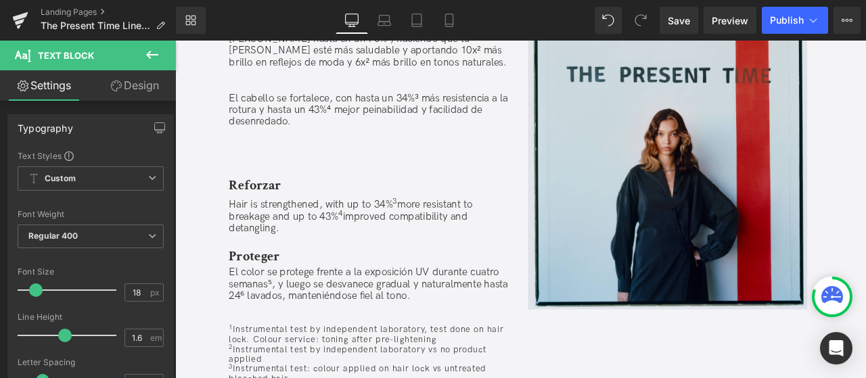
click at [298, 135] on p "El cabello se fortalece, con hasta un 34%³ más resistencia a la rotura y hasta …" at bounding box center [405, 123] width 333 height 42
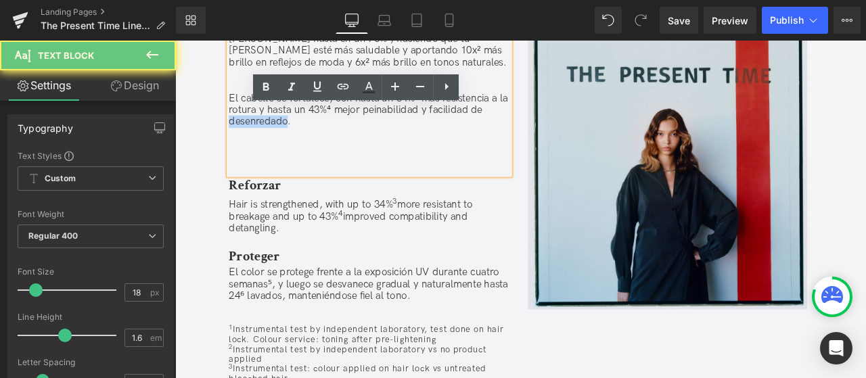
click at [298, 135] on p "El cabello se fortalece, con hasta un 34%³ más resistencia a la rotura y hasta …" at bounding box center [405, 123] width 333 height 42
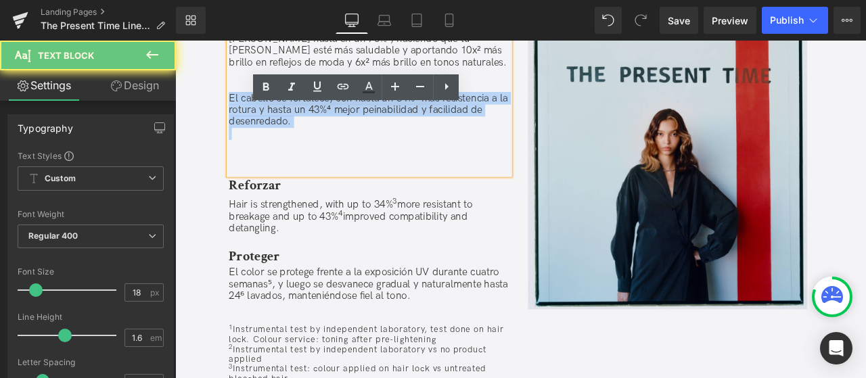
click at [298, 135] on p "El cabello se fortalece, con hasta un 34%³ más resistencia a la rotura y hasta …" at bounding box center [405, 123] width 333 height 42
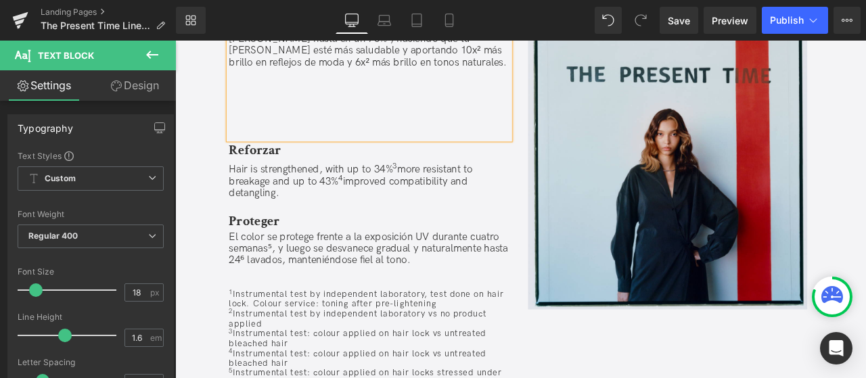
click at [255, 200] on span "Hair is strengthened, with up to 34% 3 more resistant to breakage and up to 43%…" at bounding box center [383, 207] width 289 height 42
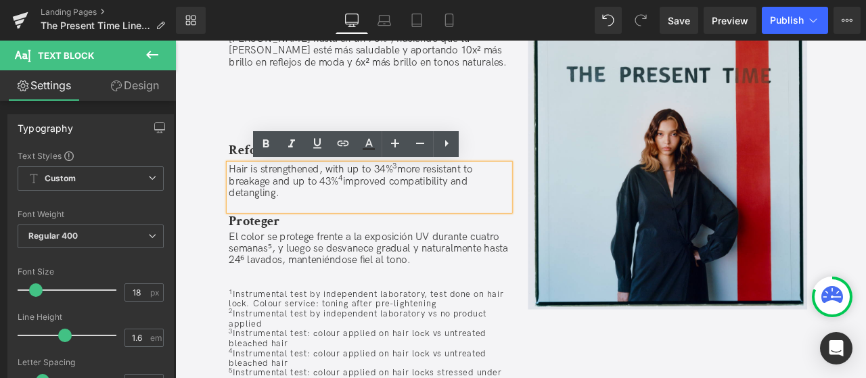
click at [255, 200] on span "Hair is strengthened, with up to 34% 3 more resistant to breakage and up to 43%…" at bounding box center [383, 207] width 289 height 42
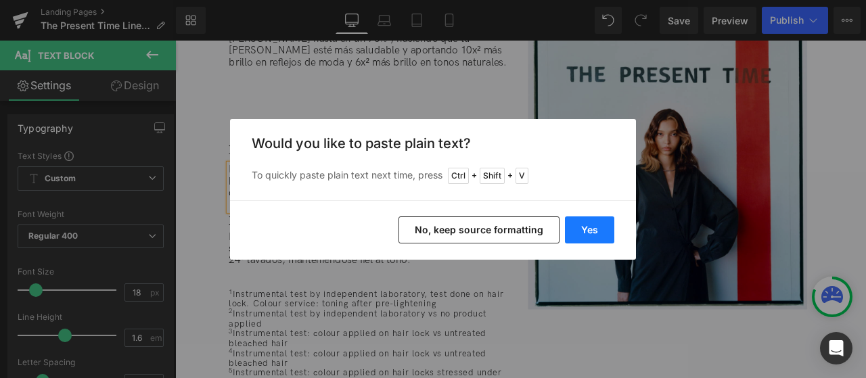
drag, startPoint x: 597, startPoint y: 219, endPoint x: 413, endPoint y: 165, distance: 191.7
click at [597, 219] on button "Yes" at bounding box center [589, 230] width 49 height 27
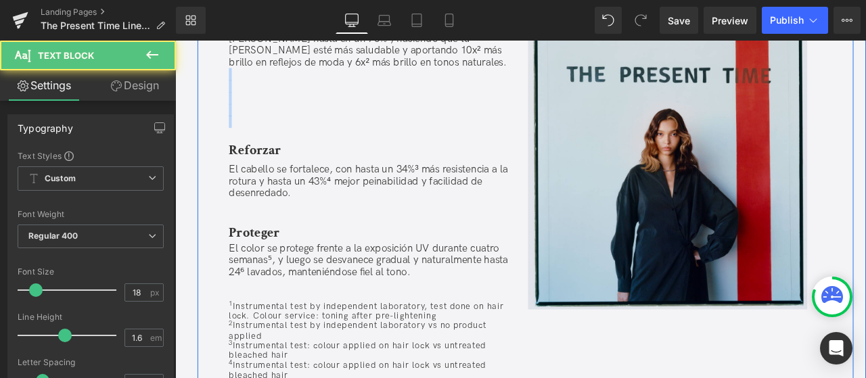
drag, startPoint x: 426, startPoint y: 74, endPoint x: 454, endPoint y: 197, distance: 125.6
click at [454, 197] on div "Razones para amar The Present Time Heading Restaurar  Heading Un solo servicio…" at bounding box center [405, 214] width 353 height 549
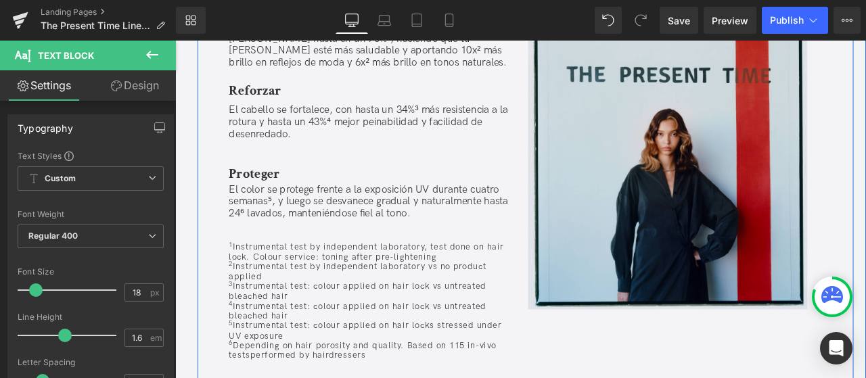
click at [304, 170] on p at bounding box center [405, 166] width 333 height 14
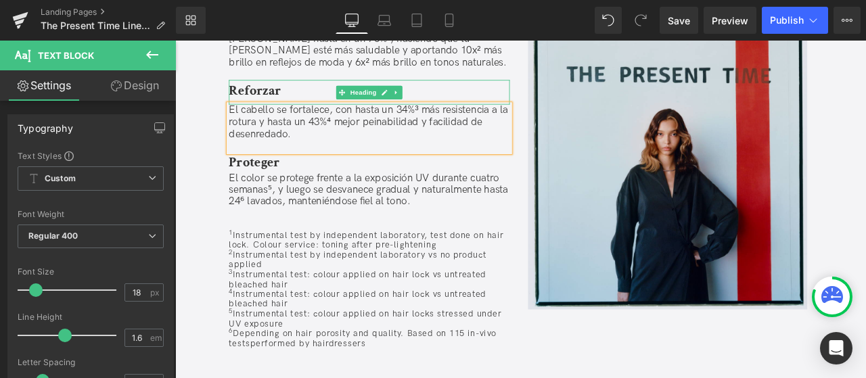
click at [264, 83] on div "Un solo servicio de color restaura los lípidos del cabello hasta en un 76%¹, ha…" at bounding box center [405, 52] width 333 height 71
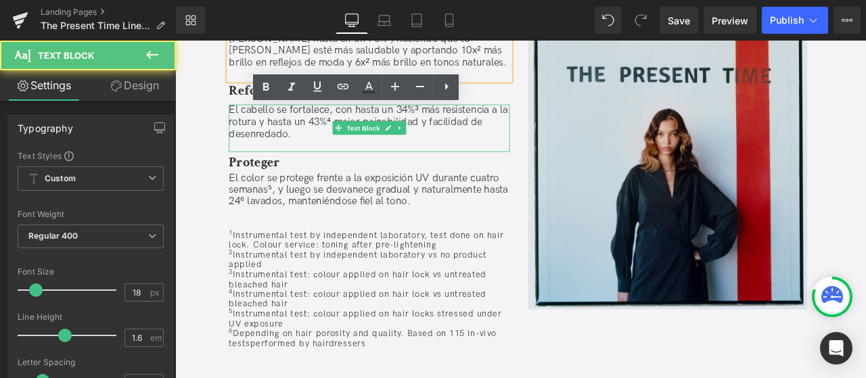
click at [275, 150] on p "El cabello se fortalece, con hasta un 34%³ más resistencia a la rotura y hasta …" at bounding box center [405, 137] width 333 height 42
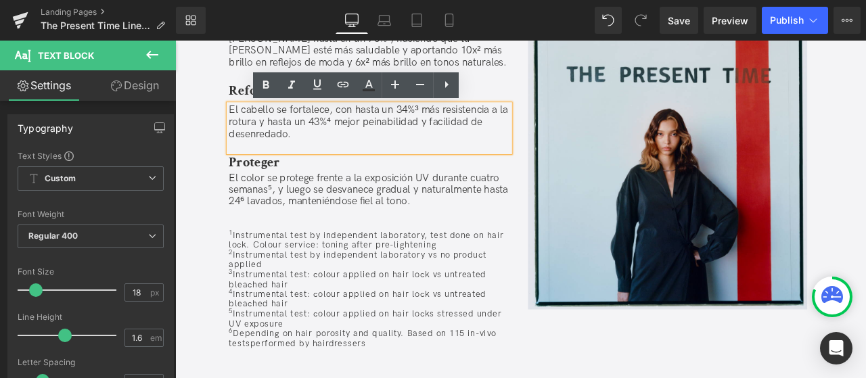
click at [291, 246] on div "El color se protege frente a la exposición UV durante cuatro semanas⁵, y luego …" at bounding box center [405, 231] width 333 height 69
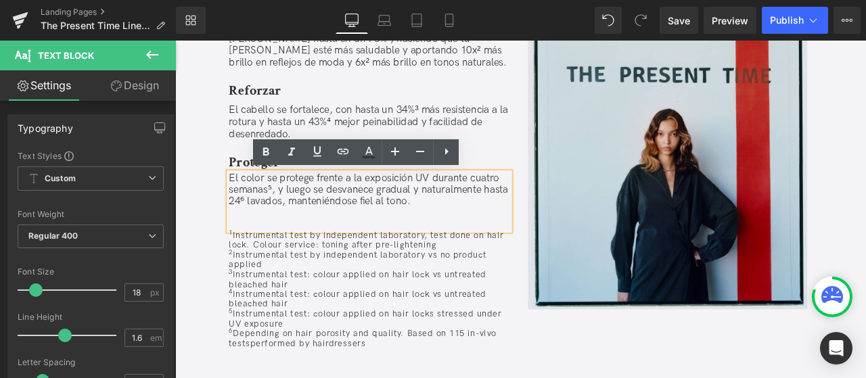
click at [371, 249] on div "El color se protege frente a la exposición UV durante cuatro semanas⁵, y luego …" at bounding box center [405, 231] width 333 height 69
click at [322, 335] on span "Instrumental test by independent laboratory, test done on hair lock. Colour ser…" at bounding box center [402, 335] width 326 height 141
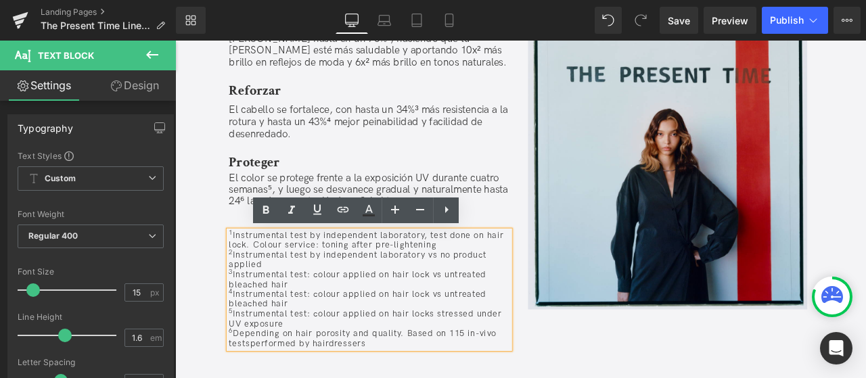
drag, startPoint x: 422, startPoint y: 397, endPoint x: 225, endPoint y: 264, distance: 238.3
click at [225, 264] on div "Razones para amar The Present Time Heading Restaurar  Heading Un solo servicio…" at bounding box center [590, 174] width 777 height 508
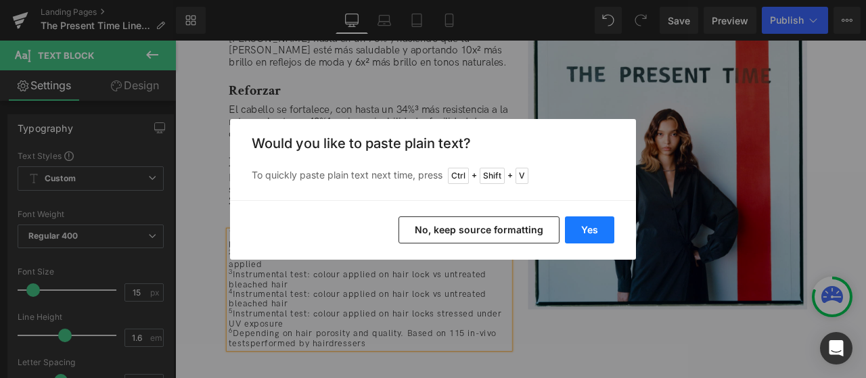
click at [583, 223] on button "Yes" at bounding box center [589, 230] width 49 height 27
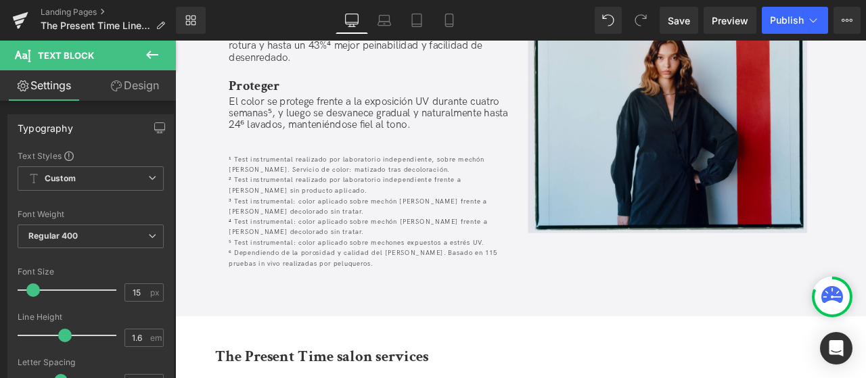
scroll to position [1421, 0]
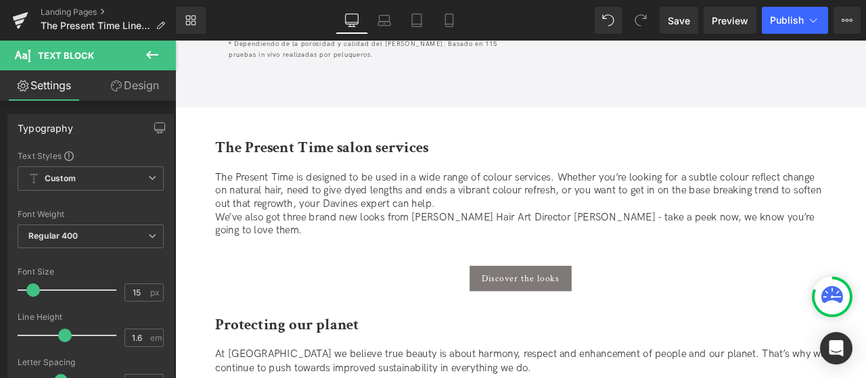
click at [396, 165] on strong "The Present Time salon services" at bounding box center [349, 167] width 253 height 24
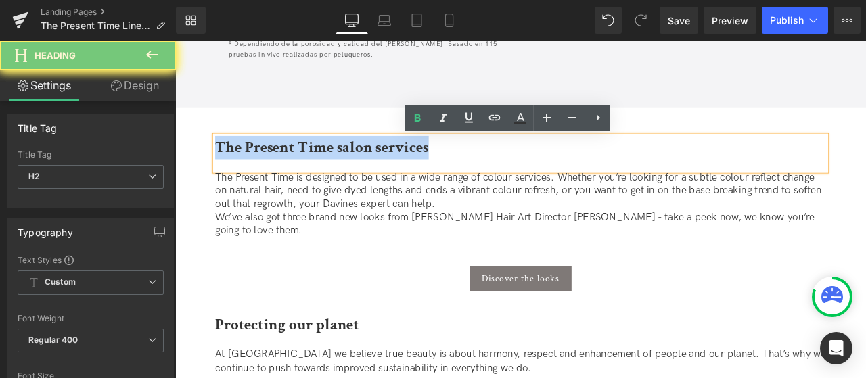
click at [396, 165] on strong "The Present Time salon services" at bounding box center [349, 167] width 253 height 24
paste div
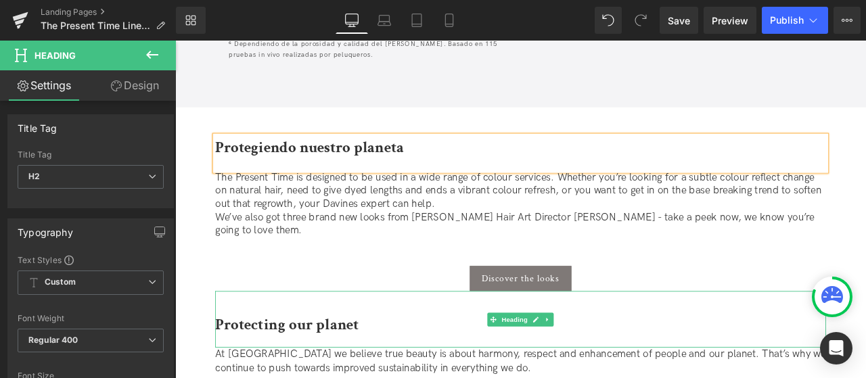
click at [359, 378] on strong "Protecting our planet" at bounding box center [308, 377] width 171 height 24
click at [357, 378] on strong "Protecting our planet" at bounding box center [308, 377] width 171 height 24
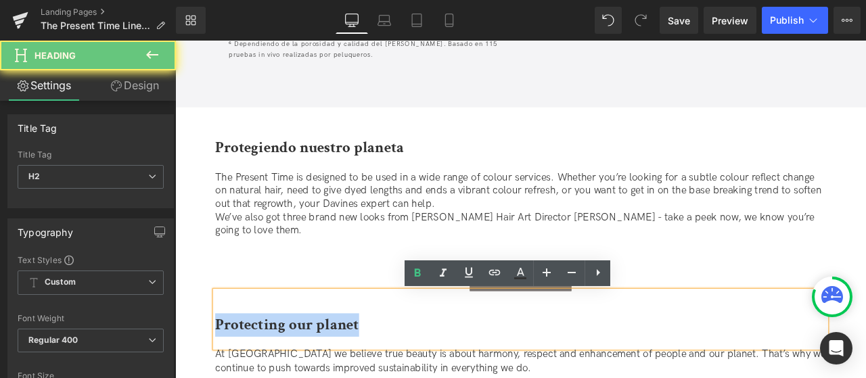
click at [357, 378] on strong "Protecting our planet" at bounding box center [308, 377] width 171 height 24
paste div
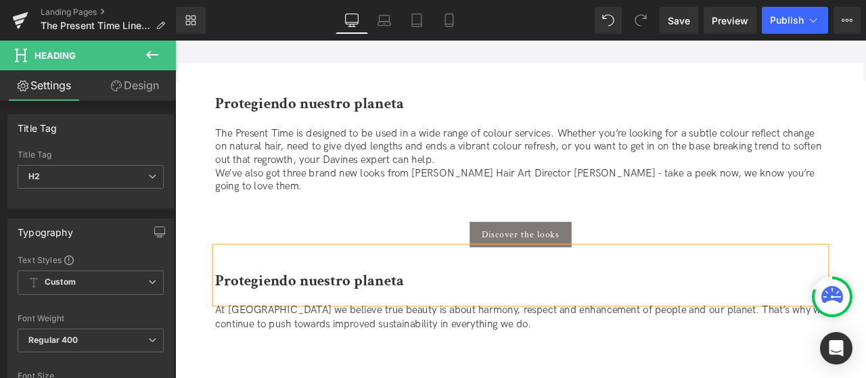
scroll to position [1556, 0]
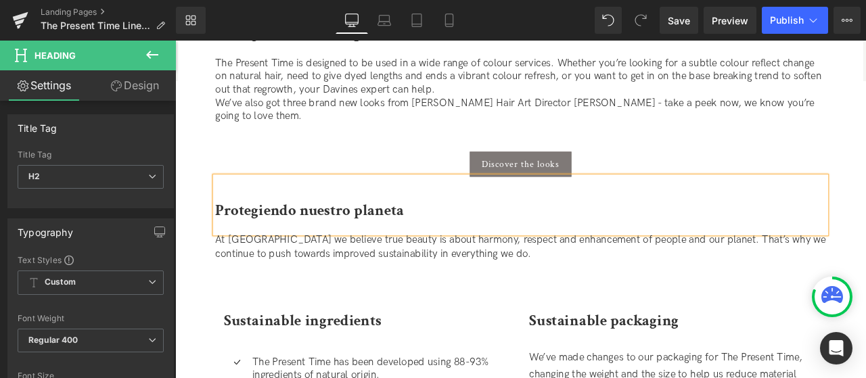
click at [320, 307] on div "At Davines we believe true beauty is about harmony, respect and enhancement of …" at bounding box center [585, 304] width 724 height 70
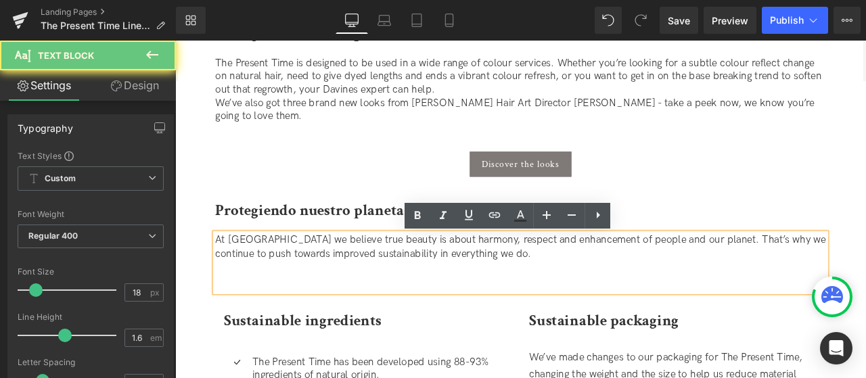
click at [315, 288] on p "At Davines we believe true beauty is about harmony, respect and enhancement of …" at bounding box center [585, 285] width 724 height 32
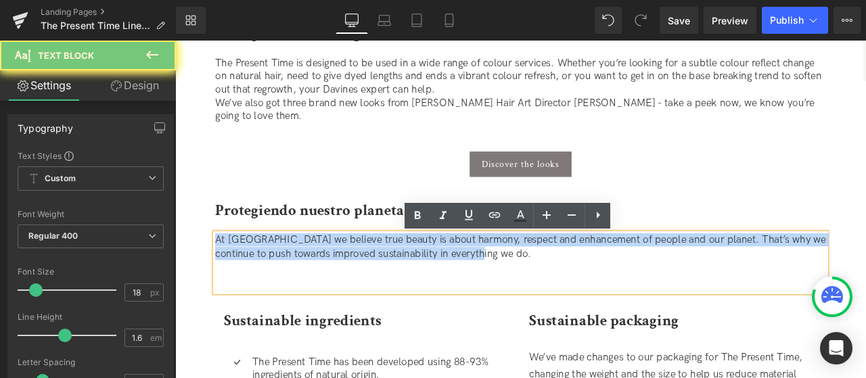
click at [315, 288] on p "At Davines we believe true beauty is about harmony, respect and enhancement of …" at bounding box center [585, 285] width 724 height 32
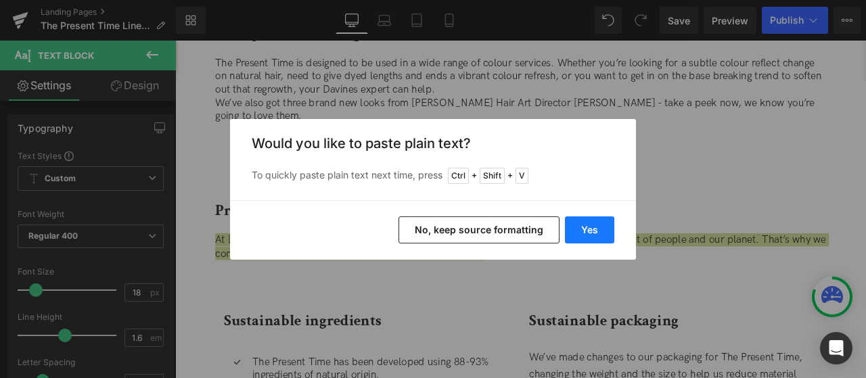
click at [575, 230] on button "Yes" at bounding box center [589, 230] width 49 height 27
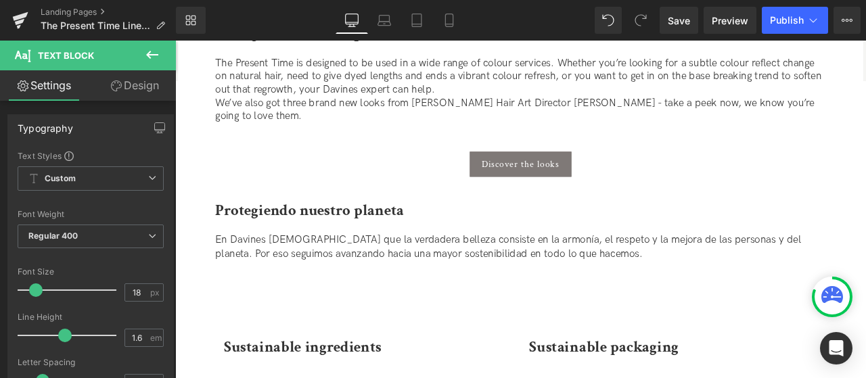
click at [311, 118] on p "The Present Time is designed to be used in a wide range of colour services. Whe…" at bounding box center [585, 99] width 724 height 79
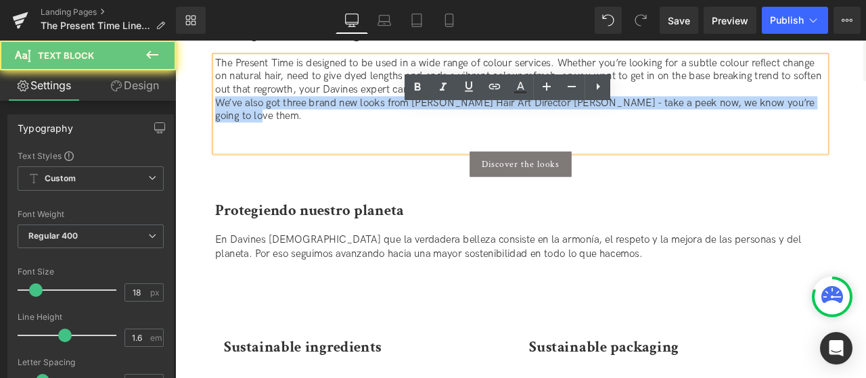
click at [311, 118] on p "The Present Time is designed to be used in a wide range of colour services. Whe…" at bounding box center [585, 99] width 724 height 79
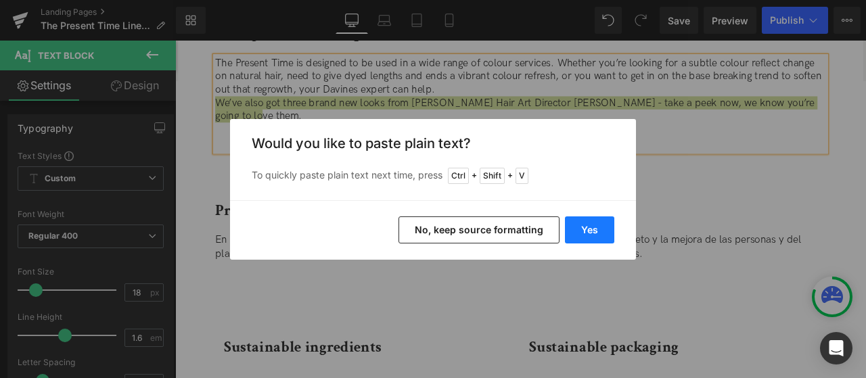
drag, startPoint x: 591, startPoint y: 225, endPoint x: 393, endPoint y: 181, distance: 203.1
click at [591, 225] on button "Yes" at bounding box center [589, 230] width 49 height 27
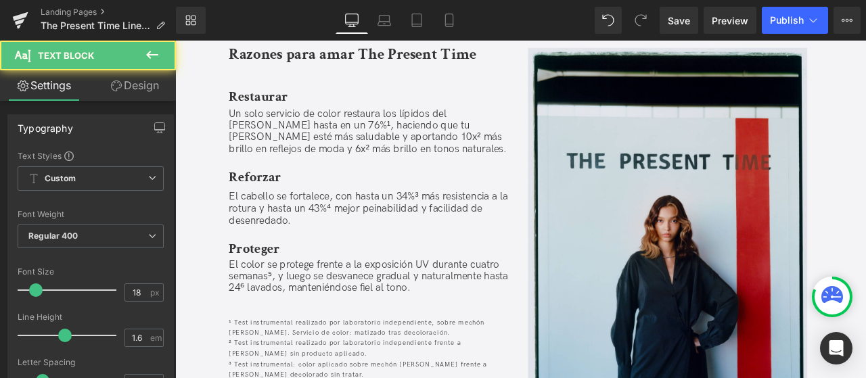
drag, startPoint x: 424, startPoint y: 221, endPoint x: 79, endPoint y: -49, distance: 438.2
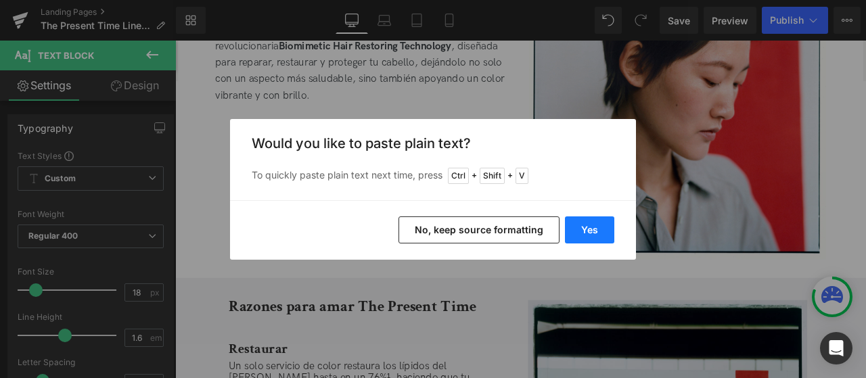
click at [578, 223] on button "Yes" at bounding box center [589, 230] width 49 height 27
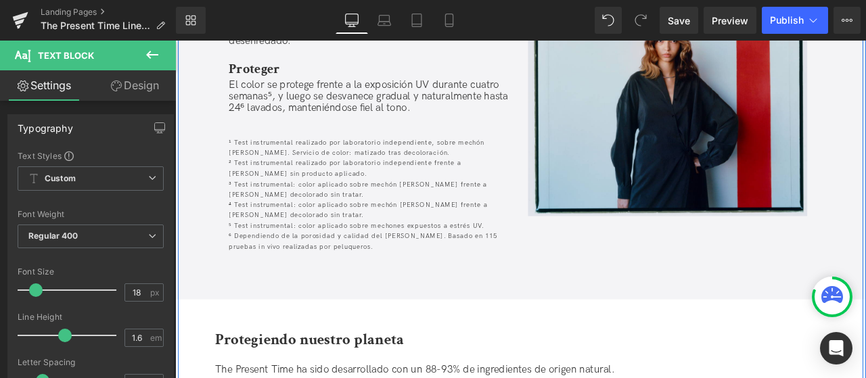
scroll to position [1357, 0]
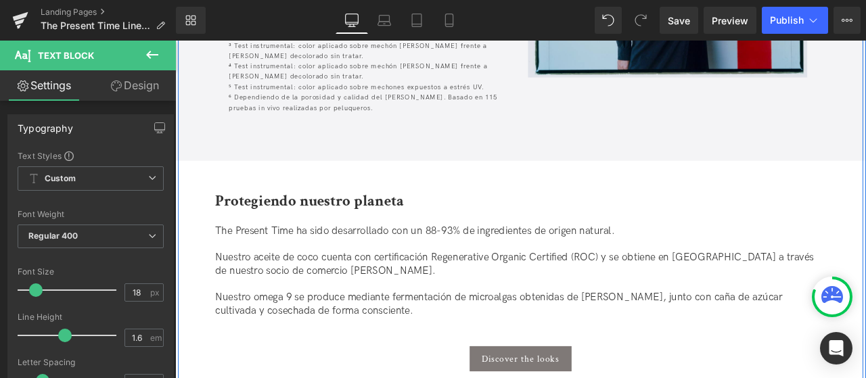
click at [390, 239] on b "Protegiendo nuestro planeta" at bounding box center [335, 231] width 224 height 24
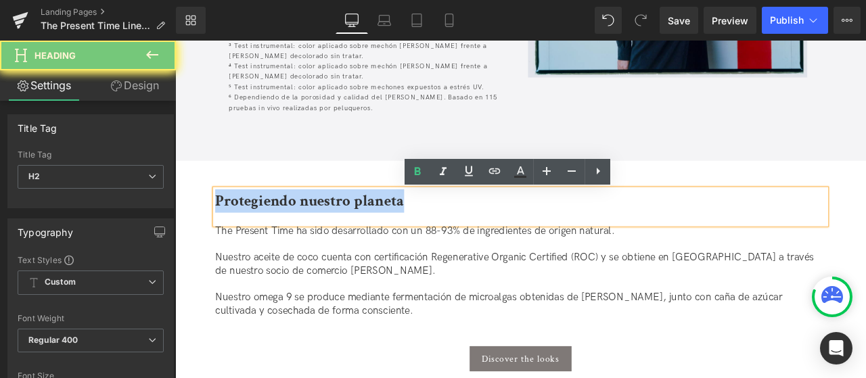
click at [390, 239] on b "Protegiendo nuestro planeta" at bounding box center [335, 231] width 224 height 24
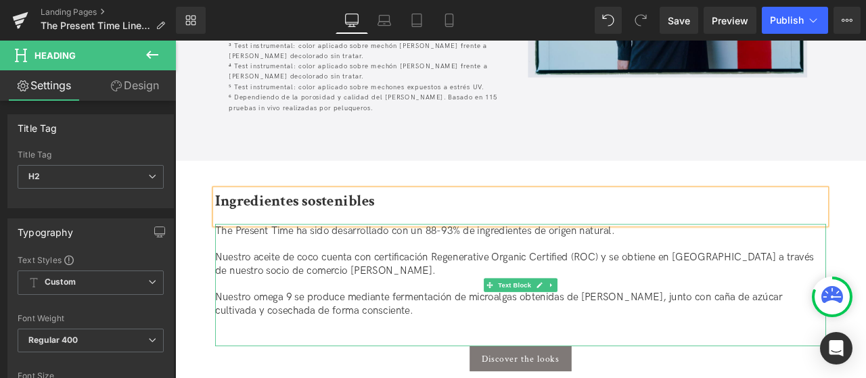
click at [421, 322] on p "Nuestro aceite de coco cuenta con certificación Regenerative Organic Certified …" at bounding box center [585, 306] width 724 height 32
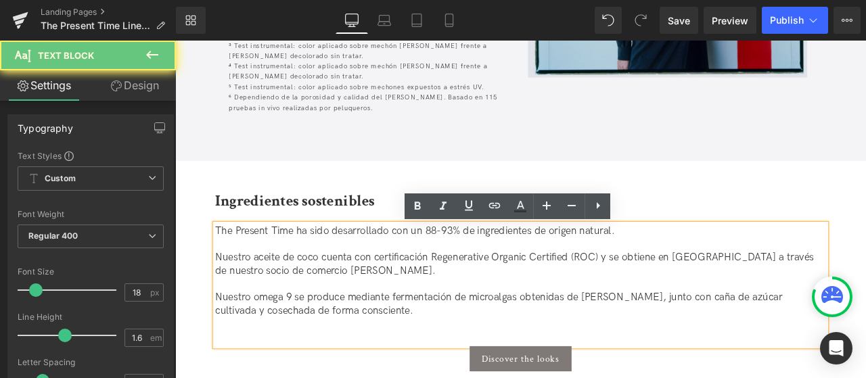
click at [380, 378] on div "The Present Time ha sido desarrollado con un 88-93% de ingredientes de origen n…" at bounding box center [585, 330] width 724 height 145
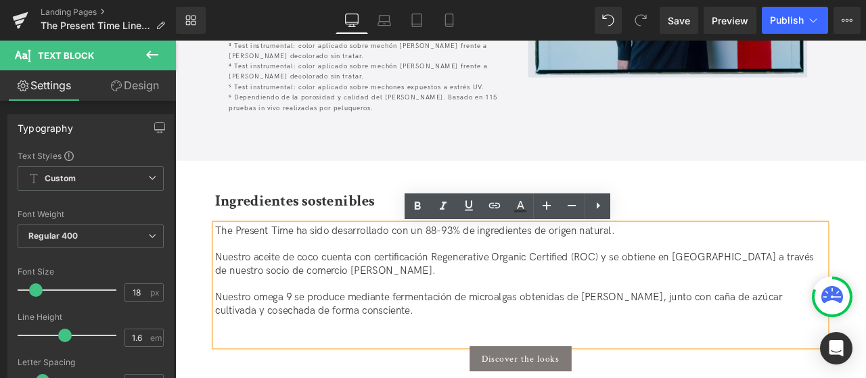
click at [369, 378] on div "The Present Time ha sido desarrollado con un 88-93% de ingredientes de origen n…" at bounding box center [585, 330] width 724 height 145
click at [480, 362] on p "Nuestro omega 9 se produce mediante fermentación de microalgas obtenidas de sav…" at bounding box center [585, 354] width 724 height 32
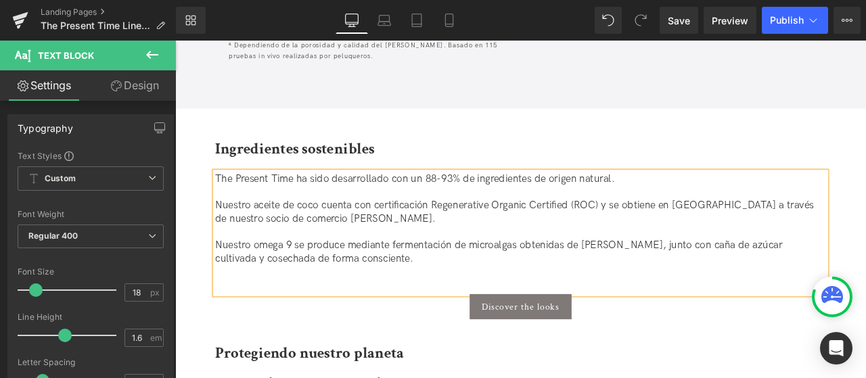
scroll to position [1560, 0]
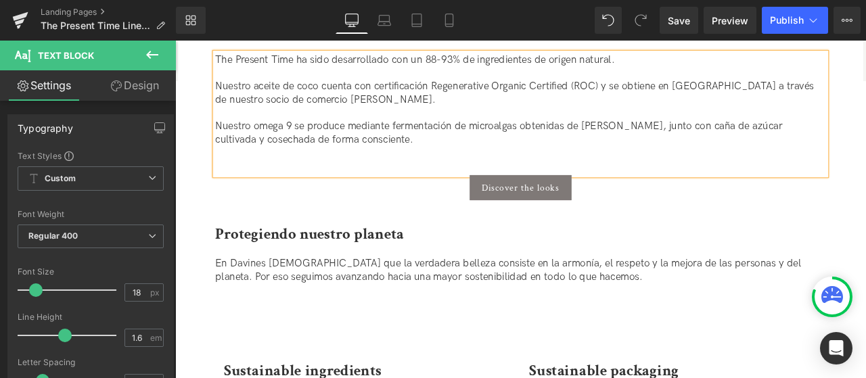
click at [307, 367] on div "En Davines creemos que la verdadera belleza consiste en la armonía, el respeto …" at bounding box center [585, 347] width 724 height 101
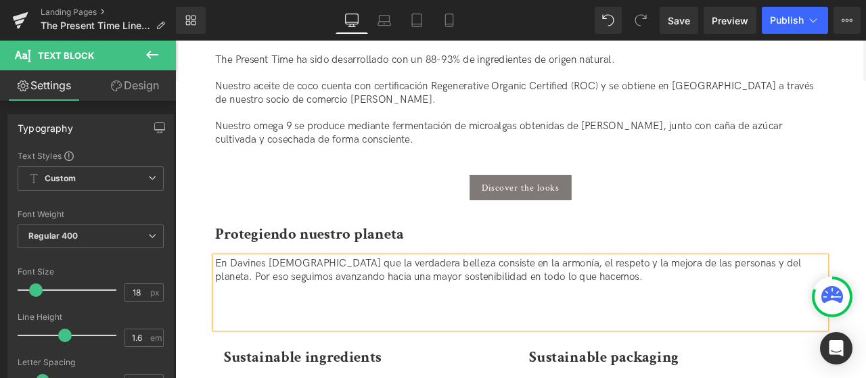
click at [175, 41] on div at bounding box center [175, 41] width 0 height 0
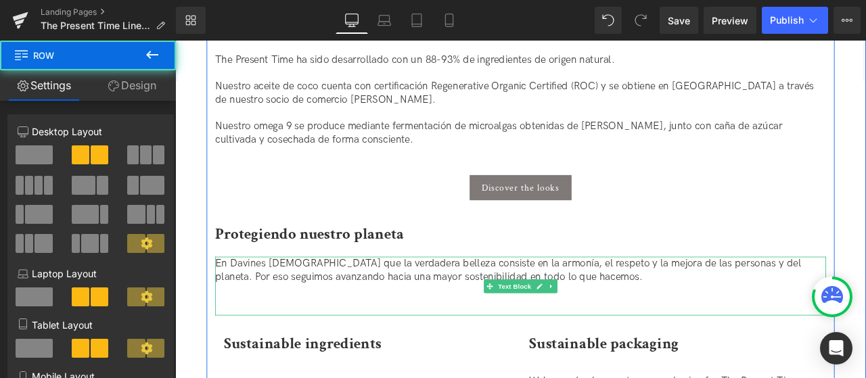
click at [272, 347] on div "En Davines creemos que la verdadera belleza consiste en la armonía, el respeto …" at bounding box center [585, 332] width 724 height 70
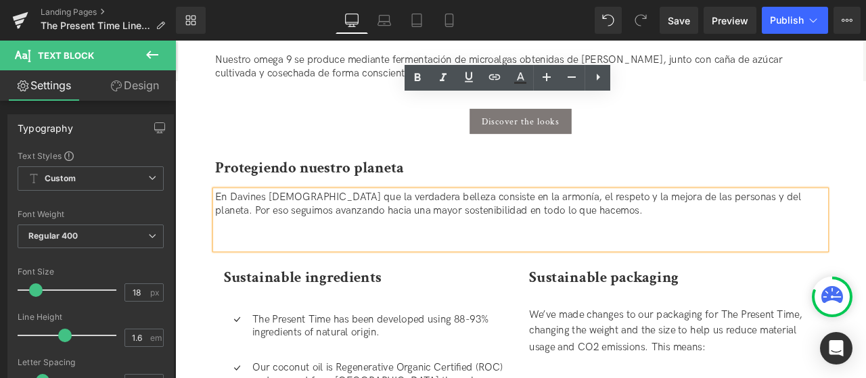
scroll to position [1763, 0]
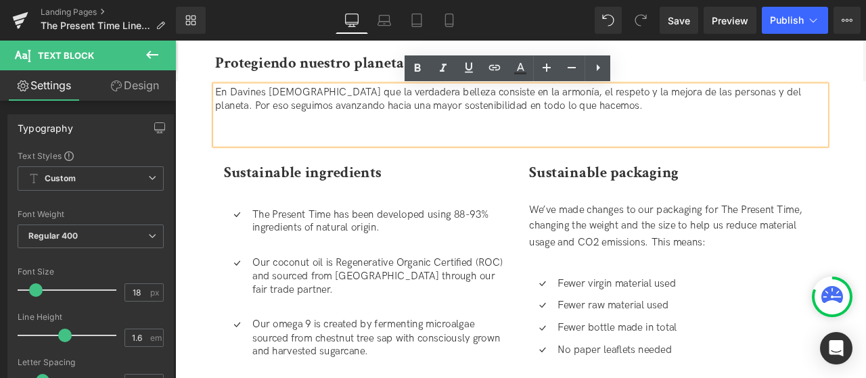
click at [386, 263] on div "The Present Time has been developed using 88-93% ingredients of natural origin.…" at bounding box center [418, 262] width 311 height 47
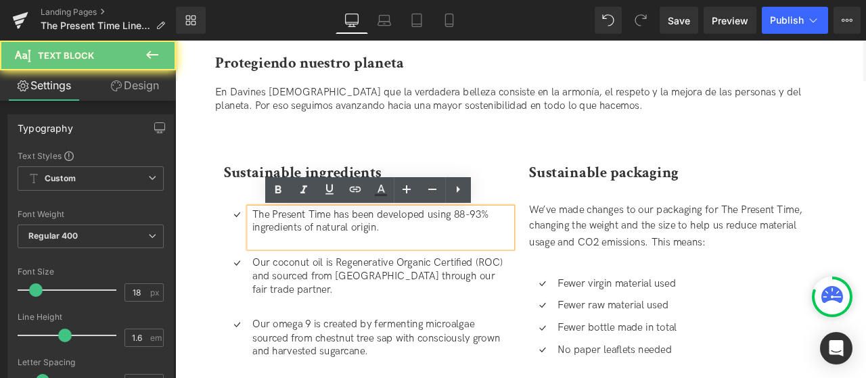
click at [411, 256] on p "The Present Time has been developed using 88-93% ingredients of natural origin." at bounding box center [421, 262] width 308 height 47
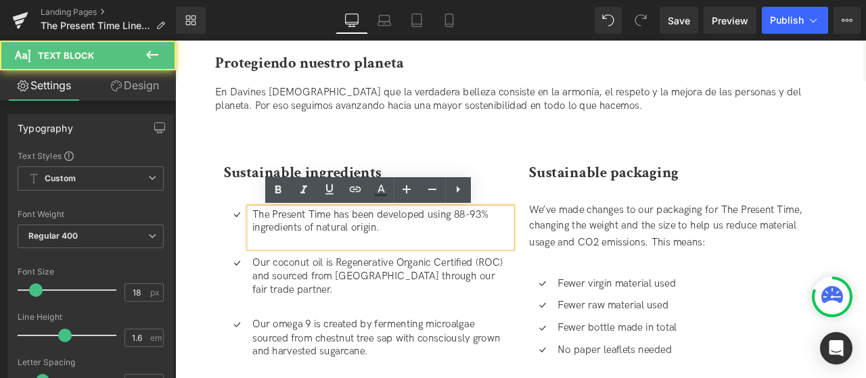
click at [331, 261] on p "The Present Time has been developed using 88-93% ingredients of natural origin." at bounding box center [421, 262] width 308 height 47
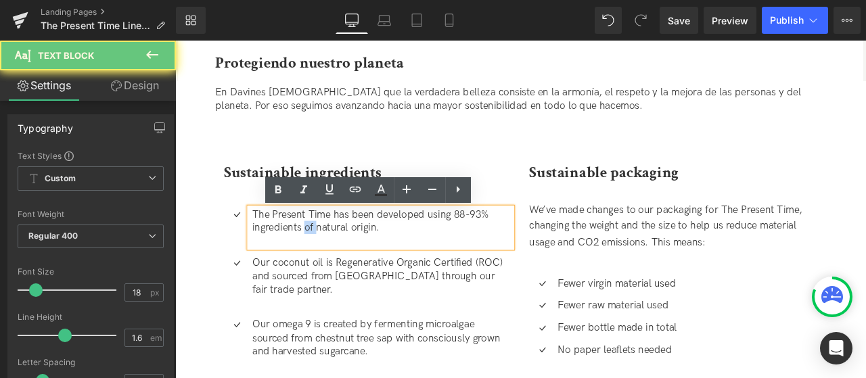
click at [330, 261] on p "The Present Time has been developed using 88-93% ingredients of natural origin." at bounding box center [421, 262] width 308 height 47
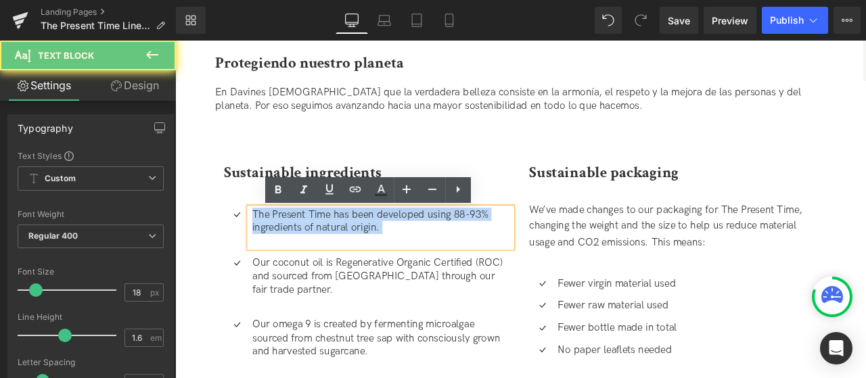
click at [330, 261] on p "The Present Time has been developed using 88-93% ingredients of natural origin." at bounding box center [421, 262] width 308 height 47
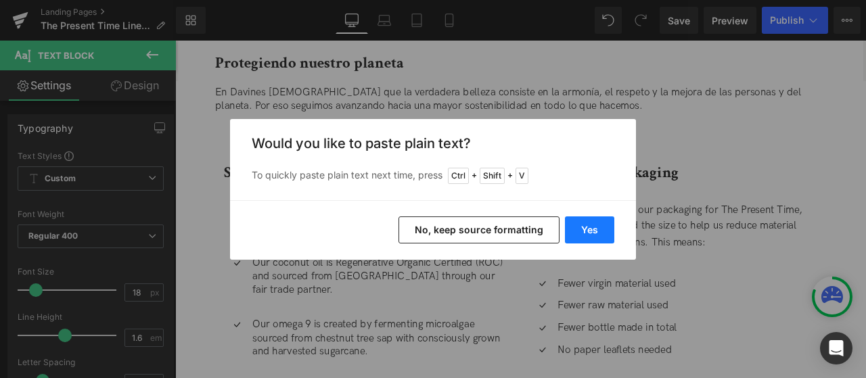
click at [587, 227] on button "Yes" at bounding box center [589, 230] width 49 height 27
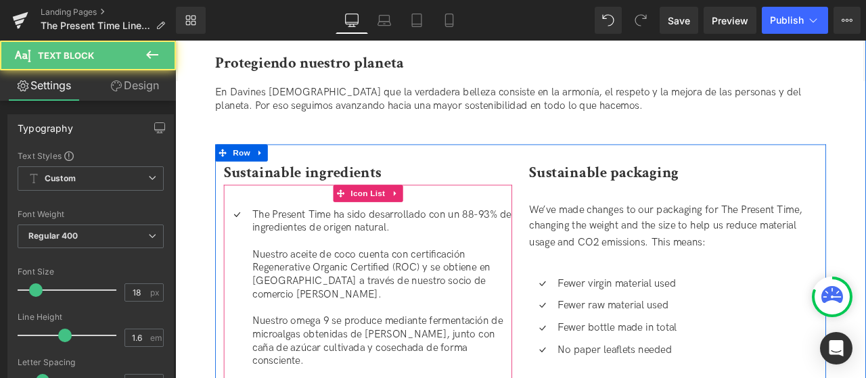
drag, startPoint x: 434, startPoint y: 269, endPoint x: 554, endPoint y: 417, distance: 190.4
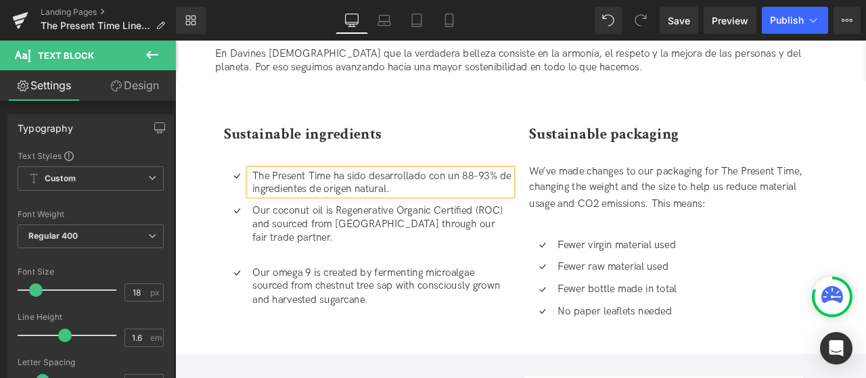
scroll to position [1899, 0]
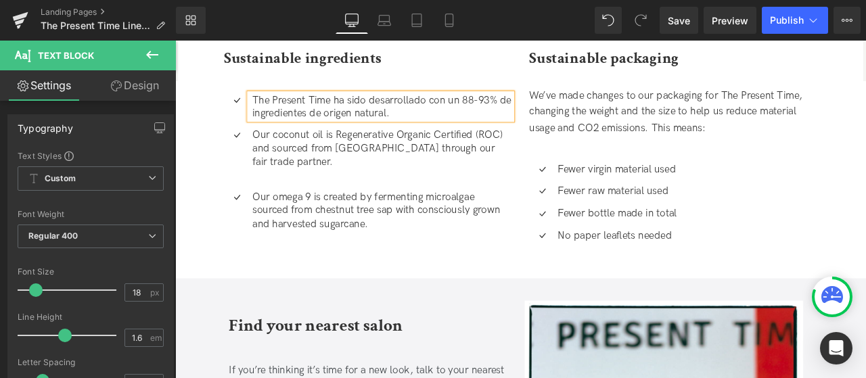
click at [306, 173] on p "Our coconut oil is Regenerative Organic Certified (ROC) and sourced from Sri La…" at bounding box center [421, 177] width 308 height 64
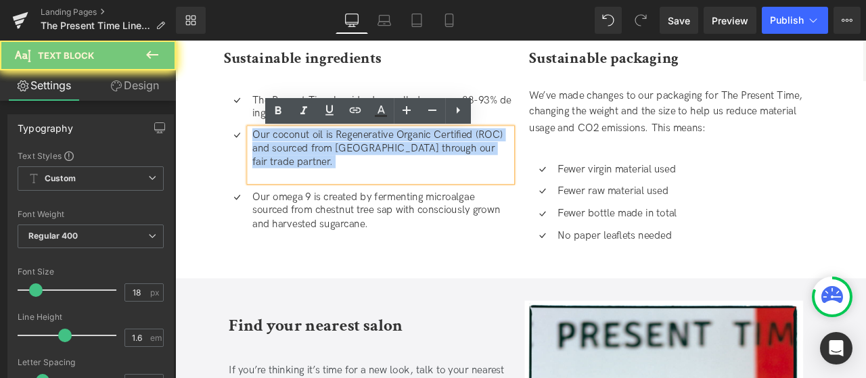
click at [306, 173] on p "Our coconut oil is Regenerative Organic Certified (ROC) and sourced from Sri La…" at bounding box center [421, 177] width 308 height 64
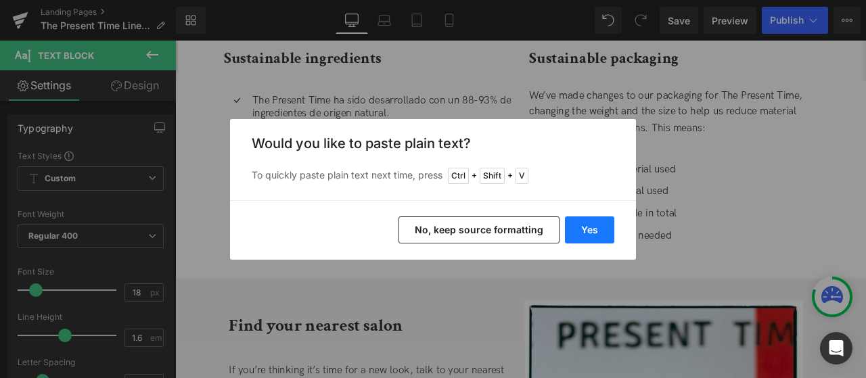
click at [610, 231] on button "Yes" at bounding box center [589, 230] width 49 height 27
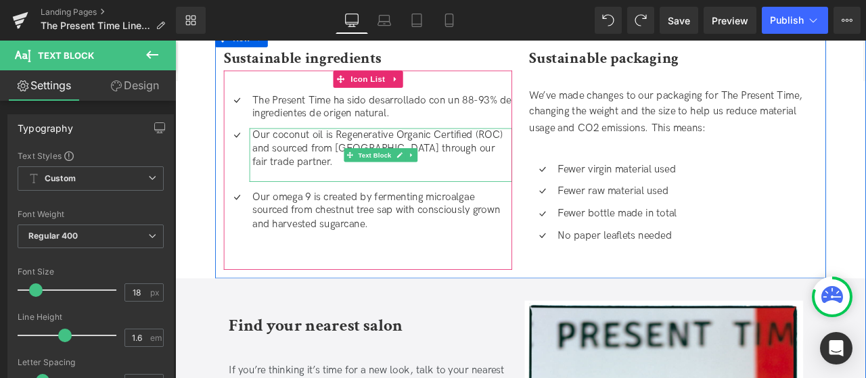
click at [298, 174] on p "Our coconut oil is Regenerative Organic Certified (ROC) and sourced from Sri La…" at bounding box center [421, 177] width 308 height 64
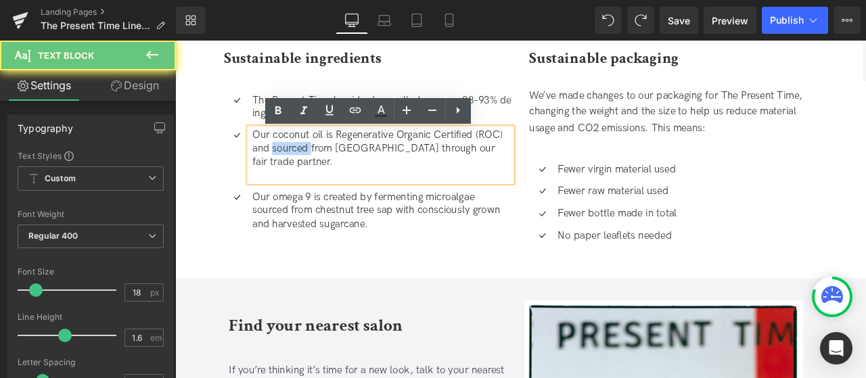
click at [298, 174] on p "Our coconut oil is Regenerative Organic Certified (ROC) and sourced from Sri La…" at bounding box center [421, 177] width 308 height 64
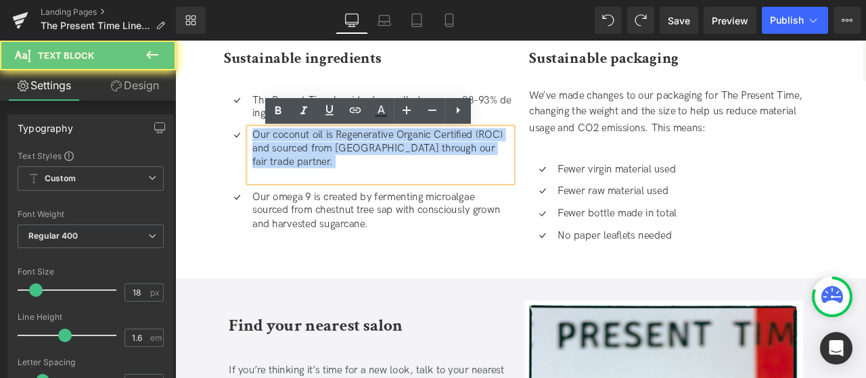
click at [298, 174] on p "Our coconut oil is Regenerative Organic Certified (ROC) and sourced from Sri La…" at bounding box center [421, 177] width 308 height 64
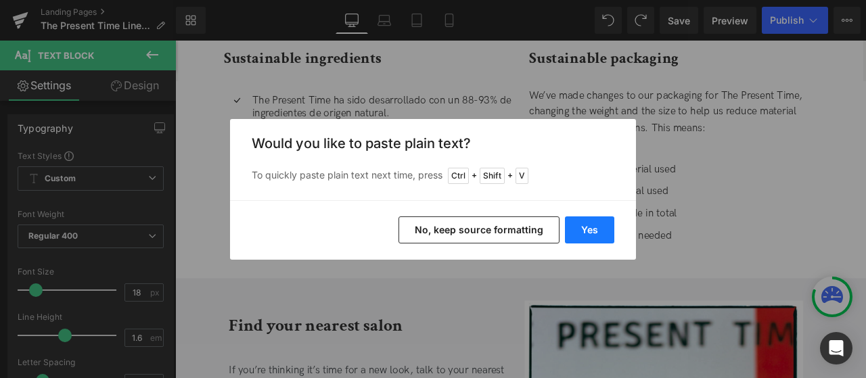
click at [592, 223] on button "Yes" at bounding box center [589, 230] width 49 height 27
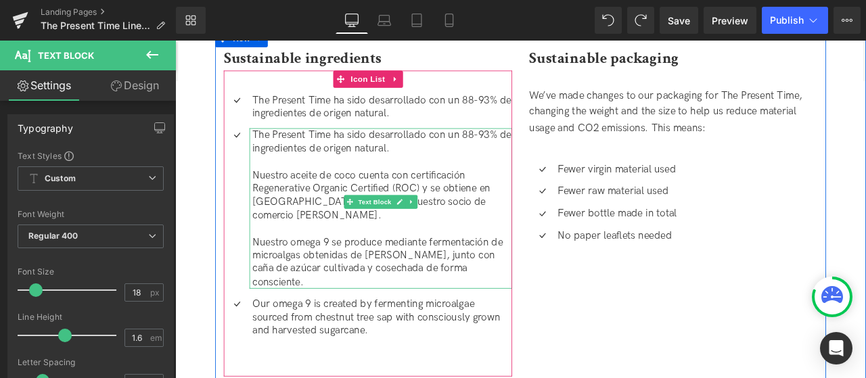
click at [487, 284] on p "Nuestro omega 9 se produce mediante fermentación de microalgas obtenidas de sav…" at bounding box center [421, 304] width 308 height 64
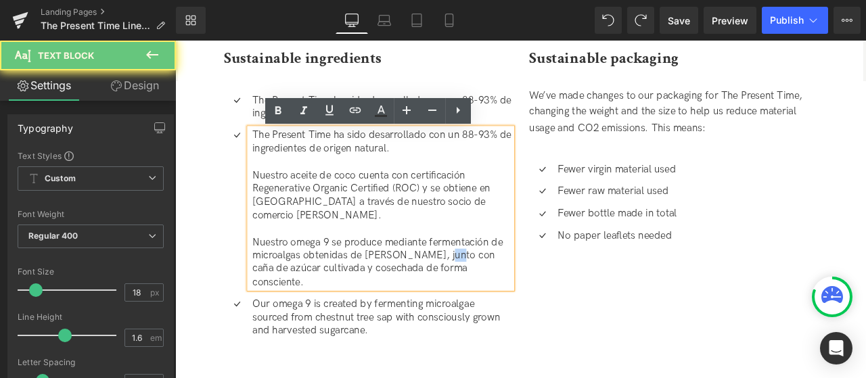
click at [487, 284] on p "Nuestro omega 9 se produce mediante fermentación de microalgas obtenidas de sav…" at bounding box center [421, 304] width 308 height 64
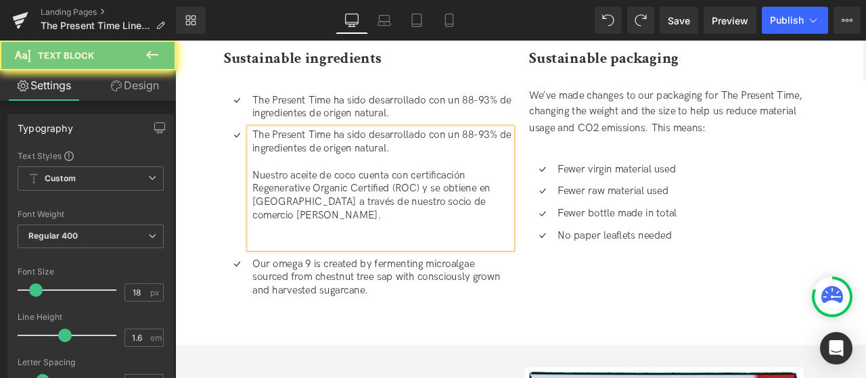
click at [313, 306] on p "Our omega 9 is created by fermenting microalgae sourced from chestnut tree sap …" at bounding box center [421, 330] width 308 height 64
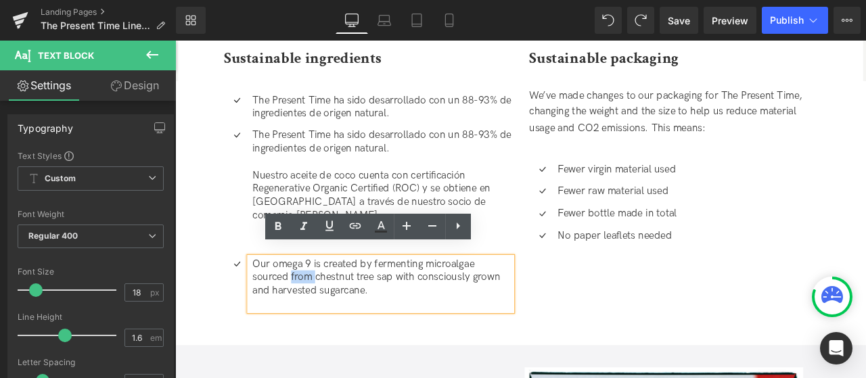
click at [313, 306] on p "Our omega 9 is created by fermenting microalgae sourced from chestnut tree sap …" at bounding box center [421, 330] width 308 height 64
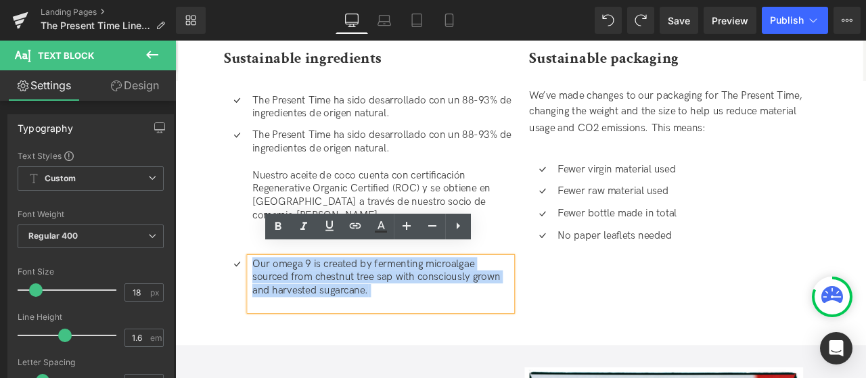
click at [313, 306] on p "Our omega 9 is created by fermenting microalgae sourced from chestnut tree sap …" at bounding box center [421, 330] width 308 height 64
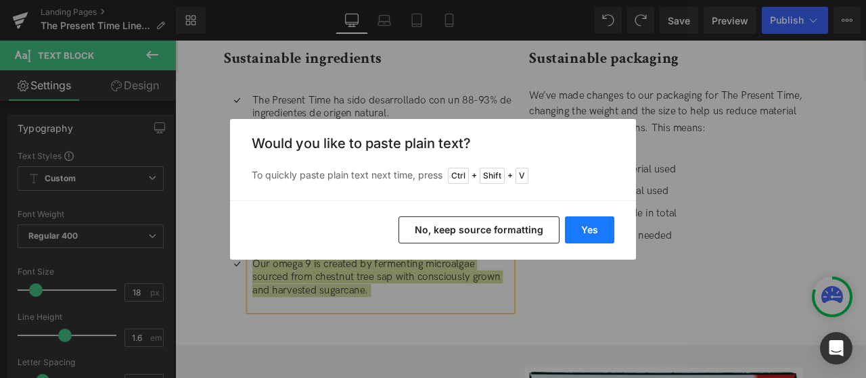
click at [596, 222] on button "Yes" at bounding box center [589, 230] width 49 height 27
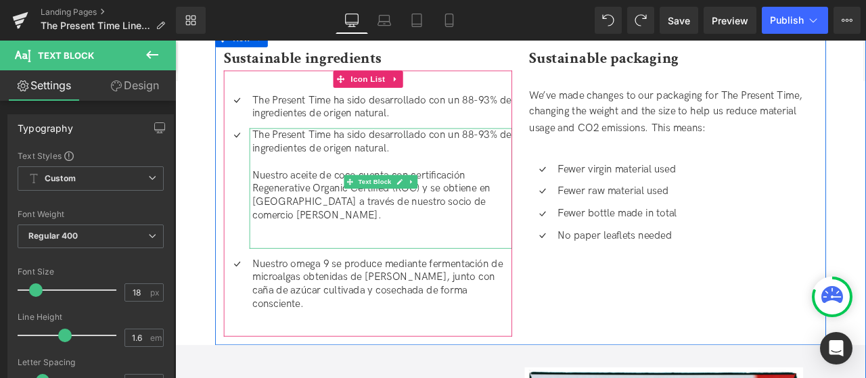
click at [316, 256] on p at bounding box center [421, 264] width 308 height 16
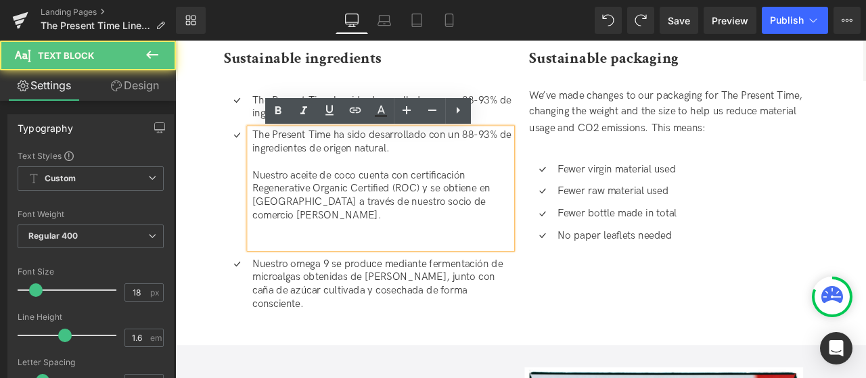
click at [299, 272] on p at bounding box center [421, 280] width 308 height 16
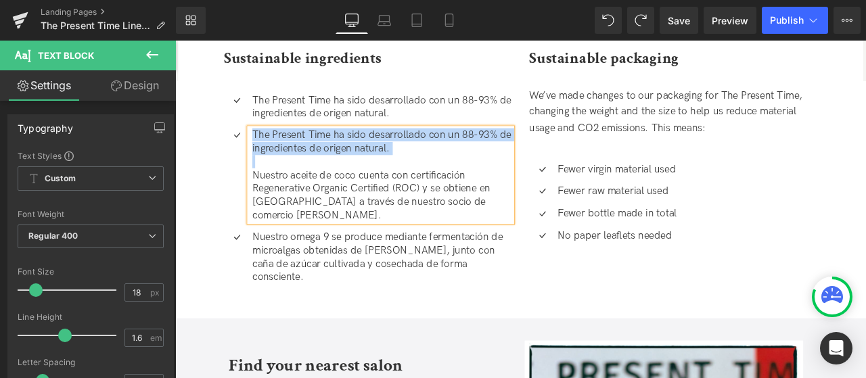
drag, startPoint x: 265, startPoint y: 200, endPoint x: 262, endPoint y: 154, distance: 45.4
click at [263, 154] on div "The Present Time ha sido desarrollado con un 88-93% de ingredientes de origen n…" at bounding box center [418, 200] width 311 height 111
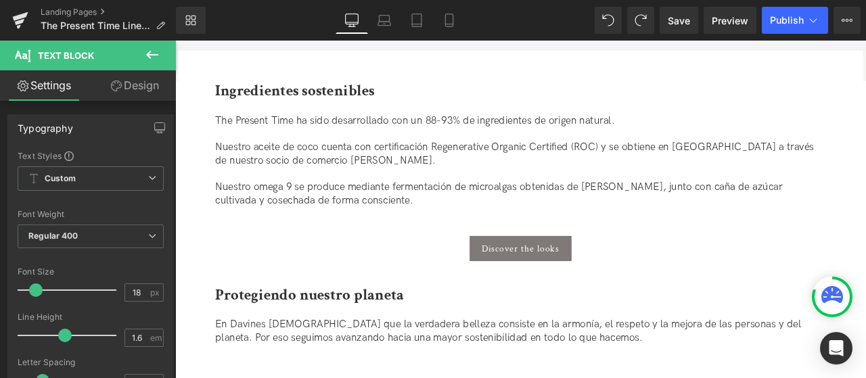
scroll to position [1425, 0]
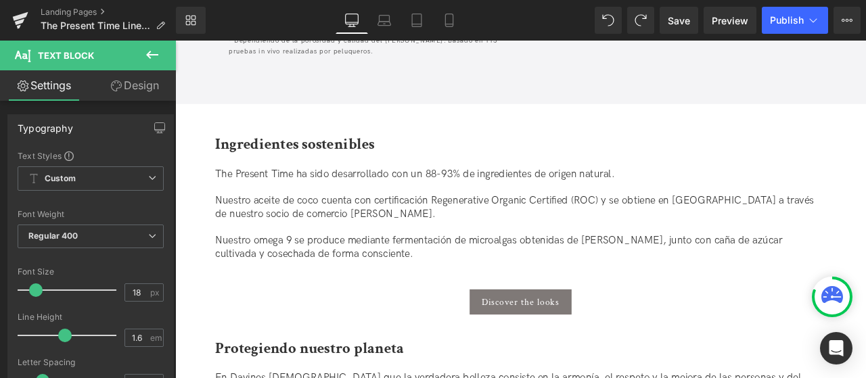
click at [467, 164] on h2 "Ingredientes sostenibles" at bounding box center [585, 164] width 724 height 28
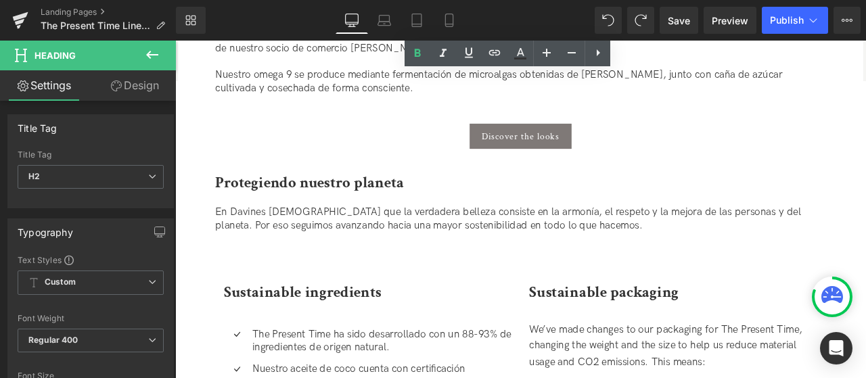
scroll to position [1696, 0]
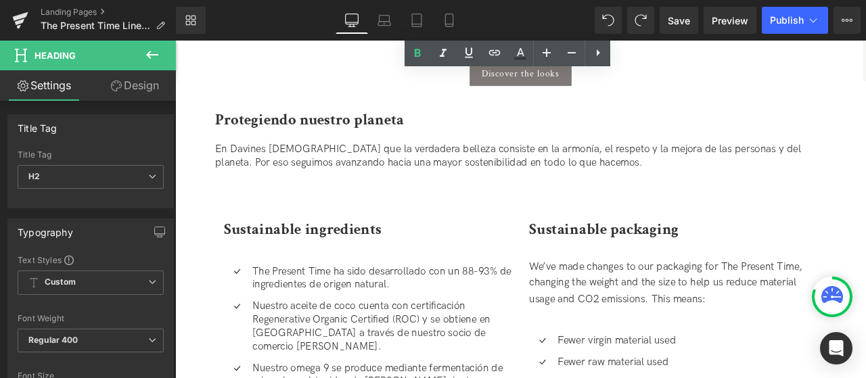
click at [687, 265] on strong "Sustainable packaging" at bounding box center [683, 265] width 177 height 24
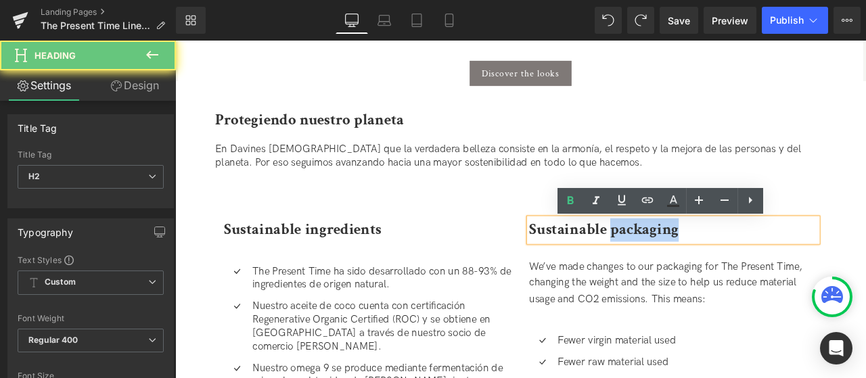
click at [687, 265] on strong "Sustainable packaging" at bounding box center [683, 265] width 177 height 24
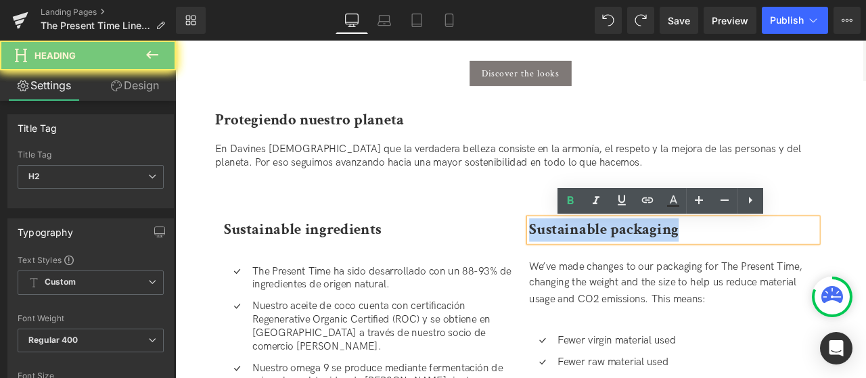
click at [687, 265] on strong "Sustainable packaging" at bounding box center [683, 265] width 177 height 24
paste div
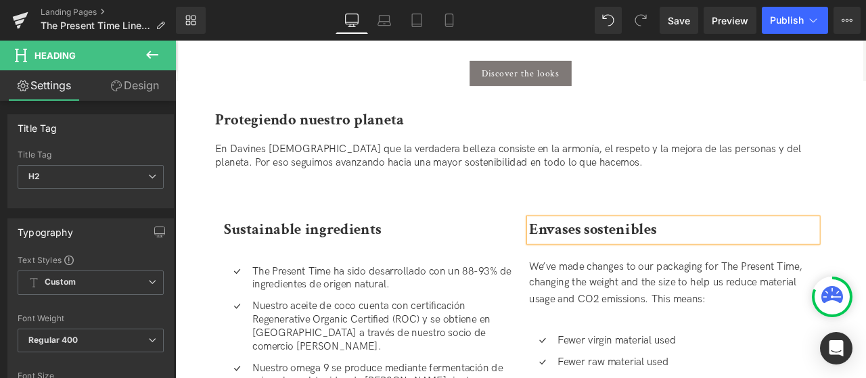
click at [292, 269] on strong "Sustainable ingredients" at bounding box center [326, 265] width 187 height 24
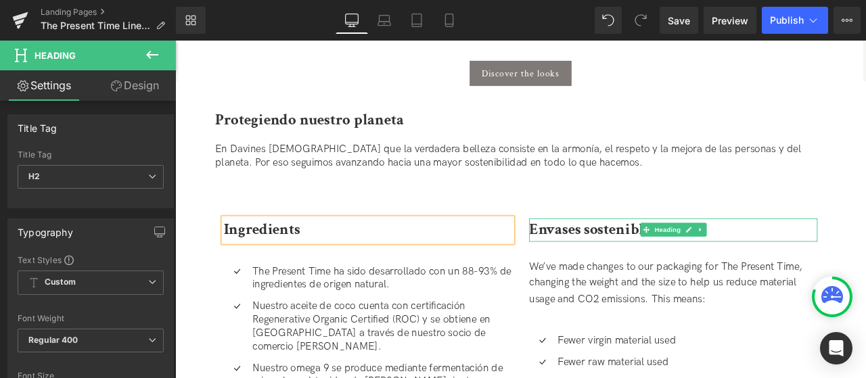
click at [704, 267] on strong "Envases sostenibles" at bounding box center [670, 265] width 151 height 24
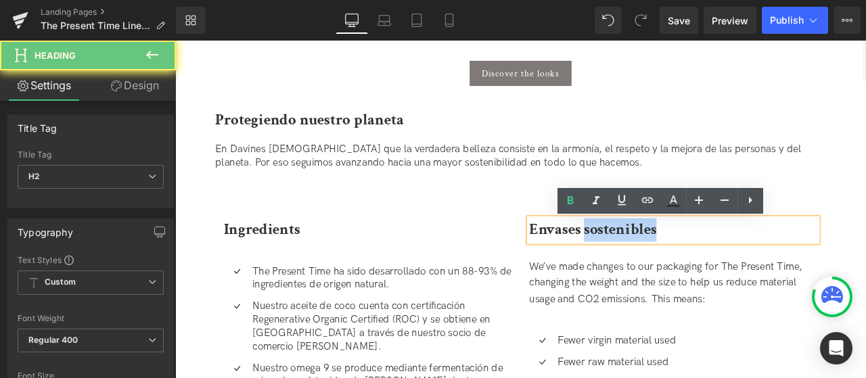
click at [704, 267] on strong "Envases sostenibles" at bounding box center [670, 265] width 151 height 24
copy strong "sostenibles"
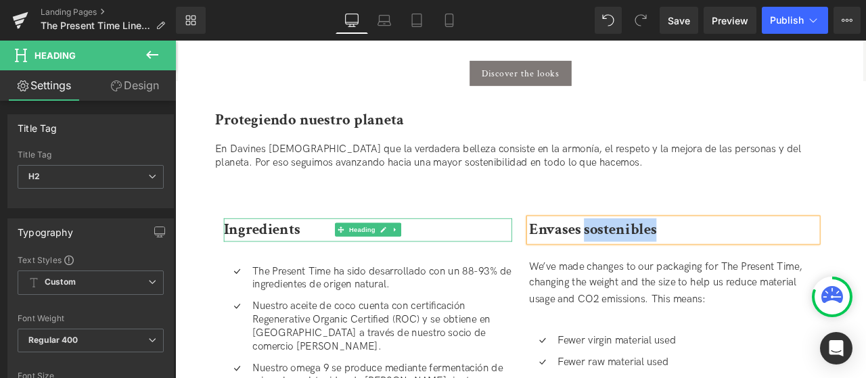
click at [334, 266] on h2 "Ingredients" at bounding box center [404, 266] width 342 height 28
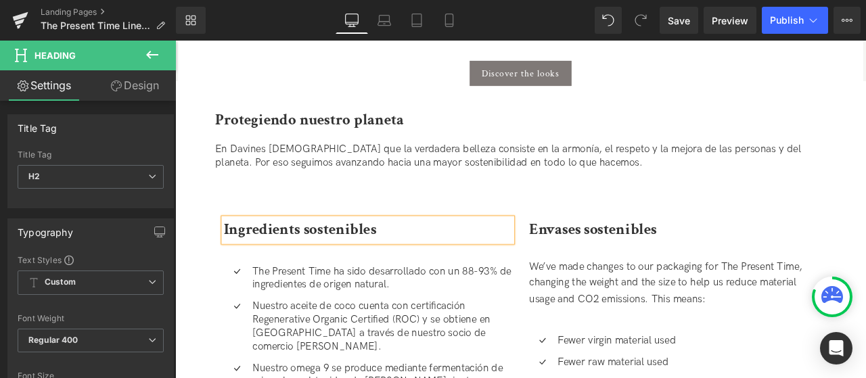
click at [696, 347] on div "We’ve made changes to our packaging for The Present Time, changing the weight a…" at bounding box center [766, 329] width 342 height 58
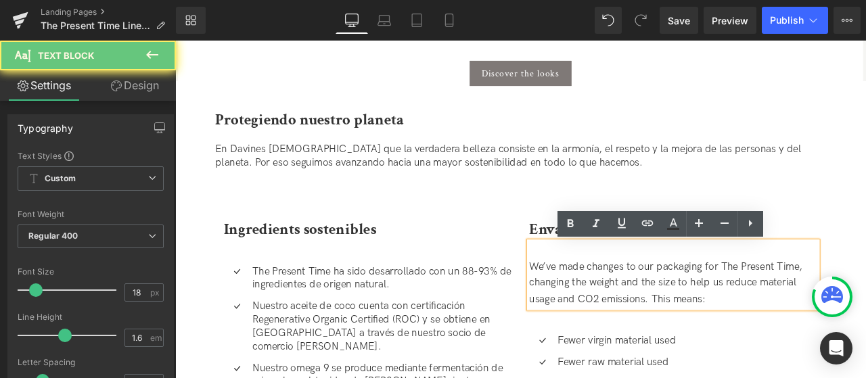
click at [696, 347] on div "We’ve made changes to our packaging for The Present Time, changing the weight a…" at bounding box center [766, 329] width 342 height 58
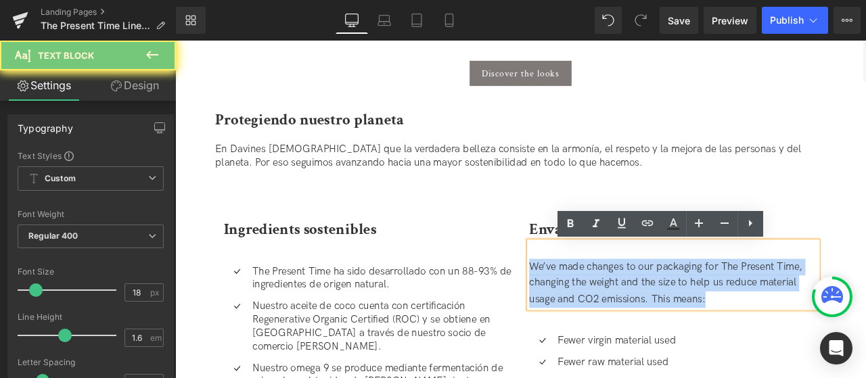
click at [696, 347] on div "We’ve made changes to our packaging for The Present Time, changing the weight a…" at bounding box center [766, 329] width 342 height 58
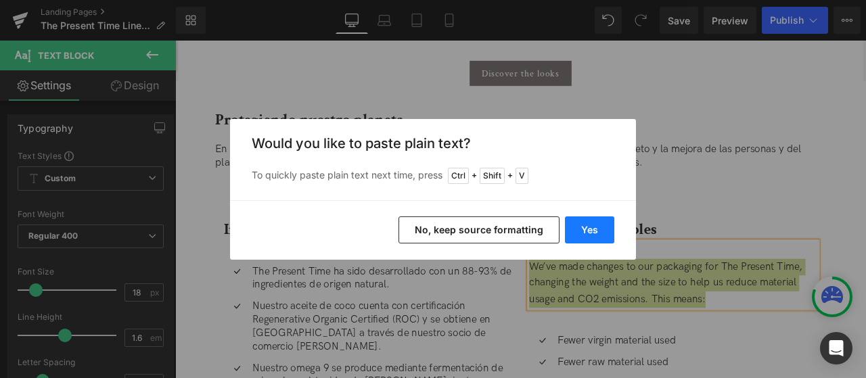
click at [588, 235] on button "Yes" at bounding box center [589, 230] width 49 height 27
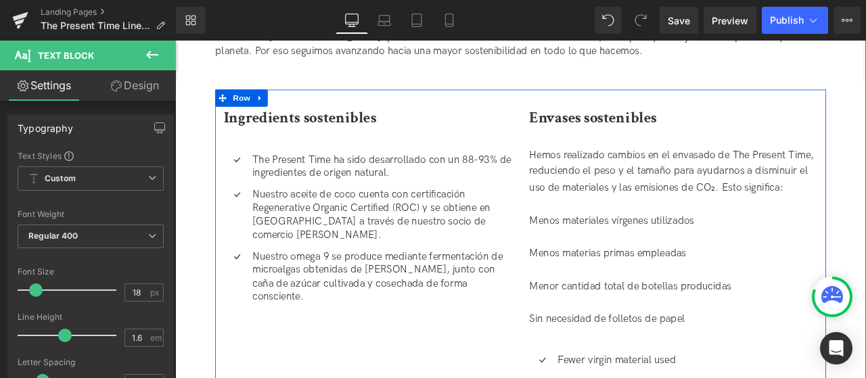
scroll to position [1831, 0]
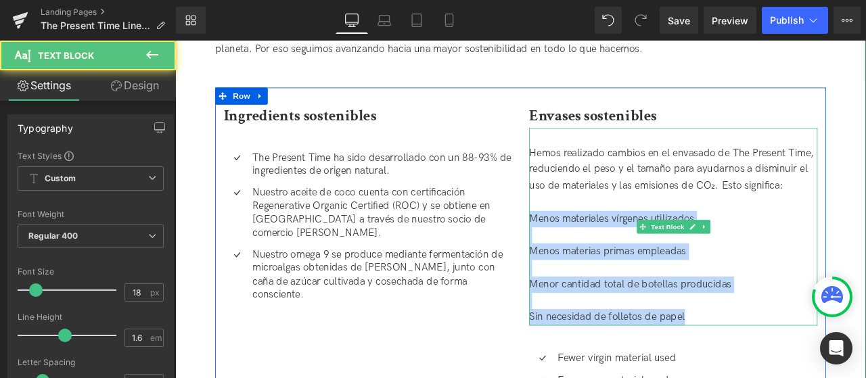
drag, startPoint x: 798, startPoint y: 376, endPoint x: 597, endPoint y: 261, distance: 231.9
click at [597, 261] on div "Hemos realizado cambios en el envasado de The Present Time, reduciendo el peso …" at bounding box center [766, 261] width 342 height 235
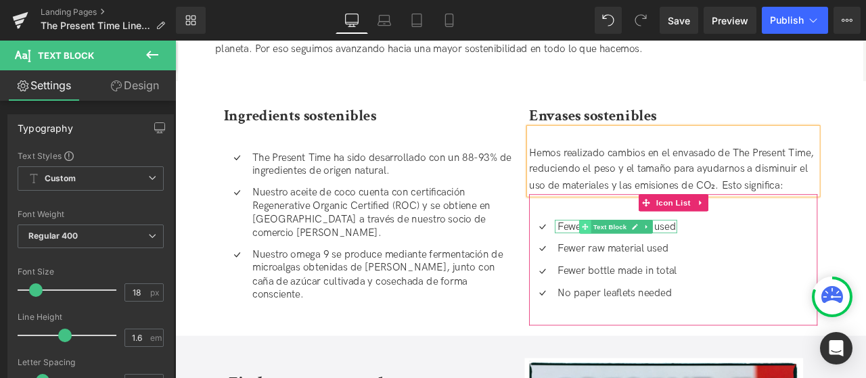
click at [655, 256] on span at bounding box center [661, 261] width 14 height 16
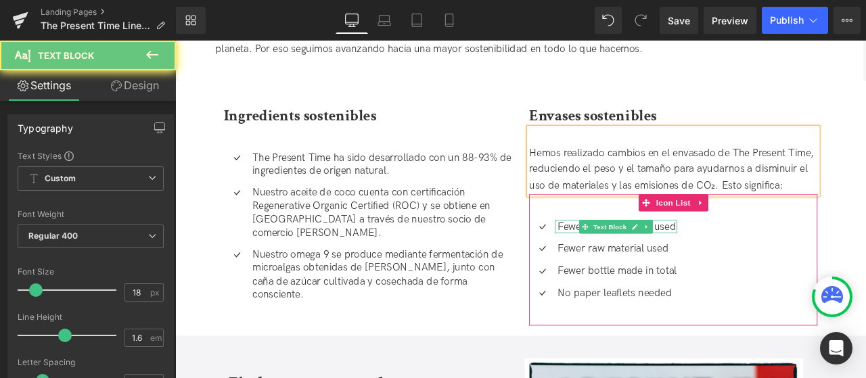
click at [634, 263] on p "Fewer virgin material used" at bounding box center [699, 261] width 141 height 16
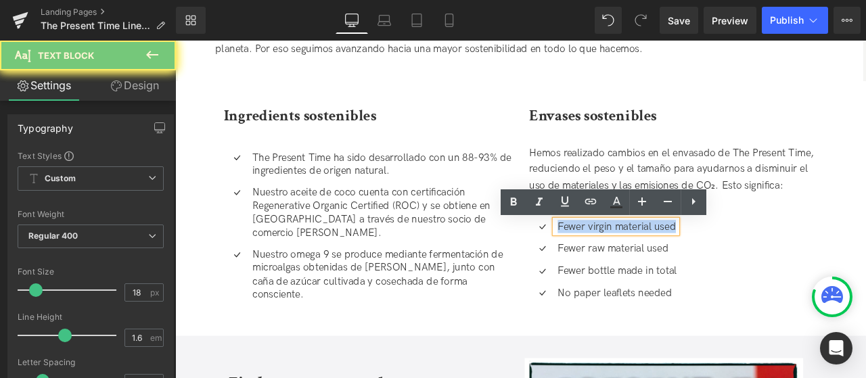
click at [634, 263] on p "Fewer virgin material used" at bounding box center [699, 261] width 141 height 16
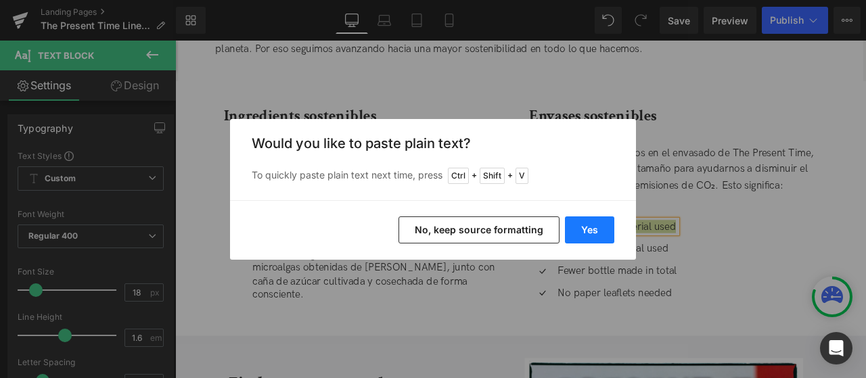
click at [600, 228] on button "Yes" at bounding box center [589, 230] width 49 height 27
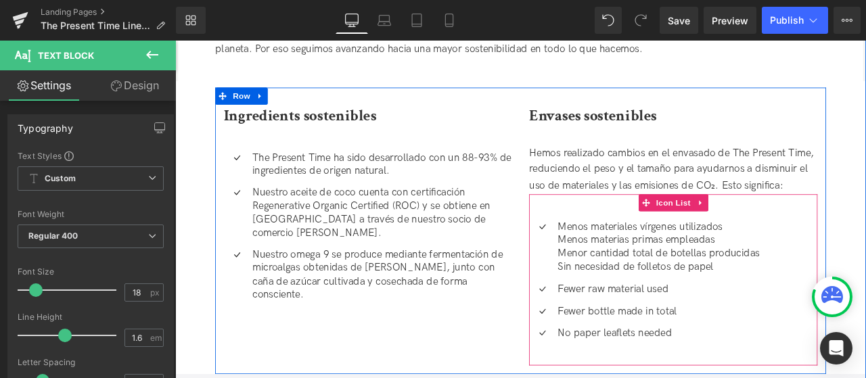
click at [175, 41] on div at bounding box center [175, 41] width 0 height 0
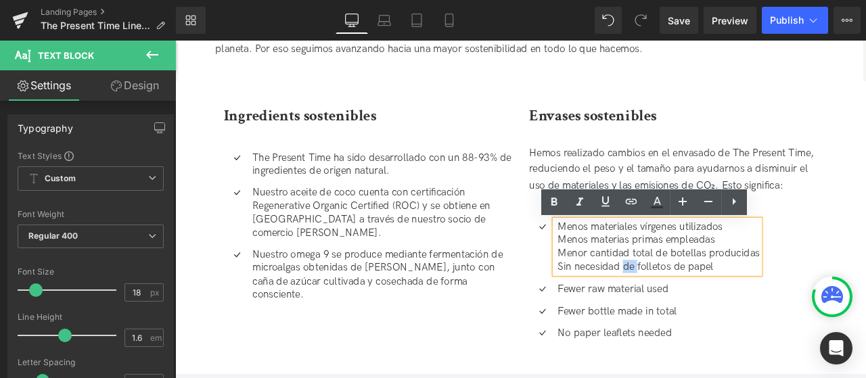
click at [703, 315] on p "Sin necesidad de folletos de papel" at bounding box center [749, 308] width 240 height 16
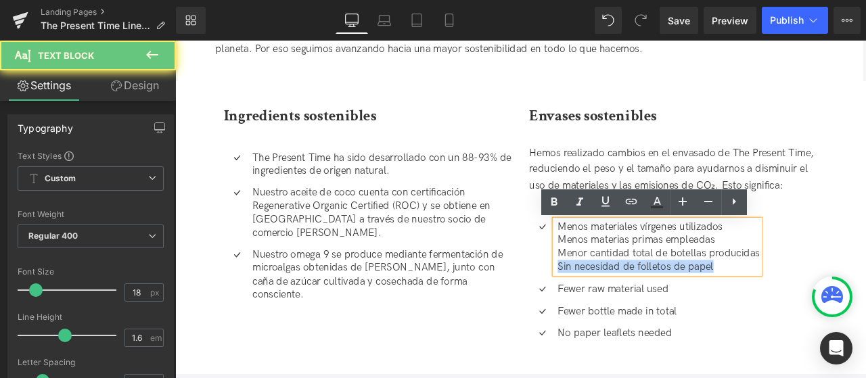
click at [703, 315] on p "Sin necesidad de folletos de papel" at bounding box center [749, 308] width 240 height 16
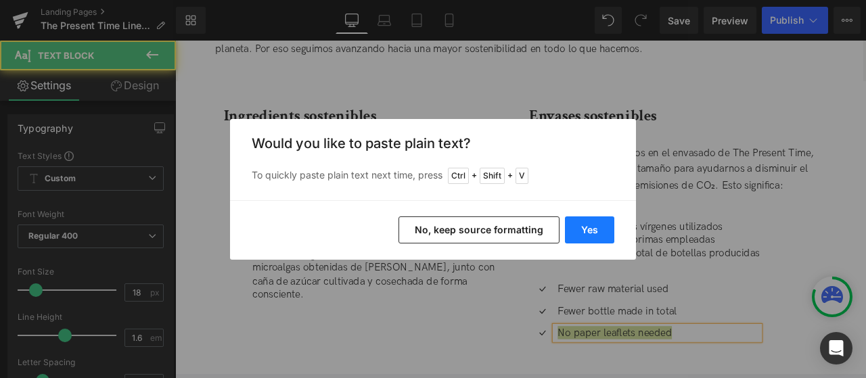
click at [592, 240] on button "Yes" at bounding box center [589, 230] width 49 height 27
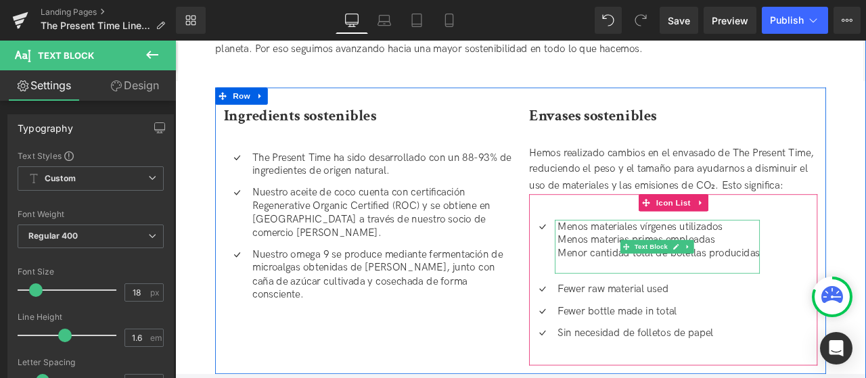
click at [665, 300] on p "Menor cantidad total de botellas producidas" at bounding box center [749, 293] width 240 height 16
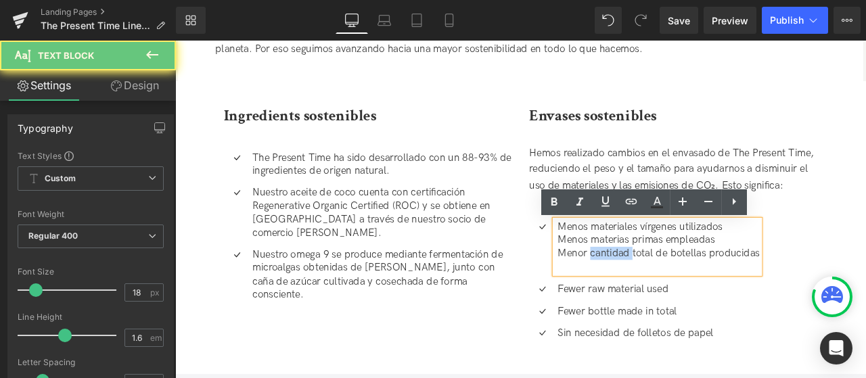
click at [665, 300] on p "Menor cantidad total de botellas producidas" at bounding box center [749, 293] width 240 height 16
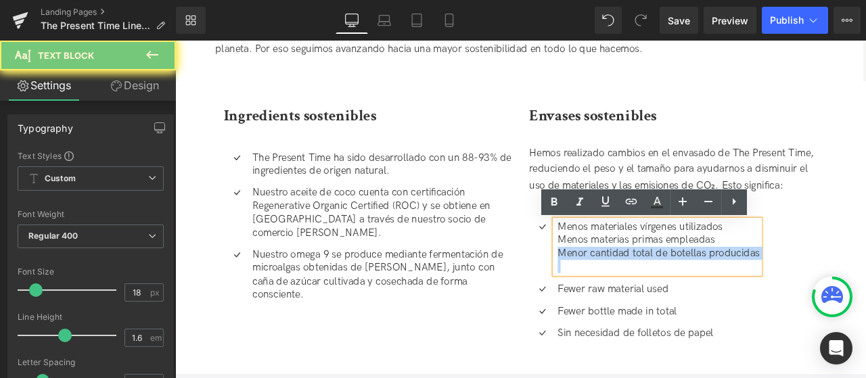
click at [665, 300] on p "Menor cantidad total de botellas producidas" at bounding box center [749, 293] width 240 height 16
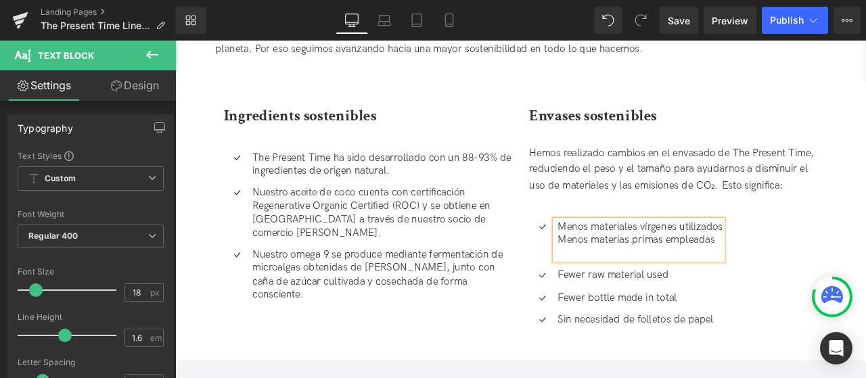
click at [657, 348] on p "Fewer bottle made in total" at bounding box center [727, 346] width 196 height 16
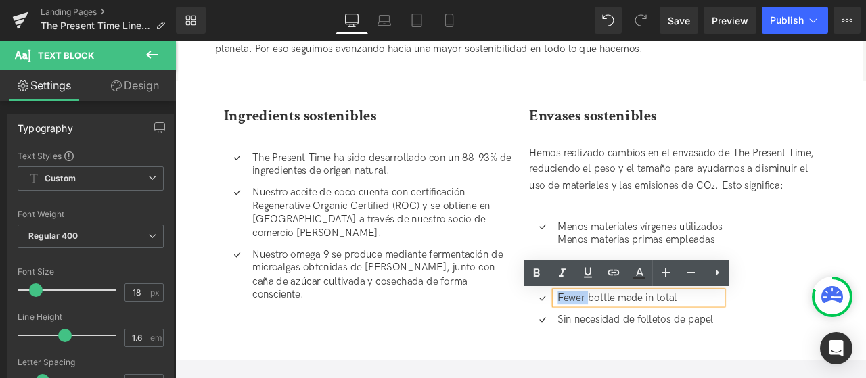
click at [657, 348] on p "Fewer bottle made in total" at bounding box center [727, 346] width 196 height 16
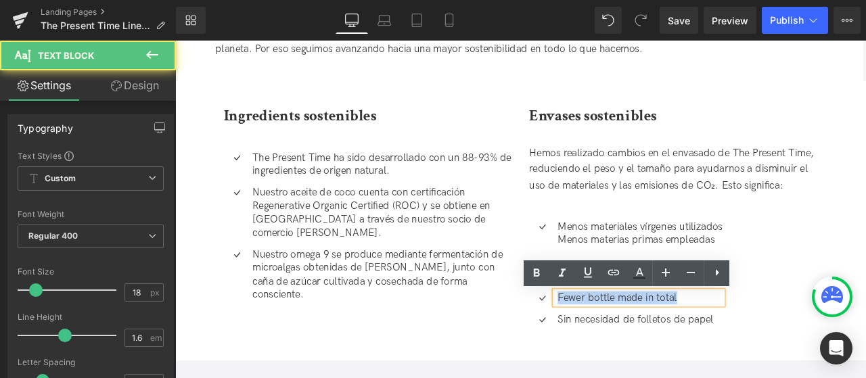
click at [657, 348] on p "Fewer bottle made in total" at bounding box center [727, 346] width 196 height 16
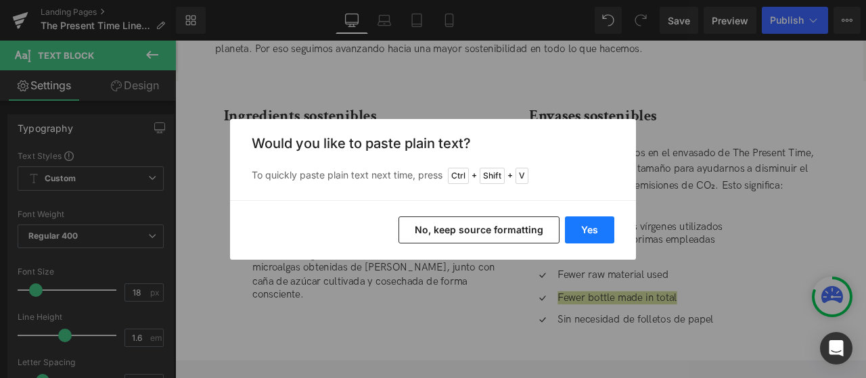
click at [590, 240] on button "Yes" at bounding box center [589, 230] width 49 height 27
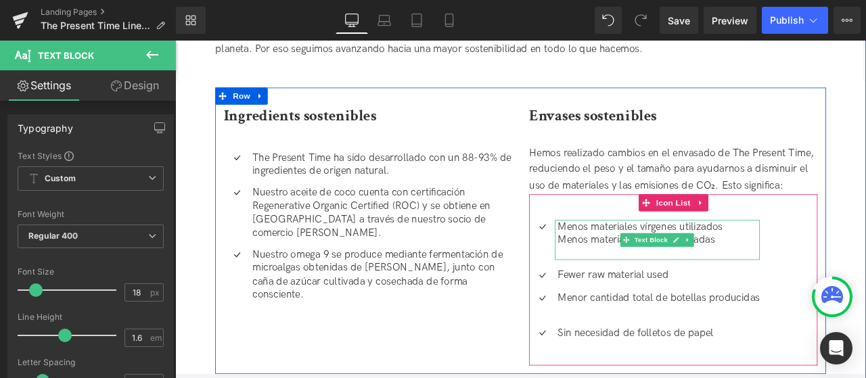
click at [656, 278] on p "Menos materias primas empleadas" at bounding box center [749, 277] width 240 height 16
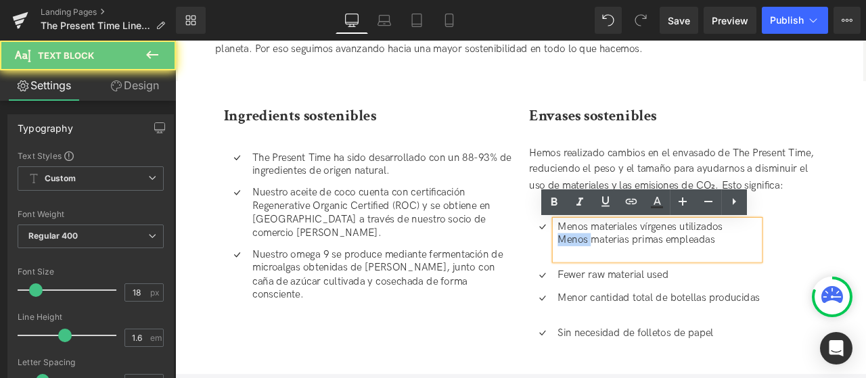
click at [656, 278] on p "Menos materias primas empleadas" at bounding box center [749, 277] width 240 height 16
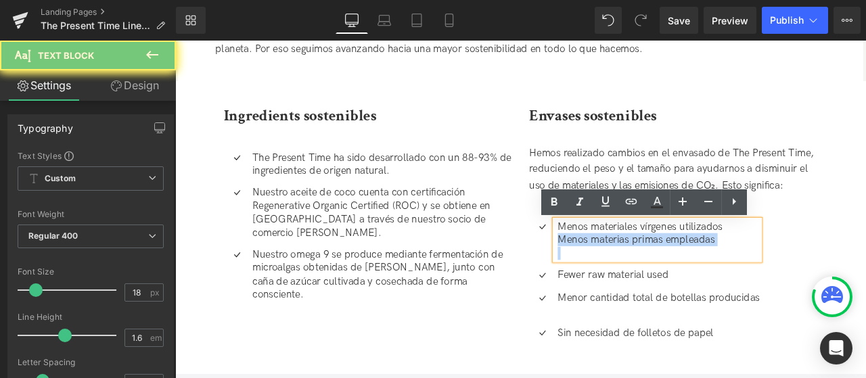
click at [656, 278] on p "Menos materias primas empleadas" at bounding box center [749, 277] width 240 height 16
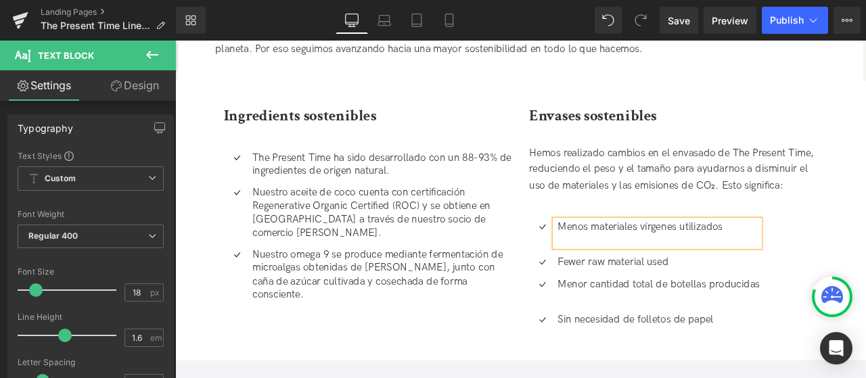
click at [656, 308] on p "Fewer raw material used" at bounding box center [749, 303] width 240 height 16
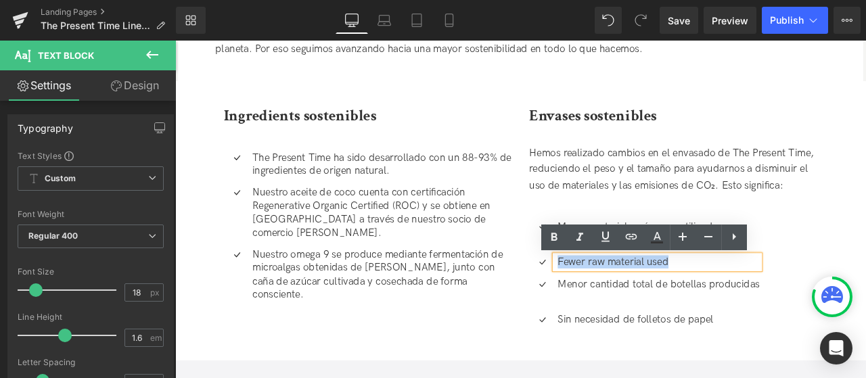
click at [656, 308] on p "Fewer raw material used" at bounding box center [749, 303] width 240 height 16
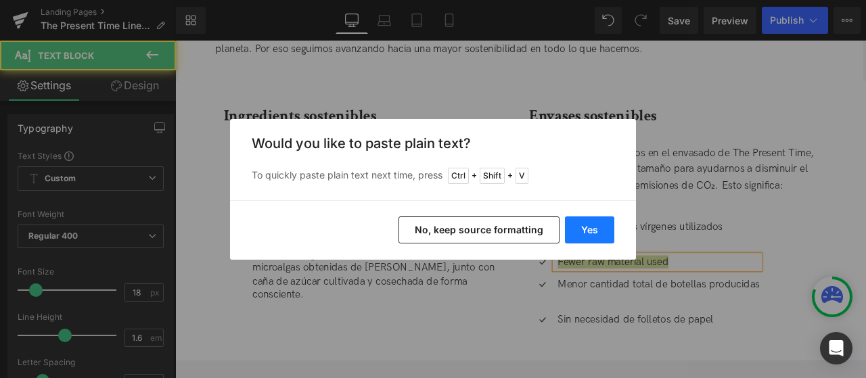
click at [579, 228] on button "Yes" at bounding box center [589, 230] width 49 height 27
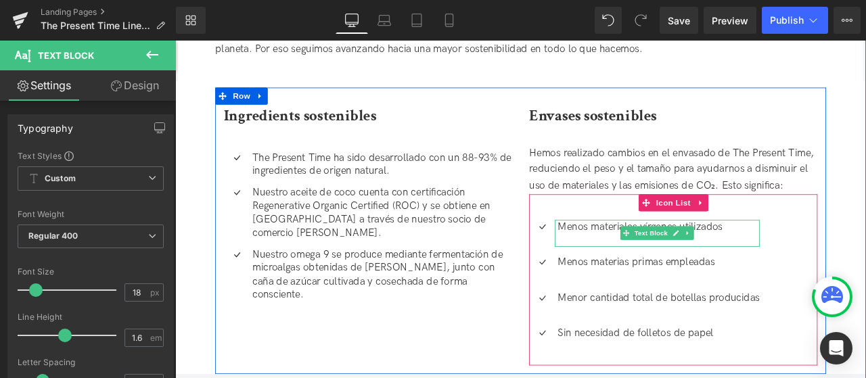
click at [655, 269] on p "Menos materiales vírgenes utilizados" at bounding box center [749, 261] width 240 height 16
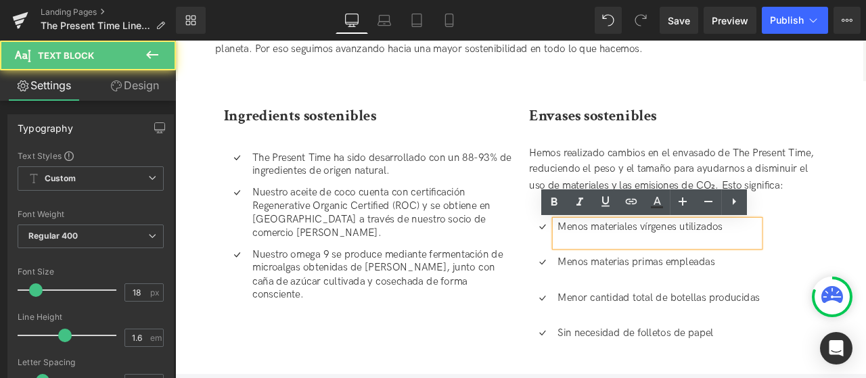
click at [657, 281] on p at bounding box center [749, 277] width 240 height 16
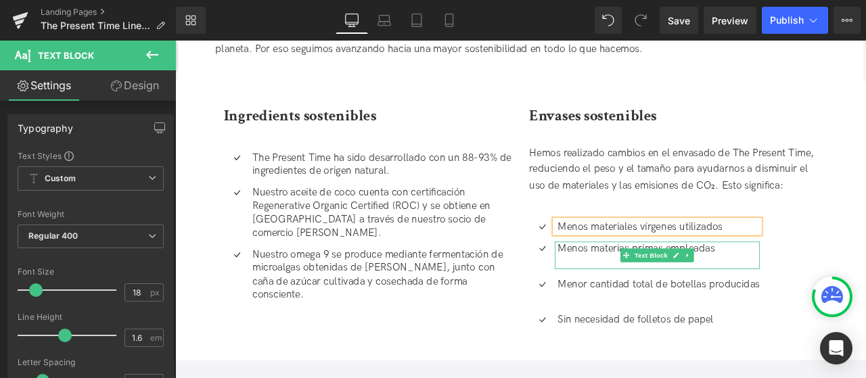
click at [640, 305] on p at bounding box center [749, 303] width 240 height 16
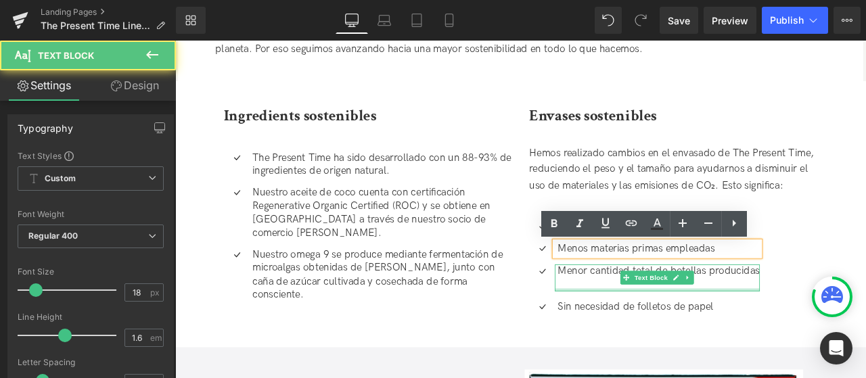
click at [648, 338] on div at bounding box center [746, 335] width 243 height 3
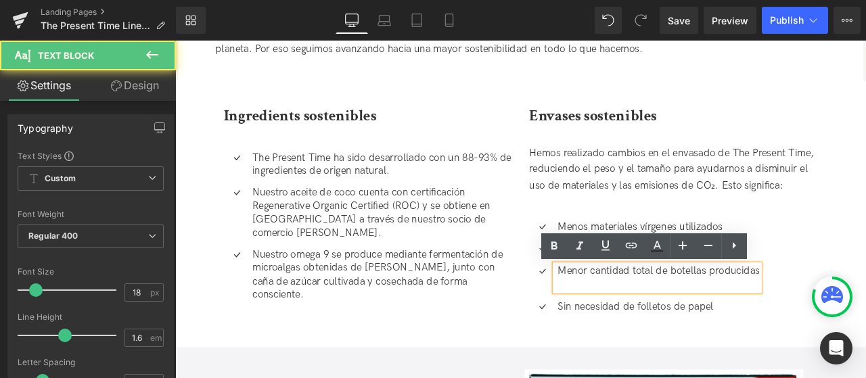
click at [640, 328] on p at bounding box center [749, 329] width 240 height 16
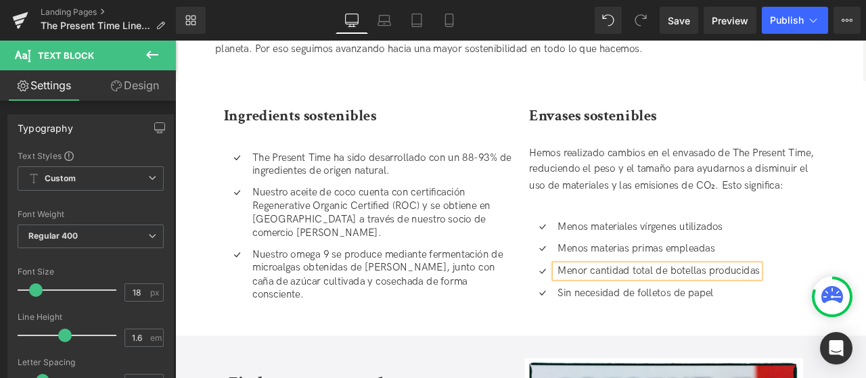
click at [635, 357] on ul "Icon Menos materiales vírgenes utilizados Text Block Icon Menos materias primas…" at bounding box center [731, 305] width 273 height 105
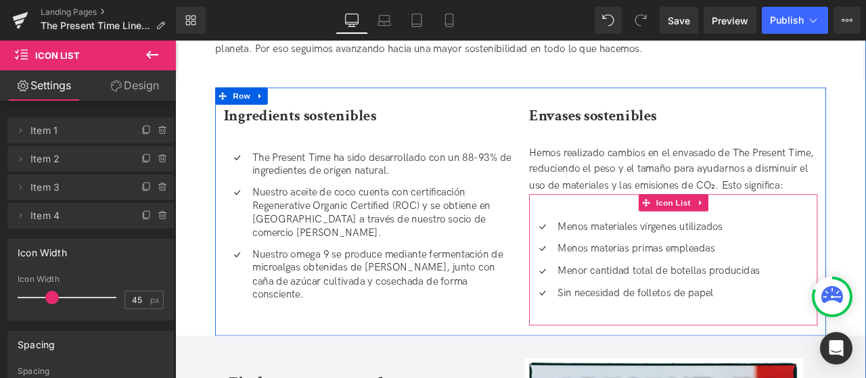
click at [638, 350] on ul "Icon Menos materiales vírgenes utilizados Text Block Icon Menos materias primas…" at bounding box center [731, 305] width 273 height 105
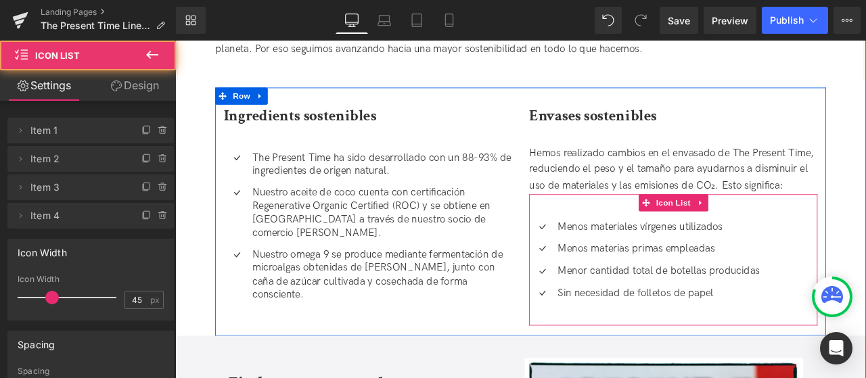
click at [665, 342] on p "Sin necesidad de folletos de papel" at bounding box center [749, 340] width 240 height 16
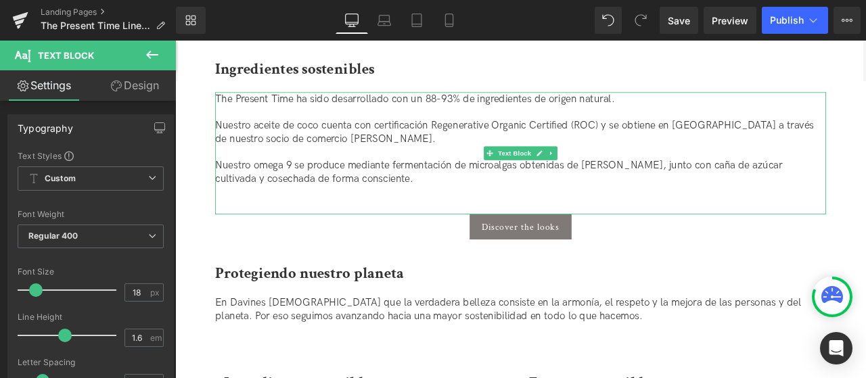
scroll to position [1493, 0]
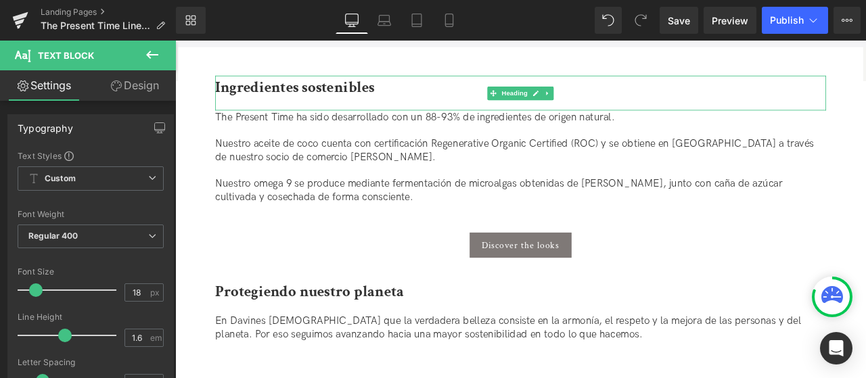
click at [332, 106] on b "Ingredientes sostenibles" at bounding box center [317, 95] width 189 height 24
click at [330, 105] on b "Ingredientes sostenibles" at bounding box center [317, 95] width 189 height 24
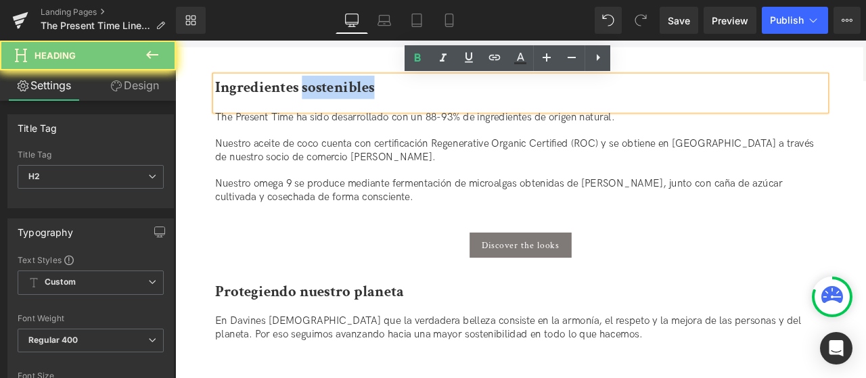
click at [330, 105] on b "Ingredientes sostenibles" at bounding box center [317, 95] width 189 height 24
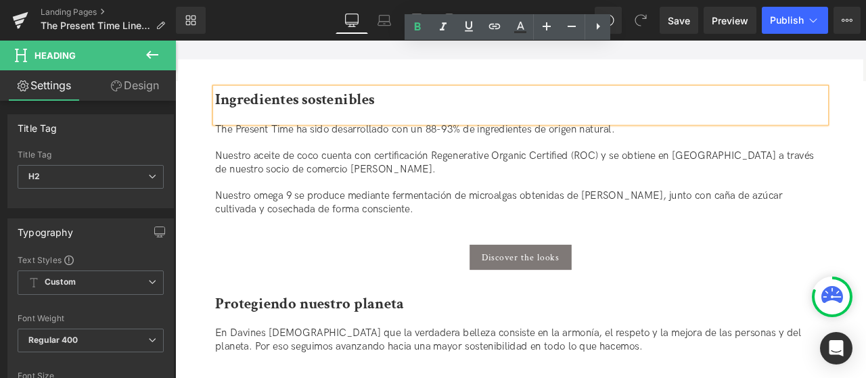
scroll to position [1357, 0]
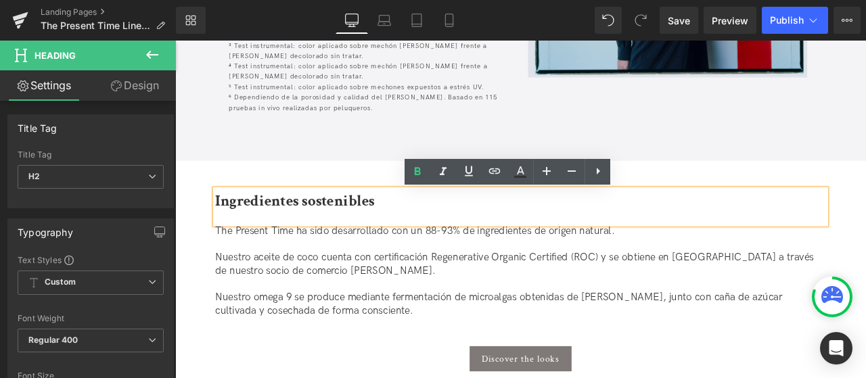
click at [364, 238] on b "Ingredientes sostenibles" at bounding box center [317, 231] width 189 height 24
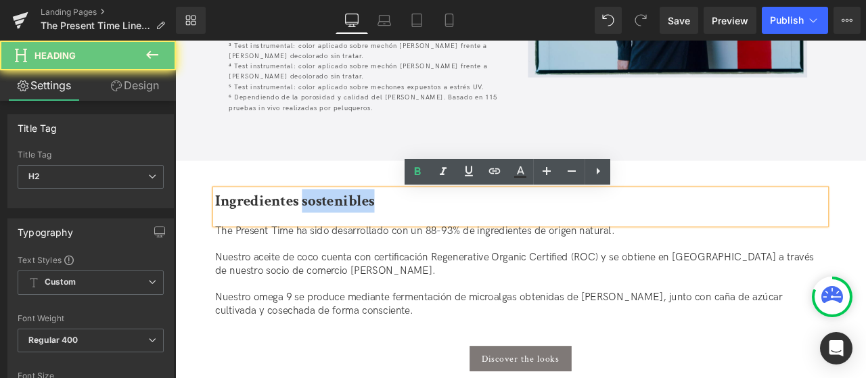
click at [363, 238] on b "Ingredientes sostenibles" at bounding box center [317, 231] width 189 height 24
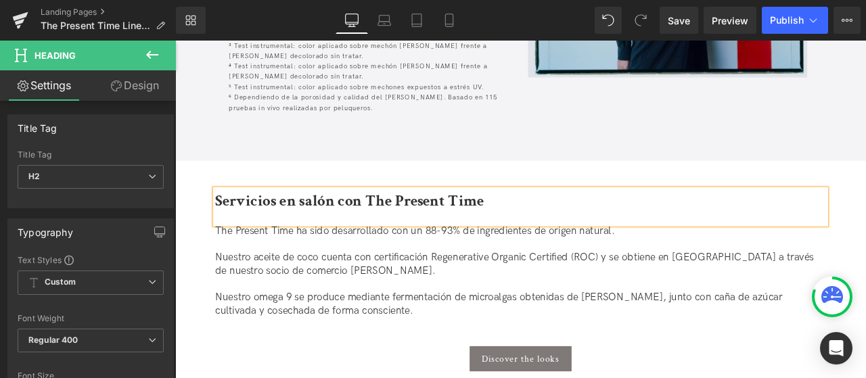
click at [409, 288] on p at bounding box center [585, 282] width 724 height 16
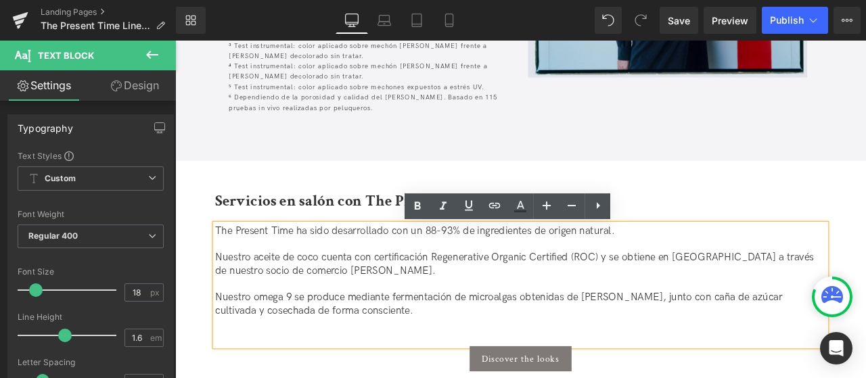
drag, startPoint x: 415, startPoint y: 374, endPoint x: 227, endPoint y: 271, distance: 214.4
click at [227, 271] on div "The Present Time ha sido desarrollado con un 88-93% de ingredientes de origen n…" at bounding box center [585, 330] width 724 height 145
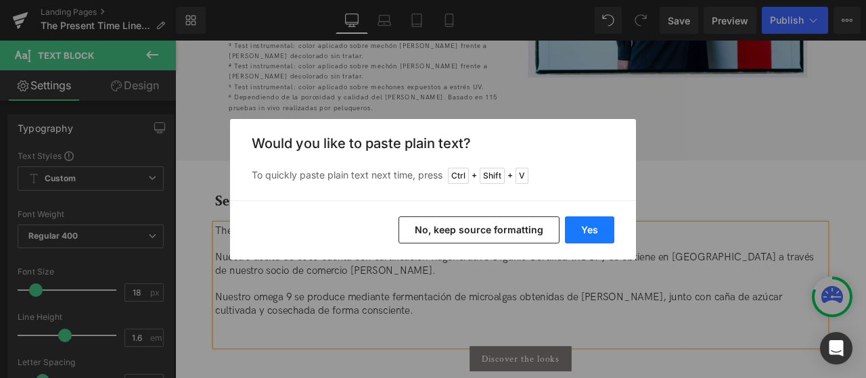
click at [580, 229] on button "Yes" at bounding box center [589, 230] width 49 height 27
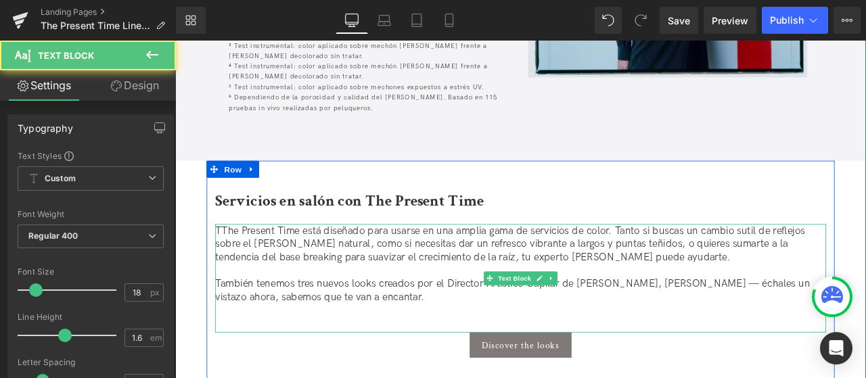
click at [225, 271] on p "TThe Present Time está diseñado para usarse en una amplia gama de servicios de …" at bounding box center [585, 281] width 724 height 47
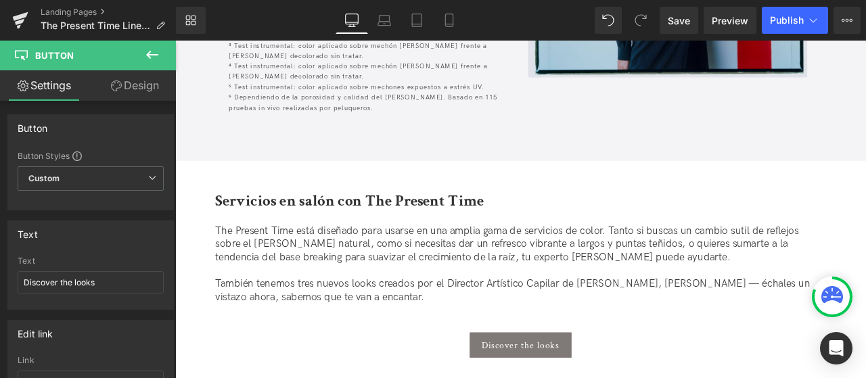
click at [289, 368] on div "The Present Time está diseñado para usarse en una amplia gama de servicios de c…" at bounding box center [585, 322] width 724 height 129
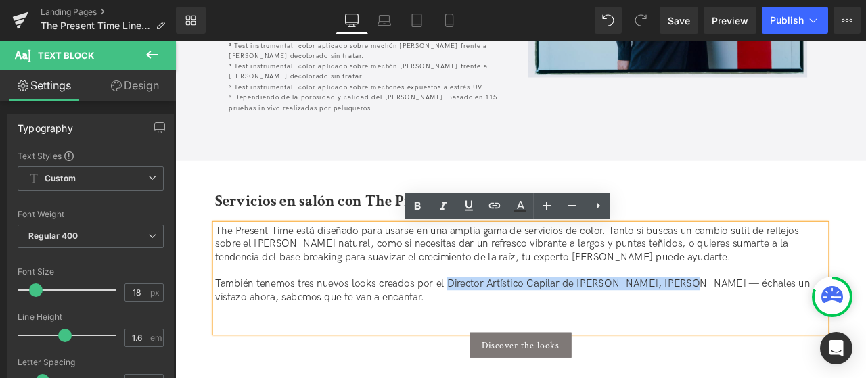
drag, startPoint x: 771, startPoint y: 330, endPoint x: 495, endPoint y: 332, distance: 276.8
click at [495, 332] on p "También tenemos tres nuevos looks creados por el Director Artístico Capilar de …" at bounding box center [585, 337] width 724 height 32
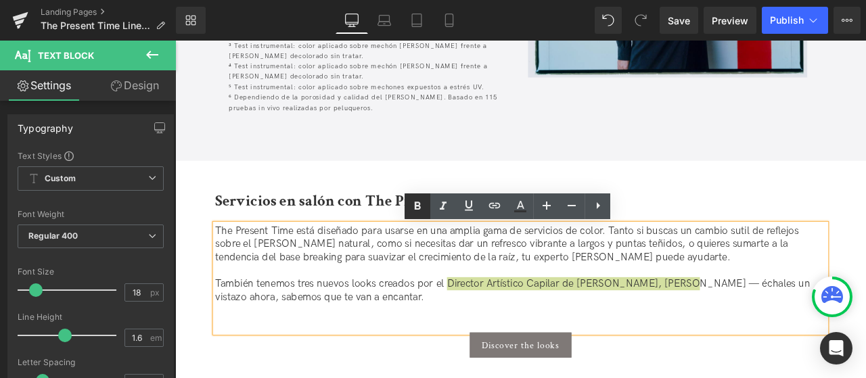
click at [419, 210] on icon at bounding box center [417, 206] width 16 height 16
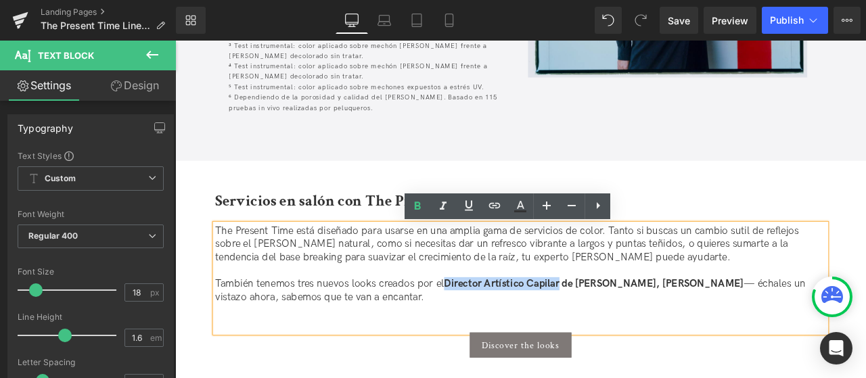
drag, startPoint x: 633, startPoint y: 331, endPoint x: 497, endPoint y: 334, distance: 136.0
click at [497, 334] on strong "Director Artístico Capilar de Davines, Tom Connell" at bounding box center [671, 329] width 355 height 14
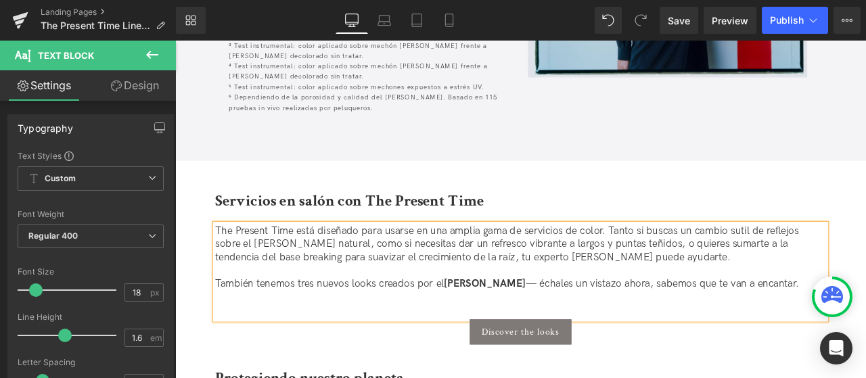
click at [566, 336] on strong "Tom Connell" at bounding box center [542, 329] width 97 height 14
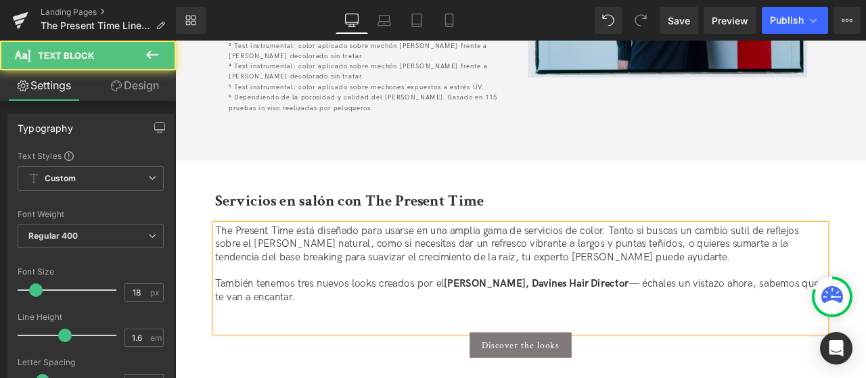
click at [616, 334] on strong "Tom Connell, Davines Hair Director" at bounding box center [603, 329] width 219 height 14
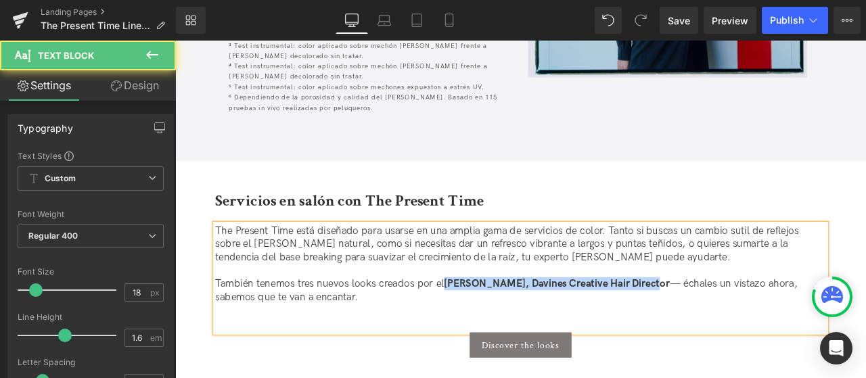
drag, startPoint x: 734, startPoint y: 330, endPoint x: 493, endPoint y: 325, distance: 240.9
click at [493, 325] on p "También tenemos tres nuevos looks creados por el Tom Connell, Davines Creative …" at bounding box center [585, 337] width 724 height 32
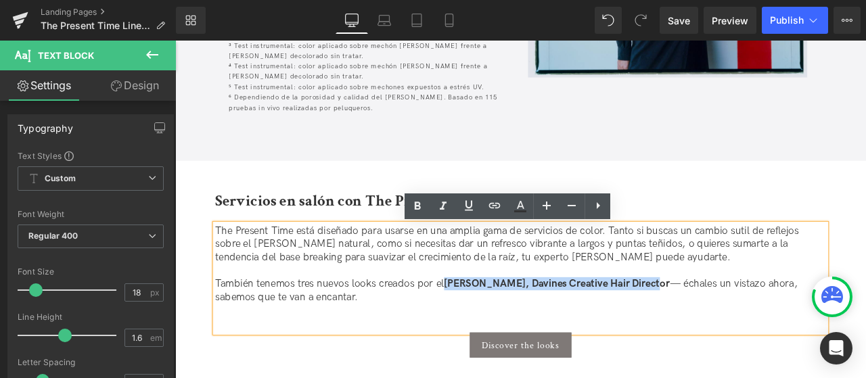
click at [668, 332] on strong "Tom Connell, Davines Creative Hair Director" at bounding box center [627, 329] width 267 height 14
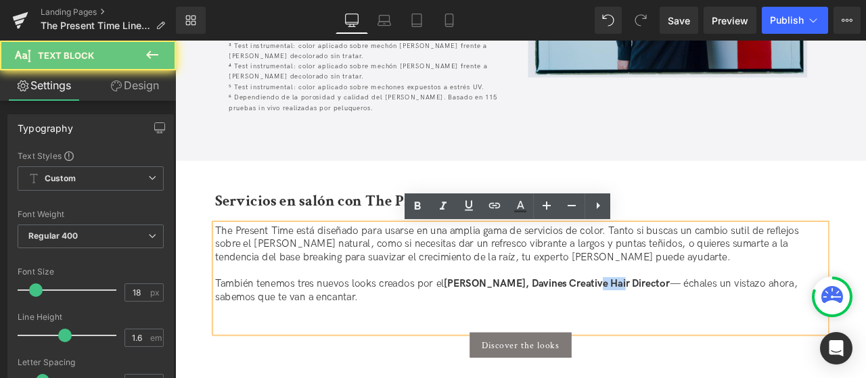
click at [668, 332] on strong "Tom Connell, Davines Creative Hair Director" at bounding box center [627, 329] width 267 height 14
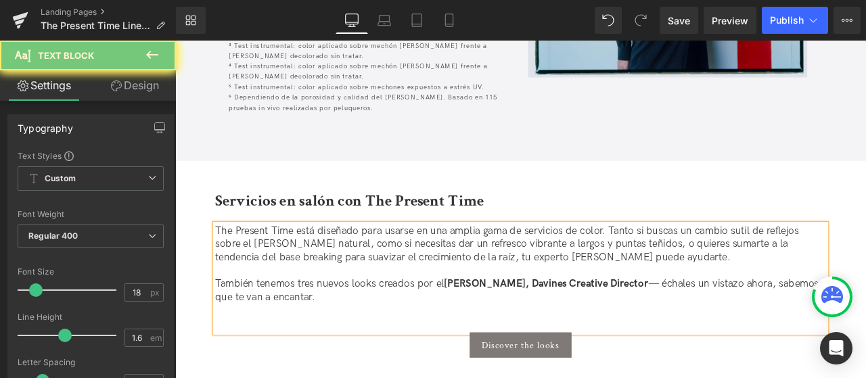
click at [618, 330] on strong "Tom Connell, Davines Creative Director" at bounding box center [615, 329] width 242 height 14
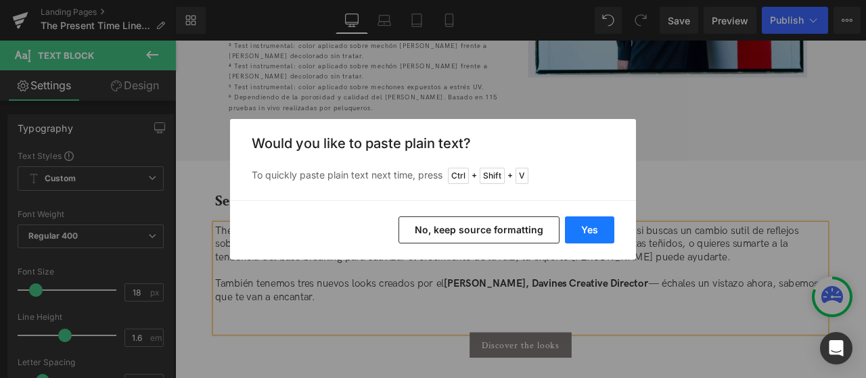
click at [588, 237] on button "Yes" at bounding box center [589, 230] width 49 height 27
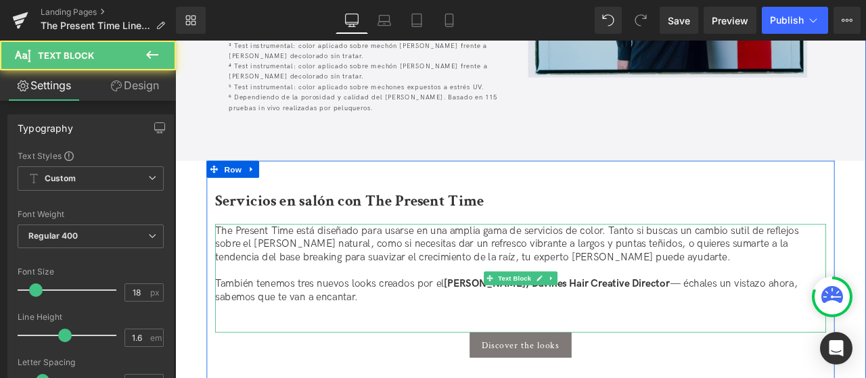
click at [662, 327] on strong "Tom Connell, Davines Hair Creative Director" at bounding box center [627, 329] width 267 height 14
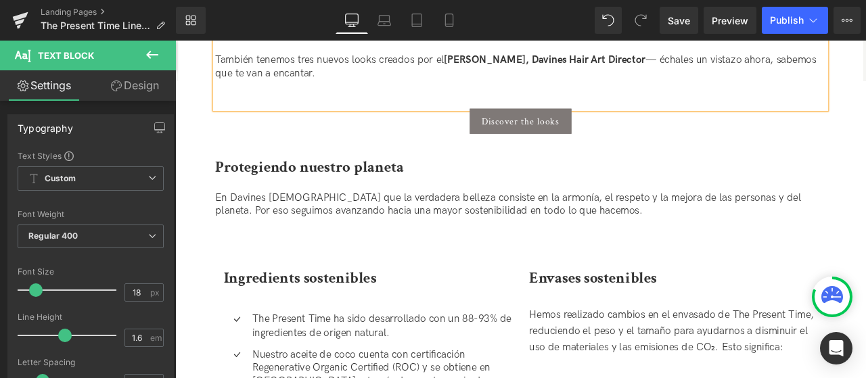
scroll to position [1628, 0]
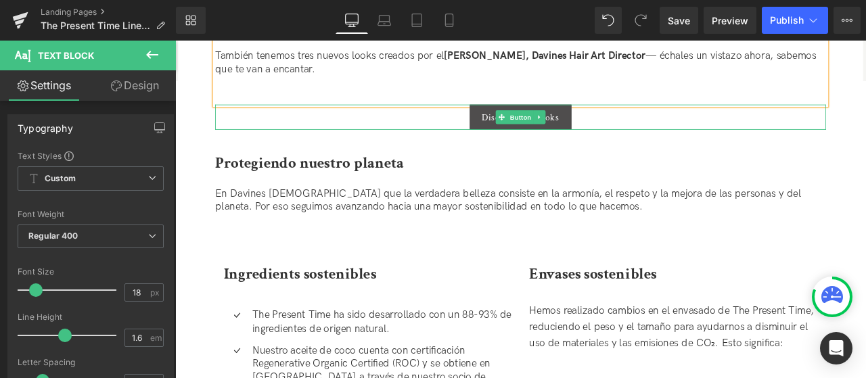
click at [610, 138] on link at bounding box center [607, 131] width 14 height 16
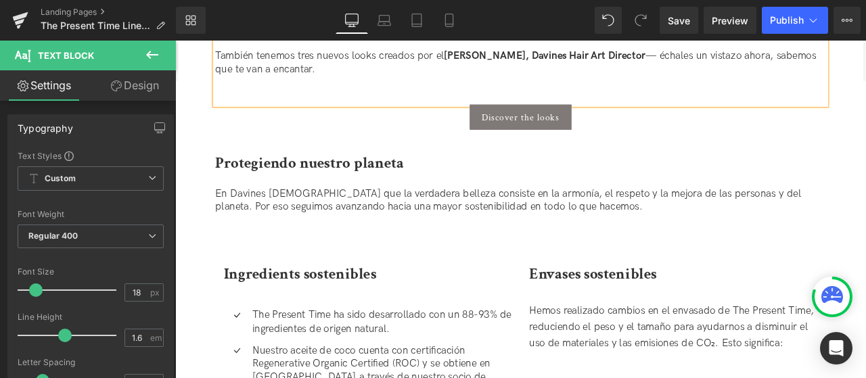
click at [590, 131] on link at bounding box center [586, 131] width 14 height 16
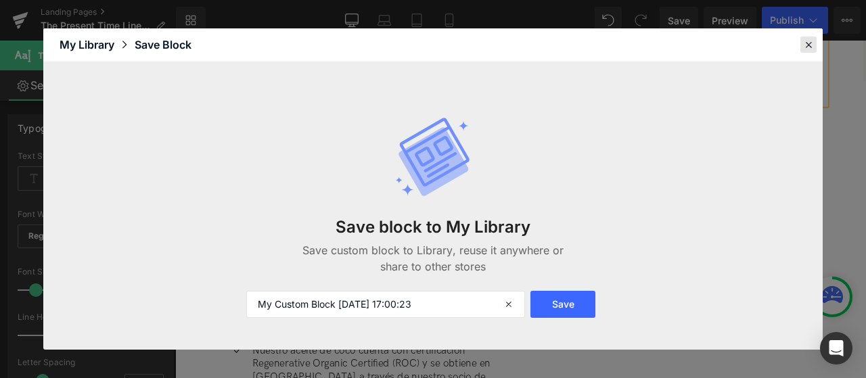
click at [807, 47] on icon at bounding box center [809, 45] width 12 height 12
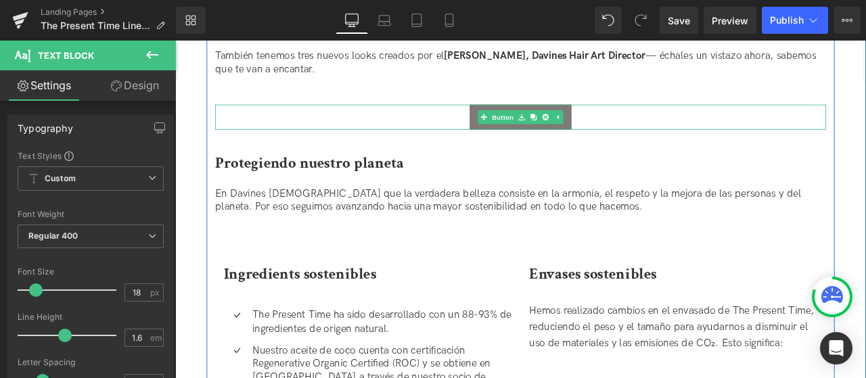
drag, startPoint x: 551, startPoint y: 133, endPoint x: 256, endPoint y: 170, distance: 298.0
click at [551, 133] on div "Discover the looks Button" at bounding box center [585, 131] width 724 height 30
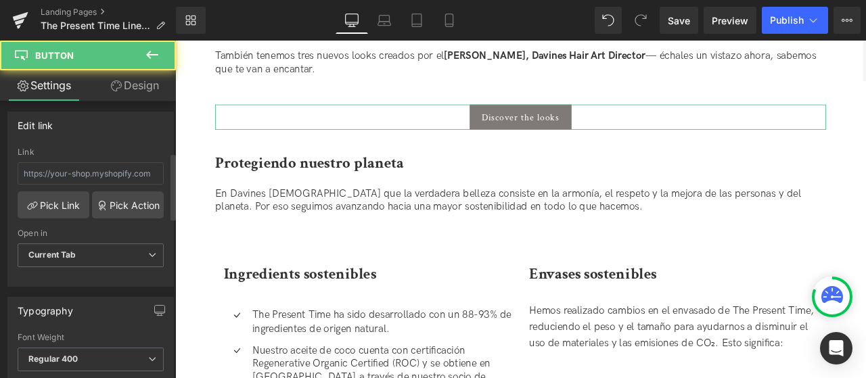
scroll to position [135, 0]
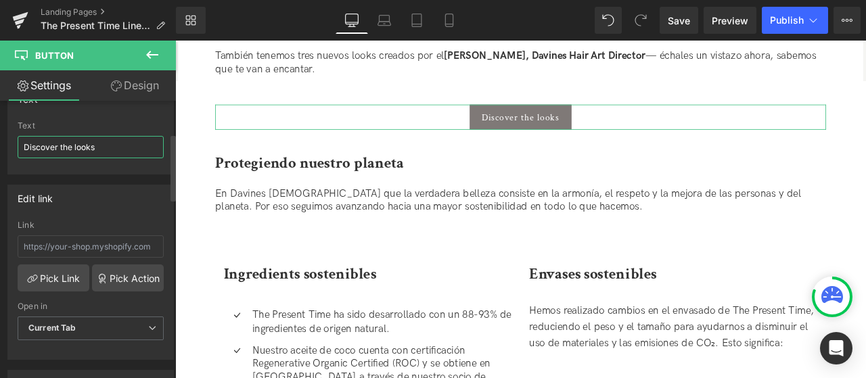
click at [85, 142] on input "Discover the looks" at bounding box center [91, 147] width 146 height 22
paste input "escubre los"
type input "Descubre los looks"
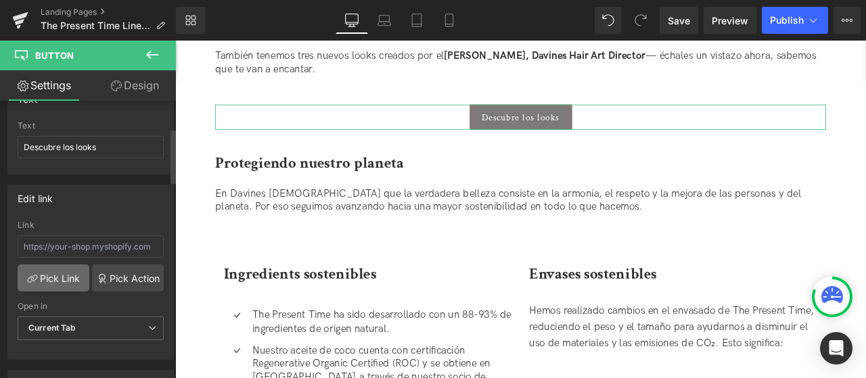
click at [65, 265] on link "Pick Link" at bounding box center [54, 278] width 72 height 27
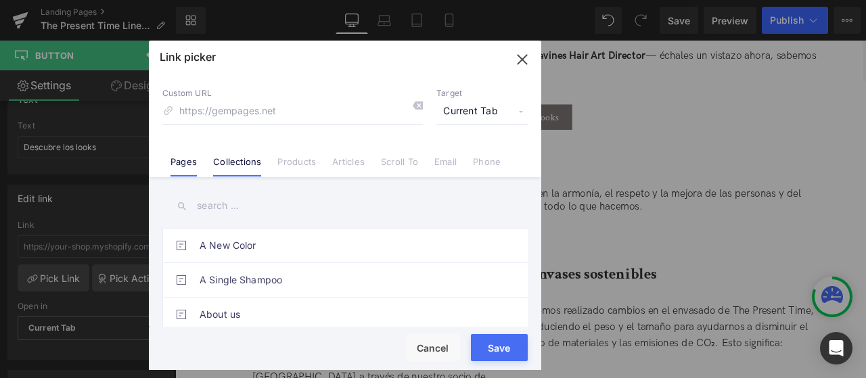
click at [247, 168] on link "Collections" at bounding box center [237, 166] width 48 height 20
click at [195, 160] on link "Pages" at bounding box center [184, 166] width 26 height 20
click at [285, 214] on input "text" at bounding box center [344, 206] width 365 height 30
type input "t"
click at [353, 162] on link "Articles" at bounding box center [348, 166] width 32 height 20
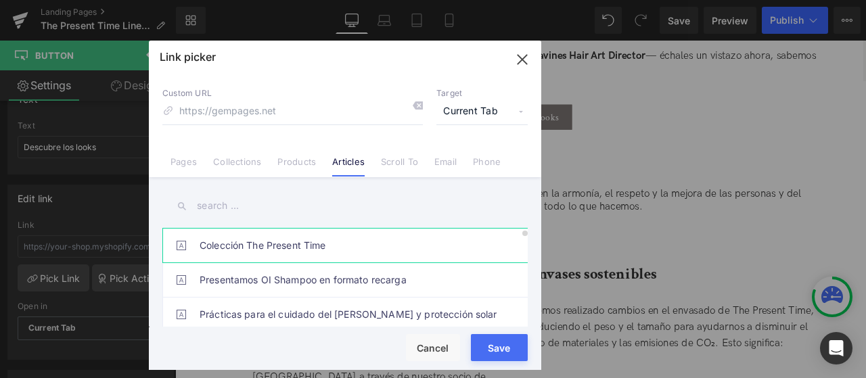
click at [284, 255] on link "Colección The Present Time" at bounding box center [349, 246] width 298 height 34
type input "/blogs/news/the-present-time-collection"
click at [517, 346] on button "Save" at bounding box center [499, 347] width 57 height 27
type input "/blogs/news/the-present-time-collection"
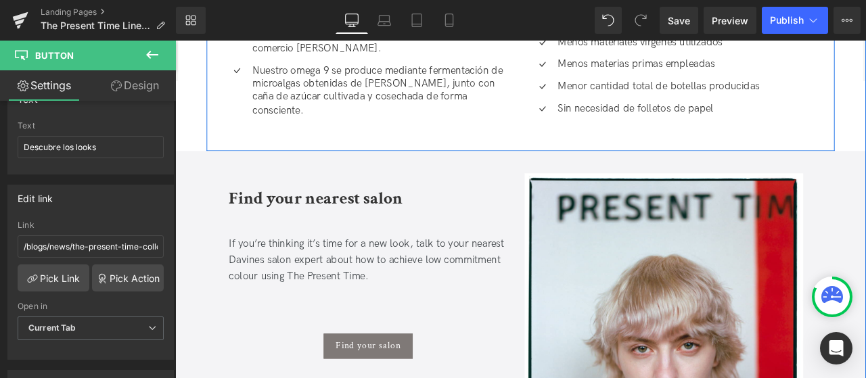
scroll to position [2102, 0]
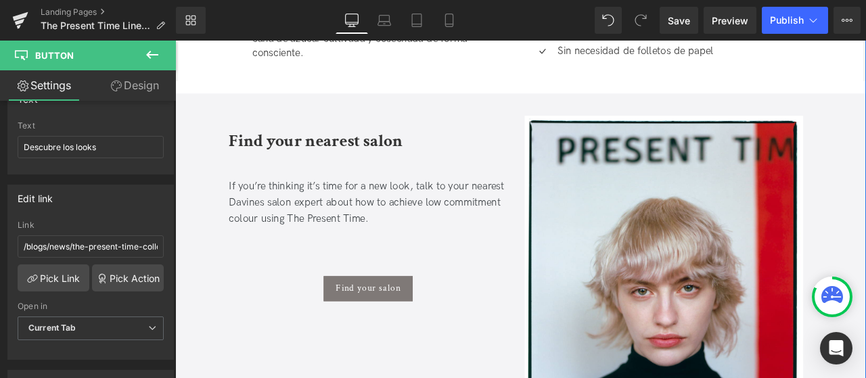
click at [433, 230] on div "If you’re thinking it’s time for a new look, talk to your nearest Davines salon…" at bounding box center [404, 245] width 330 height 122
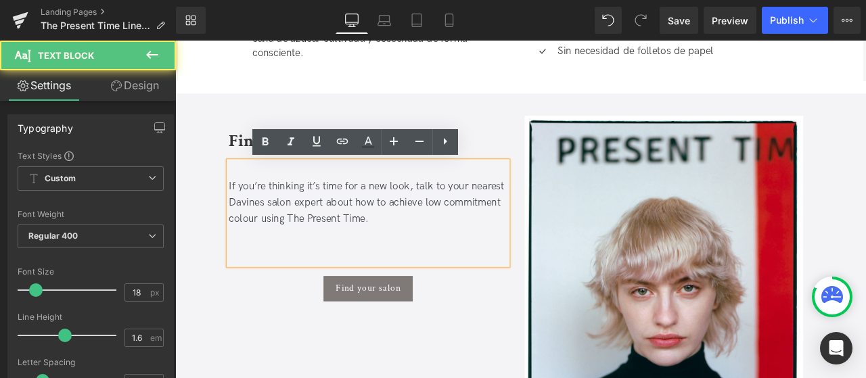
click at [305, 252] on div "If you’re thinking it’s time for a new look, talk to your nearest Davines salon…" at bounding box center [404, 245] width 330 height 122
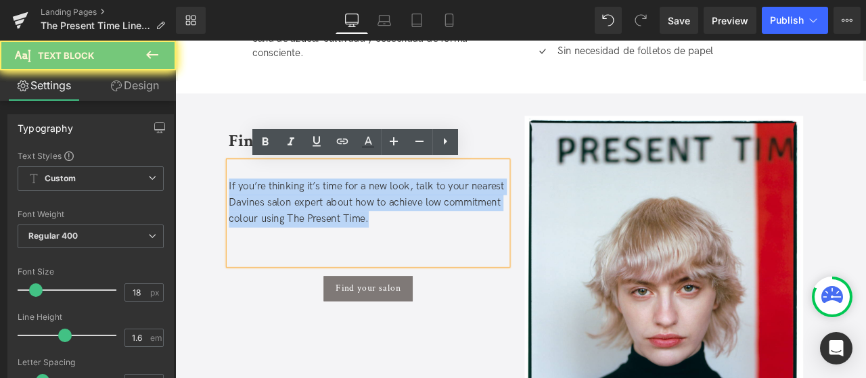
click at [305, 252] on div "If you’re thinking it’s time for a new look, talk to your nearest Davines salon…" at bounding box center [404, 245] width 330 height 122
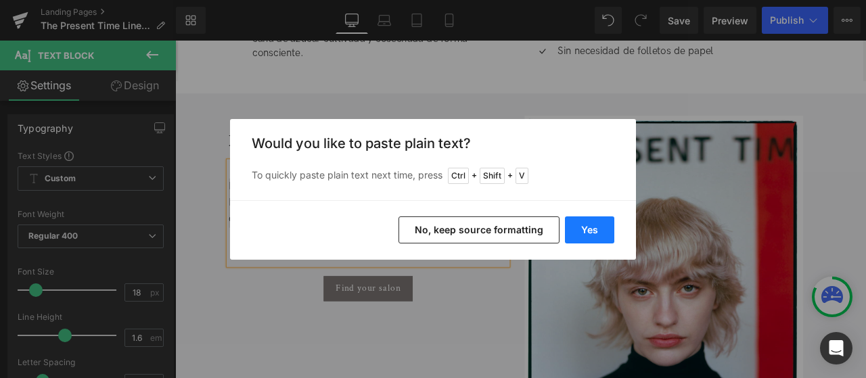
click at [595, 230] on button "Yes" at bounding box center [589, 230] width 49 height 27
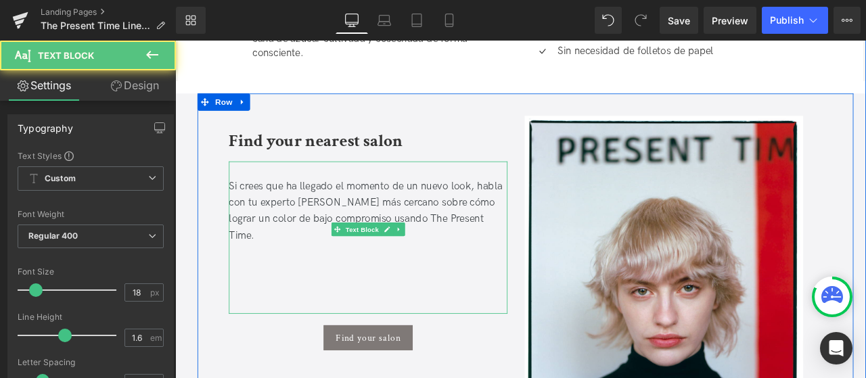
click at [449, 302] on div at bounding box center [404, 312] width 330 height 20
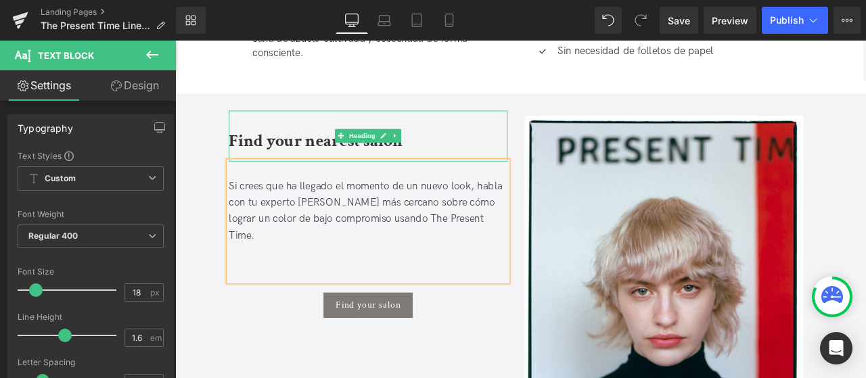
click at [289, 150] on b "Find your nearest salon" at bounding box center [342, 160] width 206 height 26
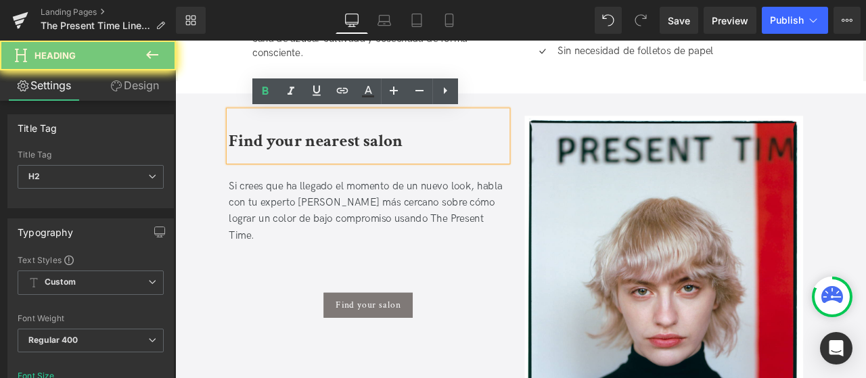
click at [289, 150] on b "Find your nearest salon" at bounding box center [342, 160] width 206 height 26
paste div
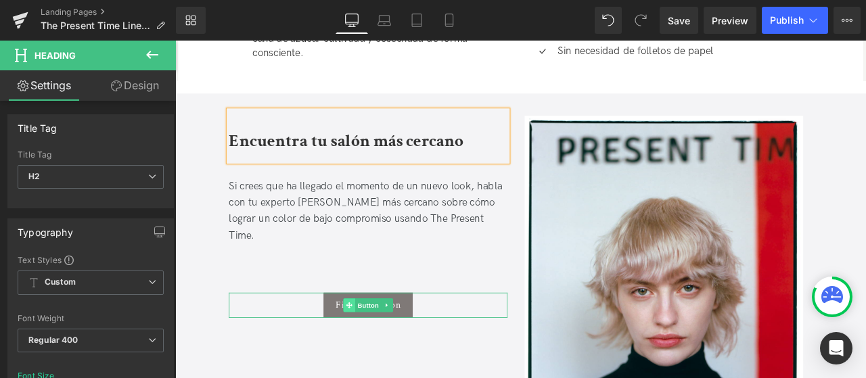
click at [382, 351] on icon at bounding box center [381, 355] width 7 height 8
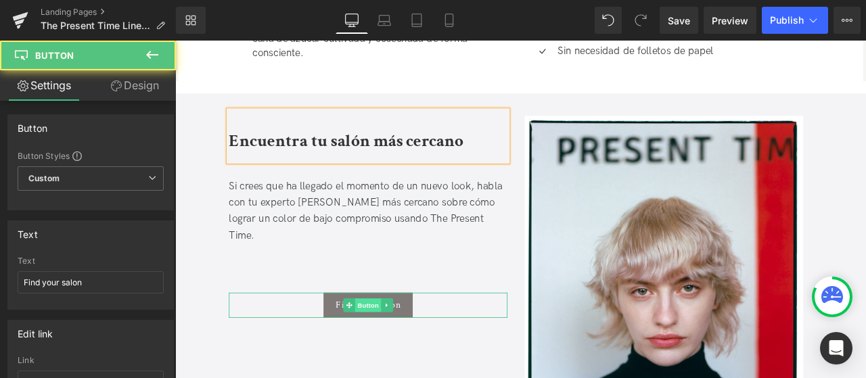
click at [409, 346] on span "Button" at bounding box center [403, 354] width 31 height 16
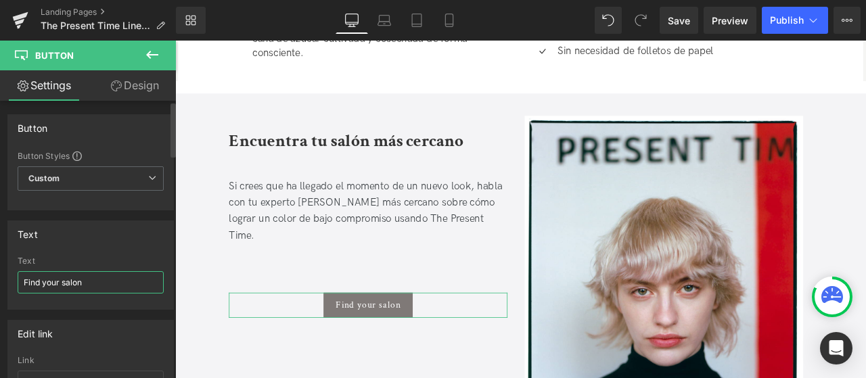
drag, startPoint x: 104, startPoint y: 276, endPoint x: 1, endPoint y: 256, distance: 104.7
click at [0, 258] on div "Text Find your salon Text Find your salon" at bounding box center [91, 259] width 182 height 99
paste input "Buscador de salones"
type input "Buscador de salones"
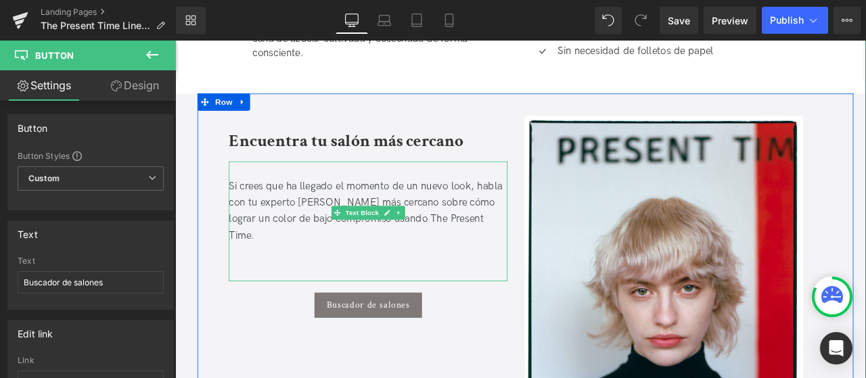
click at [332, 281] on div "Si crees que ha llegado el momento de un nuevo look, habla con tu experto Davin…" at bounding box center [404, 255] width 330 height 142
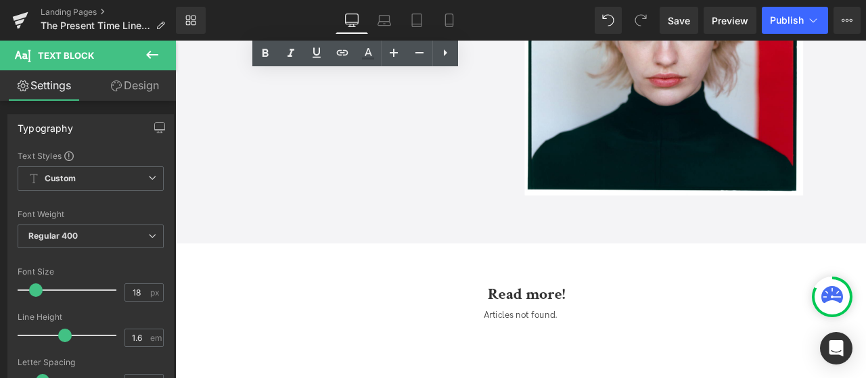
scroll to position [2508, 0]
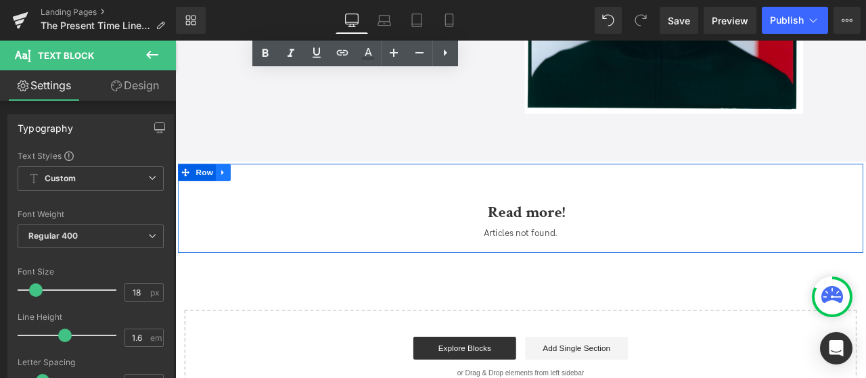
click at [231, 197] on icon at bounding box center [231, 196] width 9 height 10
click at [265, 199] on icon at bounding box center [267, 196] width 9 height 9
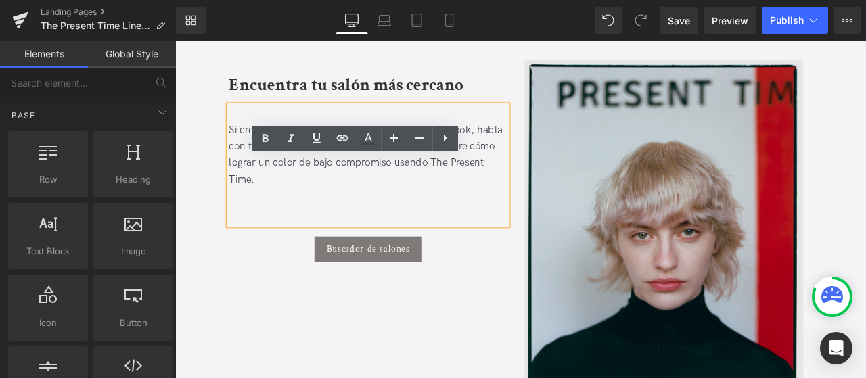
scroll to position [2102, 0]
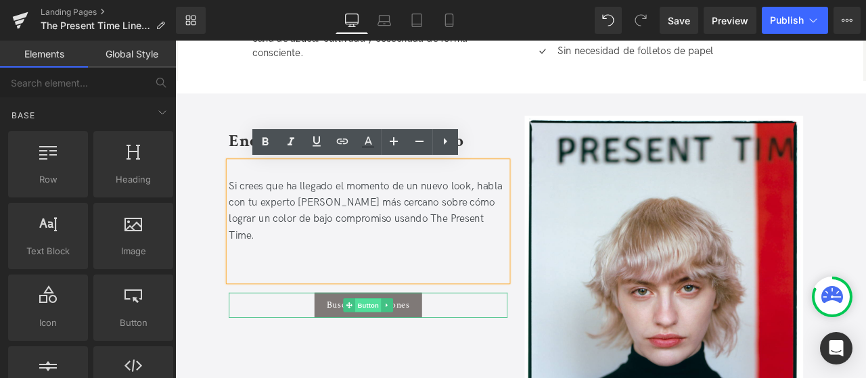
click at [402, 346] on span "Button" at bounding box center [403, 354] width 31 height 16
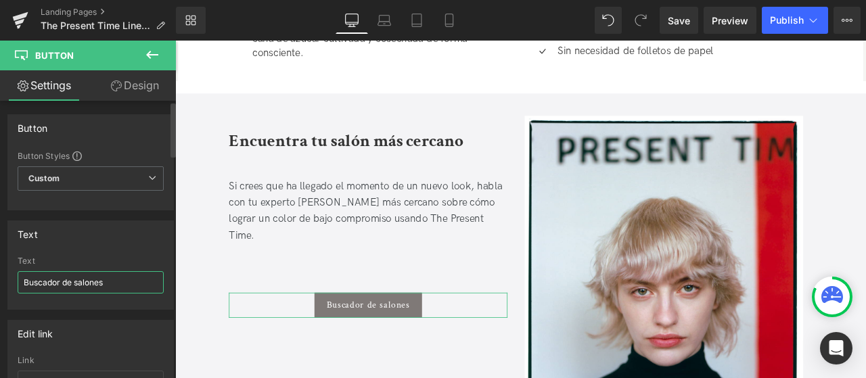
drag, startPoint x: 45, startPoint y: 279, endPoint x: 72, endPoint y: 282, distance: 26.5
click at [72, 282] on input "Buscador de salones" at bounding box center [91, 282] width 146 height 22
click at [97, 283] on input "Busca un salones" at bounding box center [91, 282] width 146 height 22
drag, startPoint x: 88, startPoint y: 277, endPoint x: 54, endPoint y: 288, distance: 35.5
click at [0, 274] on div "Text Busca un salon Text Busca un salon" at bounding box center [91, 259] width 182 height 99
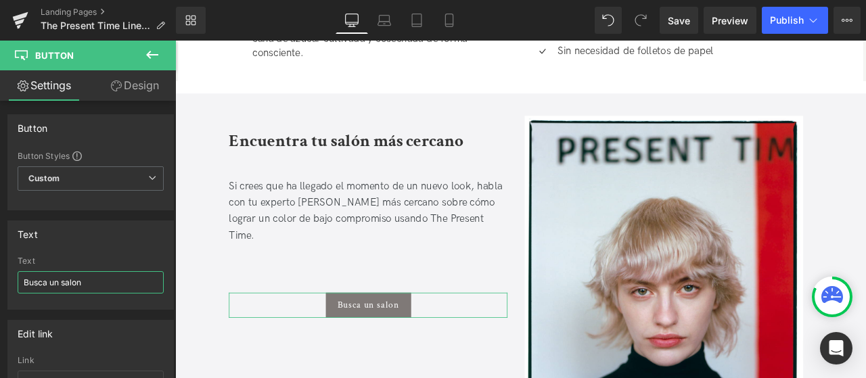
paste input "Encuentra tu salón Davines"
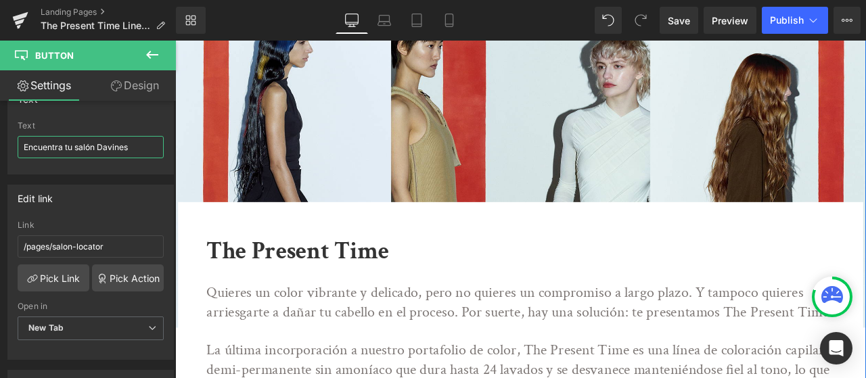
scroll to position [0, 0]
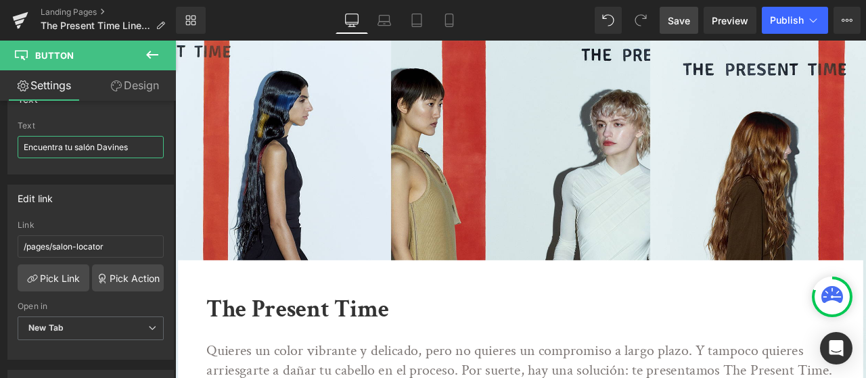
type input "Encuentra tu salón Davines"
click at [678, 16] on span "Save" at bounding box center [679, 21] width 22 height 14
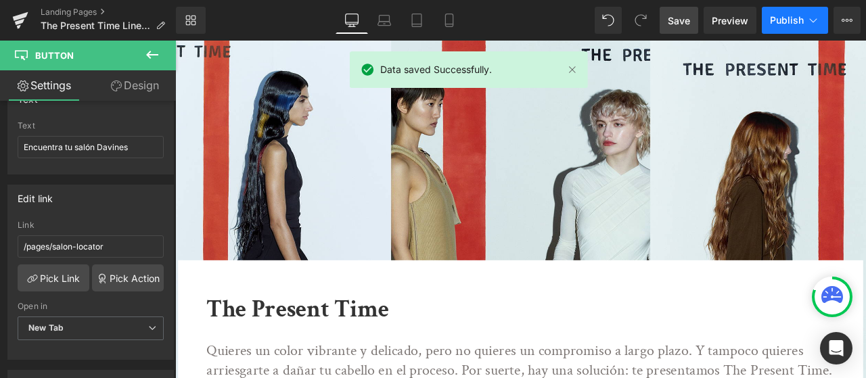
click at [801, 15] on span "Publish" at bounding box center [787, 20] width 34 height 11
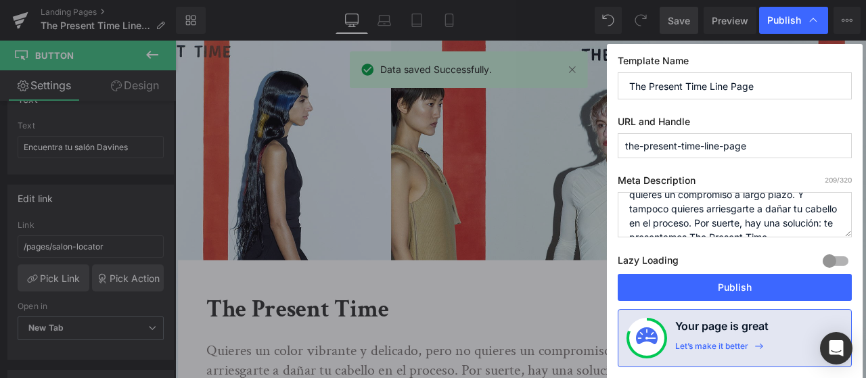
scroll to position [42, 0]
click at [716, 218] on textarea "Quieres un color vibrante y delicado, pero no quieres un compromiso a largo pla…" at bounding box center [735, 214] width 234 height 45
click at [715, 218] on textarea "Quieres un color vibrante y delicado, pero no quieres un compromiso a largo pla…" at bounding box center [735, 214] width 234 height 45
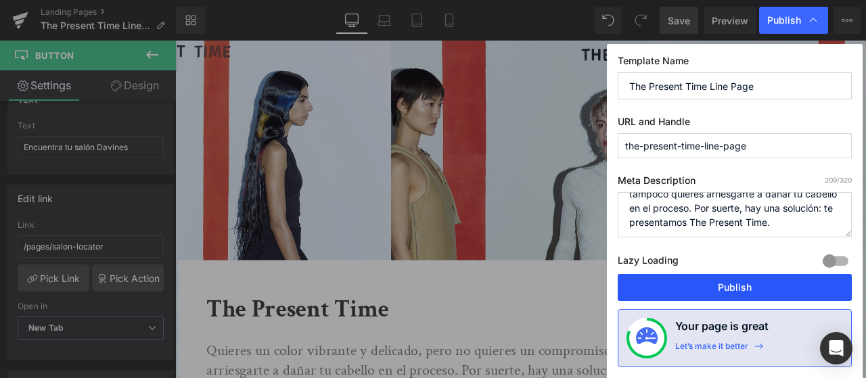
click at [717, 282] on button "Publish" at bounding box center [735, 287] width 234 height 27
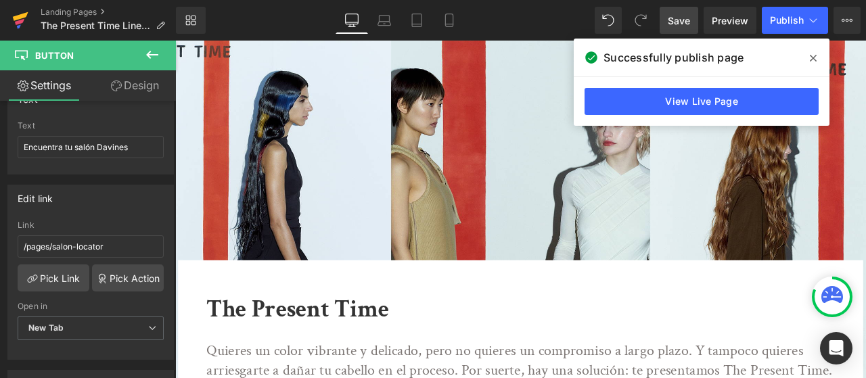
click at [21, 18] on icon at bounding box center [21, 16] width 16 height 9
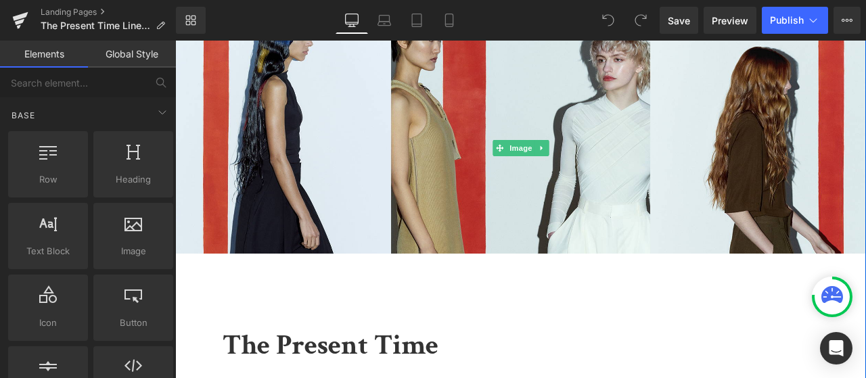
scroll to position [68, 0]
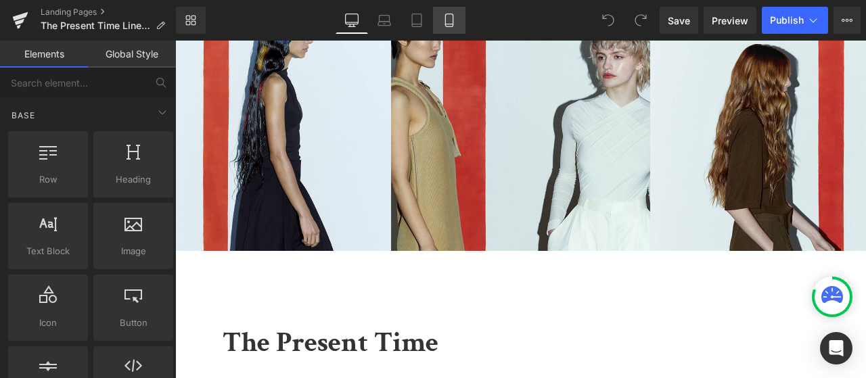
click at [452, 18] on icon at bounding box center [450, 21] width 14 height 14
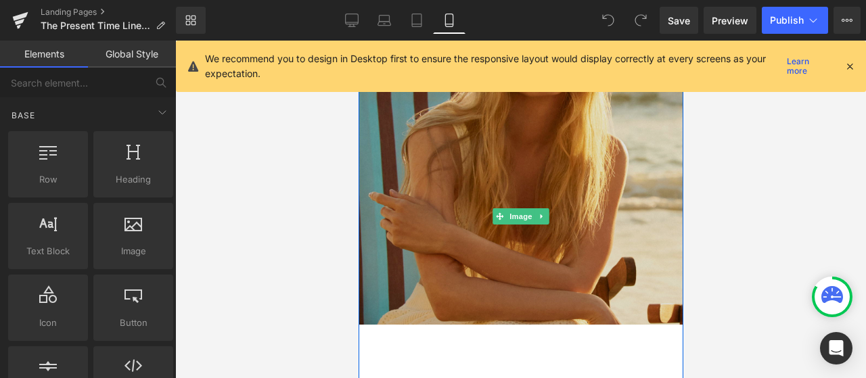
click at [482, 157] on img at bounding box center [520, 216] width 325 height 487
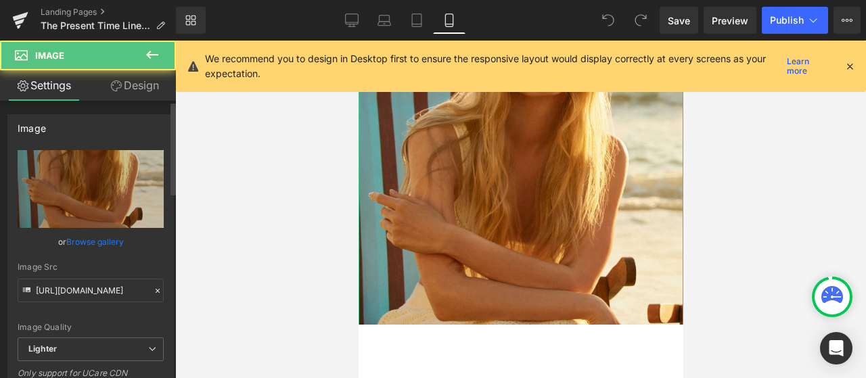
click at [97, 242] on link "Browse gallery" at bounding box center [95, 242] width 58 height 24
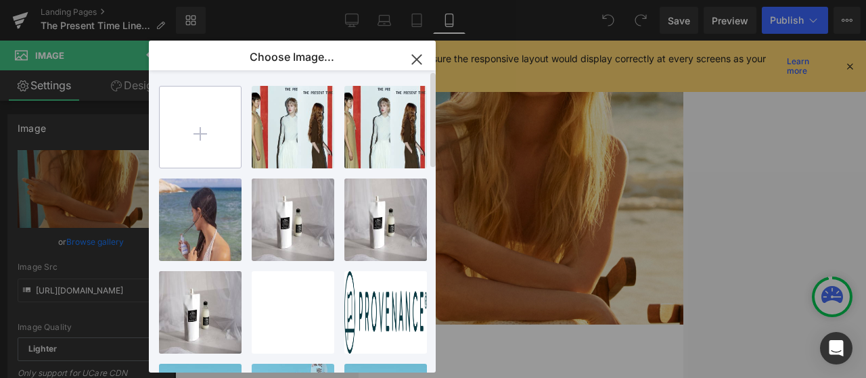
click at [208, 124] on input "file" at bounding box center [200, 127] width 81 height 81
type input "C:\fakepath\HP_STATIC SLIDER_1-1_TPT.jpg"
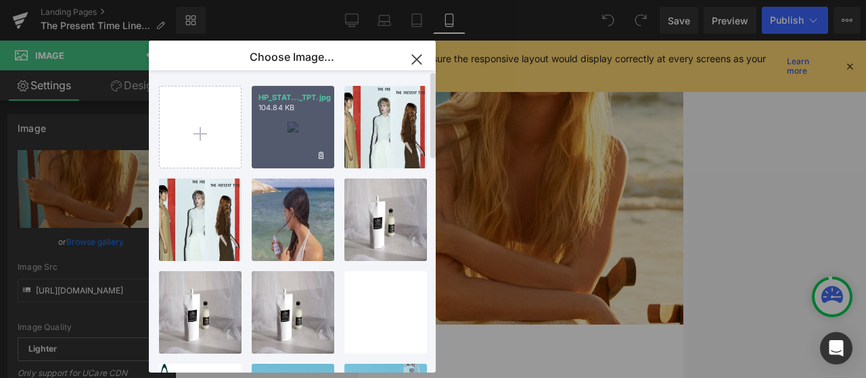
click at [305, 131] on div "HP_STAT..._TPT.jpg 104.84 KB" at bounding box center [293, 127] width 83 height 83
type input "https://ucarecdn.com/728dfb60-2c4e-46ee-a05b-7a5ef75f1e85/-/format/auto/-/previ…"
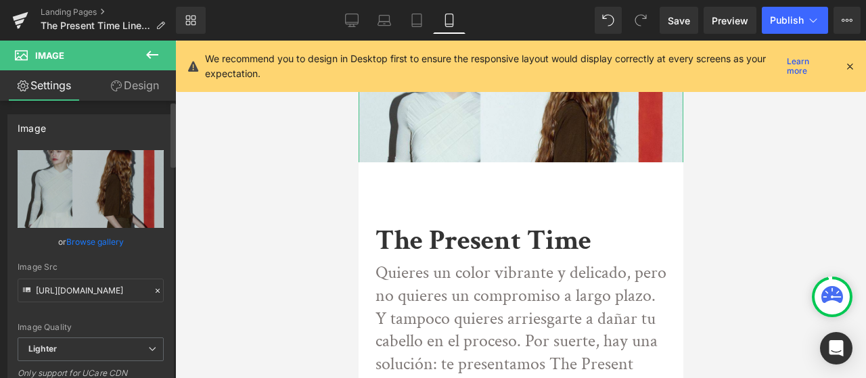
click at [80, 239] on link "Browse gallery" at bounding box center [95, 242] width 58 height 24
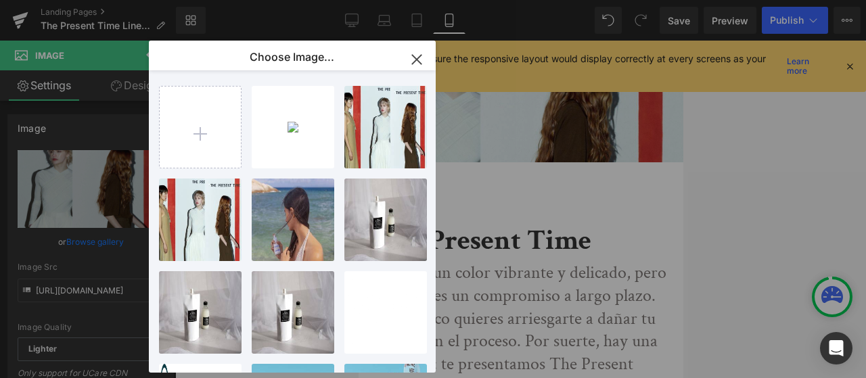
drag, startPoint x: 704, startPoint y: 206, endPoint x: 693, endPoint y: 206, distance: 11.5
click at [703, 0] on div "You are previewing how the will restyle your page. You can not edit Elements in…" at bounding box center [433, 0] width 866 height 0
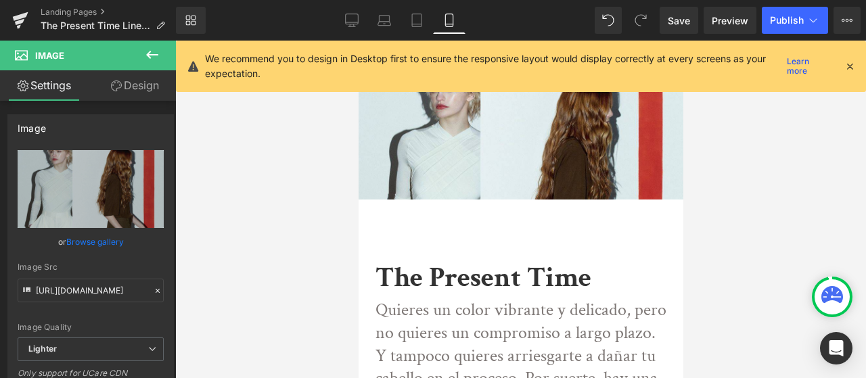
scroll to position [0, 0]
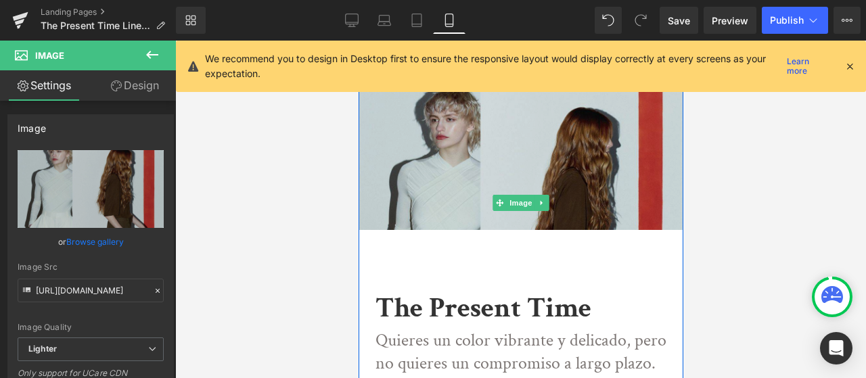
click at [551, 164] on img at bounding box center [520, 203] width 325 height 325
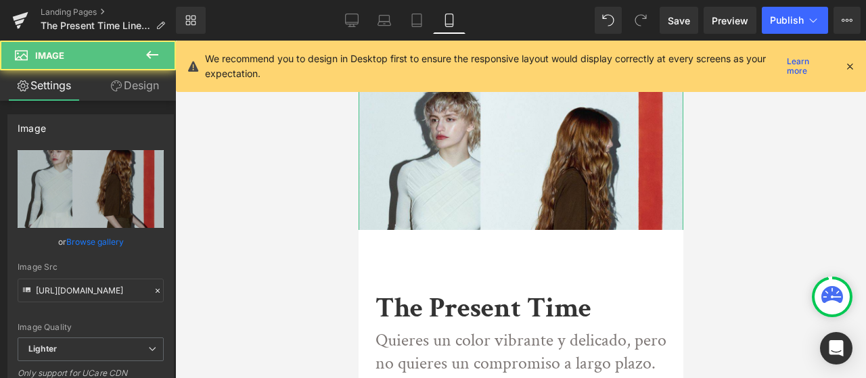
click at [151, 72] on link "Design" at bounding box center [135, 85] width 88 height 30
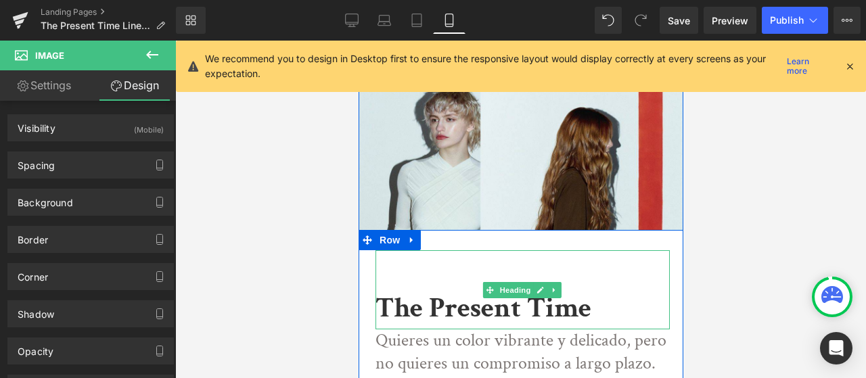
click at [522, 263] on div "The Present Time" at bounding box center [522, 289] width 294 height 79
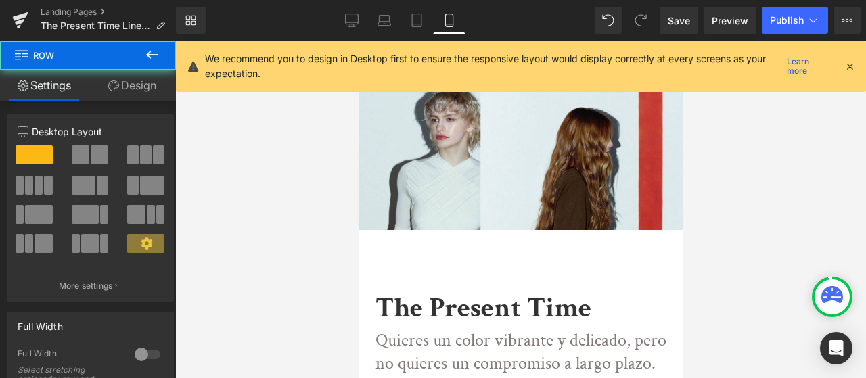
click at [399, 277] on div "The Present Time" at bounding box center [522, 289] width 294 height 79
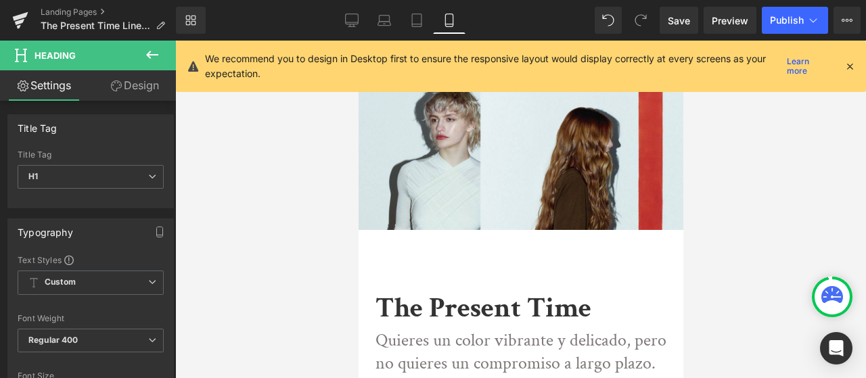
click at [141, 90] on link "Design" at bounding box center [135, 85] width 88 height 30
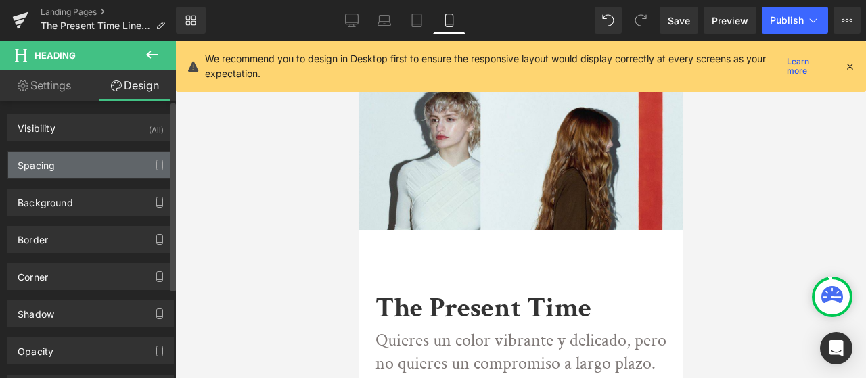
click at [83, 162] on div "Spacing" at bounding box center [90, 165] width 165 height 26
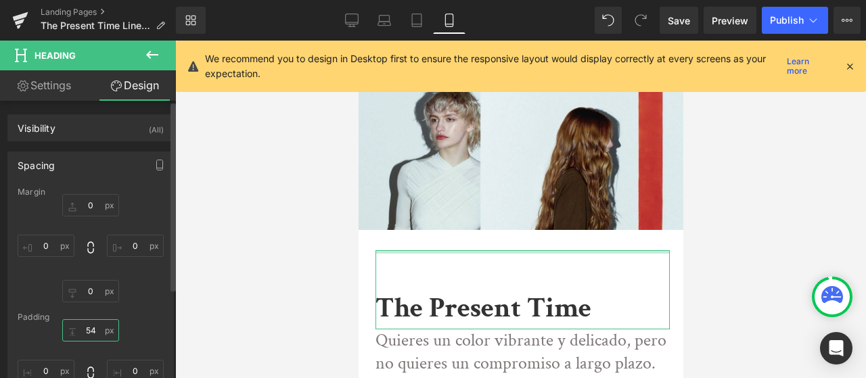
click at [83, 328] on input "54" at bounding box center [90, 330] width 57 height 22
type input "0"
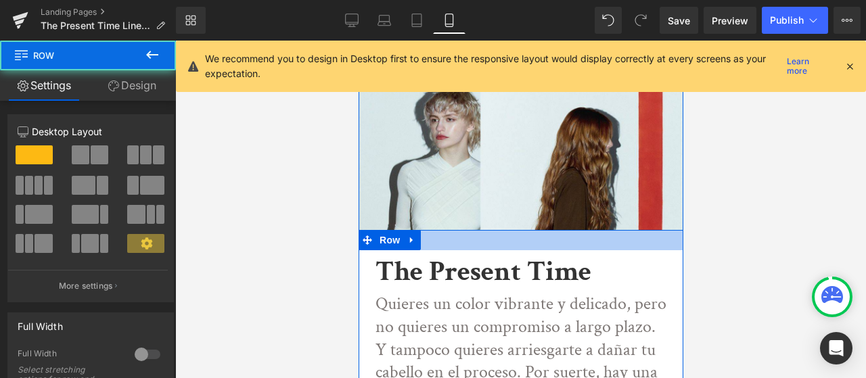
click at [426, 233] on div at bounding box center [520, 240] width 325 height 20
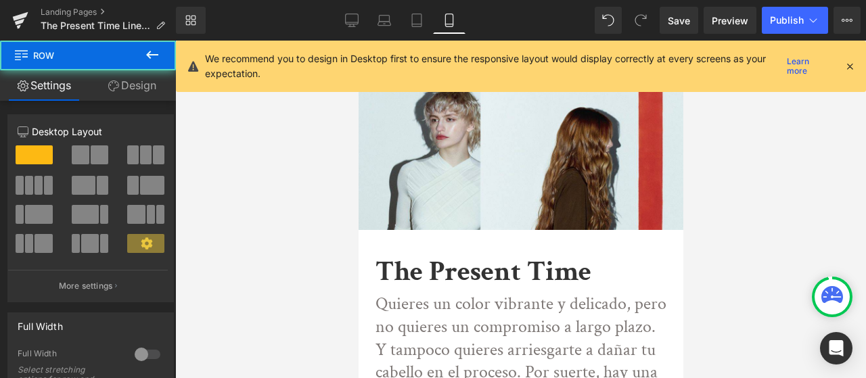
click at [143, 83] on link "Design" at bounding box center [132, 85] width 88 height 30
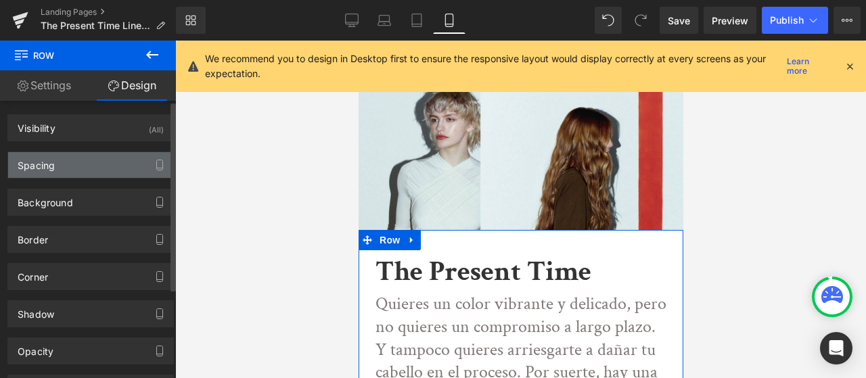
click at [64, 164] on div "Spacing" at bounding box center [90, 165] width 165 height 26
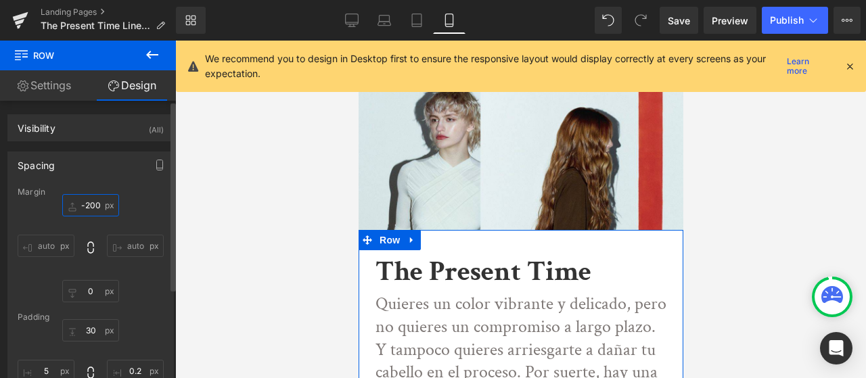
click at [79, 208] on input "-200" at bounding box center [90, 205] width 57 height 22
click at [85, 207] on input "-200" at bounding box center [90, 205] width 57 height 22
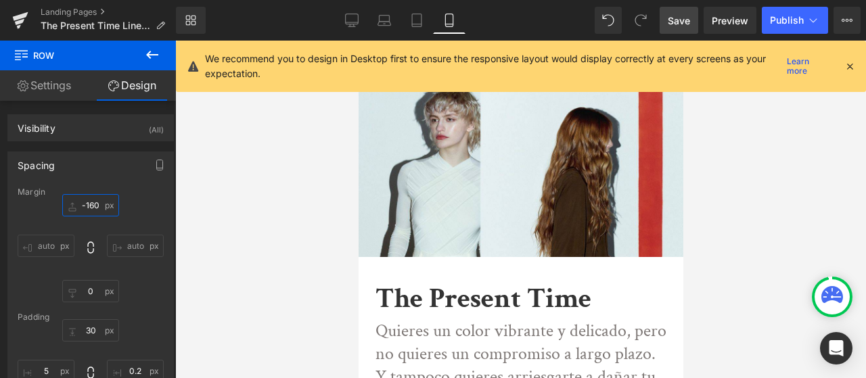
type input "-160"
click at [687, 20] on span "Save" at bounding box center [679, 21] width 22 height 14
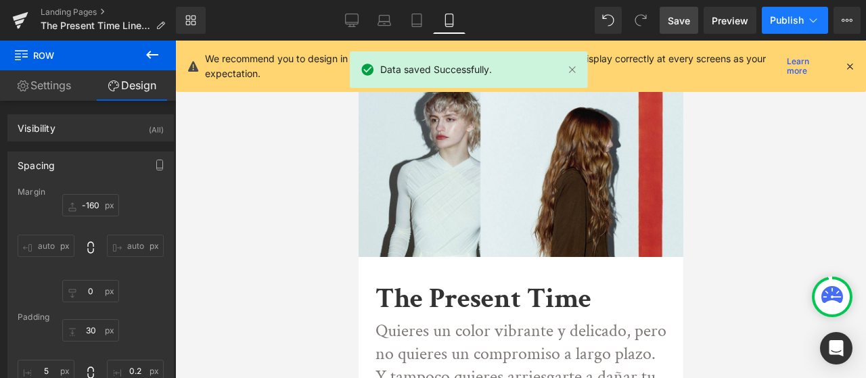
click at [801, 19] on span "Publish" at bounding box center [787, 20] width 34 height 11
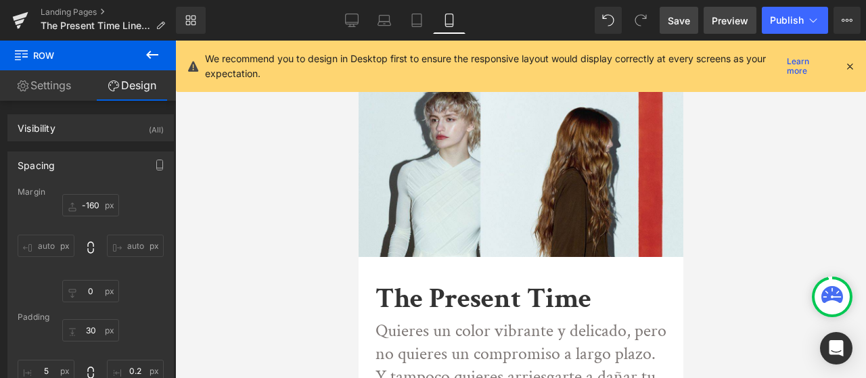
click at [721, 22] on span "Preview" at bounding box center [730, 21] width 37 height 14
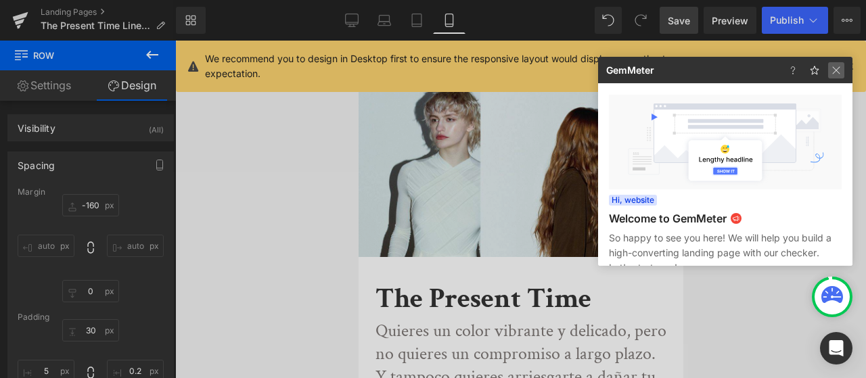
click at [839, 68] on img at bounding box center [836, 70] width 16 height 16
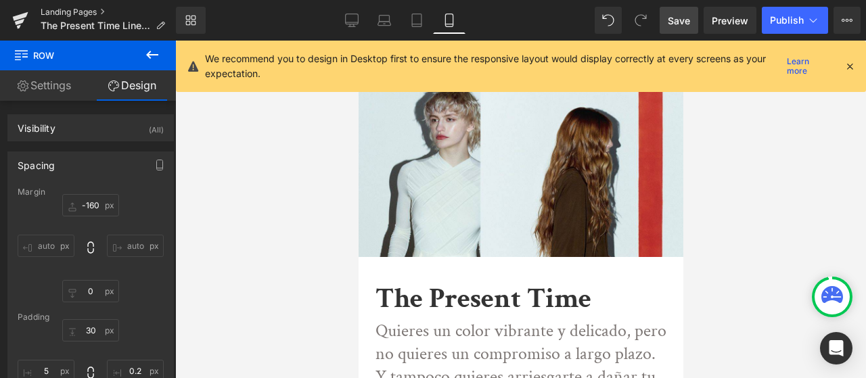
click at [44, 12] on link "Landing Pages" at bounding box center [108, 12] width 135 height 11
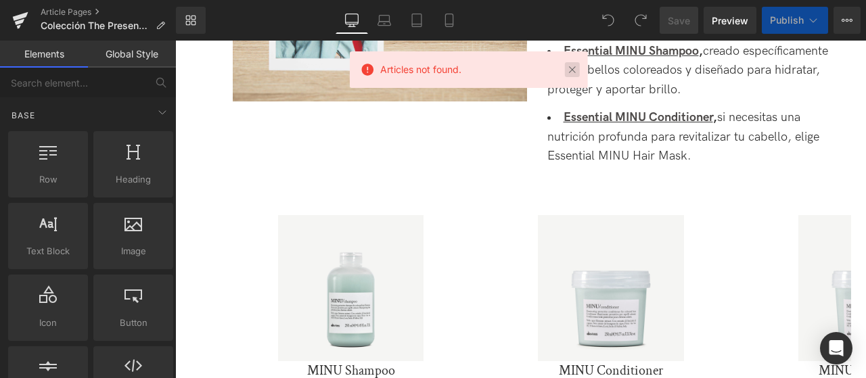
scroll to position [1015, 0]
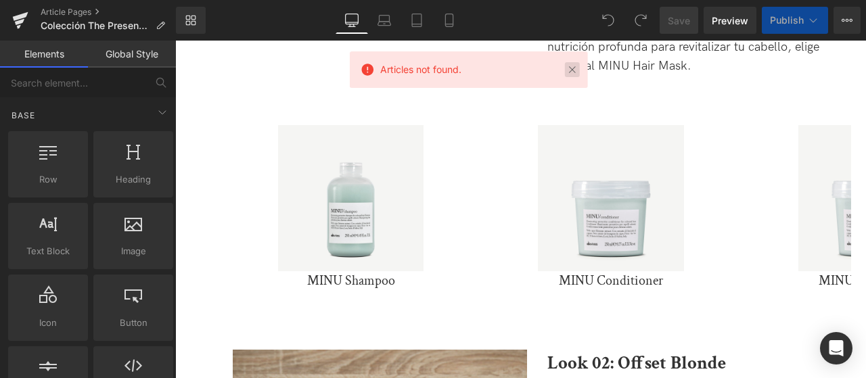
click at [571, 66] on link at bounding box center [572, 69] width 15 height 15
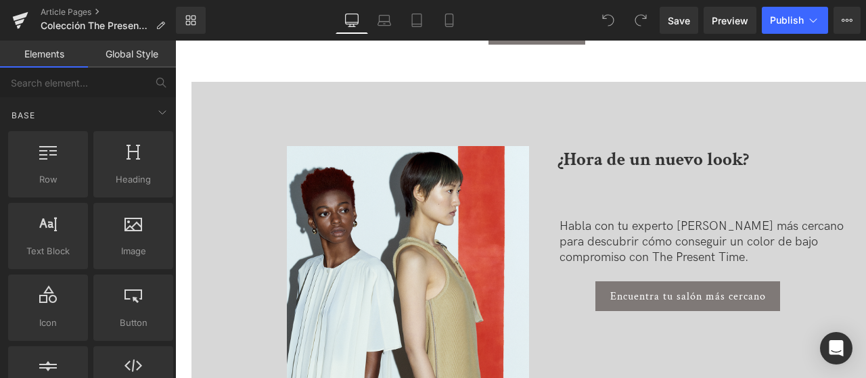
scroll to position [2571, 0]
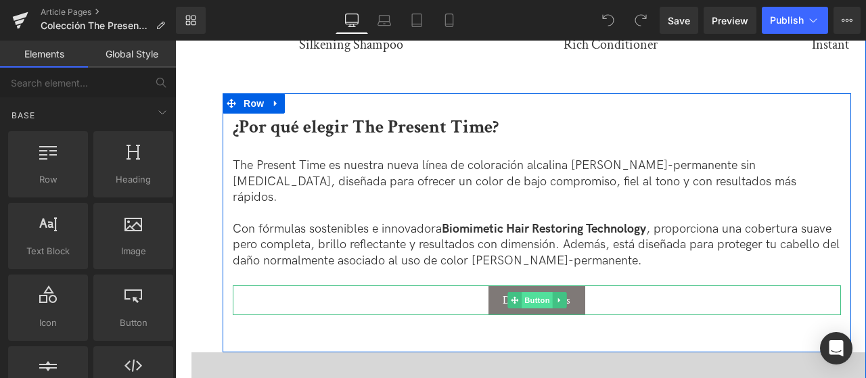
click at [535, 292] on span "Button" at bounding box center [537, 300] width 31 height 16
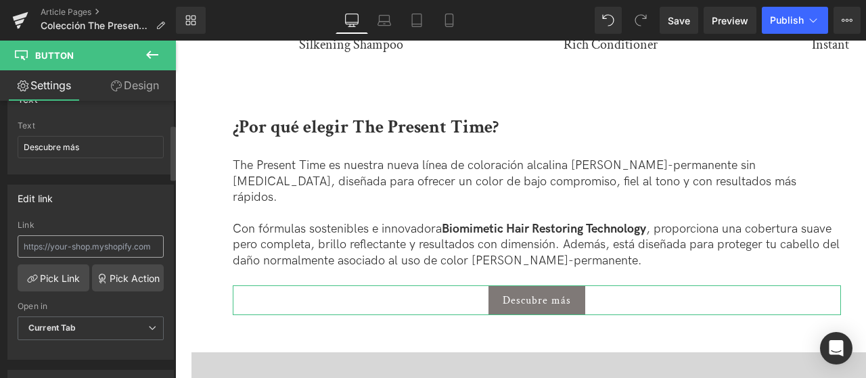
scroll to position [68, 0]
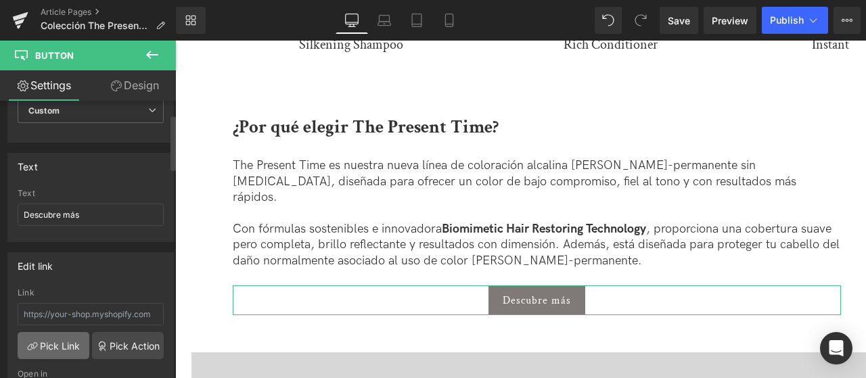
click at [51, 354] on link "Pick Link" at bounding box center [54, 345] width 72 height 27
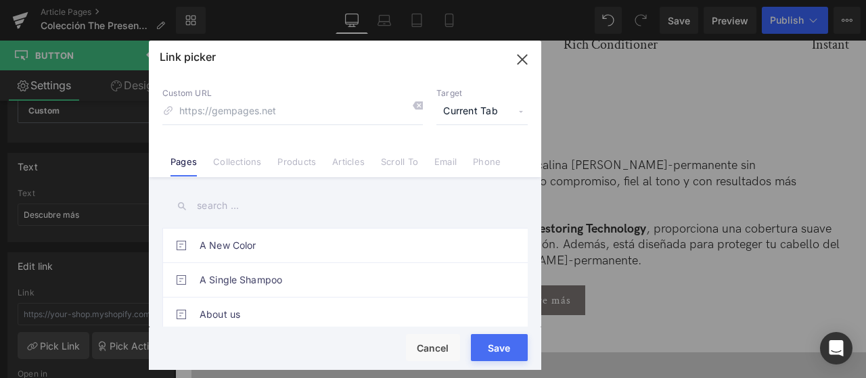
click at [301, 200] on input "text" at bounding box center [344, 206] width 365 height 30
click at [211, 207] on input "the p" at bounding box center [344, 206] width 365 height 30
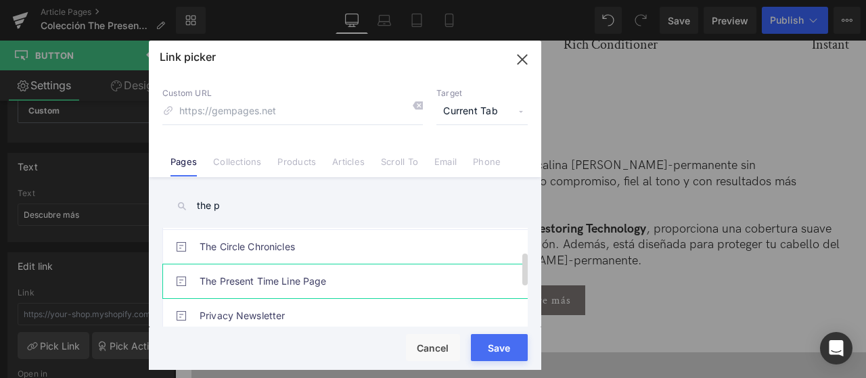
type input "the p"
click at [269, 284] on link "The Present Time Line Page" at bounding box center [349, 282] width 298 height 34
type input "/pages/the-present-time-line-page"
click at [517, 353] on button "Save" at bounding box center [499, 347] width 57 height 27
type input "/pages/the-present-time-line-page"
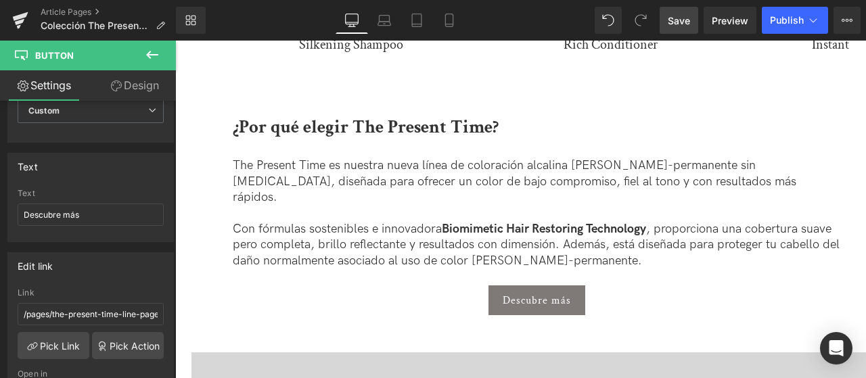
click at [688, 20] on span "Save" at bounding box center [679, 21] width 22 height 14
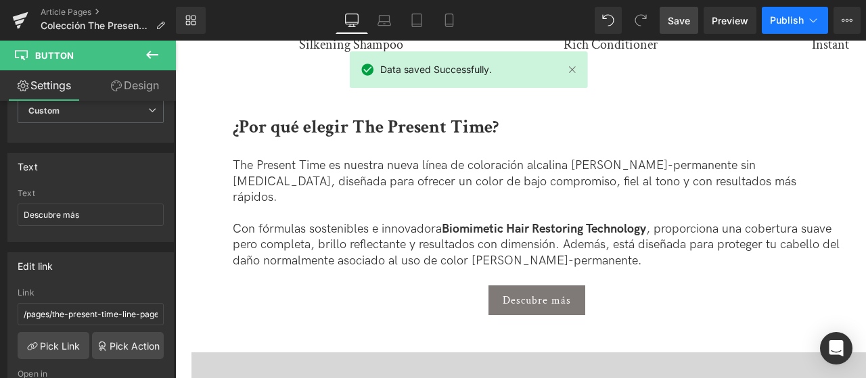
click at [793, 26] on button "Publish" at bounding box center [795, 20] width 66 height 27
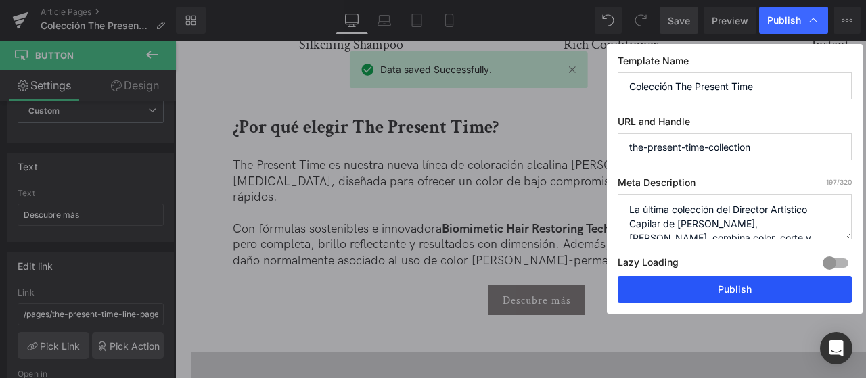
click at [710, 289] on button "Publish" at bounding box center [735, 289] width 234 height 27
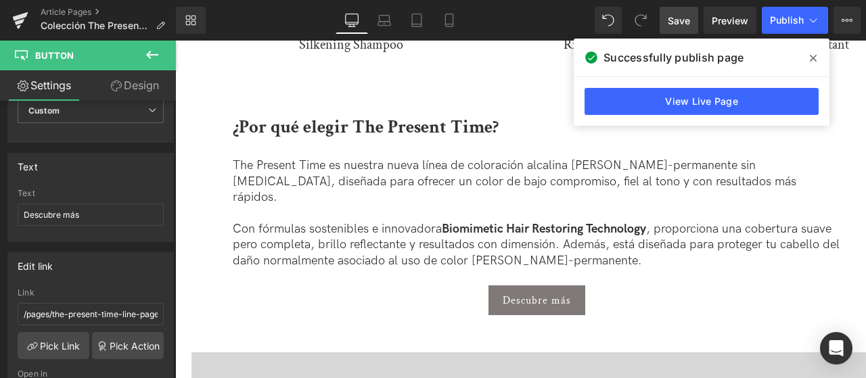
drag, startPoint x: 816, startPoint y: 58, endPoint x: 641, endPoint y: 18, distance: 179.7
click at [816, 58] on icon at bounding box center [813, 58] width 7 height 11
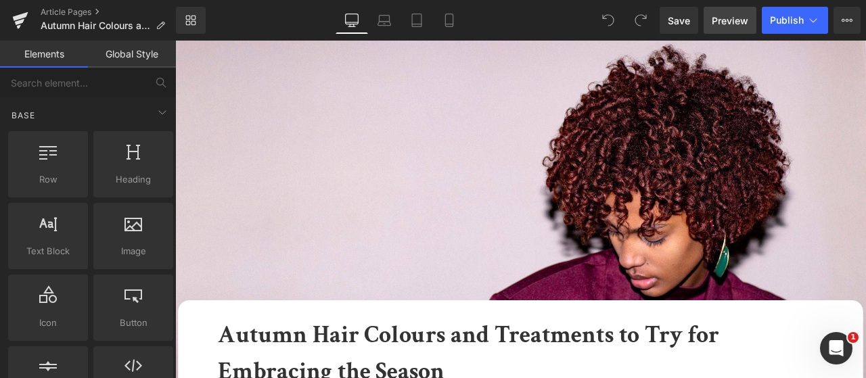
click at [724, 22] on span "Preview" at bounding box center [730, 21] width 37 height 14
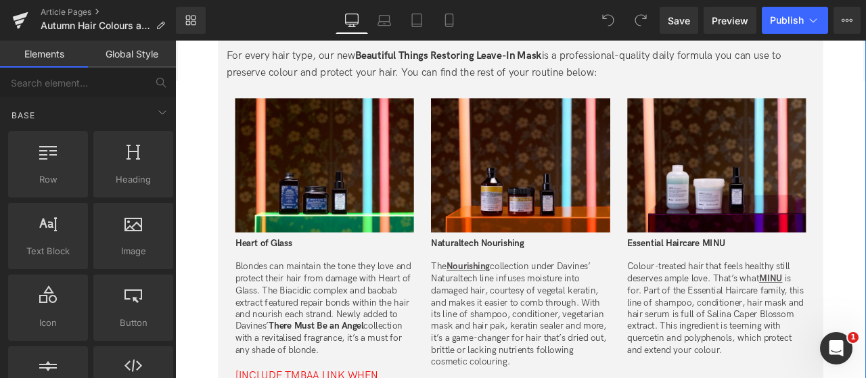
scroll to position [3113, 0]
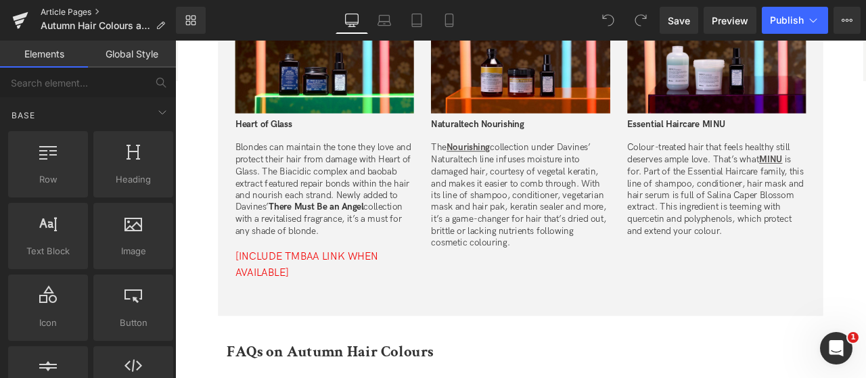
click at [57, 8] on link "Article Pages" at bounding box center [108, 12] width 135 height 11
